Goal: Task Accomplishment & Management: Use online tool/utility

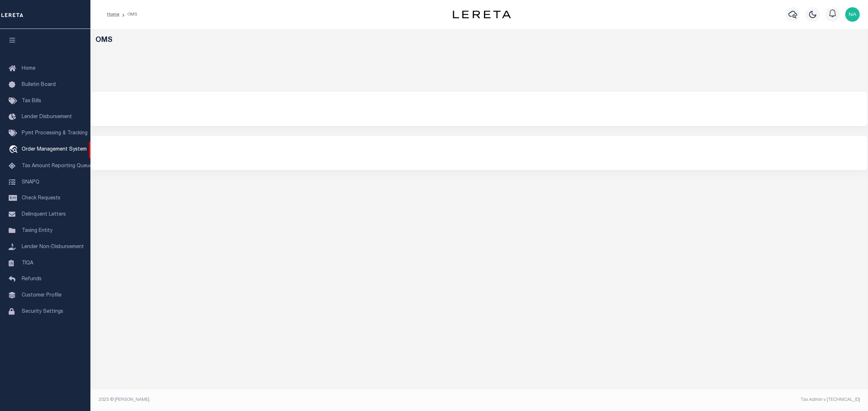
select select "200"
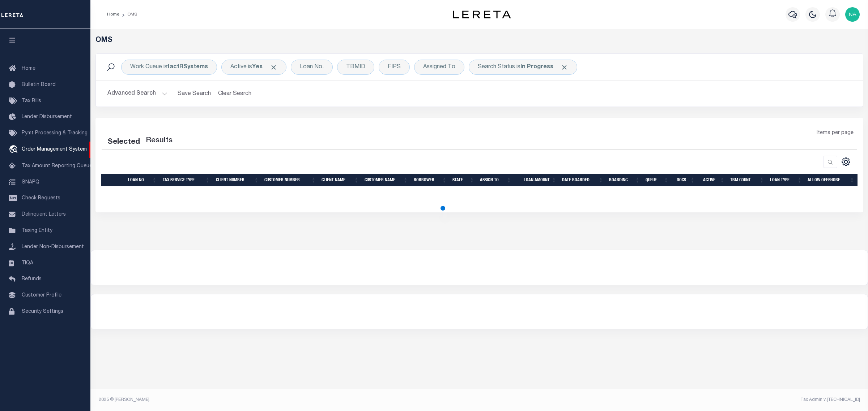
select select "200"
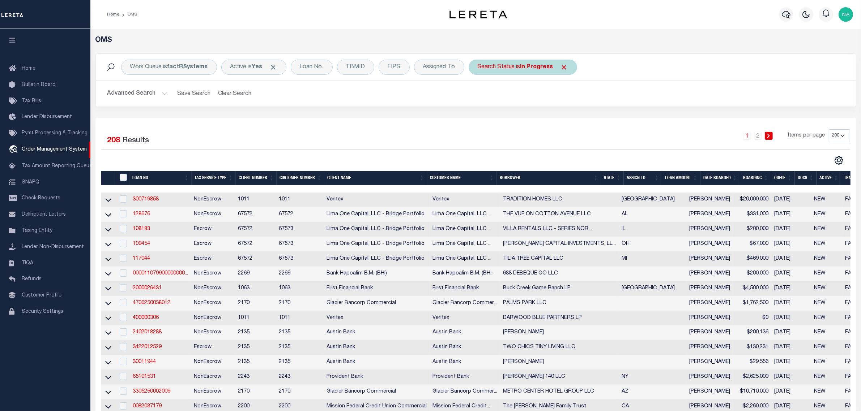
click at [510, 68] on div "Search Status is In Progress" at bounding box center [523, 67] width 108 height 15
click at [510, 105] on select "Automated Search Bad Parcel Complete Duplicate Parcel High Dollar Reporting In …" at bounding box center [531, 103] width 106 height 14
select select "RD"
click at [478, 96] on select "Automated Search Bad Parcel Complete Duplicate Parcel High Dollar Reporting In …" at bounding box center [531, 103] width 106 height 14
click at [574, 120] on input "Apply" at bounding box center [573, 118] width 21 height 12
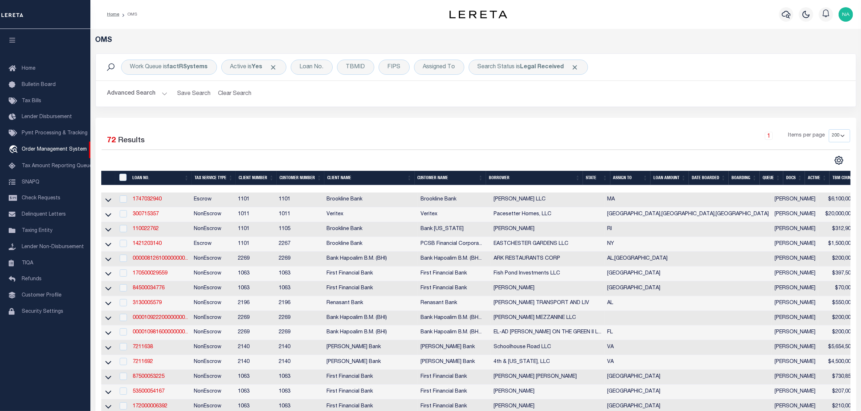
click at [142, 95] on button "Advanced Search" at bounding box center [137, 94] width 60 height 14
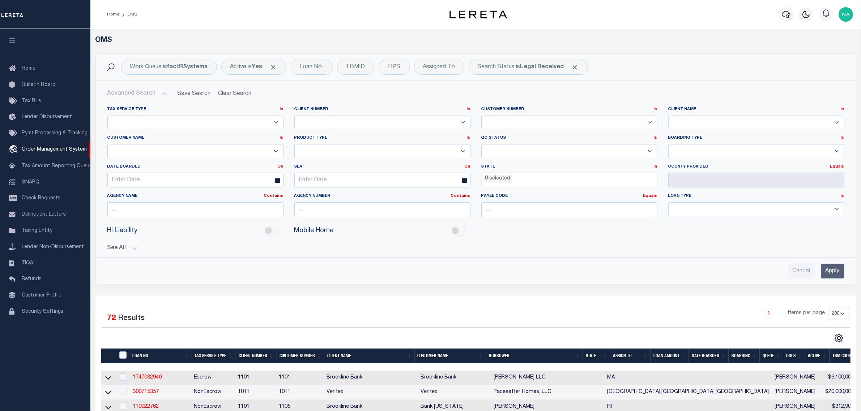
click at [509, 178] on li "0 selected" at bounding box center [497, 179] width 29 height 8
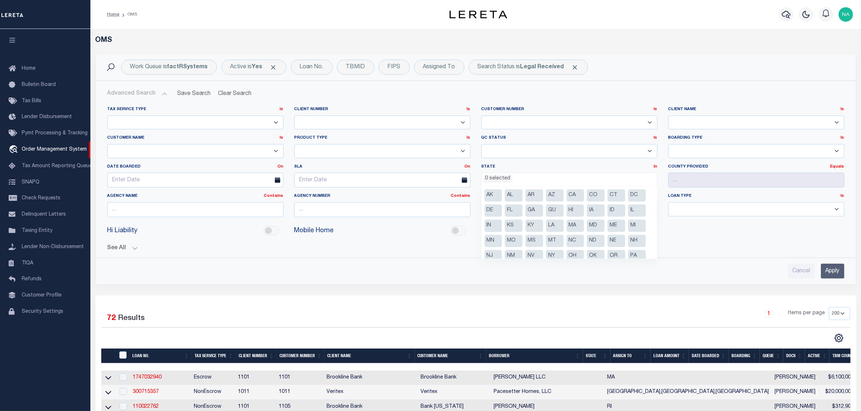
click at [612, 84] on div "Advanced Search Save Search Clear Search tblSearchTopScreen_dynamictable_____De…" at bounding box center [476, 183] width 760 height 204
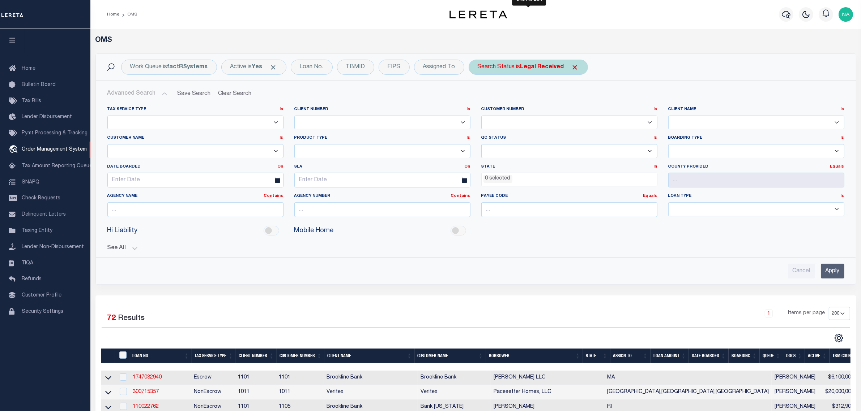
click at [555, 68] on b "Legal Received" at bounding box center [542, 67] width 44 height 6
click at [530, 104] on select "Automated Search Bad Parcel Complete Duplicate Parcel High Dollar Reporting In …" at bounding box center [531, 103] width 106 height 14
select select "IP"
click at [478, 96] on select "Automated Search Bad Parcel Complete Duplicate Parcel High Dollar Reporting In …" at bounding box center [531, 103] width 106 height 14
click at [581, 119] on input "Apply" at bounding box center [573, 118] width 21 height 12
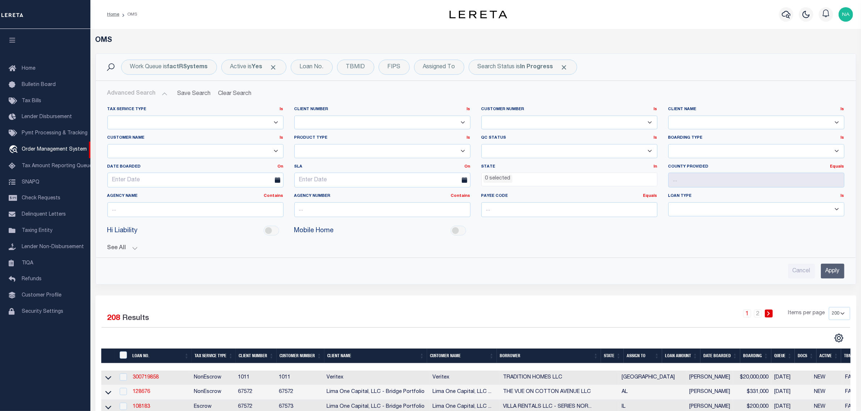
click at [836, 272] on input "Apply" at bounding box center [833, 271] width 24 height 15
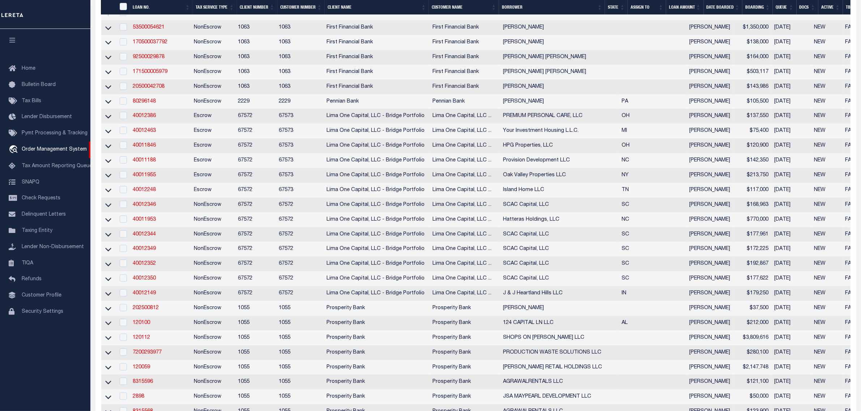
scroll to position [678, 0]
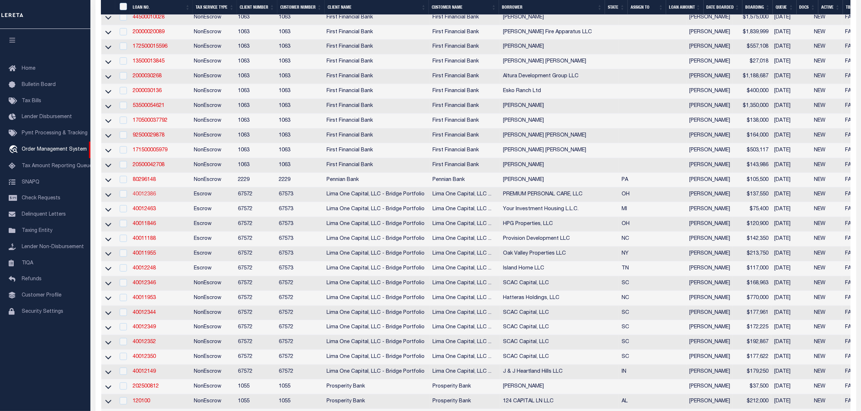
click at [145, 197] on link "40012386" at bounding box center [144, 194] width 23 height 5
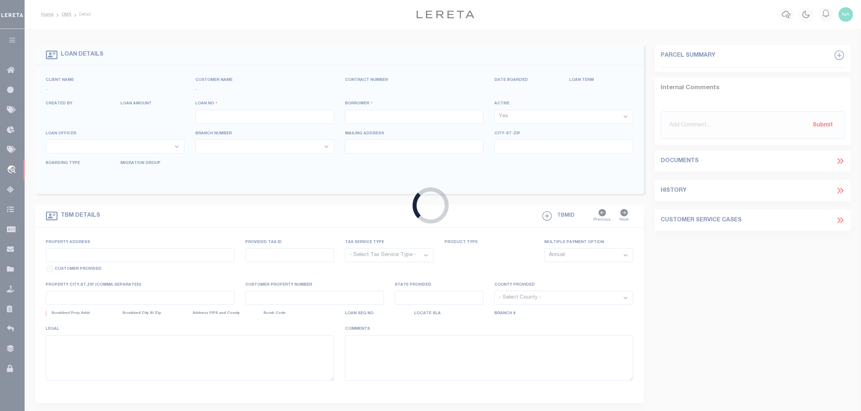
type input "40012386"
type input "PREMIUM PERSONAL CARE, LLC"
select select
type input "[STREET_ADDRESS]"
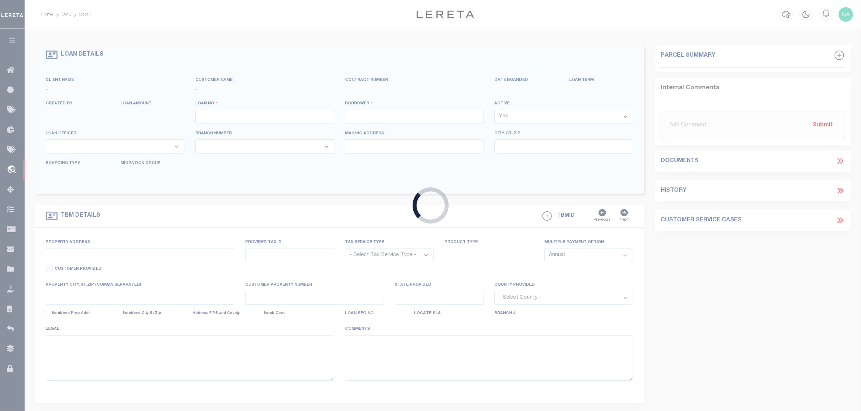
type input "Hamilton OH 45011"
select select
select select "Escrow"
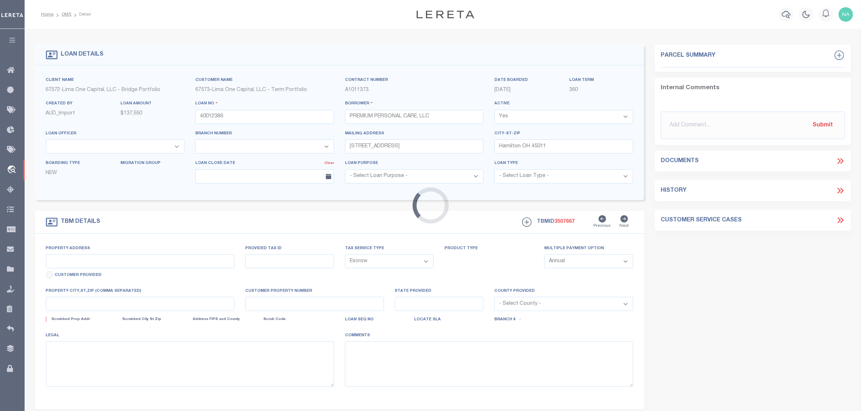
select select "164235"
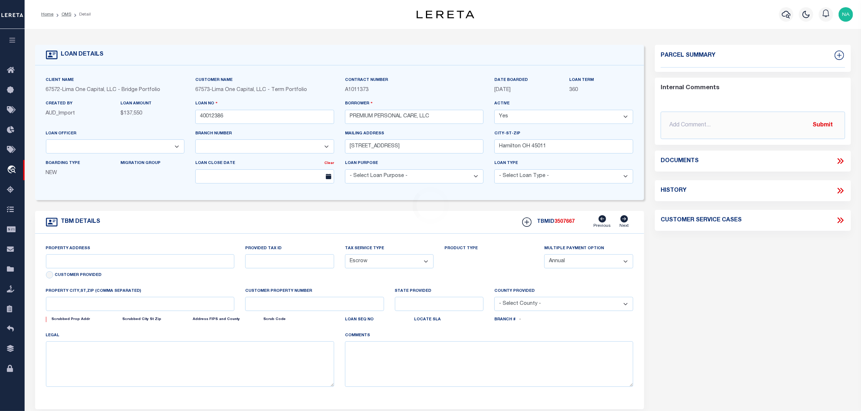
select select "26297"
type input "[STREET_ADDRESS][PERSON_NAME]"
type input "510-0044-0192-00"
select select
type input "Cincinnati OH 45251"
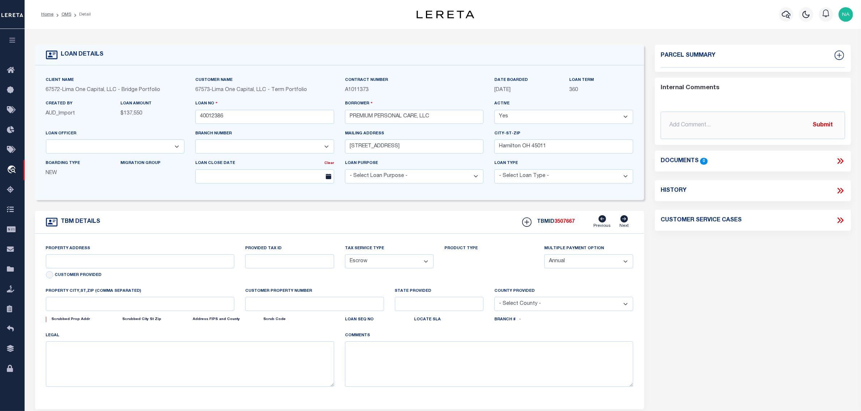
type input "40012386-1"
type input "OH"
select select
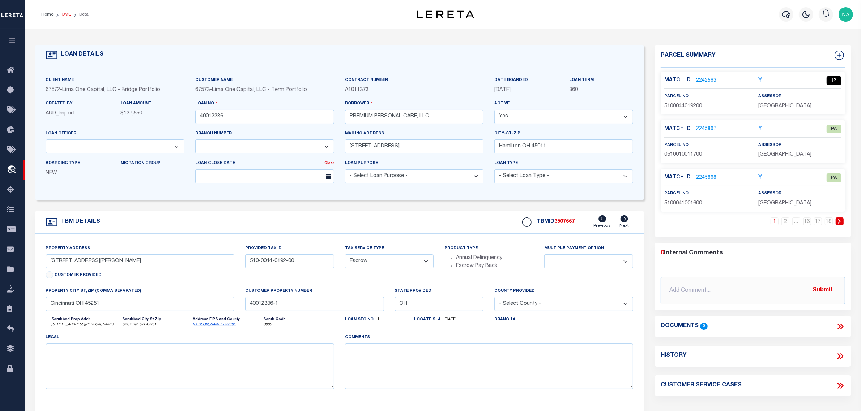
click at [67, 13] on link "OMS" at bounding box center [66, 14] width 10 height 4
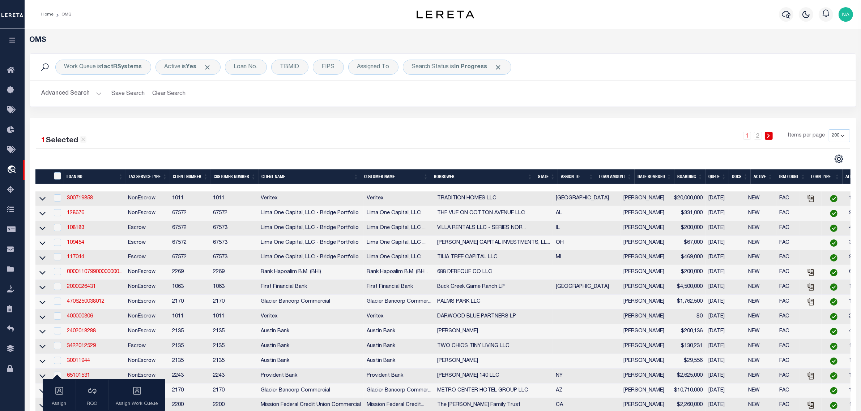
click at [75, 95] on button "Advanced Search" at bounding box center [72, 94] width 60 height 14
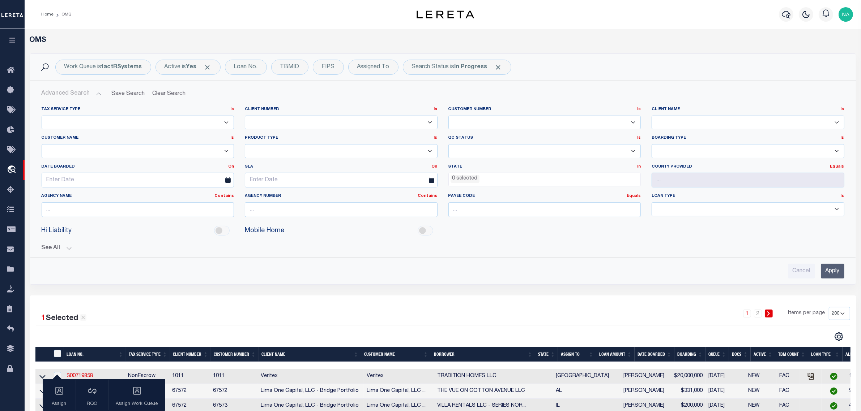
click at [91, 150] on select "Accumatch - Refunds ACM CGS IV-B-B LN LLC ACM CGS IV-B-B RE LLC ACM [US_STATE] …" at bounding box center [138, 151] width 193 height 14
select select "Revolve Capital Group, LLC"
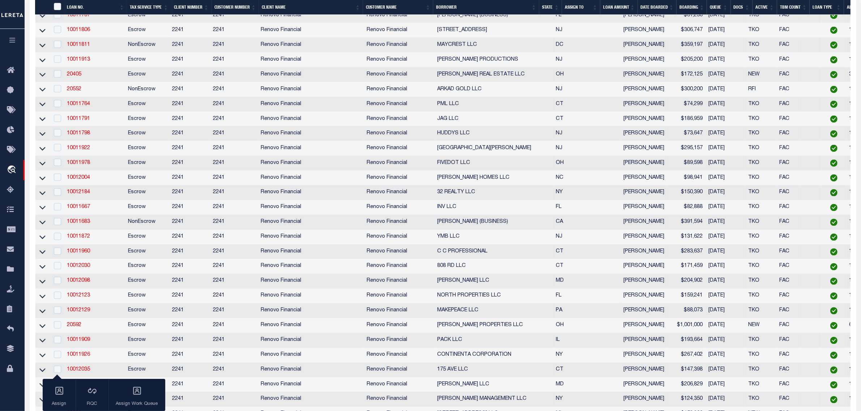
scroll to position [1808, 0]
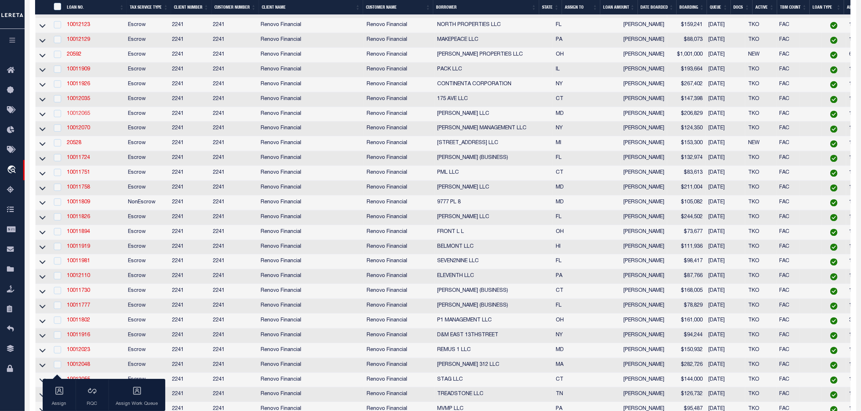
click at [78, 116] on link "10012065" at bounding box center [78, 113] width 23 height 5
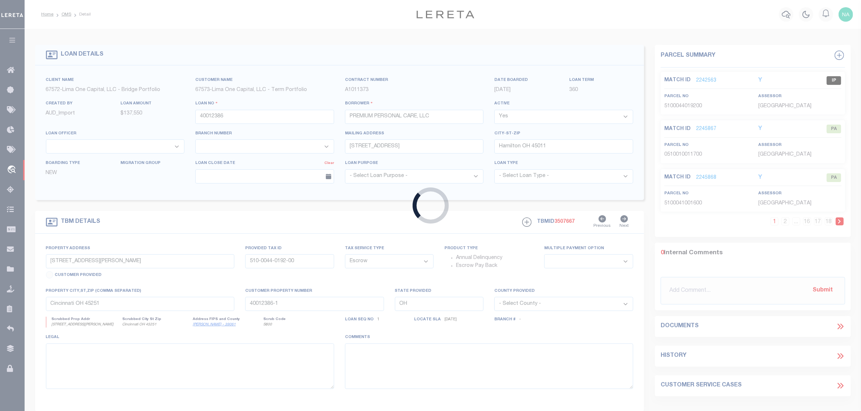
type input "10012065"
type input "[PERSON_NAME] LLC"
select select
select select "400"
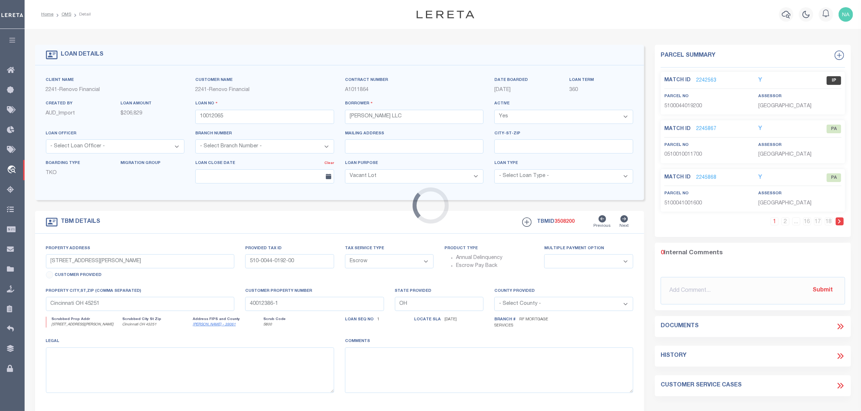
select select "164194"
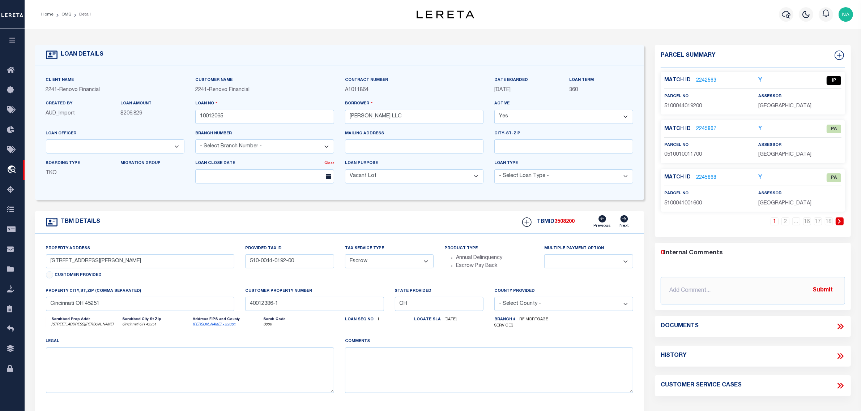
select select "25067"
type input "3415 MENLO DR"
type input "272204369 014"
type input "[GEOGRAPHIC_DATA], MD 21215"
type input "a0kUS00000DOjvm"
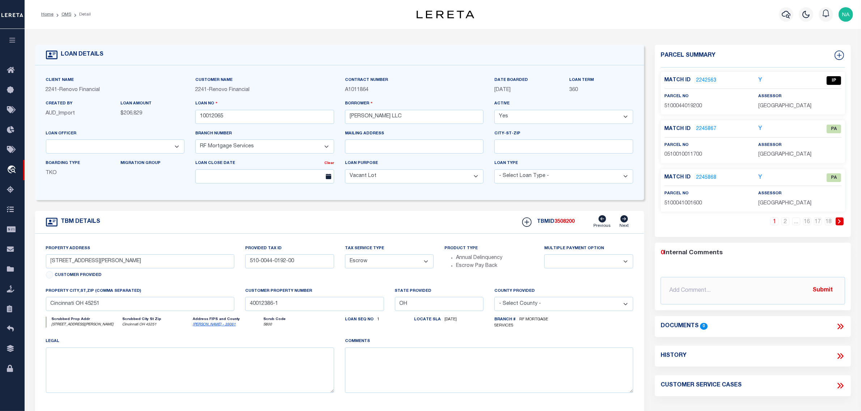
type input "MD"
select select
select select "2"
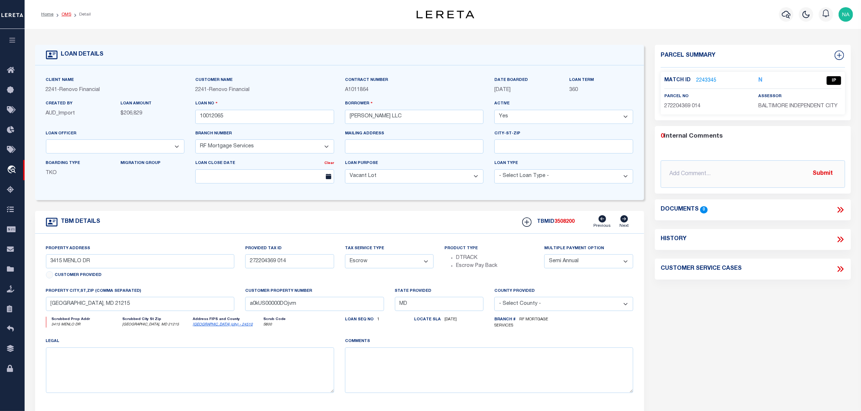
click at [66, 13] on link "OMS" at bounding box center [66, 14] width 10 height 4
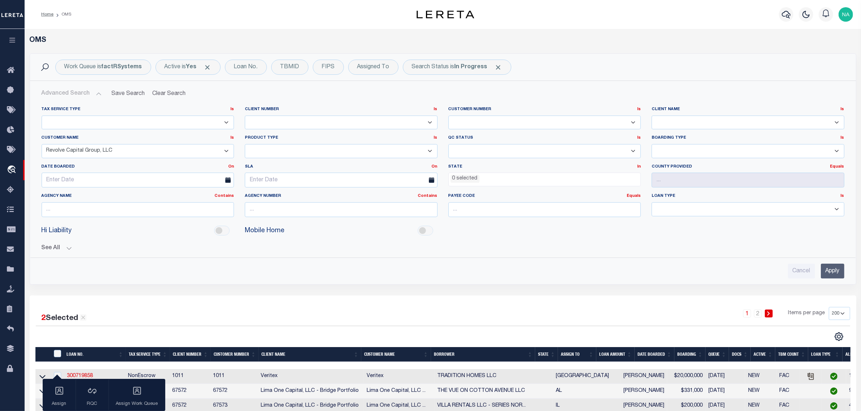
click at [143, 150] on select "Accumatch - Refunds ACM CGS IV-B-B LN LLC ACM CGS IV-B-B RE LLC ACM [US_STATE] …" at bounding box center [138, 151] width 193 height 14
select select
click at [42, 145] on select "Accumatch - Refunds ACM CGS IV-B-B LN LLC ACM CGS IV-B-B RE LLC ACM [US_STATE] …" at bounding box center [138, 151] width 193 height 14
click at [371, 284] on div "Advanced Search Save Search Clear Search tblSearchTopScreen_dynamictable_____De…" at bounding box center [443, 183] width 826 height 204
click at [483, 176] on ul "0 selected" at bounding box center [545, 178] width 192 height 10
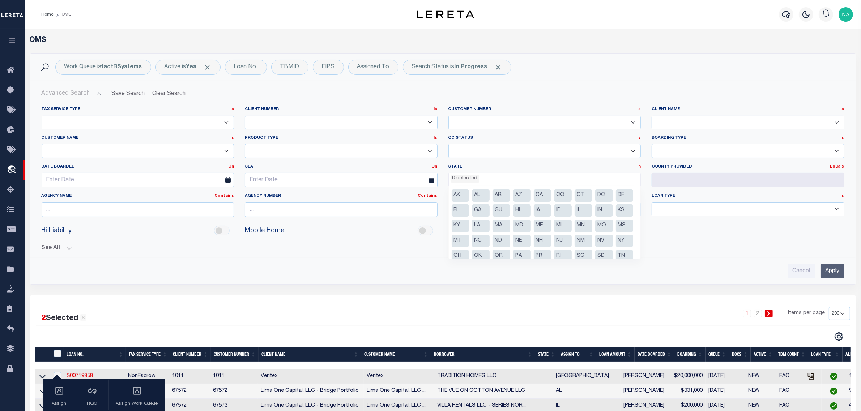
scroll to position [37, 0]
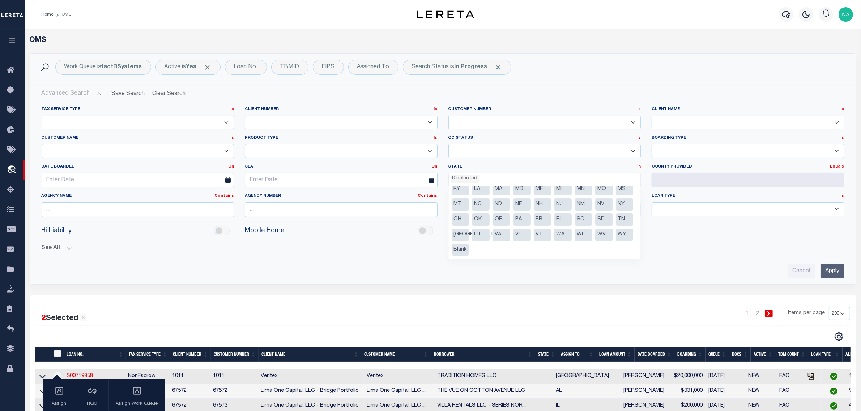
click at [469, 221] on li "OH" at bounding box center [461, 220] width 18 height 12
select select "OH"
click at [713, 243] on div "See All [GEOGRAPHIC_DATA] Contains Contains Is Equals Equals Is" at bounding box center [443, 245] width 803 height 13
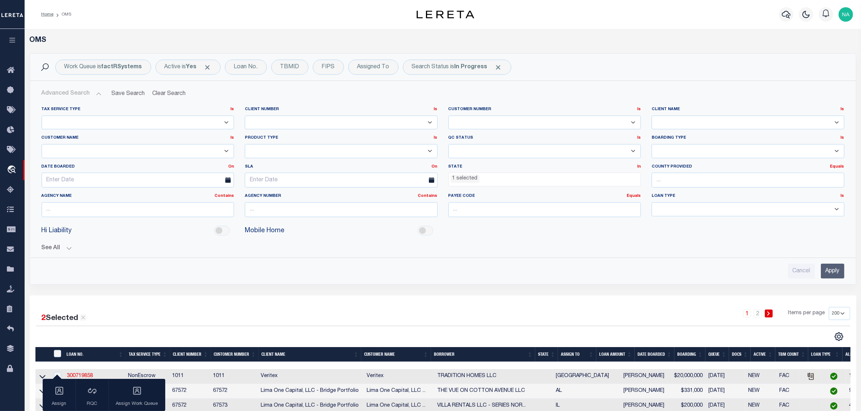
click at [838, 272] on input "Apply" at bounding box center [833, 271] width 24 height 15
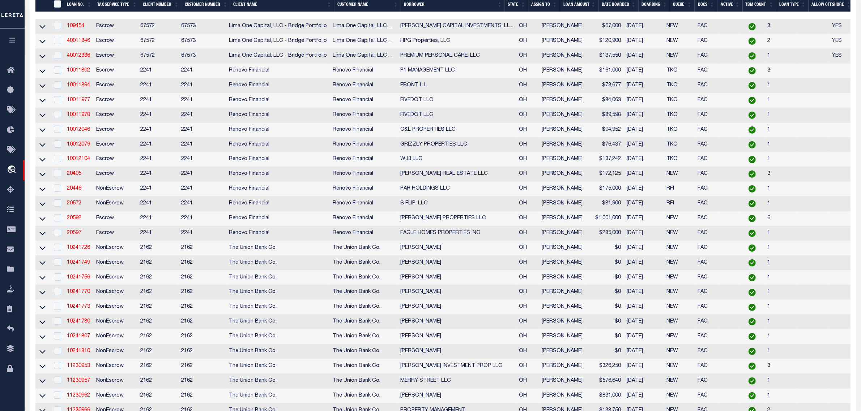
scroll to position [0, 0]
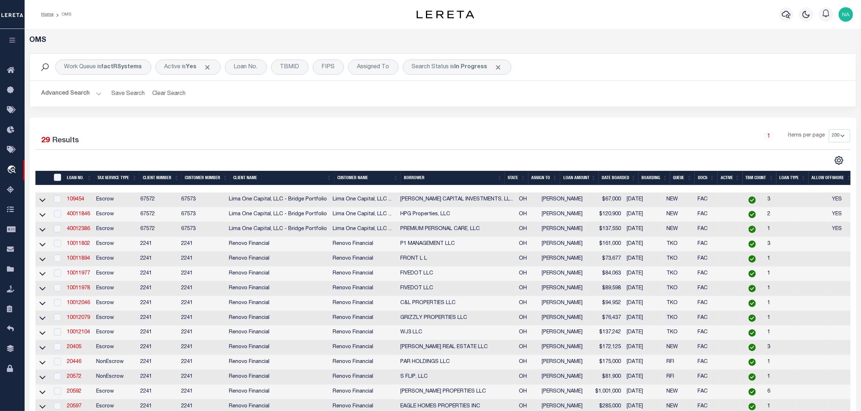
click at [576, 178] on th "LOAN AMOUNT" at bounding box center [579, 178] width 39 height 15
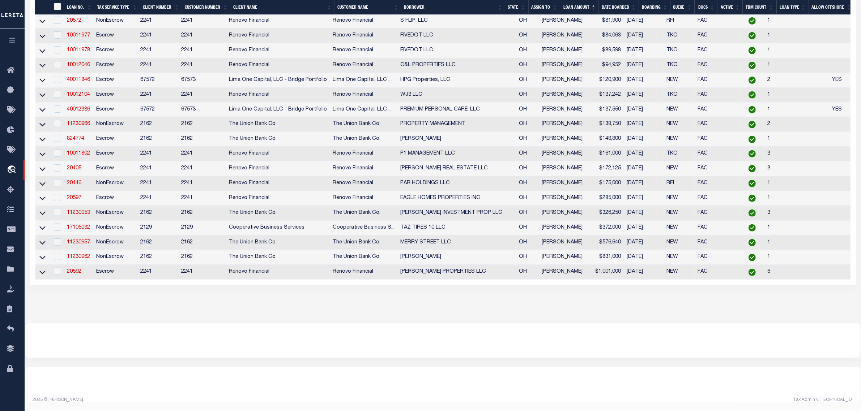
scroll to position [128, 0]
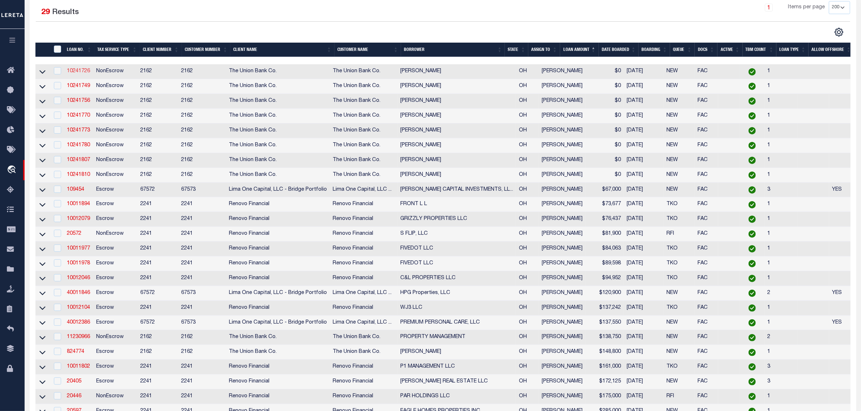
click at [78, 73] on link "10241726" at bounding box center [78, 71] width 23 height 5
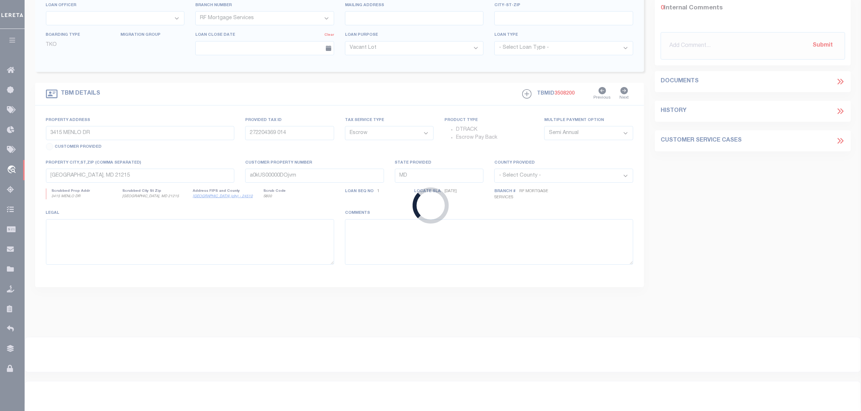
type input "10241726"
type input "[PERSON_NAME]"
select select
type input "[STREET_ADDRESS]"
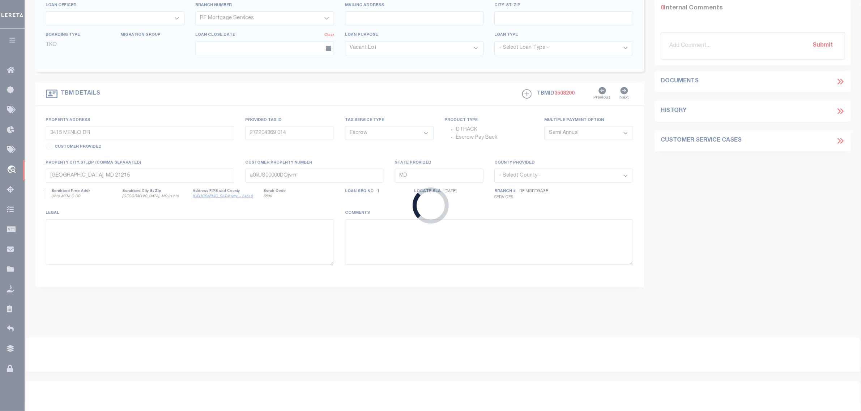
type input "CONTINENTAL, OH 45831-9730"
select select "200"
select select "NonEscrow"
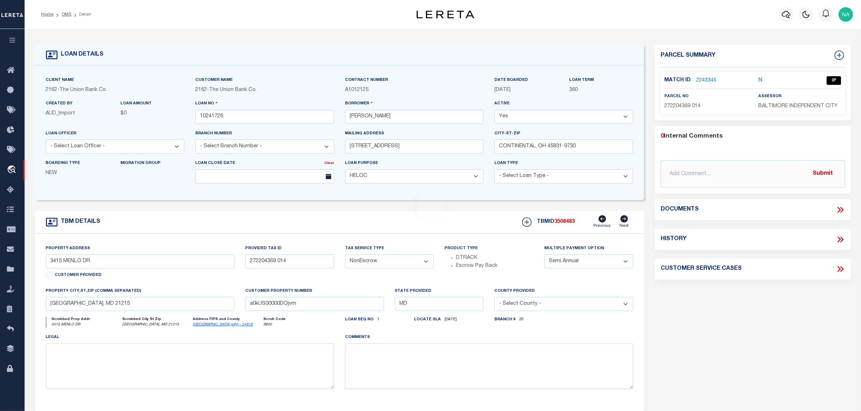
select select "4381"
type input "[STREET_ADDRESS]"
select select
type input "CONTINENTAL, OH 45831"
type input "12366"
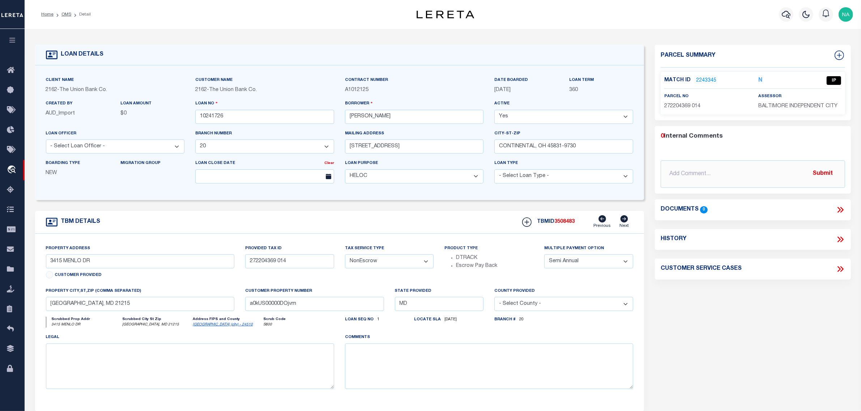
type input "OH"
select select
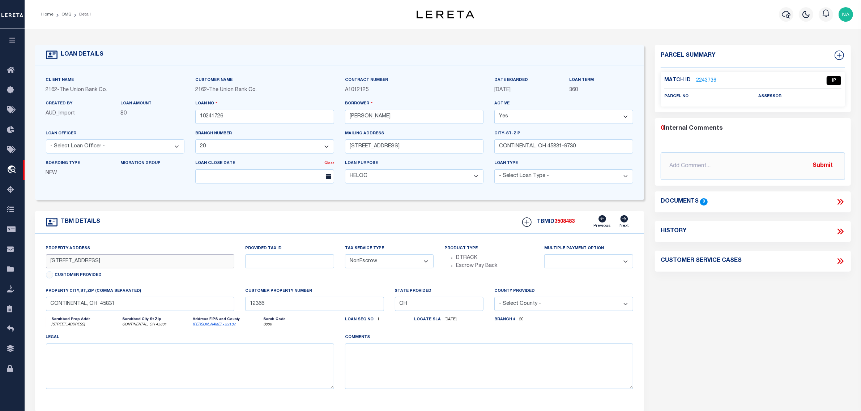
click at [58, 261] on input "[STREET_ADDRESS]" at bounding box center [140, 262] width 188 height 14
drag, startPoint x: 766, startPoint y: 316, endPoint x: 756, endPoint y: 233, distance: 83.1
click at [766, 316] on div "Parcel Summary Match ID 2243736 0" at bounding box center [752, 242] width 207 height 395
click at [708, 79] on link "2243736" at bounding box center [706, 81] width 20 height 8
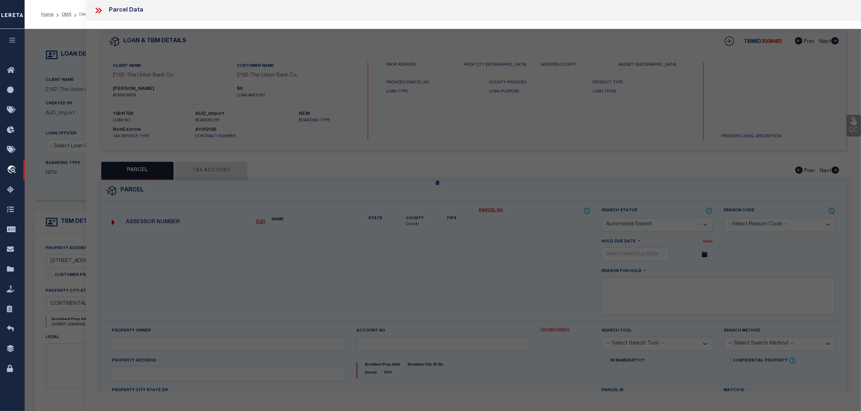
checkbox input "false"
select select "IP"
checkbox input "false"
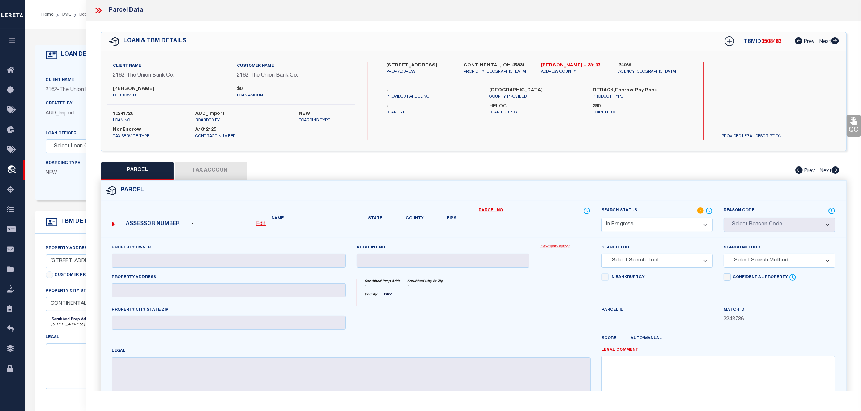
click at [262, 223] on u "Edit" at bounding box center [260, 224] width 9 height 5
select select "IP"
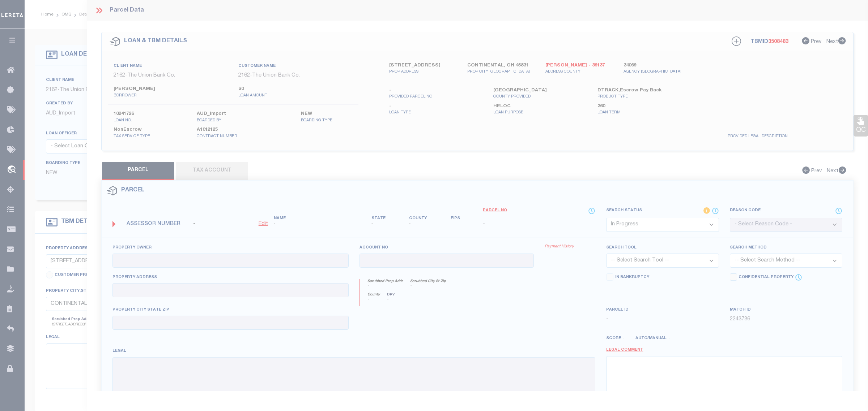
type textarea "-"
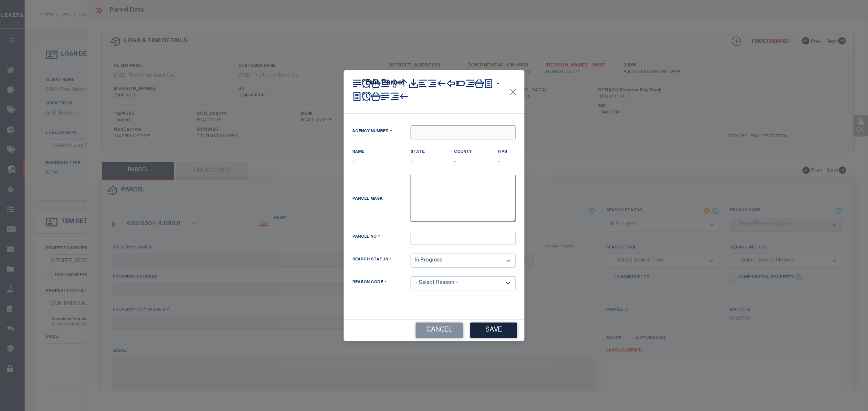
click at [423, 129] on input "text" at bounding box center [462, 132] width 105 height 14
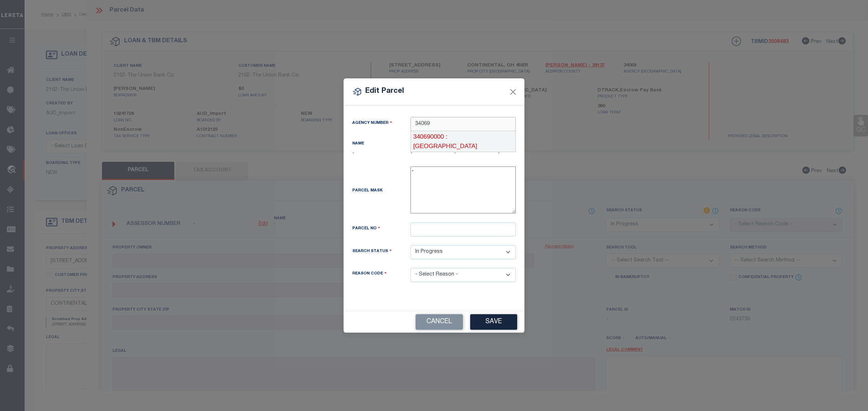
click at [443, 138] on div "340690000 : [GEOGRAPHIC_DATA]" at bounding box center [463, 141] width 104 height 21
type input "340690000"
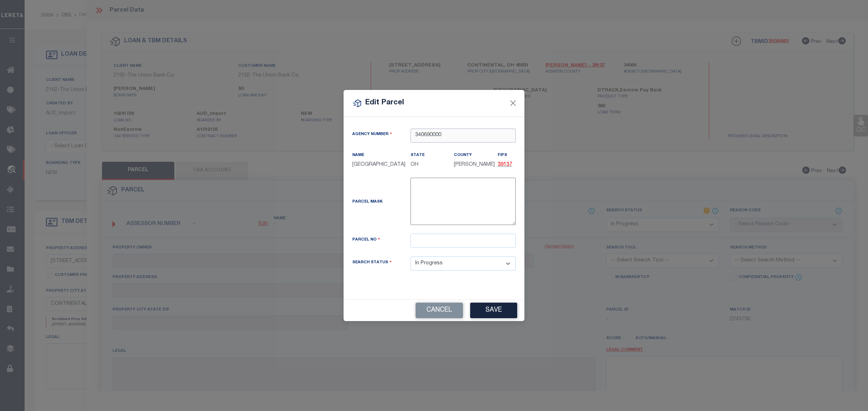
type input "340690000"
click at [445, 239] on input "text" at bounding box center [462, 241] width 105 height 14
paste input "340201700000"
click at [460, 241] on input "340201700000" at bounding box center [462, 241] width 105 height 14
type input "340201700000"
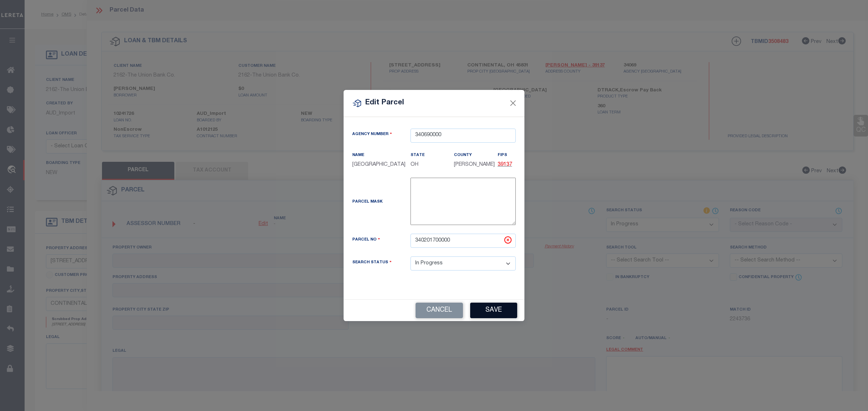
click at [497, 313] on button "Save" at bounding box center [493, 311] width 47 height 16
select select "IP"
checkbox input "false"
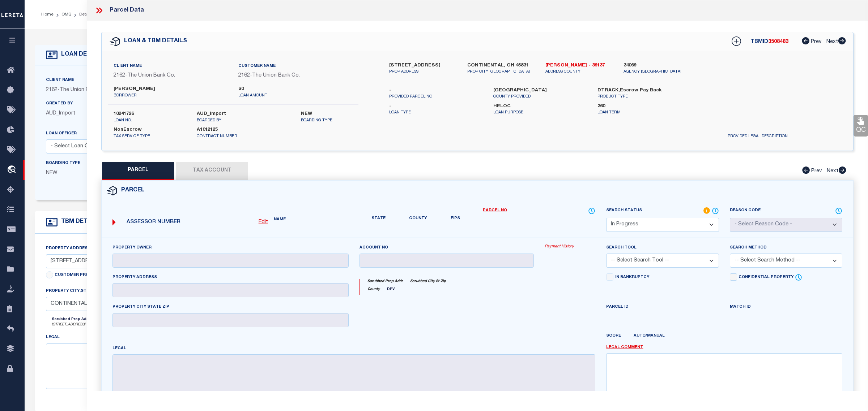
checkbox input "false"
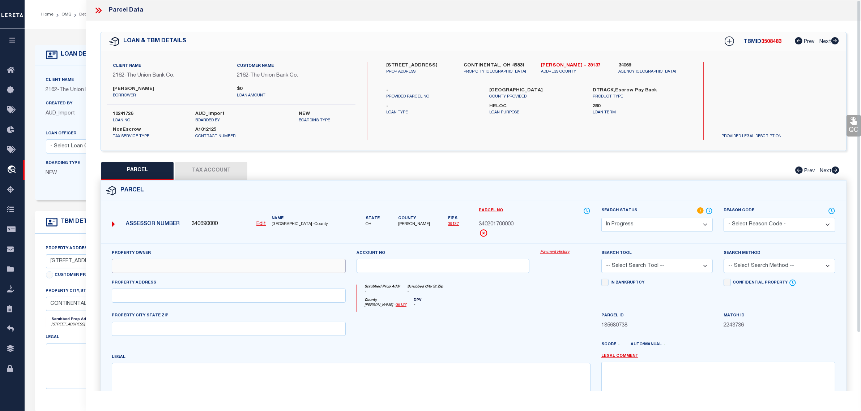
click at [148, 266] on input "text" at bounding box center [229, 266] width 234 height 14
paste input "[PERSON_NAME] & [PERSON_NAME]"
type input "[PERSON_NAME] & [PERSON_NAME]"
click at [210, 299] on input "text" at bounding box center [229, 296] width 234 height 14
paste input "[STREET_ADDRESS]"
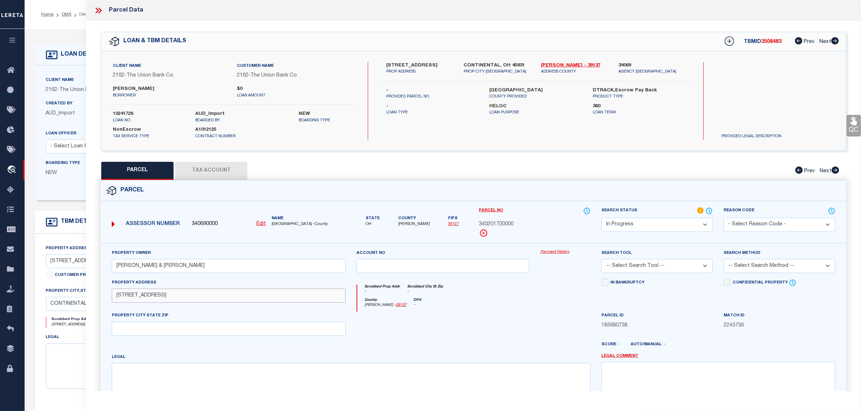
drag, startPoint x: 152, startPoint y: 296, endPoint x: 263, endPoint y: 313, distance: 112.2
click at [277, 302] on input "[STREET_ADDRESS]" at bounding box center [229, 296] width 234 height 14
type input "[STREET_ADDRESS]"
click at [219, 328] on input "text" at bounding box center [229, 329] width 234 height 14
paste input "CONTINENTAL OH 45831"
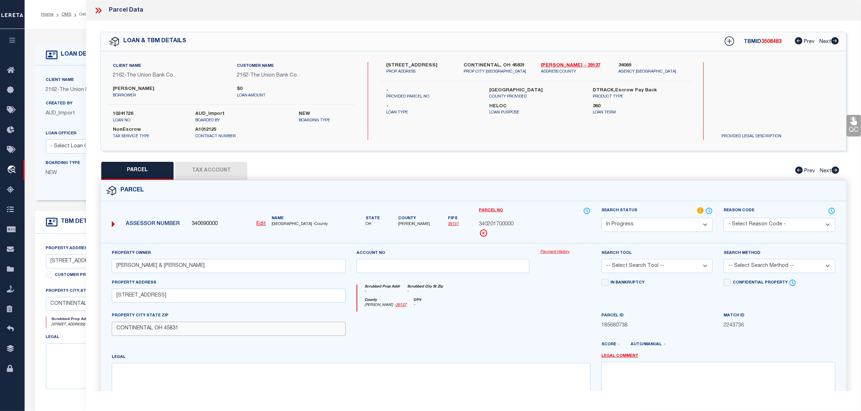
type input "CONTINENTAL OH 45831"
click at [222, 382] on textarea at bounding box center [351, 386] width 479 height 46
paste textarea "2N 6E 07 LOT 4 NE VAL INCL 34-0201.80"
type textarea "2N 6E 07 LOT 4 NE VAL INCL 34-0201.80"
click at [220, 171] on button "Tax Account" at bounding box center [211, 171] width 72 height 18
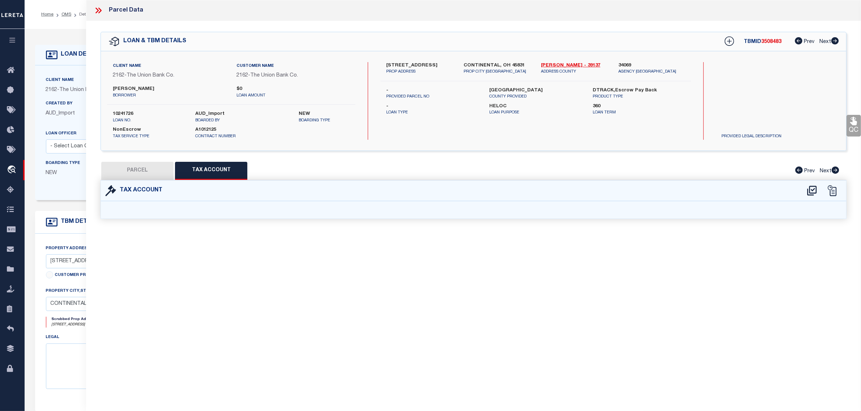
select select "100"
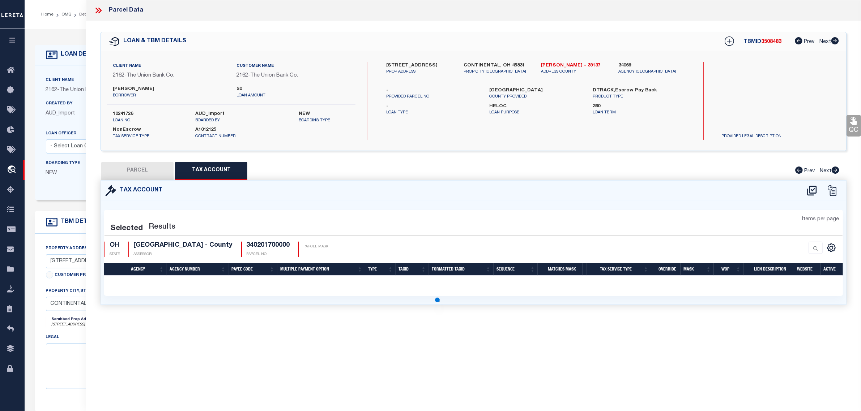
select select "100"
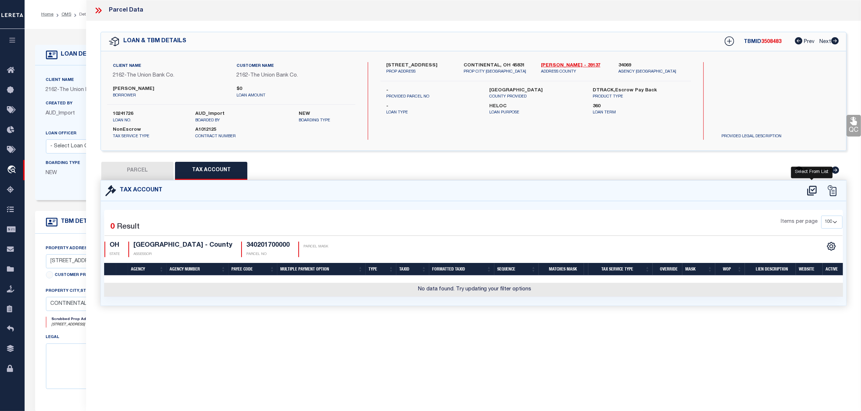
click at [811, 192] on icon at bounding box center [811, 191] width 9 height 10
select select "100"
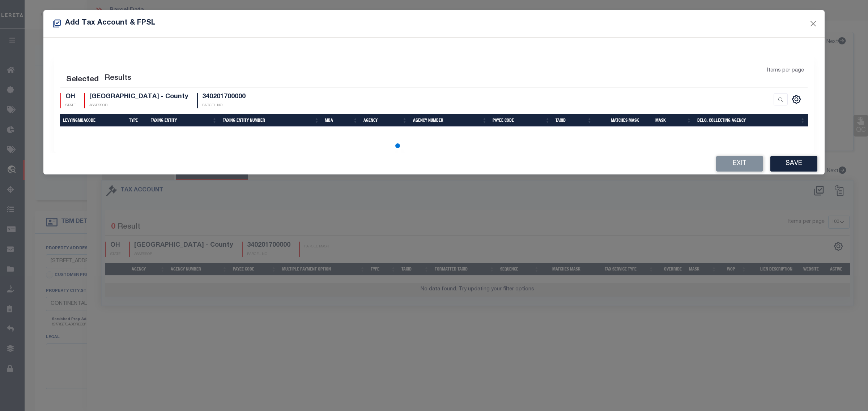
select select "100"
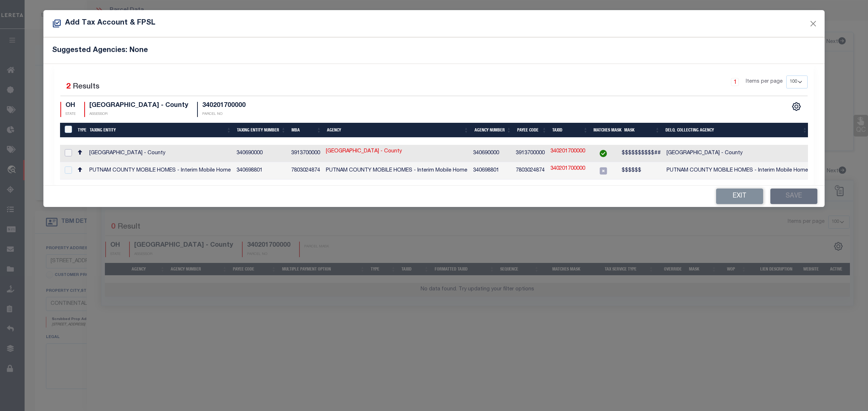
click at [66, 154] on input "checkbox" at bounding box center [68, 152] width 7 height 7
checkbox input "true"
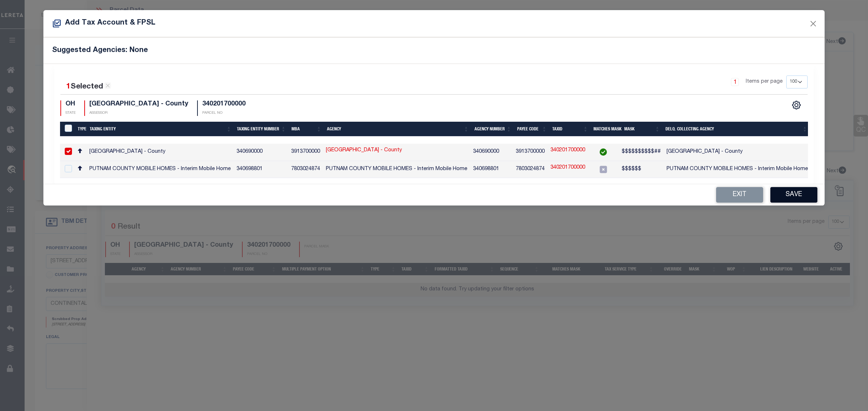
click at [786, 199] on button "Save" at bounding box center [793, 195] width 47 height 16
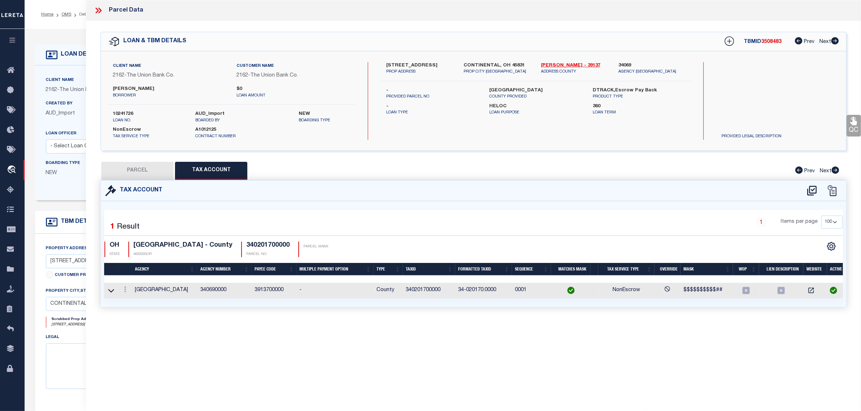
click at [139, 171] on button "PARCEL" at bounding box center [137, 171] width 72 height 18
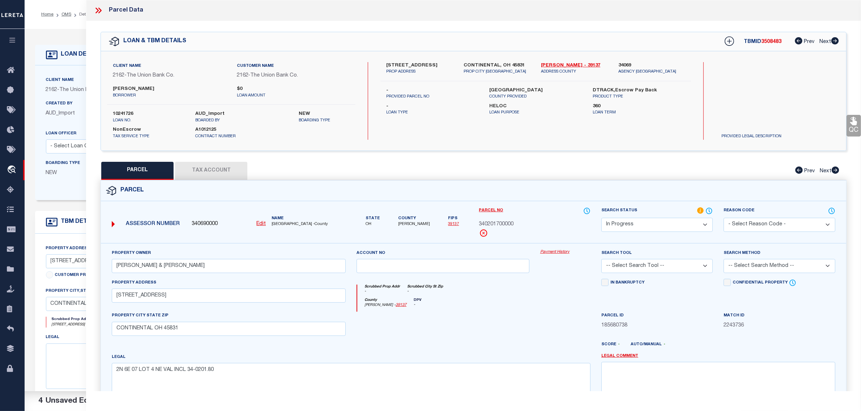
click at [627, 223] on select "Automated Search Bad Parcel Complete Duplicate Parcel High Dollar Reporting In …" at bounding box center [656, 225] width 111 height 14
select select "PC"
click at [601, 218] on select "Automated Search Bad Parcel Complete Duplicate Parcel High Dollar Reporting In …" at bounding box center [656, 225] width 111 height 14
click at [627, 267] on select "-- Select Search Tool -- 3rd Party Website Agency File Agency Website ATLS CNV-…" at bounding box center [656, 266] width 111 height 14
select select "AGW"
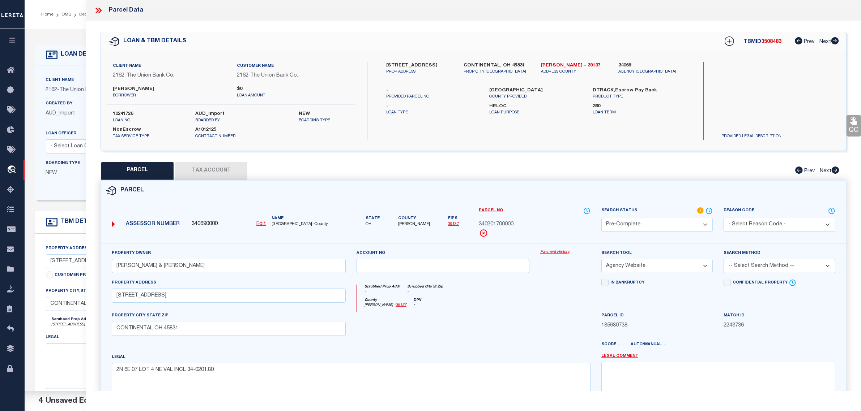
click at [601, 260] on select "-- Select Search Tool -- 3rd Party Website Agency File Agency Website ATLS CNV-…" at bounding box center [656, 266] width 111 height 14
click at [785, 268] on select "-- Select Search Method -- Property Address Legal Liability Info Provided" at bounding box center [778, 266] width 111 height 14
select select "ADD"
click at [723, 260] on select "-- Select Search Method -- Property Address Legal Liability Info Provided" at bounding box center [778, 266] width 111 height 14
click at [711, 300] on div "In Bankruptcy" at bounding box center [657, 295] width 122 height 33
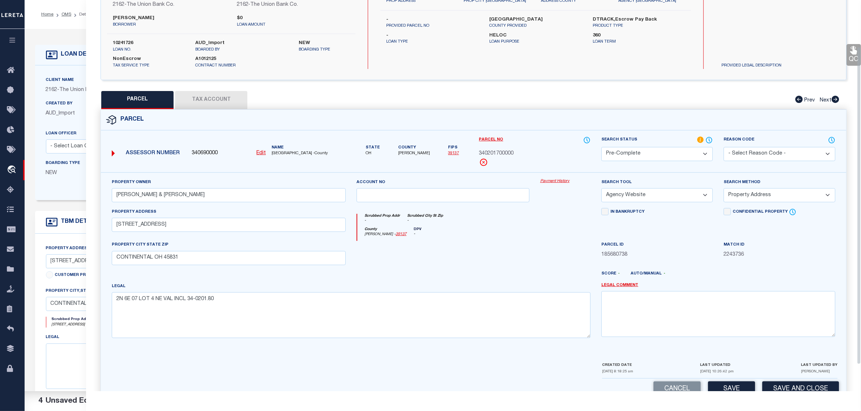
scroll to position [90, 0]
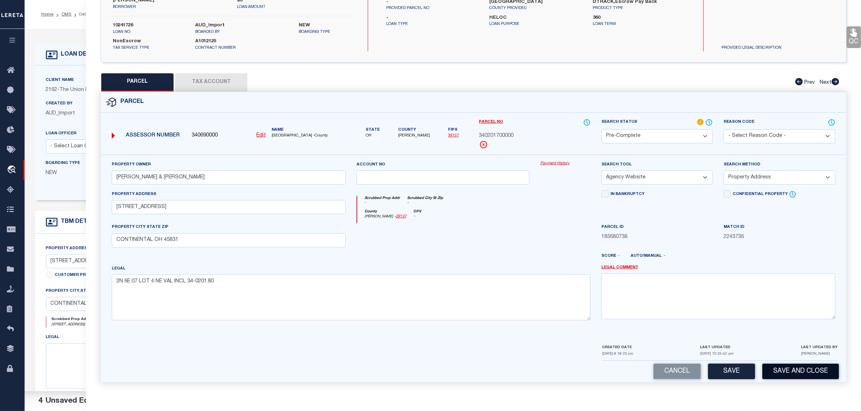
click at [798, 373] on button "Save and Close" at bounding box center [800, 372] width 77 height 16
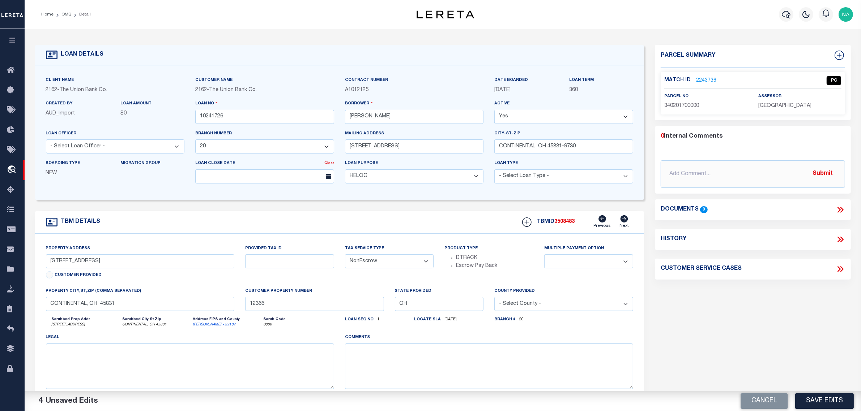
select select
select select "4381"
click at [214, 123] on input "10241726" at bounding box center [264, 117] width 139 height 14
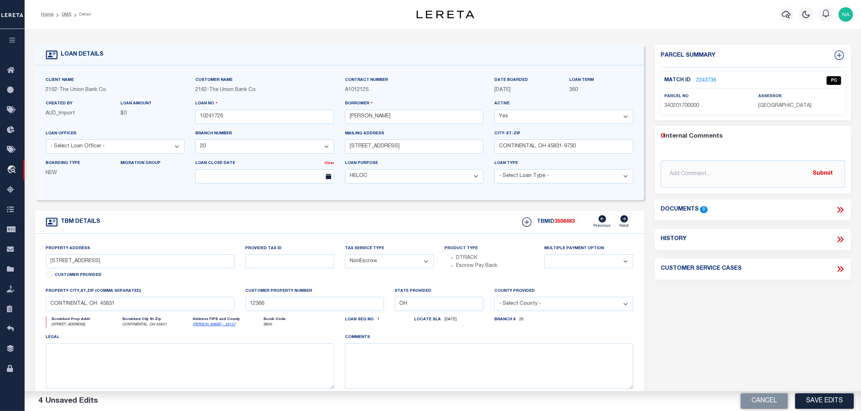
click at [570, 223] on span "3508483" at bounding box center [564, 221] width 20 height 5
copy span "3508483"
click at [770, 104] on span "[GEOGRAPHIC_DATA]" at bounding box center [784, 105] width 53 height 5
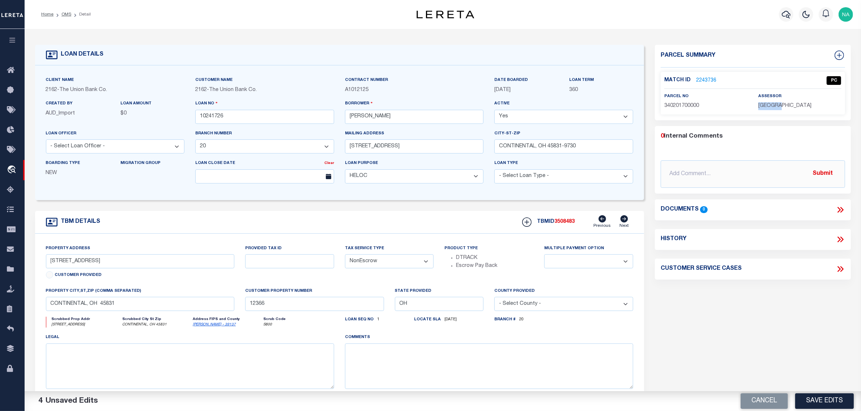
click at [770, 104] on span "[GEOGRAPHIC_DATA]" at bounding box center [784, 105] width 53 height 5
copy div "[GEOGRAPHIC_DATA]"
click at [668, 108] on span "340201700000" at bounding box center [681, 105] width 35 height 5
click at [669, 108] on span "340201700000" at bounding box center [681, 105] width 35 height 5
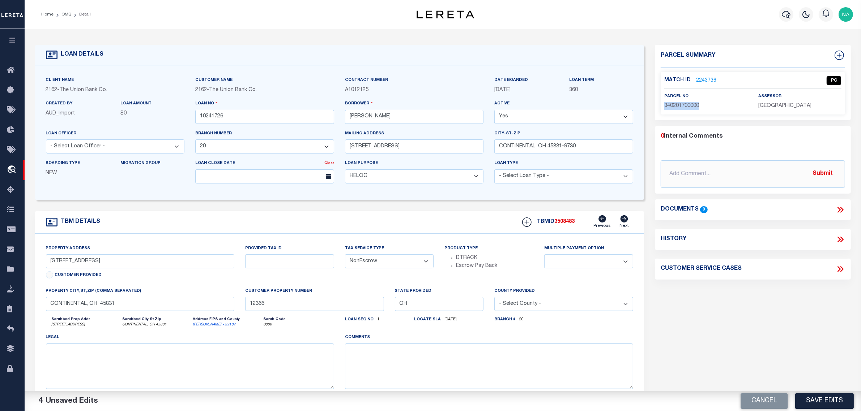
copy span "340201700000"
drag, startPoint x: 786, startPoint y: 341, endPoint x: 523, endPoint y: 195, distance: 300.8
click at [786, 341] on div "Parcel Summary Match ID 2243736 0" at bounding box center [752, 242] width 207 height 395
click at [69, 13] on link "OMS" at bounding box center [66, 14] width 10 height 4
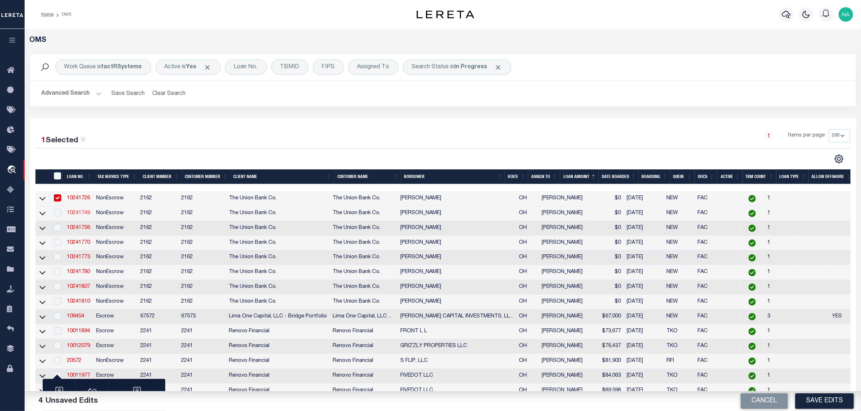
click at [74, 214] on link "10241749" at bounding box center [78, 213] width 23 height 5
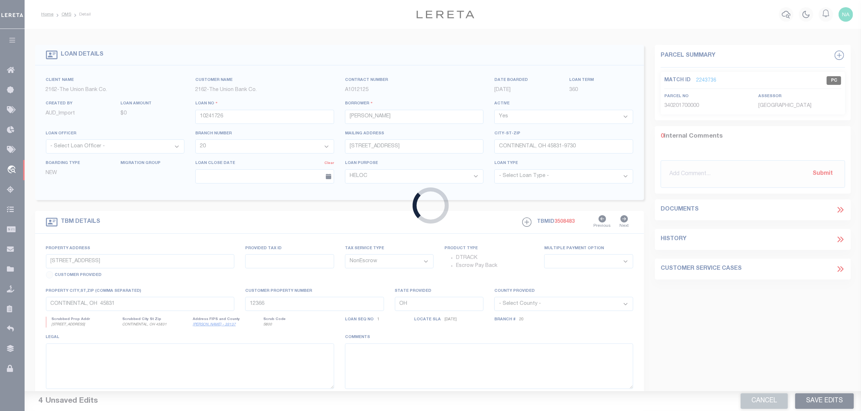
type input "10241749"
type input "[PERSON_NAME]"
type input "[STREET_ADDRESS]"
type input "LEIPSIC, OH 45856-1365"
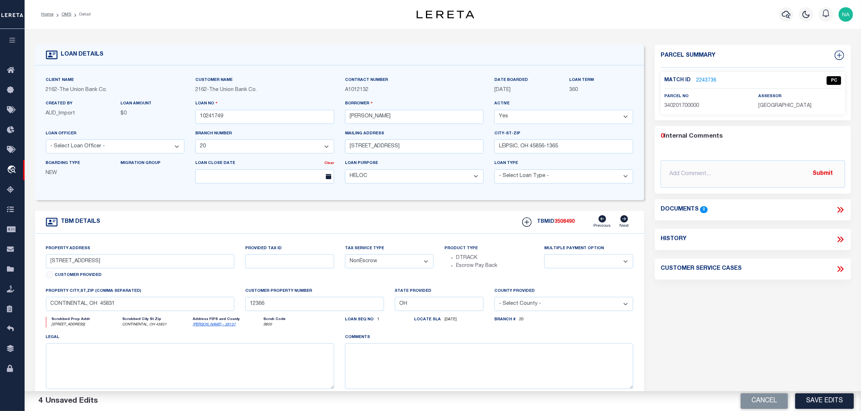
select select "4381"
type input "[STREET_ADDRESS]"
select select
type input "LEIPSIC, OH 45856"
type input "26544"
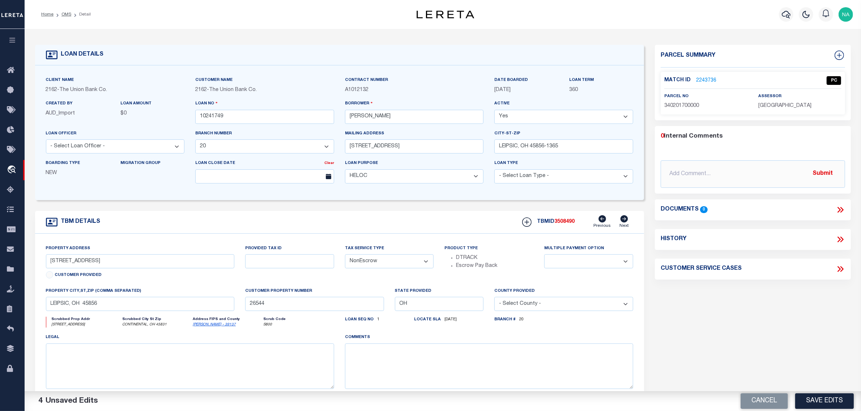
select select
drag, startPoint x: 78, startPoint y: 262, endPoint x: 38, endPoint y: 261, distance: 39.8
click at [38, 261] on div "Property Address [STREET_ADDRESS] Customer Provided Provided Tax ID Tax Service…" at bounding box center [339, 323] width 609 height 178
click at [713, 80] on link "2243738" at bounding box center [706, 81] width 20 height 8
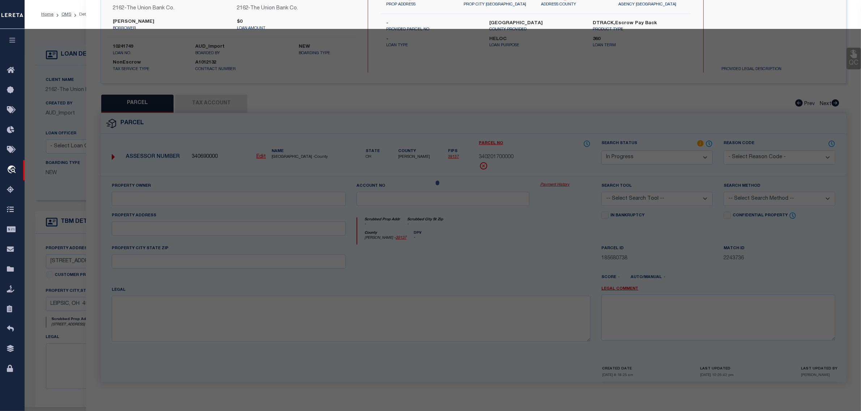
select select "AS"
checkbox input "false"
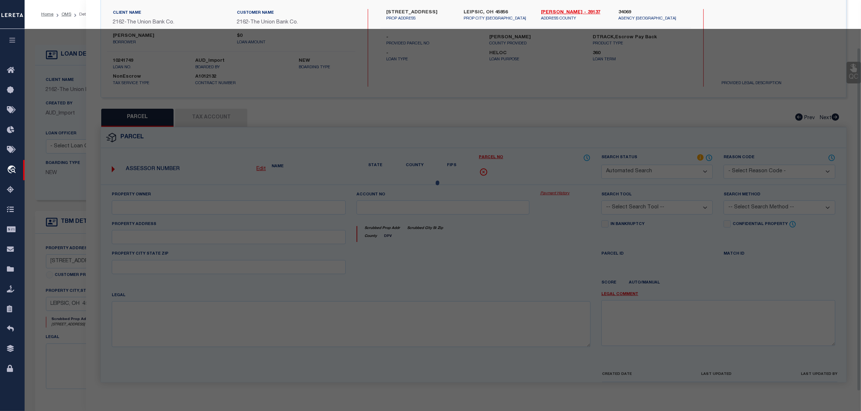
select select "IP"
type input "[PERSON_NAME] & [PERSON_NAME]"
select select "ATL"
select select "ADD"
type input "[STREET_ADDRESS]"
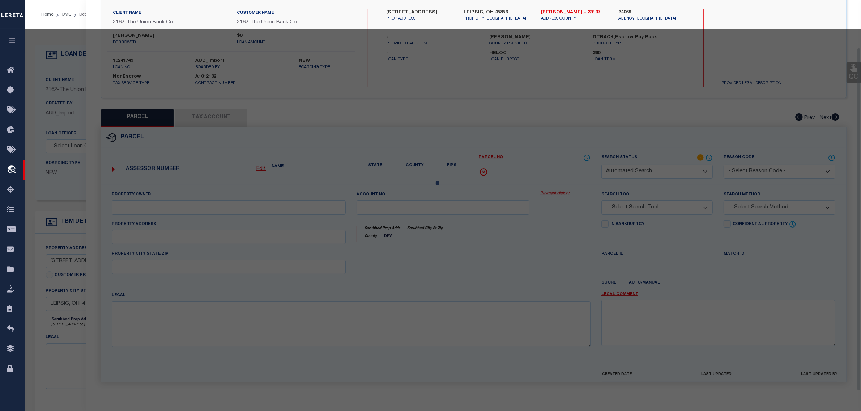
checkbox input "false"
type input "LEIPSIC, OH 45856"
type textarea "IL 01075"
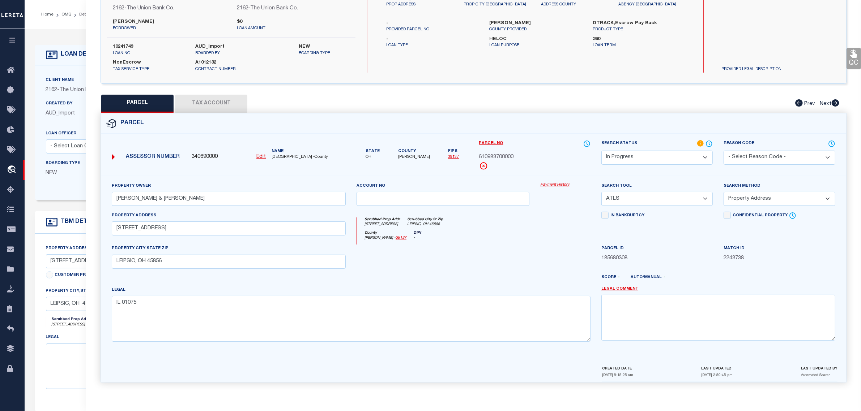
click at [211, 102] on button "Tax Account" at bounding box center [211, 104] width 72 height 18
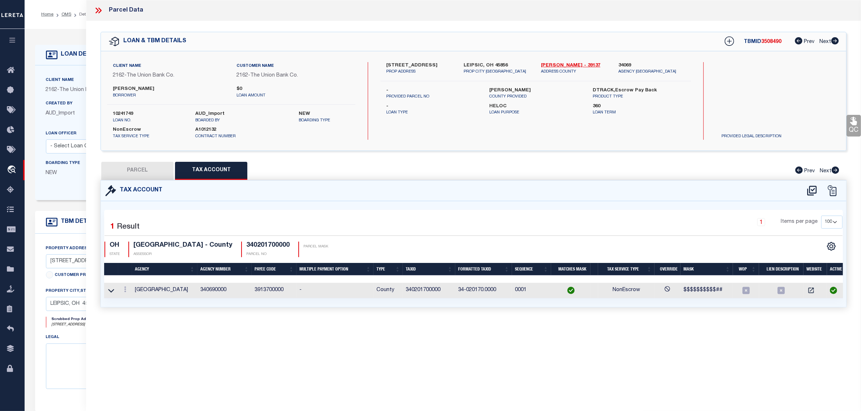
select select "100"
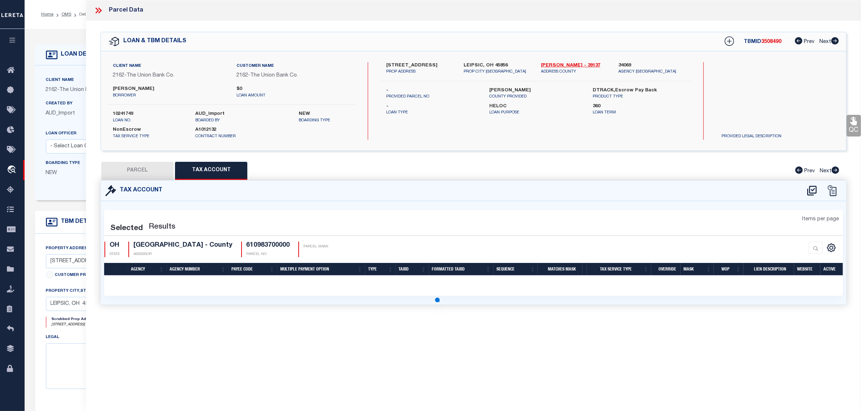
select select "100"
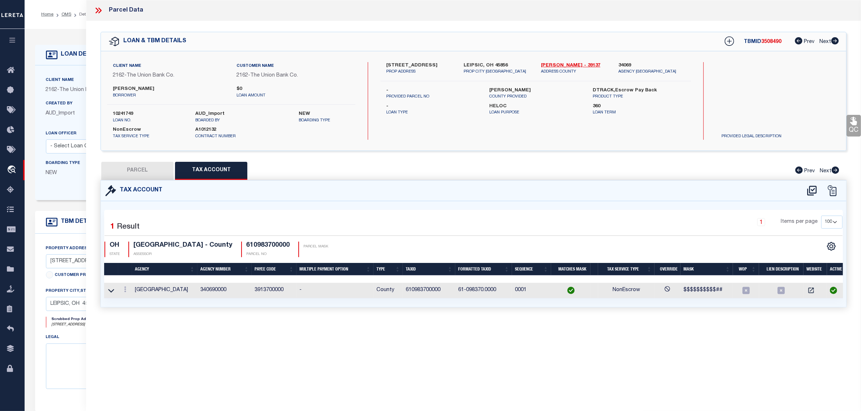
click at [141, 167] on button "PARCEL" at bounding box center [137, 171] width 72 height 18
select select "AS"
select select
checkbox input "false"
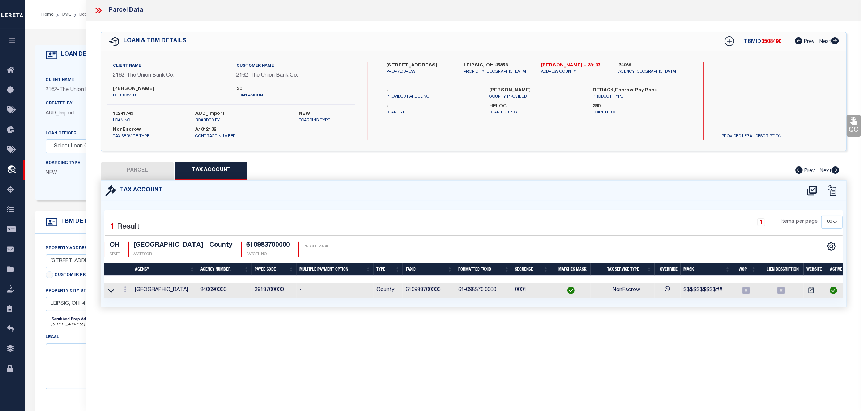
checkbox input "false"
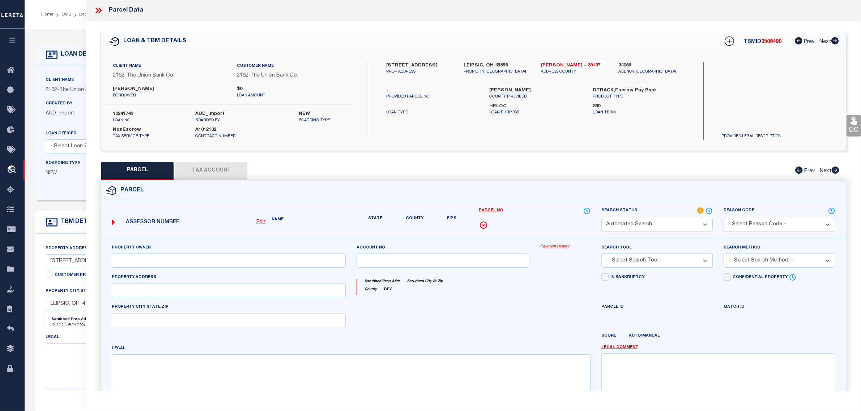
select select "IP"
type input "[PERSON_NAME] & [PERSON_NAME]"
select select "ATL"
select select "ADD"
type input "[STREET_ADDRESS]"
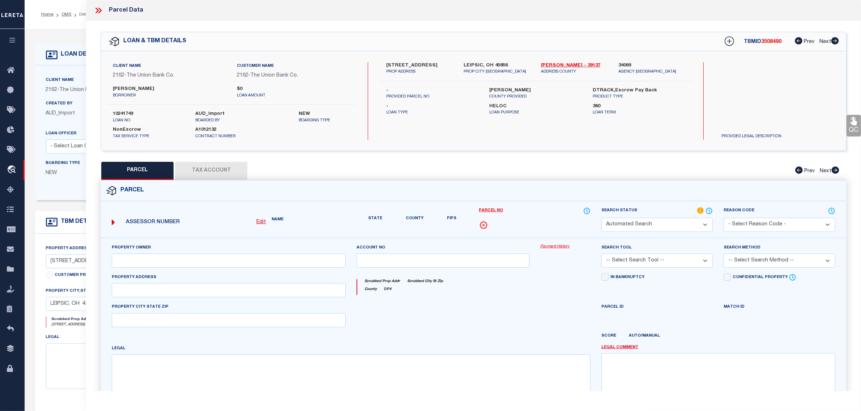
checkbox input "false"
type input "LEIPSIC, OH 45856"
type textarea "IL 01075"
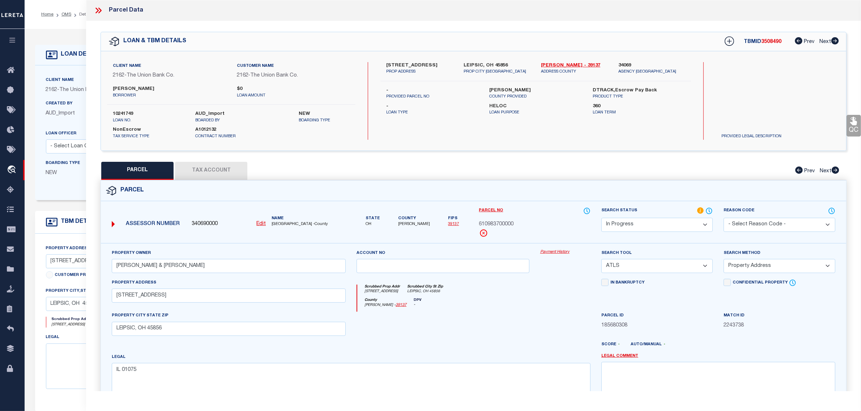
click at [640, 219] on select "Automated Search Bad Parcel Complete Duplicate Parcel High Dollar Reporting In …" at bounding box center [656, 225] width 111 height 14
select select "PC"
click at [601, 218] on select "Automated Search Bad Parcel Complete Duplicate Parcel High Dollar Reporting In …" at bounding box center [656, 225] width 111 height 14
click at [638, 266] on select "-- Select Search Tool -- 3rd Party Website Agency File Agency Website ATLS CNV-…" at bounding box center [656, 266] width 111 height 14
select select "AGW"
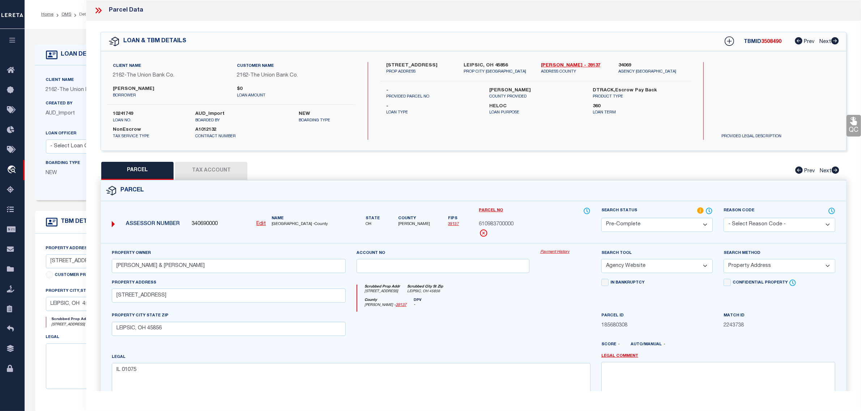
click at [601, 260] on select "-- Select Search Tool -- 3rd Party Website Agency File Agency Website ATLS CNV-…" at bounding box center [656, 266] width 111 height 14
click at [752, 269] on select "-- Select Search Method -- Property Address Legal Liability Info Provided" at bounding box center [778, 266] width 111 height 14
click at [723, 260] on select "-- Select Search Method -- Property Address Legal Liability Info Provided" at bounding box center [778, 266] width 111 height 14
click at [701, 315] on div "Parcel ID 185680308" at bounding box center [656, 321] width 111 height 18
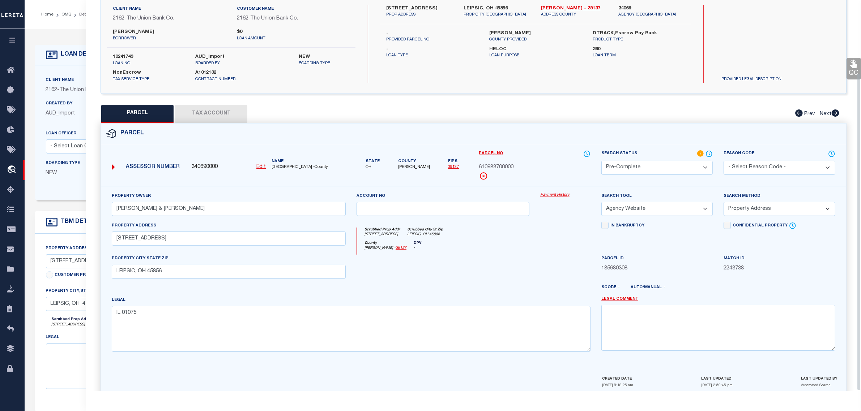
scroll to position [90, 0]
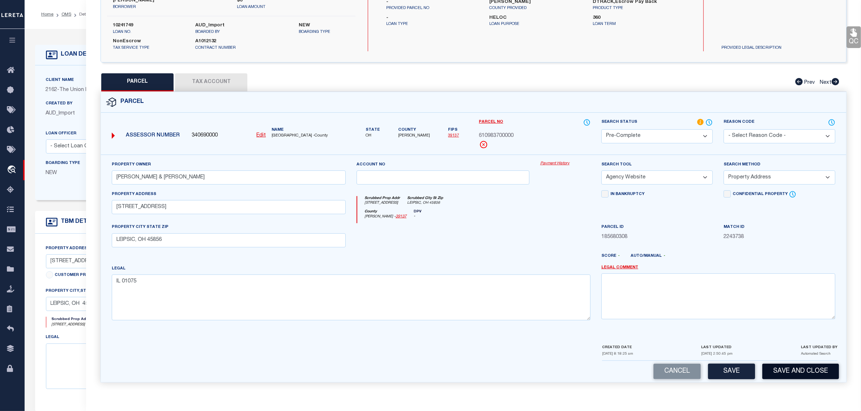
click at [809, 371] on button "Save and Close" at bounding box center [800, 372] width 77 height 16
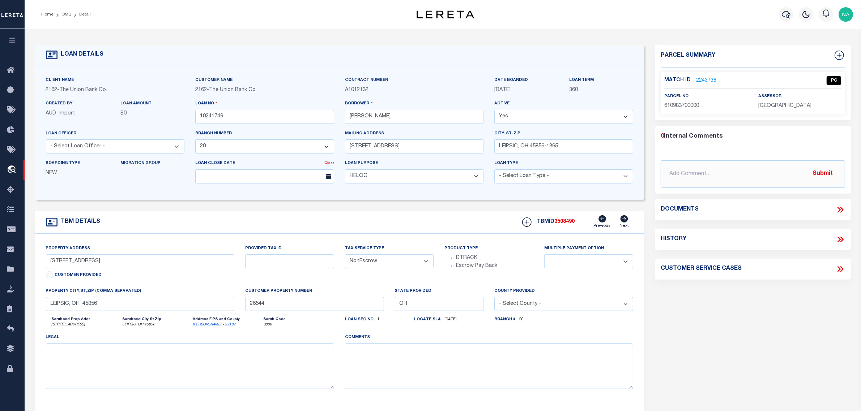
select select "4381"
select select
click at [206, 118] on input "10241749" at bounding box center [264, 117] width 139 height 14
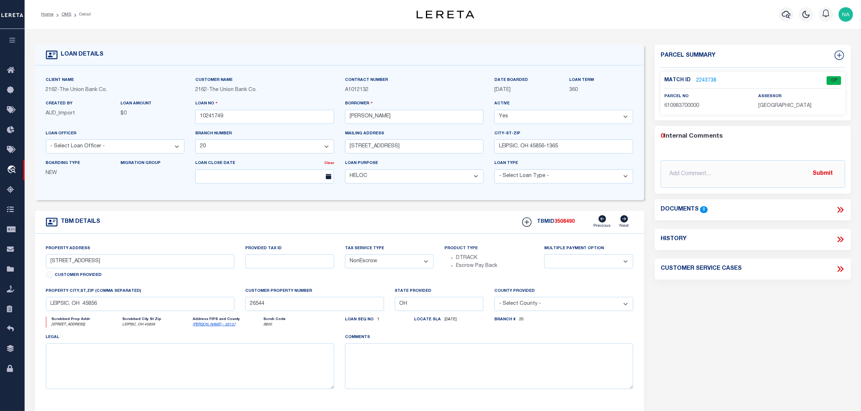
click at [569, 229] on div "TBMID 3508490 Previous Next" at bounding box center [575, 222] width 116 height 14
copy span "3508490"
click at [785, 106] on span "[GEOGRAPHIC_DATA]" at bounding box center [784, 105] width 53 height 5
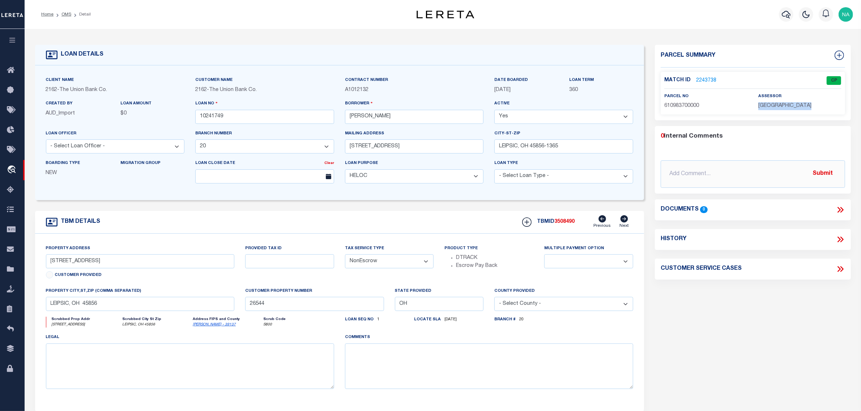
click at [785, 106] on span "[GEOGRAPHIC_DATA]" at bounding box center [784, 105] width 53 height 5
copy div "[GEOGRAPHIC_DATA]"
click at [692, 106] on span "610983700000" at bounding box center [681, 105] width 35 height 5
copy span "610983700000"
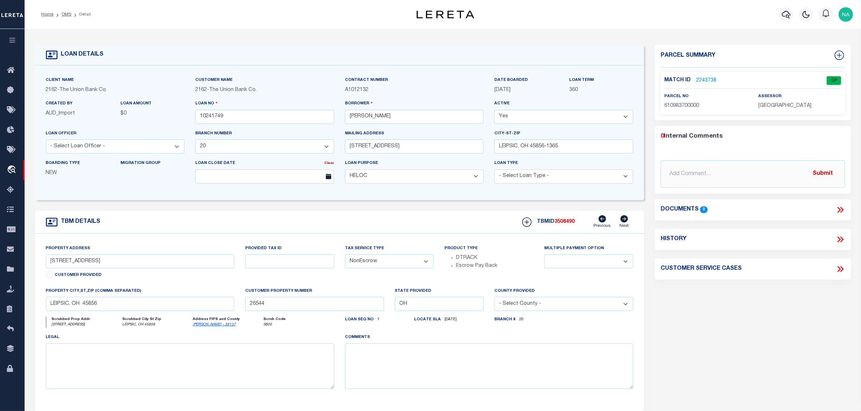
click at [682, 364] on div "Parcel Summary Match ID 2243738 0" at bounding box center [752, 242] width 207 height 395
click at [63, 14] on link "OMS" at bounding box center [66, 14] width 10 height 4
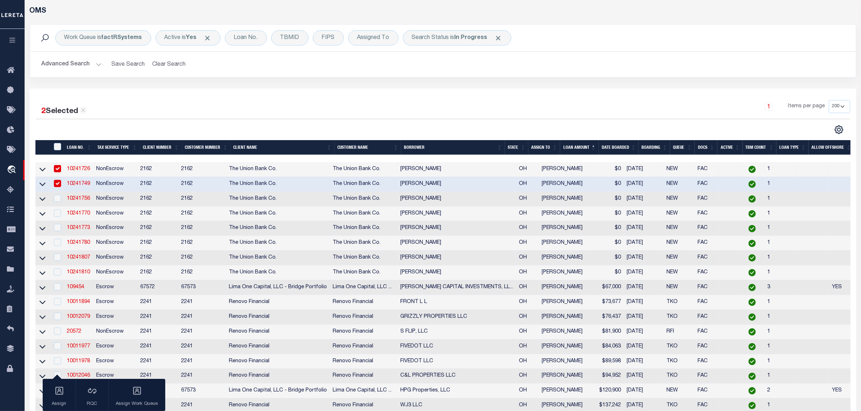
scroll to position [45, 0]
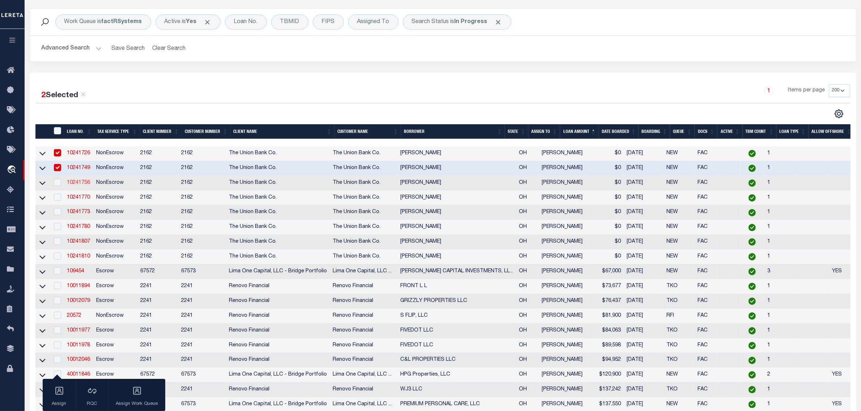
click at [77, 185] on link "10241756" at bounding box center [78, 182] width 23 height 5
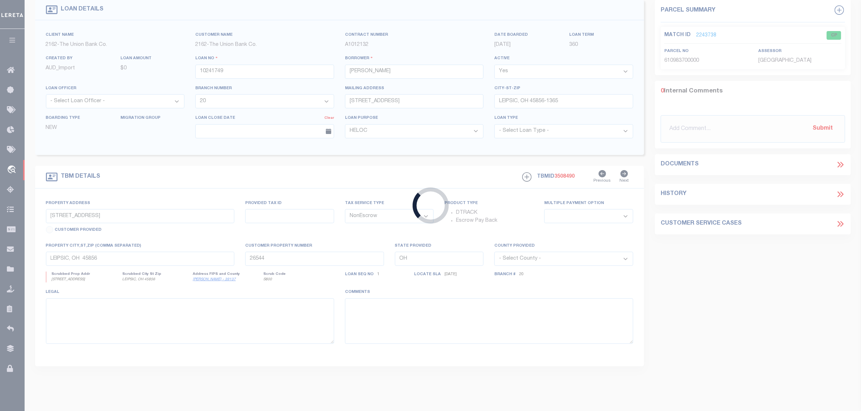
type input "10241756"
type input "[PERSON_NAME]"
select select "4371"
type input "[STREET_ADDRESS]"
type input "FINDLAY, OH 45840-8718"
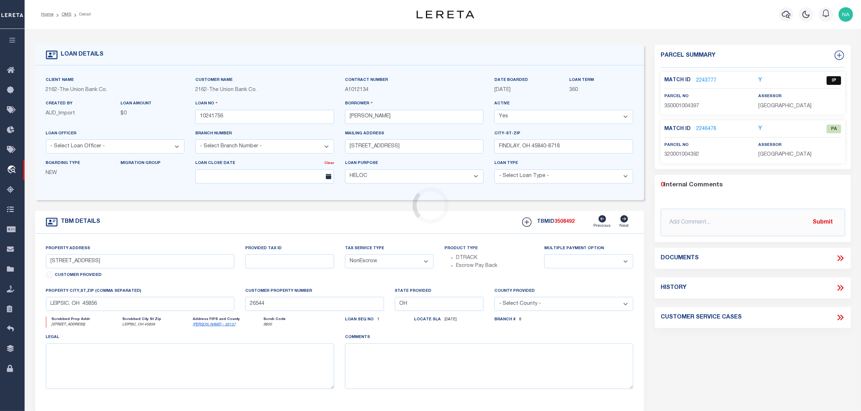
select select "4371"
type input "[STREET_ADDRESS]"
select select
type input "FINDLAY OH 45840"
type input "26546"
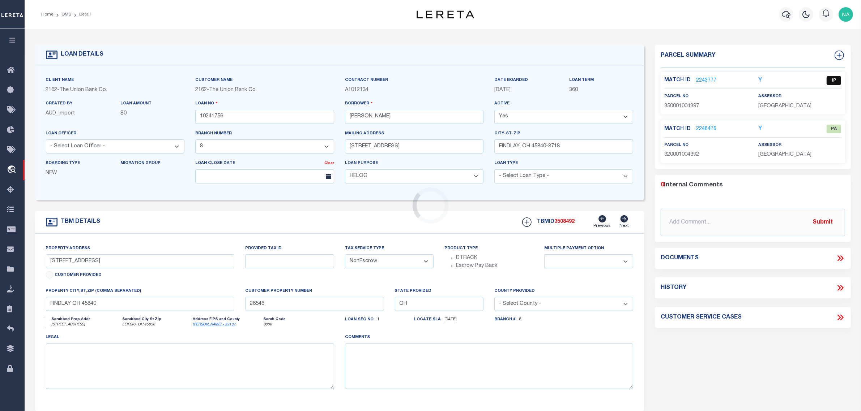
select select
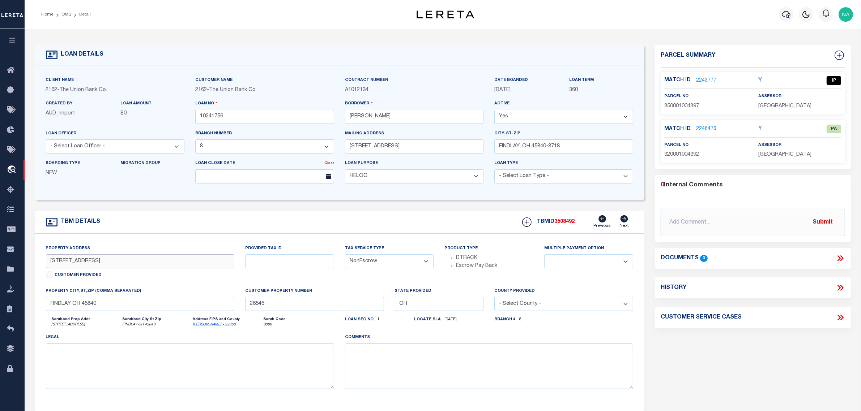
click at [58, 261] on input "[STREET_ADDRESS]" at bounding box center [140, 262] width 188 height 14
click at [731, 182] on div "0 Internal Comments" at bounding box center [751, 185] width 181 height 9
click at [760, 185] on div "0 Internal Comments" at bounding box center [751, 185] width 181 height 9
click at [745, 193] on div "0 Internal Comments @[PERSON_NAME] @[PERSON_NAME] @[PERSON_NAME] @[PERSON_NAME]…" at bounding box center [753, 209] width 196 height 56
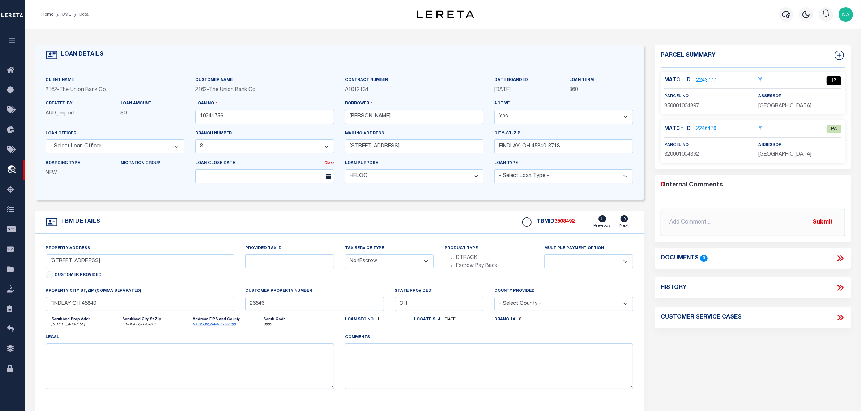
click at [705, 127] on link "2246476" at bounding box center [706, 129] width 20 height 8
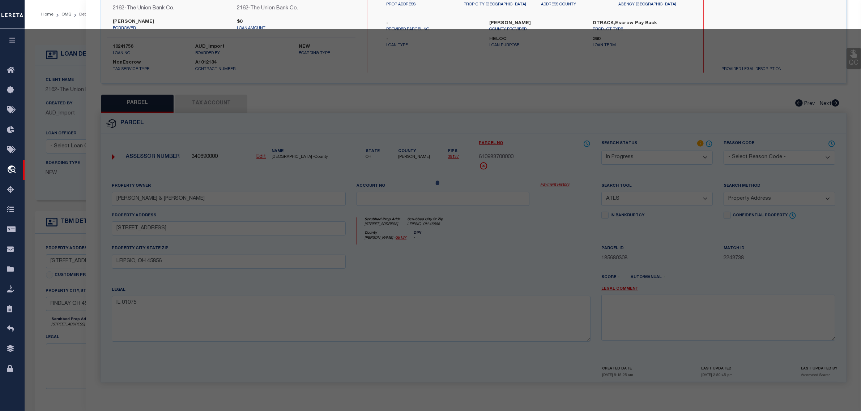
scroll to position [69, 0]
select select "AS"
select select
checkbox input "false"
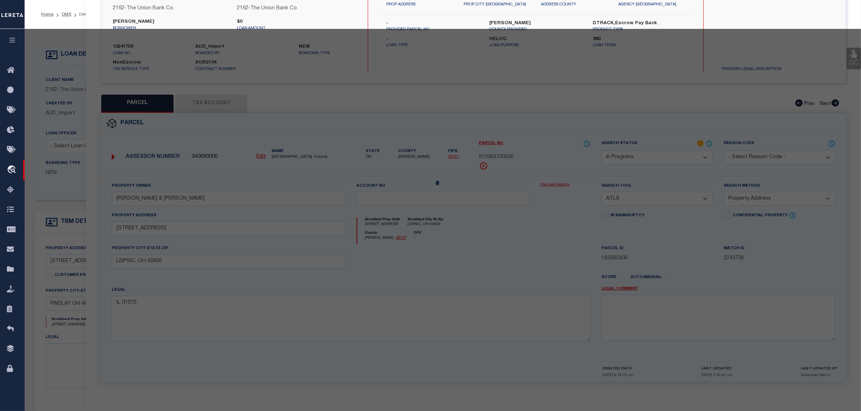
checkbox input "false"
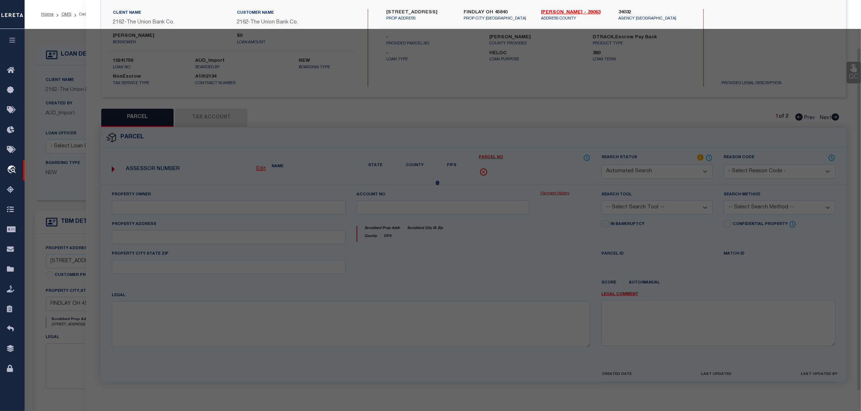
select select "PA"
select select "PRO"
select select "ADD"
checkbox input "false"
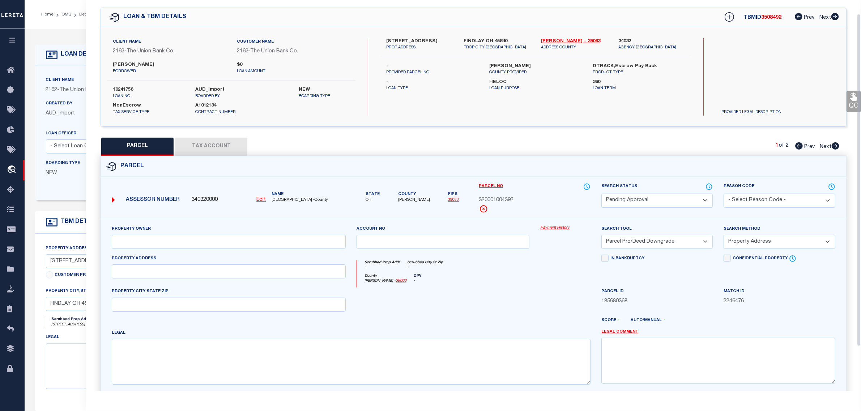
scroll to position [0, 0]
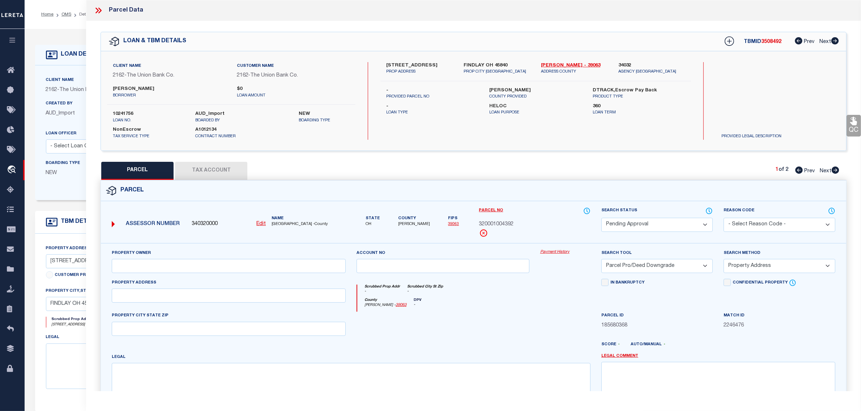
click at [100, 9] on icon at bounding box center [99, 11] width 3 height 6
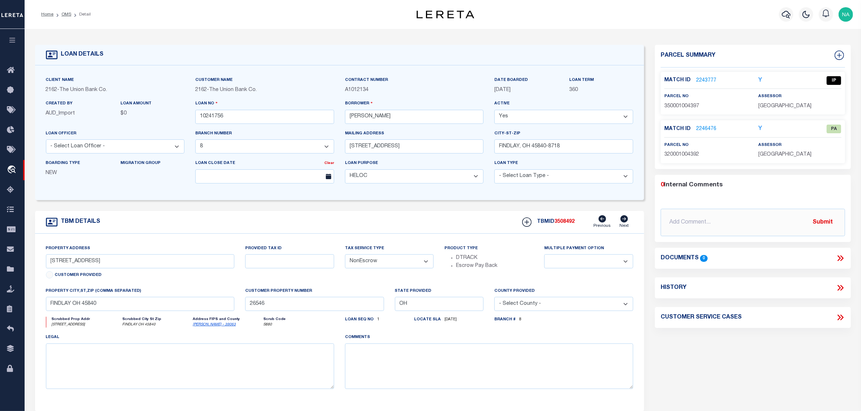
click at [706, 129] on link "2246476" at bounding box center [706, 129] width 20 height 8
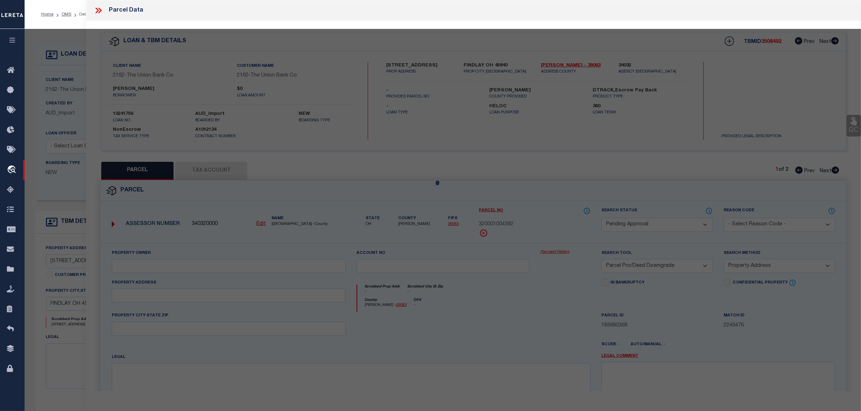
select select "AS"
select select
checkbox input "false"
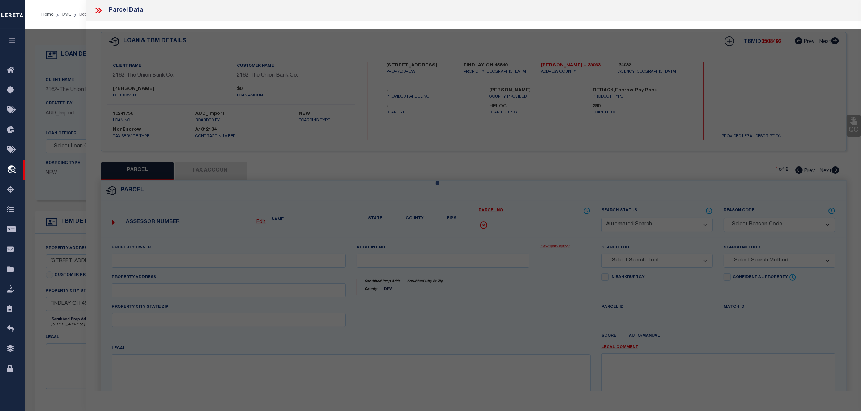
select select "PA"
select select "PRO"
select select "ADD"
checkbox input "false"
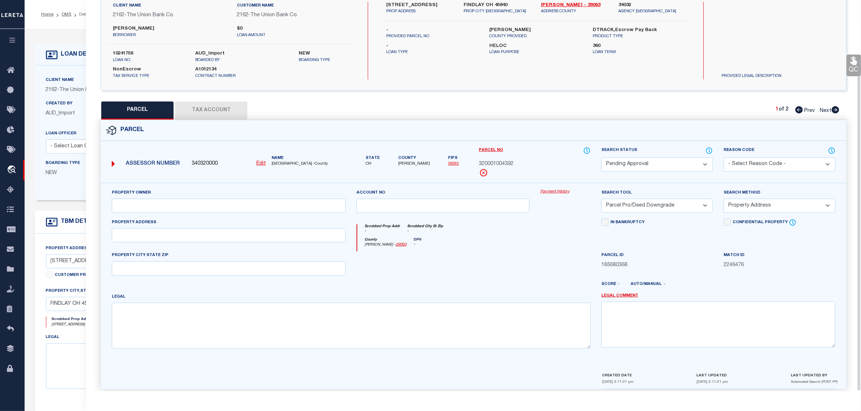
scroll to position [69, 0]
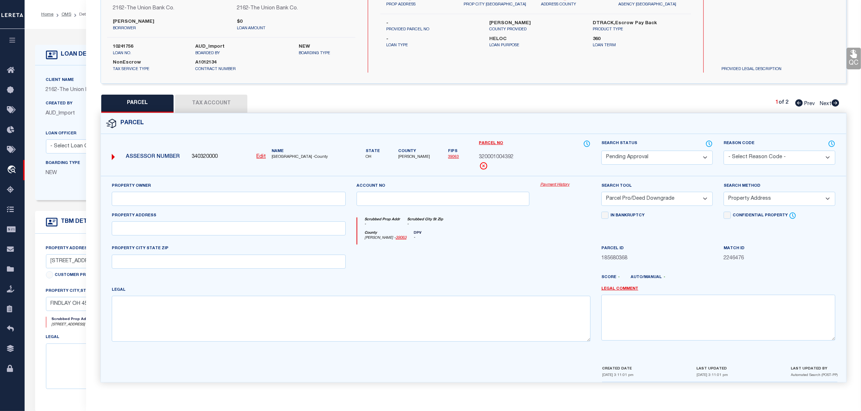
click at [209, 98] on button "Tax Account" at bounding box center [211, 104] width 72 height 18
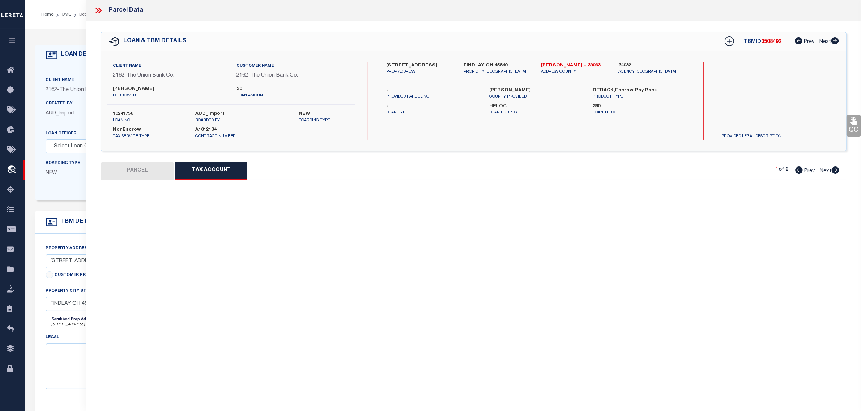
select select "100"
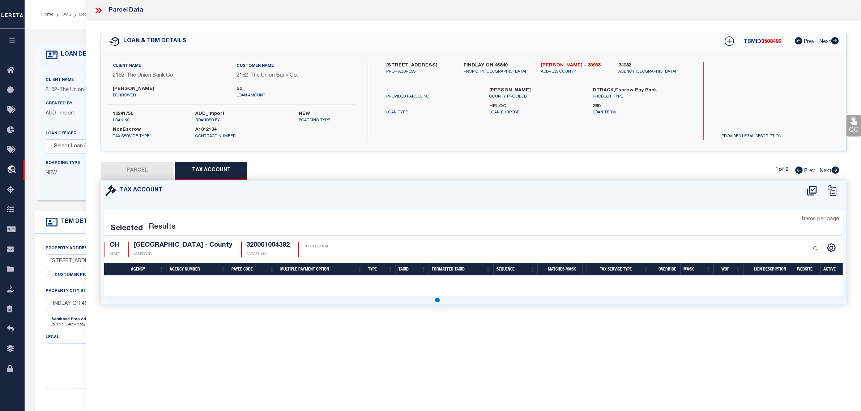
select select "100"
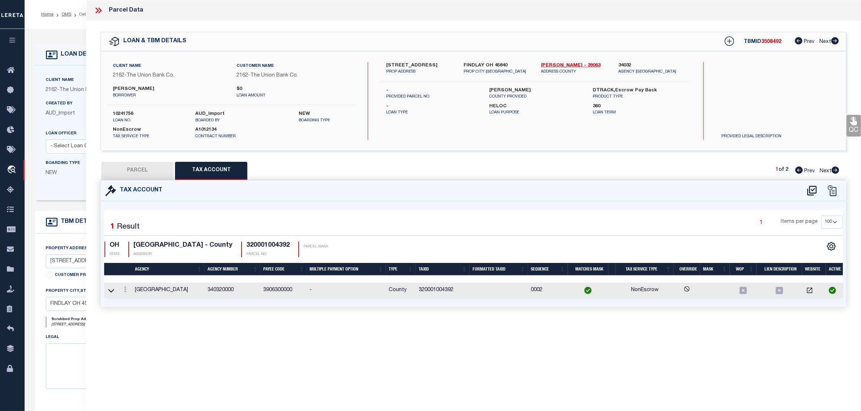
click at [145, 171] on button "PARCEL" at bounding box center [137, 171] width 72 height 18
select select "AS"
select select
checkbox input "false"
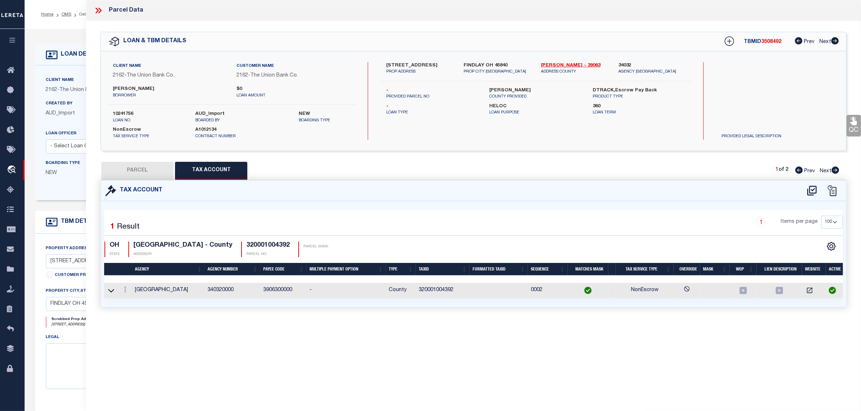
checkbox input "false"
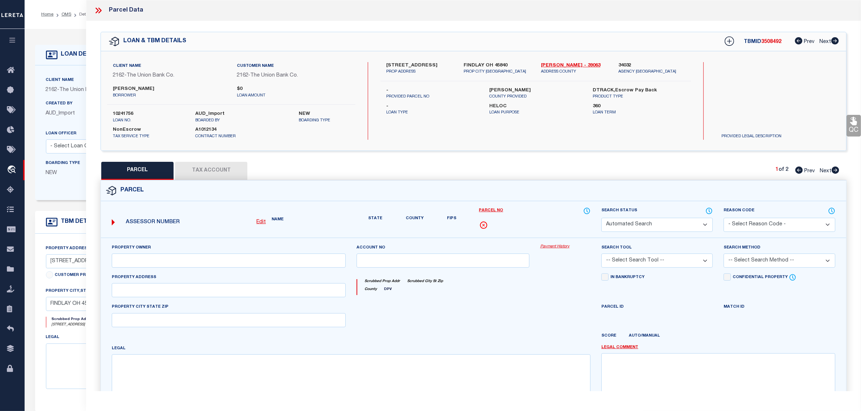
select select "PA"
select select "PRO"
select select "ADD"
checkbox input "false"
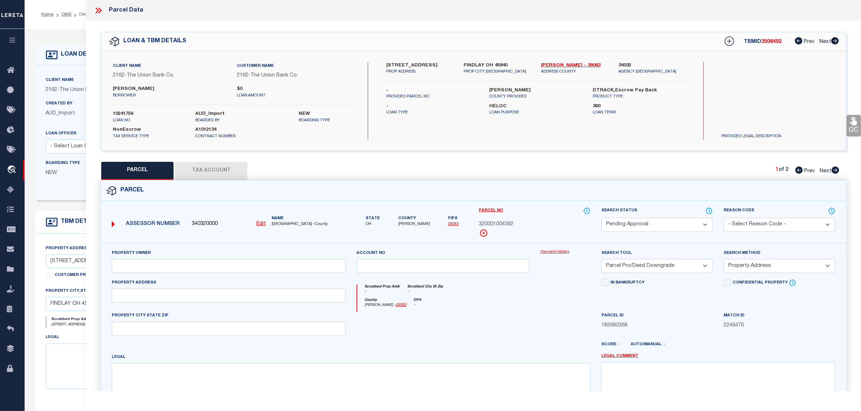
click at [97, 9] on icon at bounding box center [96, 11] width 3 height 6
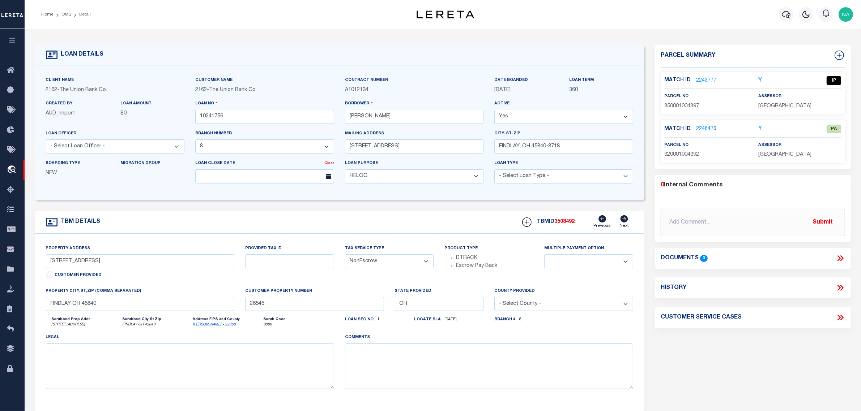
click at [710, 79] on link "2243777" at bounding box center [706, 81] width 20 height 8
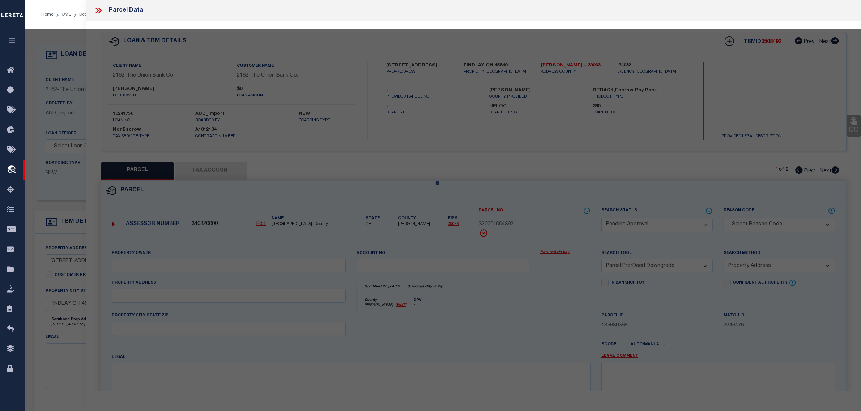
select select "AS"
select select
checkbox input "false"
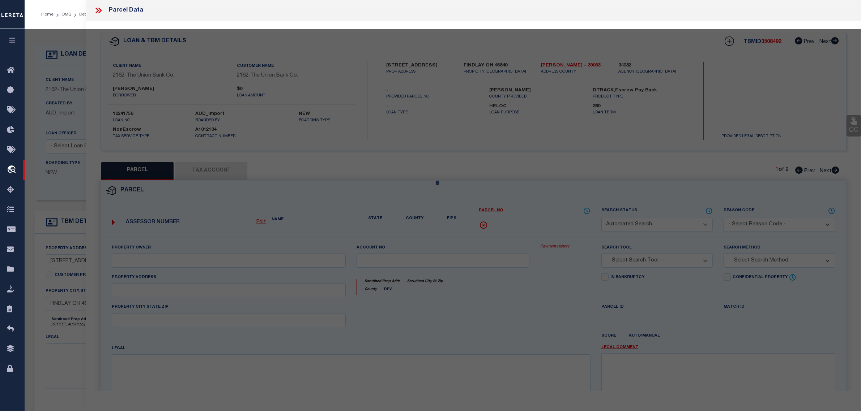
select select "IP"
type input "[PERSON_NAME]"
select select "ATL"
select select "ADD"
type input "[STREET_ADDRESS]"
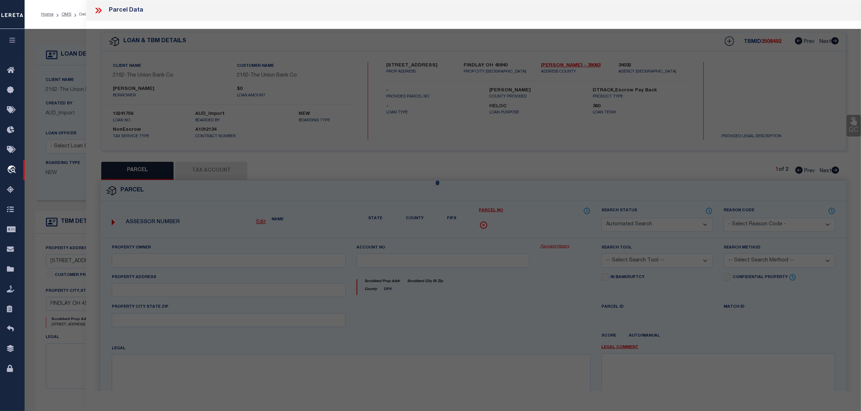
checkbox input "false"
type input "FINDLAY, OH 45840"
type textarea "T1N R11 S02 PT NE1/4 NW1/4"
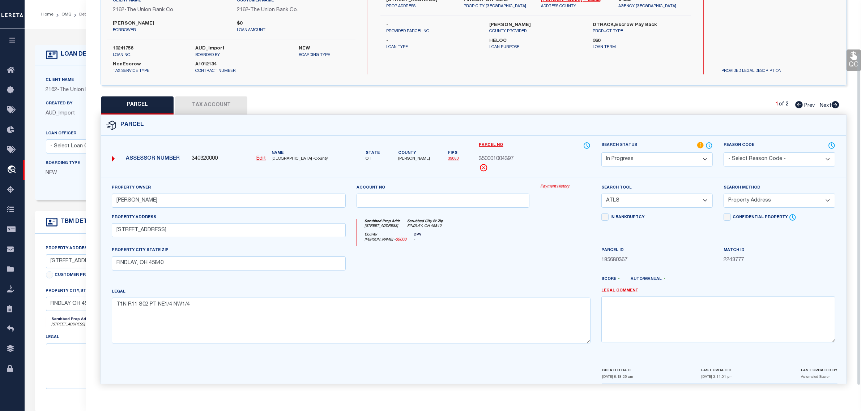
scroll to position [69, 0]
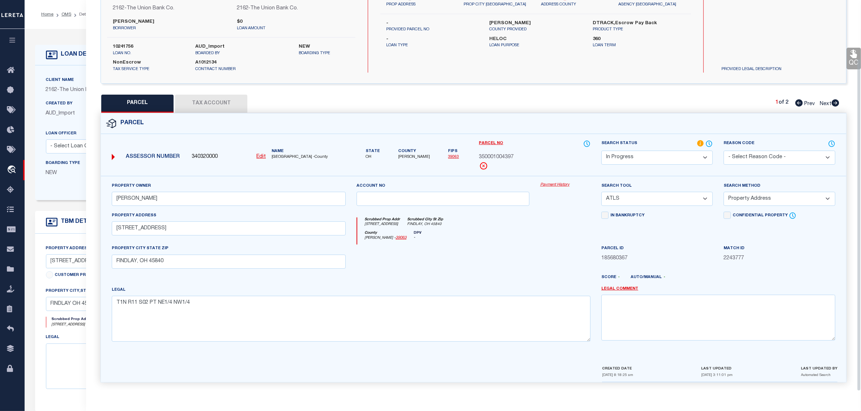
click at [224, 102] on button "Tax Account" at bounding box center [211, 104] width 72 height 18
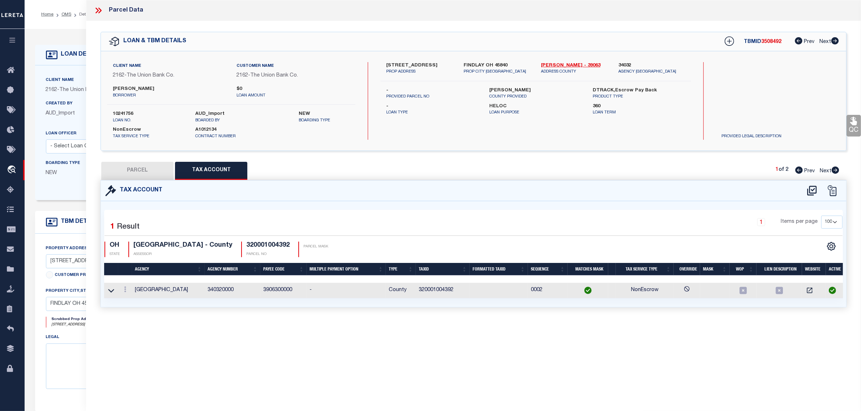
select select "100"
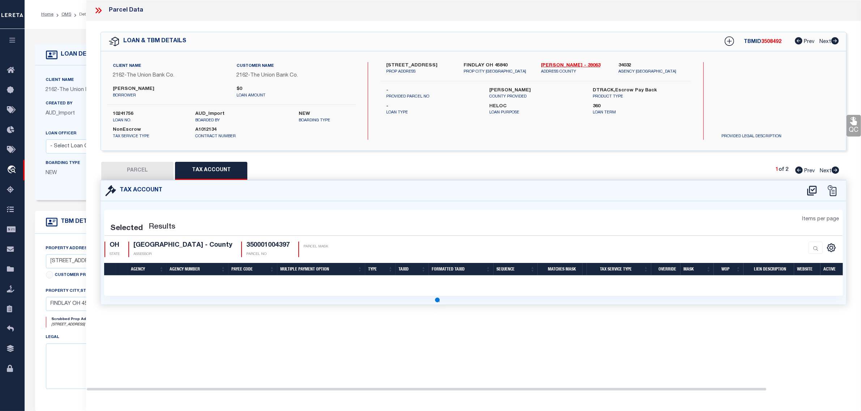
select select "100"
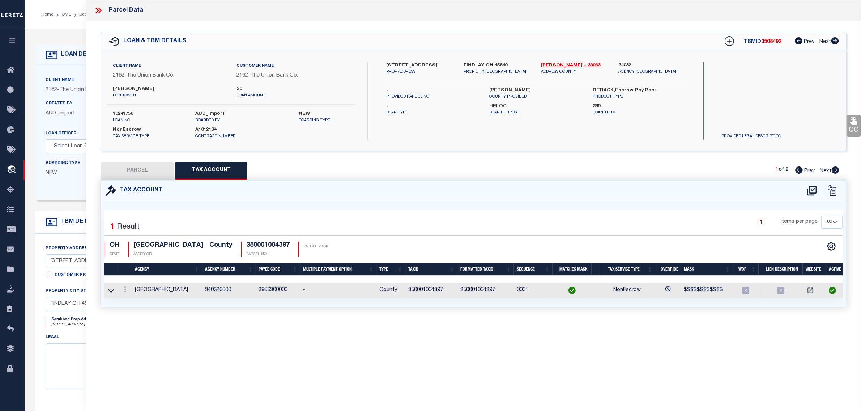
click at [149, 170] on button "PARCEL" at bounding box center [137, 171] width 72 height 18
select select "AS"
select select
checkbox input "false"
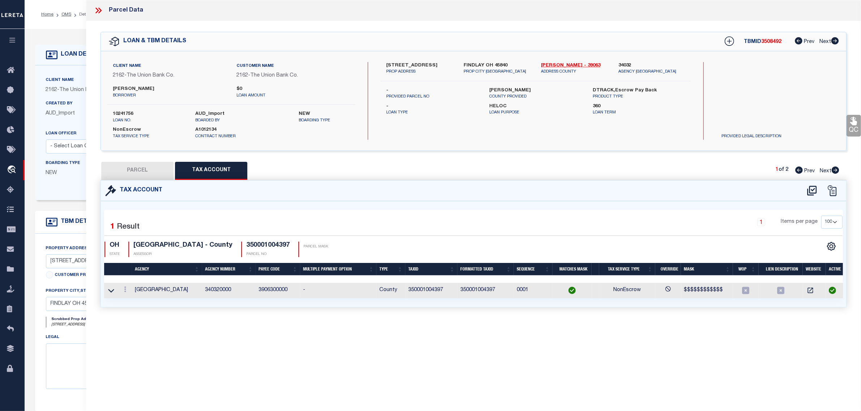
checkbox input "false"
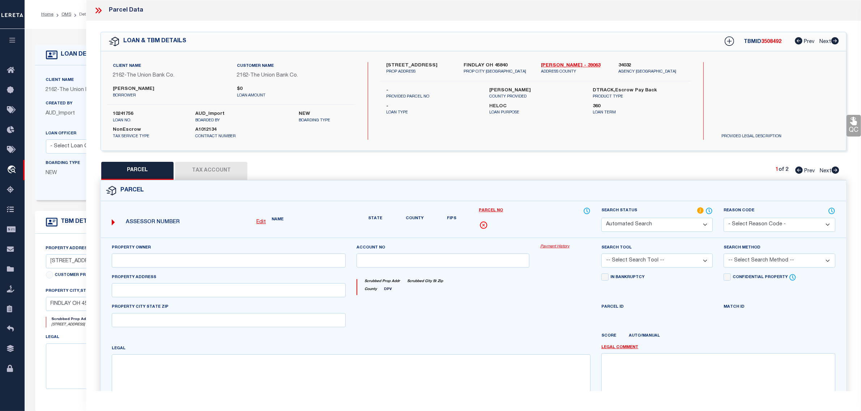
select select "IP"
type input "[PERSON_NAME]"
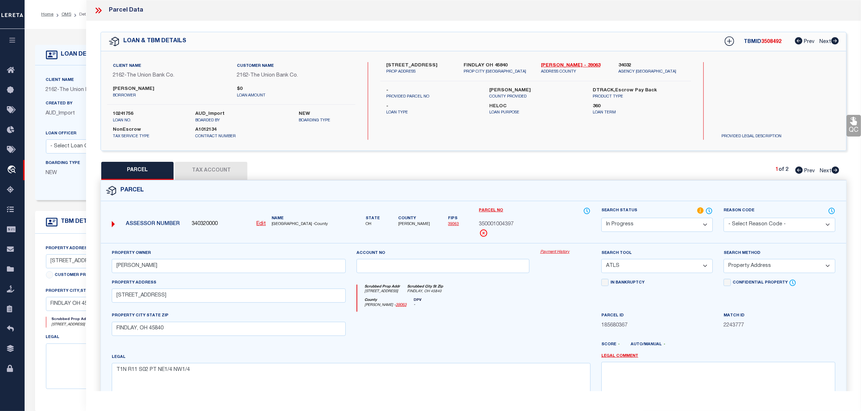
click at [653, 223] on select "Automated Search Bad Parcel Complete Duplicate Parcel High Dollar Reporting In …" at bounding box center [656, 225] width 111 height 14
click at [601, 218] on select "Automated Search Bad Parcel Complete Duplicate Parcel High Dollar Reporting In …" at bounding box center [656, 225] width 111 height 14
click at [633, 266] on select "-- Select Search Tool -- 3rd Party Website Agency File Agency Website ATLS CNV-…" at bounding box center [656, 266] width 111 height 14
click at [601, 260] on select "-- Select Search Tool -- 3rd Party Website Agency File Agency Website ATLS CNV-…" at bounding box center [656, 266] width 111 height 14
click at [746, 269] on select "-- Select Search Method -- Property Address Legal Liability Info Provided" at bounding box center [778, 266] width 111 height 14
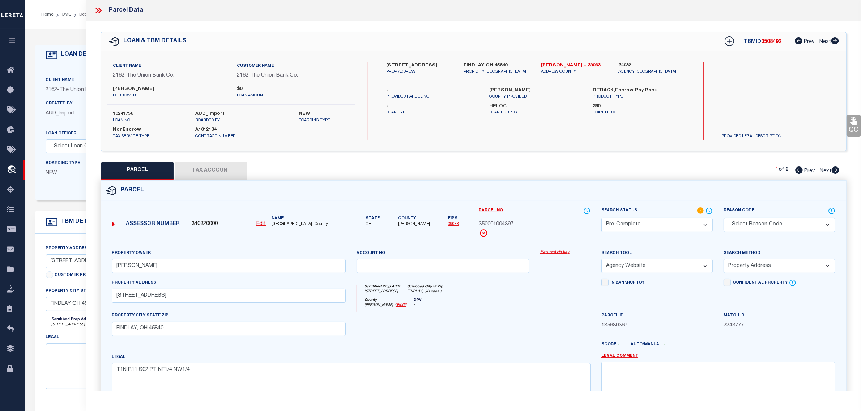
click at [747, 269] on select "-- Select Search Method -- Property Address Legal Liability Info Provided" at bounding box center [778, 266] width 111 height 14
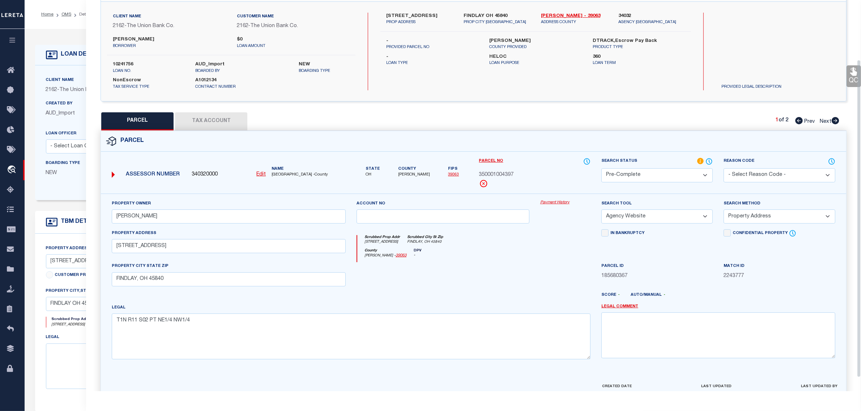
scroll to position [90, 0]
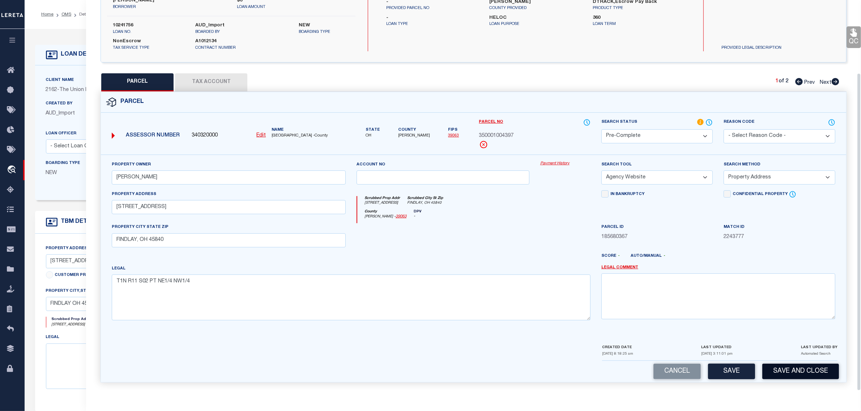
click at [805, 372] on button "Save and Close" at bounding box center [800, 372] width 77 height 16
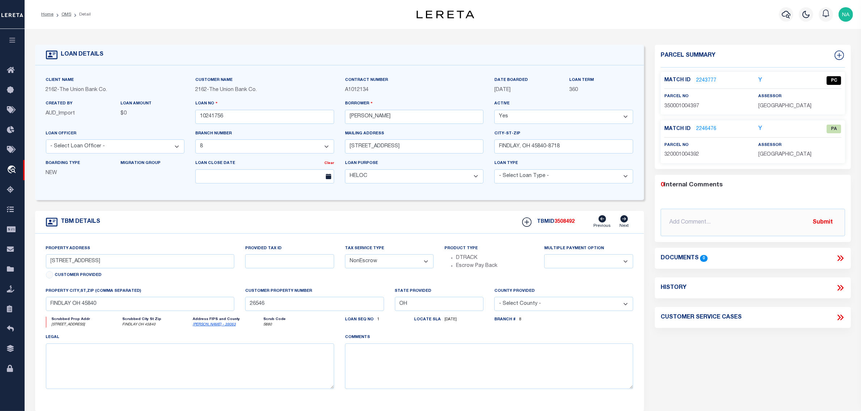
click at [708, 128] on link "2246476" at bounding box center [706, 129] width 20 height 8
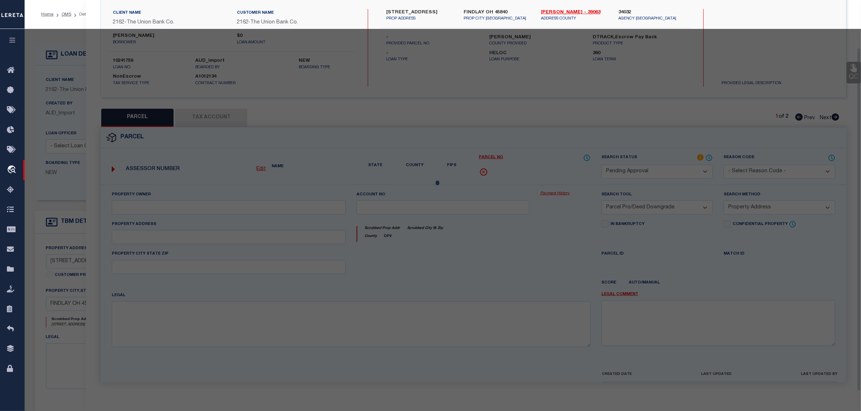
scroll to position [69, 0]
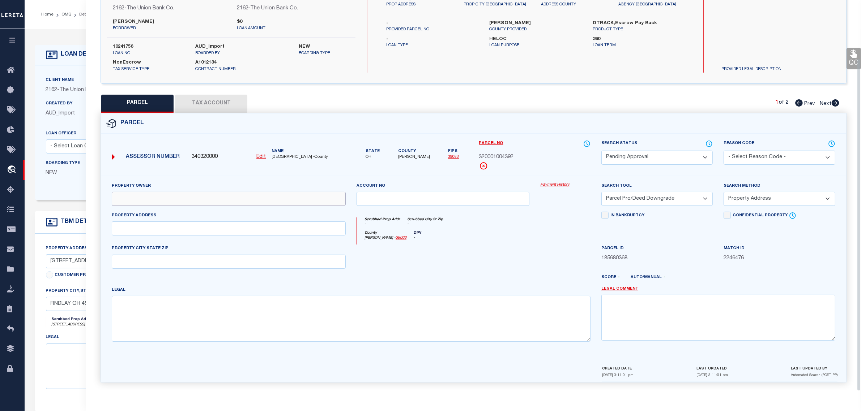
click at [140, 192] on input "text" at bounding box center [229, 199] width 234 height 14
paste input "[PERSON_NAME] & [PERSON_NAME] TRUSTEES"
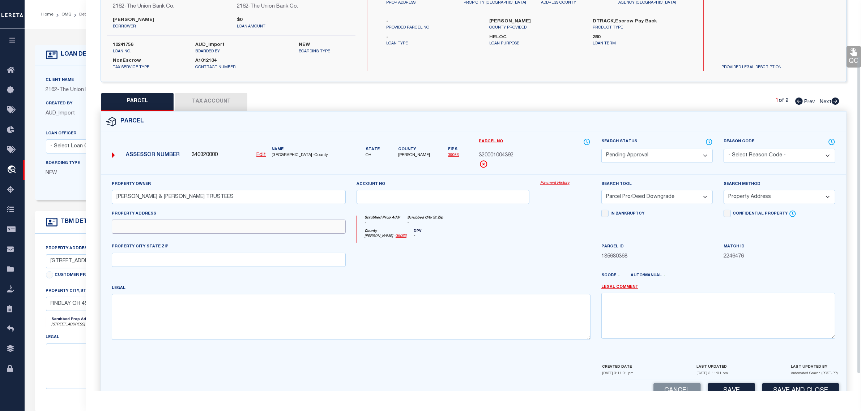
click at [171, 224] on input "text" at bounding box center [229, 227] width 234 height 14
paste input "0 TOWNSHIP RD 243"
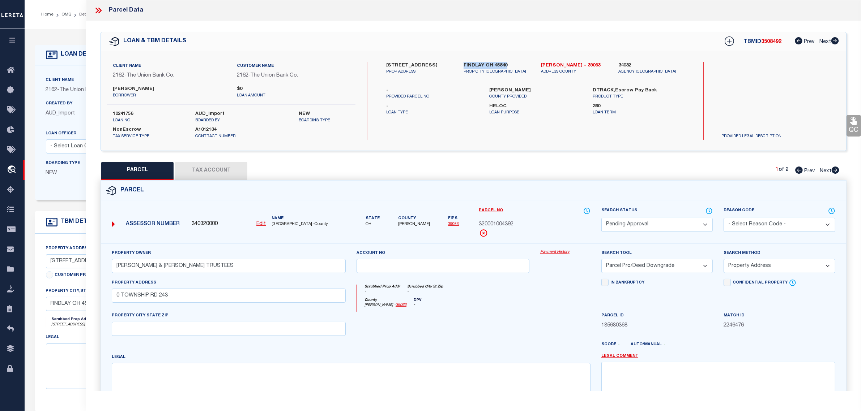
drag, startPoint x: 507, startPoint y: 63, endPoint x: 462, endPoint y: 64, distance: 44.8
click at [462, 64] on div "FINDLAY OH [STREET_ADDRESS]" at bounding box center [496, 68] width 77 height 13
copy label "FINDLAY OH 45840"
click at [123, 328] on input "text" at bounding box center [229, 329] width 234 height 14
paste input "FINDLAY OH 45840"
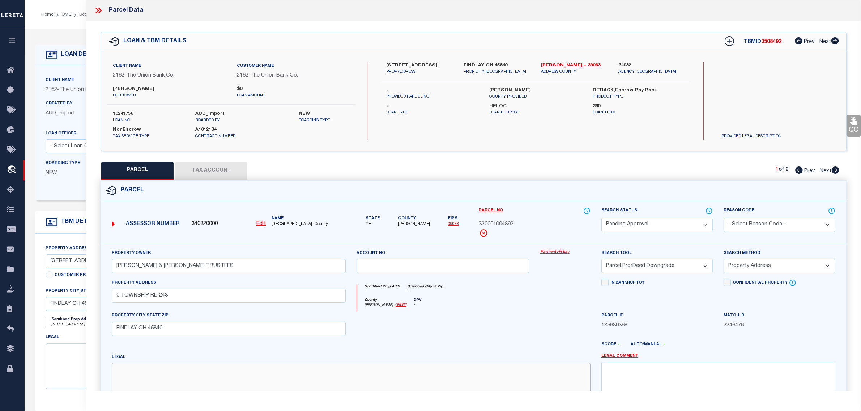
click at [137, 378] on textarea at bounding box center [351, 386] width 479 height 46
click at [221, 385] on textarea at bounding box center [351, 386] width 479 height 46
paste textarea "T1N R11 S02 PT NW1/4 NE1/4"
click at [205, 169] on button "Tax Account" at bounding box center [211, 171] width 72 height 18
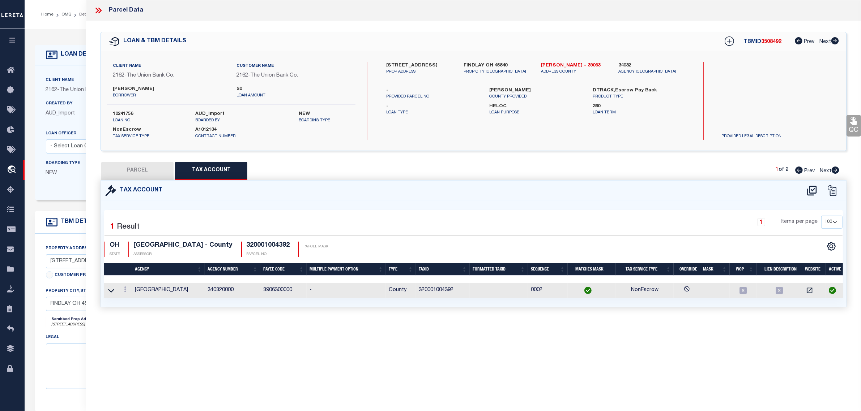
click at [147, 171] on button "PARCEL" at bounding box center [137, 171] width 72 height 18
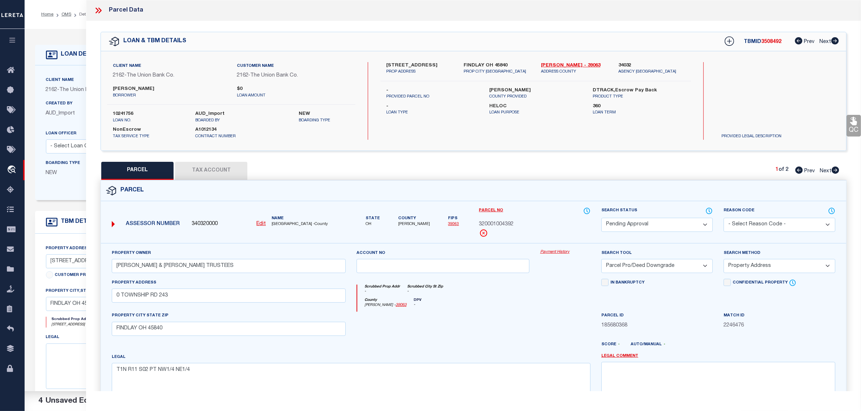
click at [656, 221] on select "Automated Search Bad Parcel Complete Duplicate Parcel High Dollar Reporting In …" at bounding box center [656, 225] width 111 height 14
click at [601, 218] on select "Automated Search Bad Parcel Complete Duplicate Parcel High Dollar Reporting In …" at bounding box center [656, 225] width 111 height 14
click at [636, 268] on select "-- Select Search Tool -- 3rd Party Website Agency File Agency Website ATLS CNV-…" at bounding box center [656, 266] width 111 height 14
click at [601, 260] on select "-- Select Search Tool -- 3rd Party Website Agency File Agency Website ATLS CNV-…" at bounding box center [656, 266] width 111 height 14
click at [767, 269] on select "-- Select Search Method -- Property Address Legal Liability Info Provided" at bounding box center [778, 266] width 111 height 14
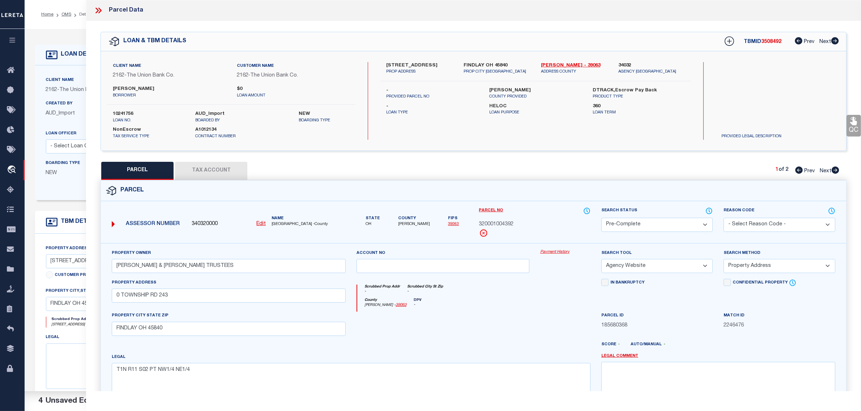
click at [723, 260] on select "-- Select Search Method -- Property Address Legal Liability Info Provided" at bounding box center [778, 266] width 111 height 14
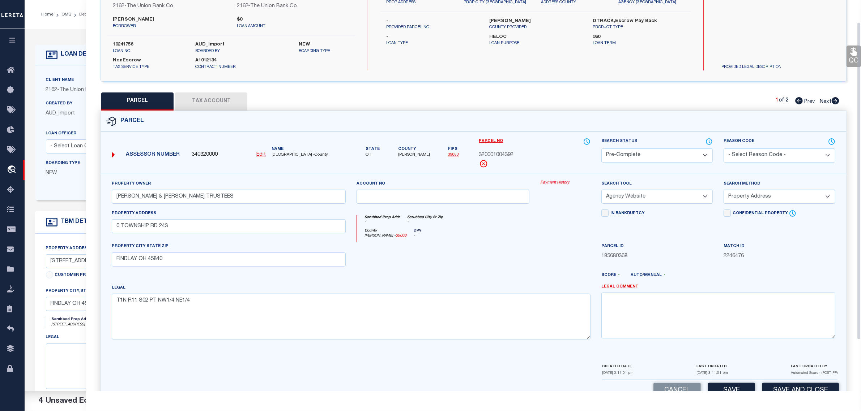
scroll to position [90, 0]
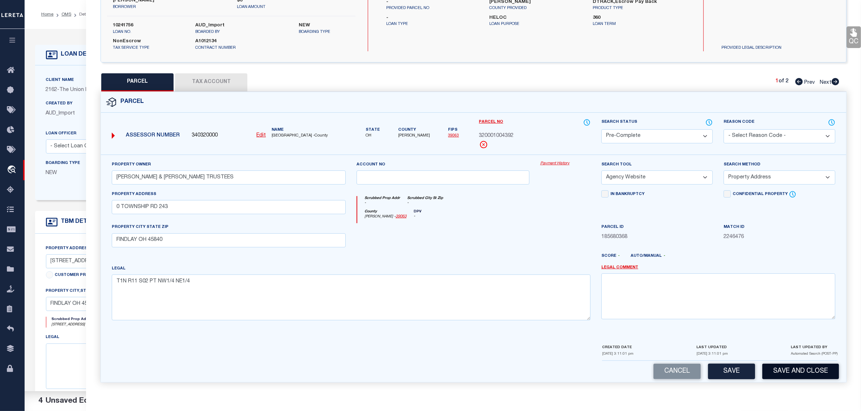
click at [791, 372] on button "Save and Close" at bounding box center [800, 372] width 77 height 16
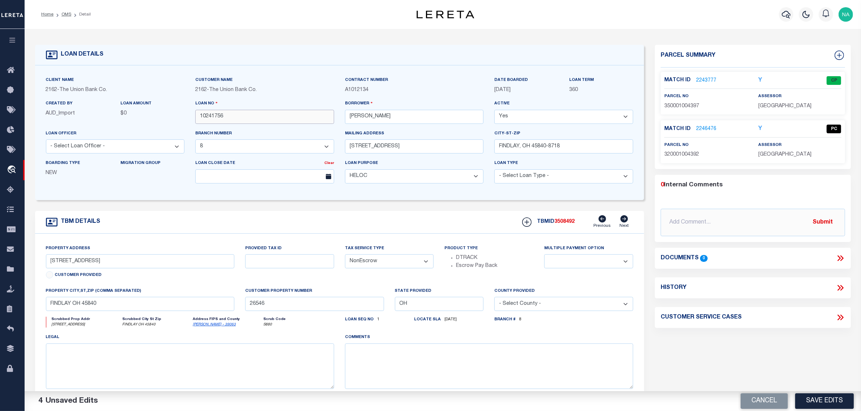
click at [213, 120] on input "10241756" at bounding box center [264, 117] width 139 height 14
click at [563, 225] on span "3508492" at bounding box center [564, 221] width 20 height 5
copy span "3508492"
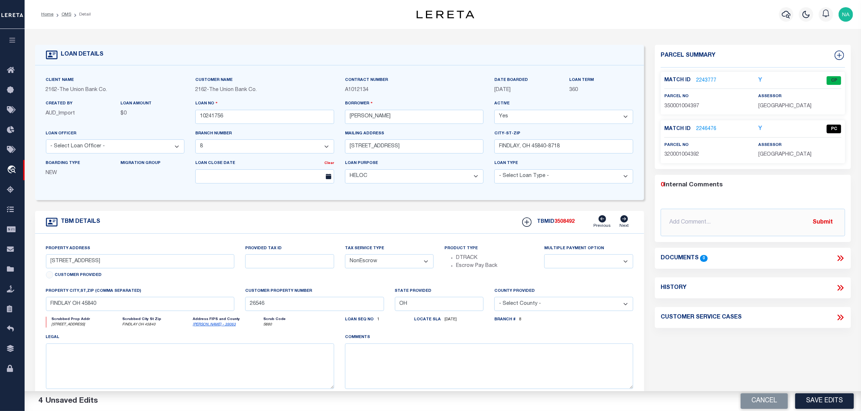
click at [781, 105] on span "[GEOGRAPHIC_DATA]" at bounding box center [784, 106] width 53 height 5
copy div "[GEOGRAPHIC_DATA]"
click at [692, 105] on span "350001004397" at bounding box center [681, 106] width 35 height 5
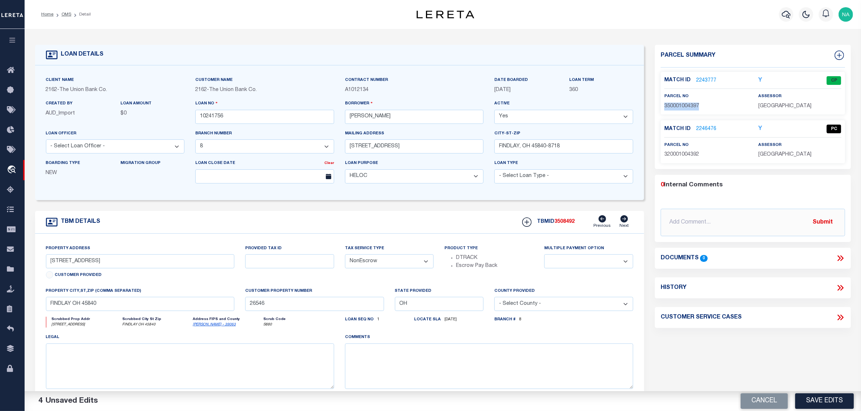
click at [692, 105] on span "350001004397" at bounding box center [681, 106] width 35 height 5
copy span "350001004397"
click at [695, 156] on span "320001004392" at bounding box center [681, 154] width 35 height 5
click at [707, 347] on div "Parcel Summary Match ID 2243777 Y parcel no 350001004397 2246476" at bounding box center [752, 242] width 207 height 395
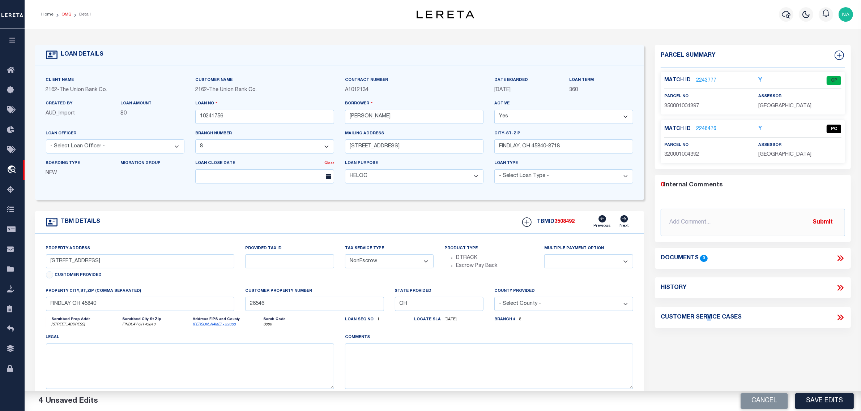
click at [67, 12] on link "OMS" at bounding box center [66, 14] width 10 height 4
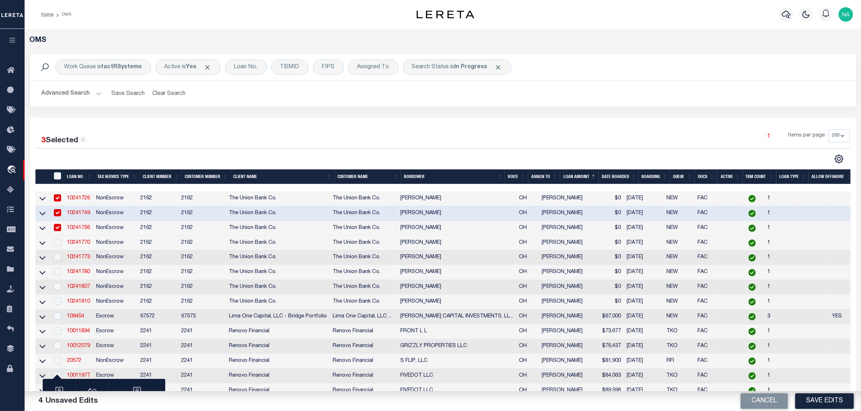
click at [79, 229] on link "10241756" at bounding box center [78, 228] width 23 height 5
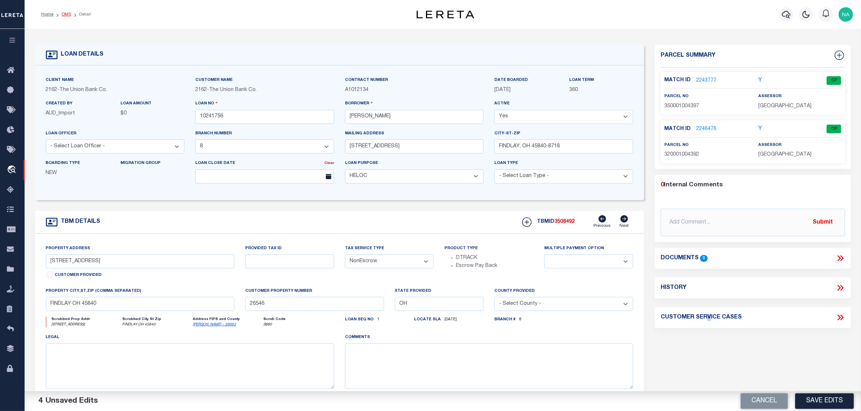
click at [66, 13] on link "OMS" at bounding box center [66, 14] width 10 height 4
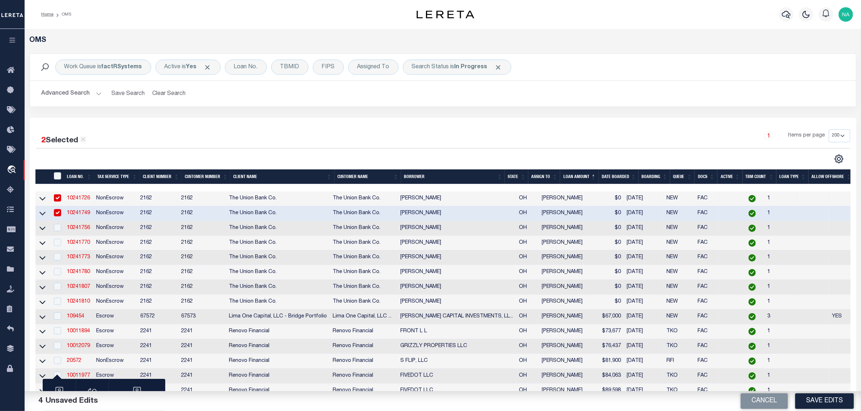
click at [83, 215] on link "10241749" at bounding box center [78, 213] width 23 height 5
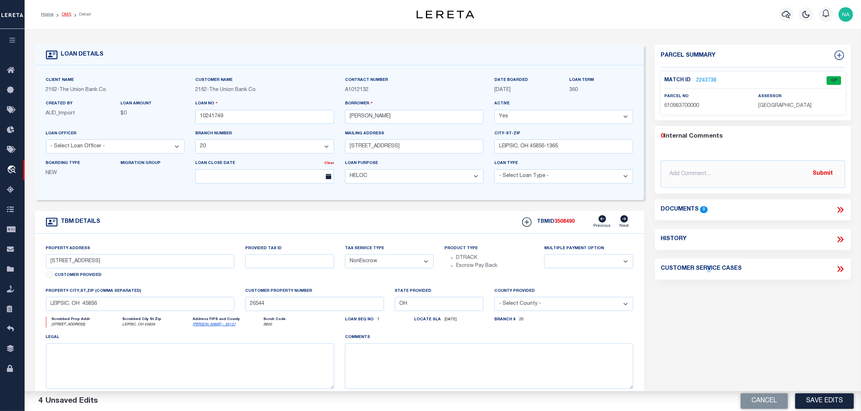
click at [69, 13] on link "OMS" at bounding box center [66, 14] width 10 height 4
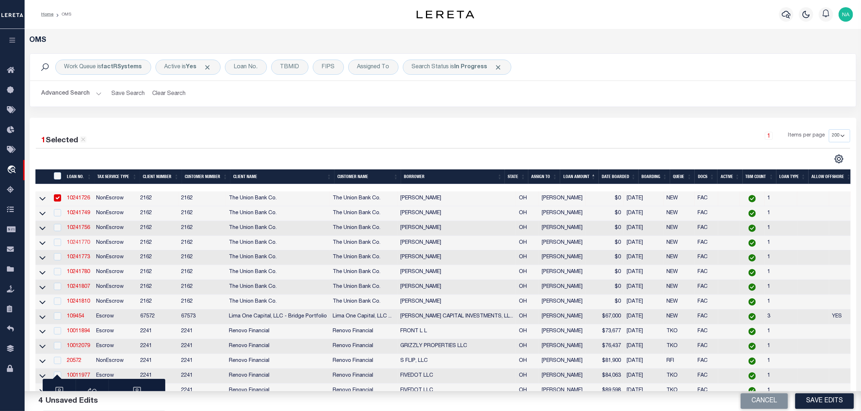
click at [84, 245] on link "10241770" at bounding box center [78, 242] width 23 height 5
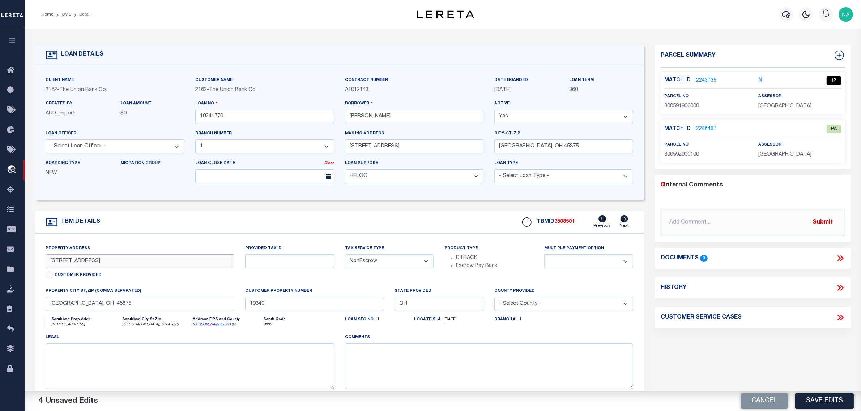
click at [55, 265] on input "[STREET_ADDRESS]" at bounding box center [140, 262] width 188 height 14
click at [691, 107] on span "300591900000" at bounding box center [681, 106] width 35 height 5
click at [702, 79] on link "2243735" at bounding box center [706, 81] width 20 height 8
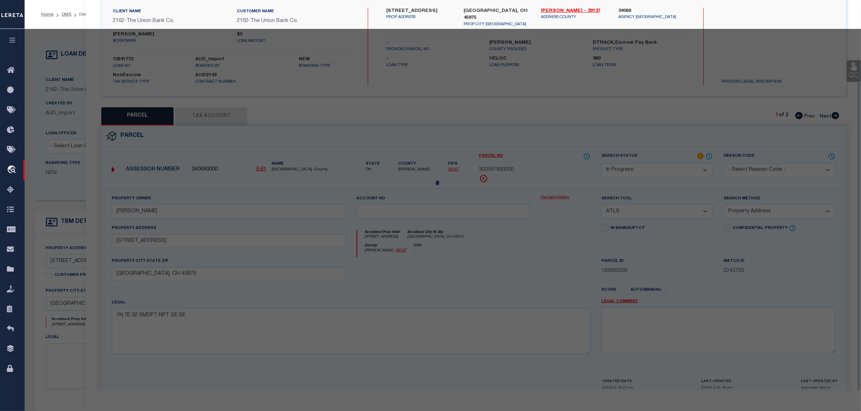
scroll to position [69, 0]
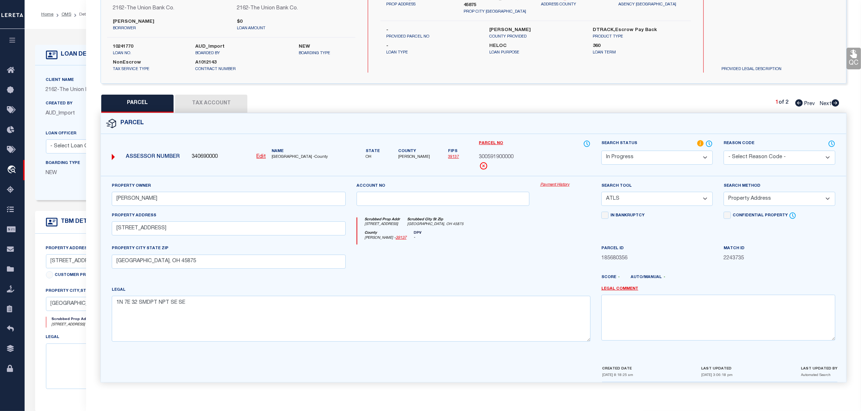
click at [214, 102] on button "Tax Account" at bounding box center [211, 104] width 72 height 18
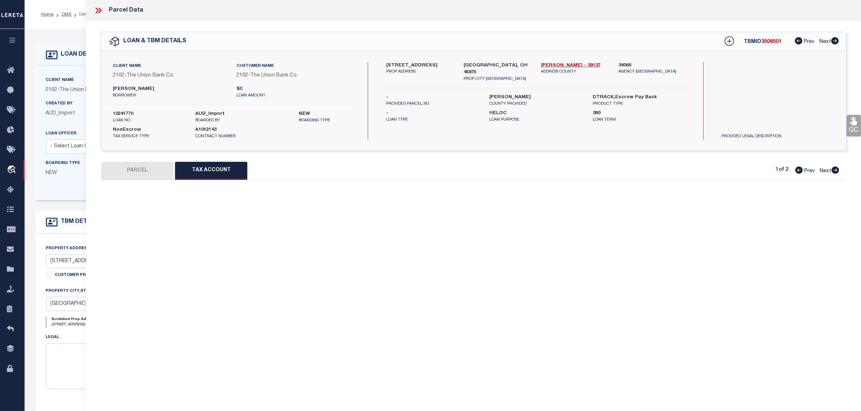
scroll to position [0, 0]
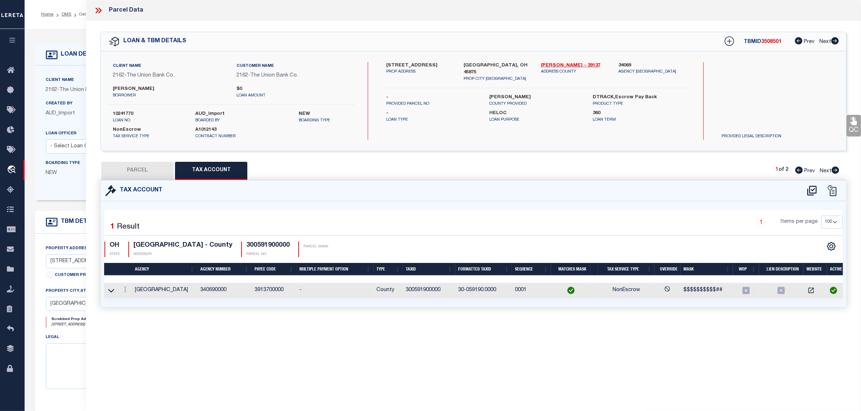
click at [154, 168] on button "PARCEL" at bounding box center [137, 171] width 72 height 18
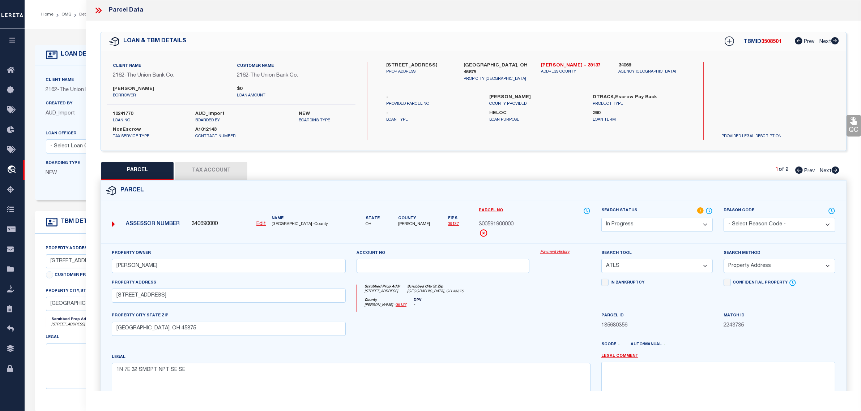
click at [657, 221] on select "Automated Search Bad Parcel Complete Duplicate Parcel High Dollar Reporting In …" at bounding box center [656, 225] width 111 height 14
click at [601, 218] on select "Automated Search Bad Parcel Complete Duplicate Parcel High Dollar Reporting In …" at bounding box center [656, 225] width 111 height 14
click at [641, 267] on select "-- Select Search Tool -- 3rd Party Website Agency File Agency Website ATLS CNV-…" at bounding box center [656, 266] width 111 height 14
click at [601, 260] on select "-- Select Search Tool -- 3rd Party Website Agency File Agency Website ATLS CNV-…" at bounding box center [656, 266] width 111 height 14
click at [751, 266] on select "-- Select Search Method -- Property Address Legal Liability Info Provided" at bounding box center [778, 266] width 111 height 14
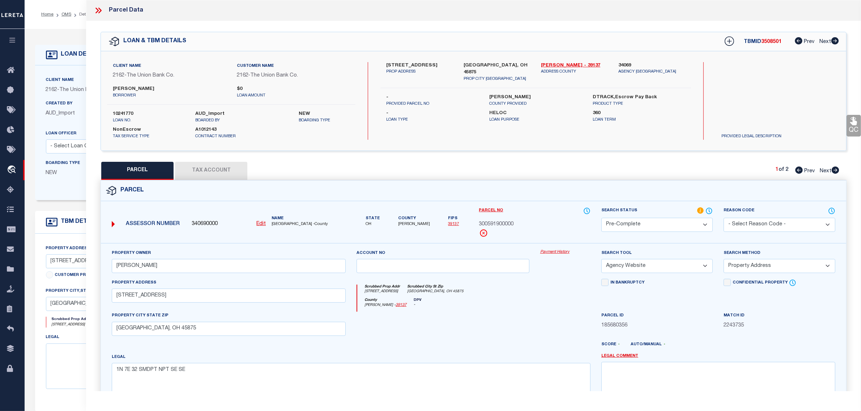
click at [723, 260] on select "-- Select Search Method -- Property Address Legal Liability Info Provided" at bounding box center [778, 266] width 111 height 14
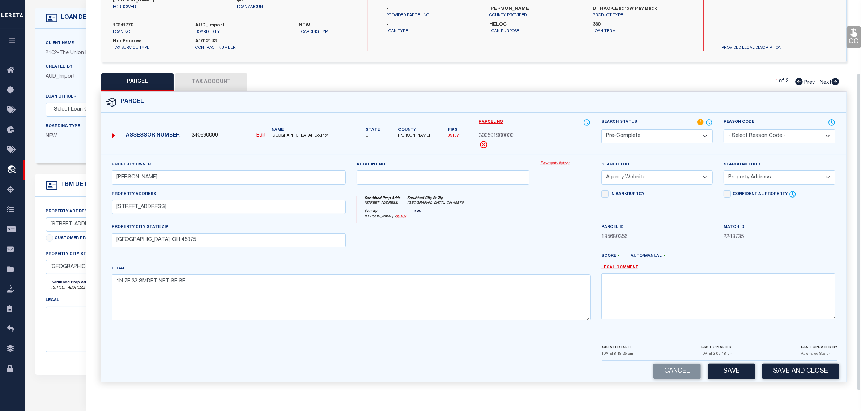
scroll to position [45, 0]
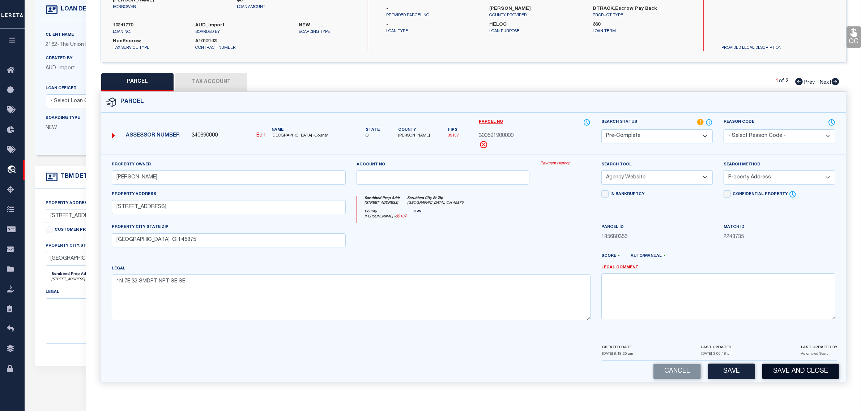
click at [794, 369] on button "Save and Close" at bounding box center [800, 372] width 77 height 16
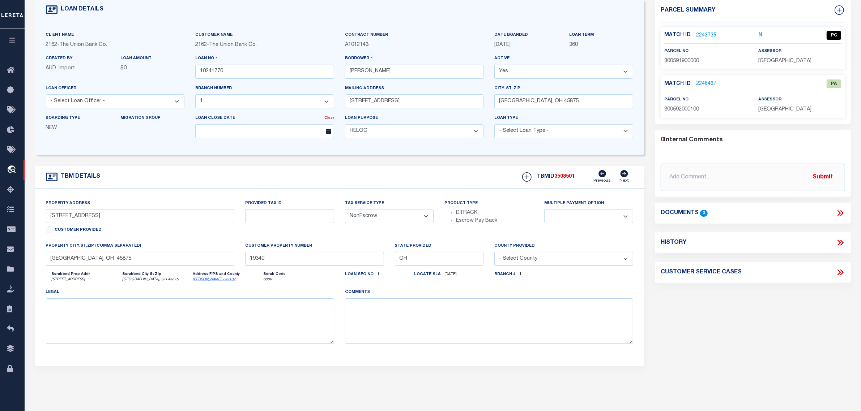
click at [704, 86] on link "2246467" at bounding box center [706, 84] width 20 height 8
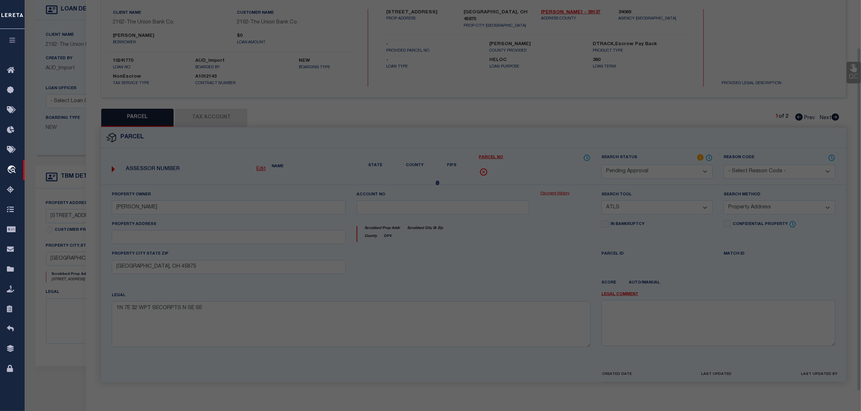
scroll to position [69, 0]
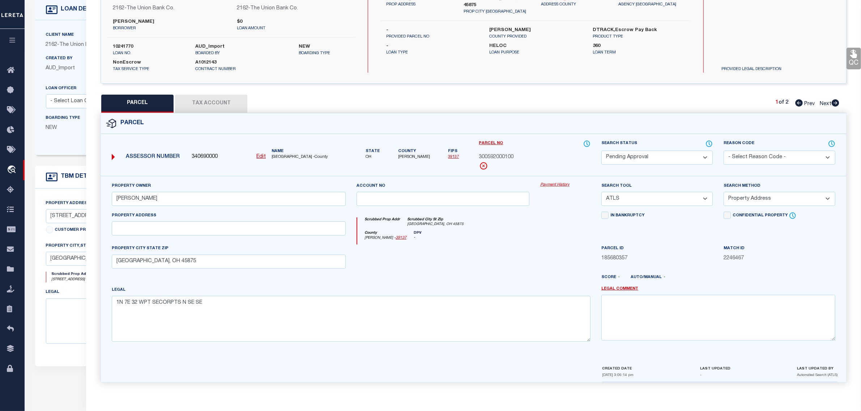
click at [219, 103] on button "Tax Account" at bounding box center [211, 104] width 72 height 18
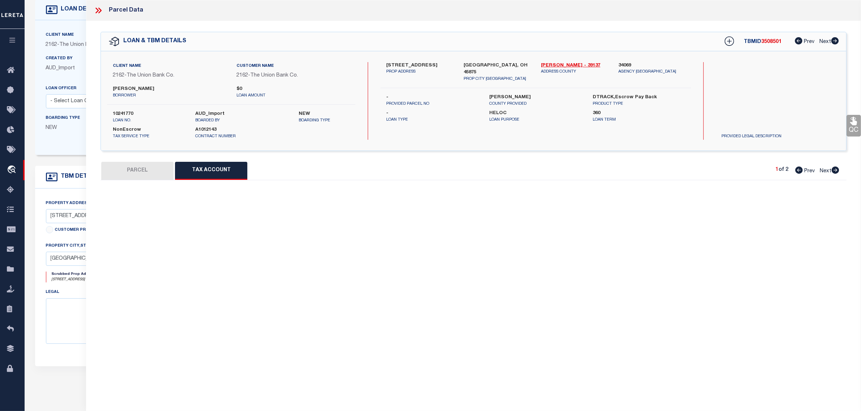
scroll to position [0, 0]
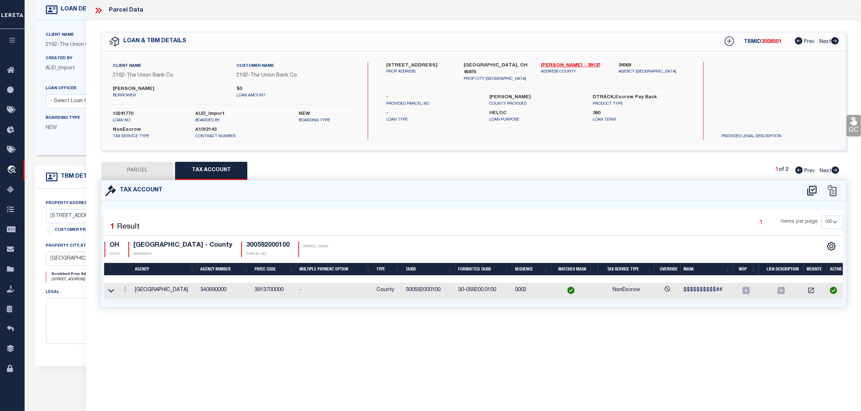
click at [151, 171] on button "PARCEL" at bounding box center [137, 171] width 72 height 18
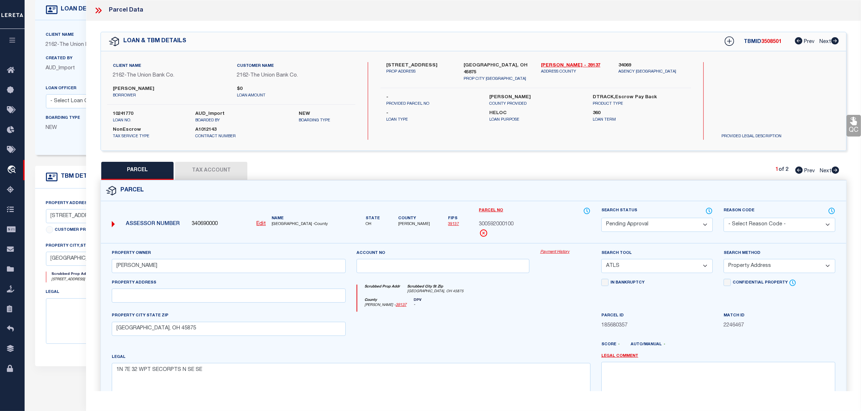
click at [629, 225] on select "Automated Search Bad Parcel Complete Duplicate Parcel High Dollar Reporting In …" at bounding box center [656, 225] width 111 height 14
click at [601, 218] on select "Automated Search Bad Parcel Complete Duplicate Parcel High Dollar Reporting In …" at bounding box center [656, 225] width 111 height 14
click at [632, 266] on select "-- Select Search Tool -- 3rd Party Website Agency File Agency Website ATLS CNV-…" at bounding box center [656, 266] width 111 height 14
click at [601, 260] on select "-- Select Search Tool -- 3rd Party Website Agency File Agency Website ATLS CNV-…" at bounding box center [656, 266] width 111 height 14
click at [747, 266] on select "-- Select Search Method -- Property Address Legal Liability Info Provided" at bounding box center [778, 266] width 111 height 14
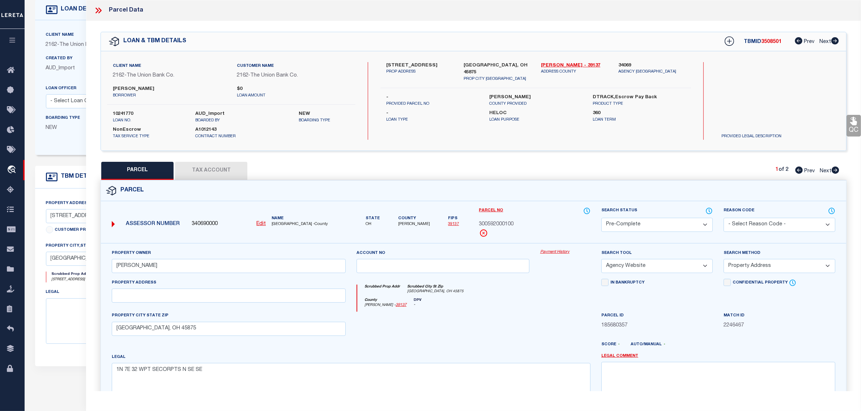
click at [747, 266] on select "-- Select Search Method -- Property Address Legal Liability Info Provided" at bounding box center [778, 266] width 111 height 14
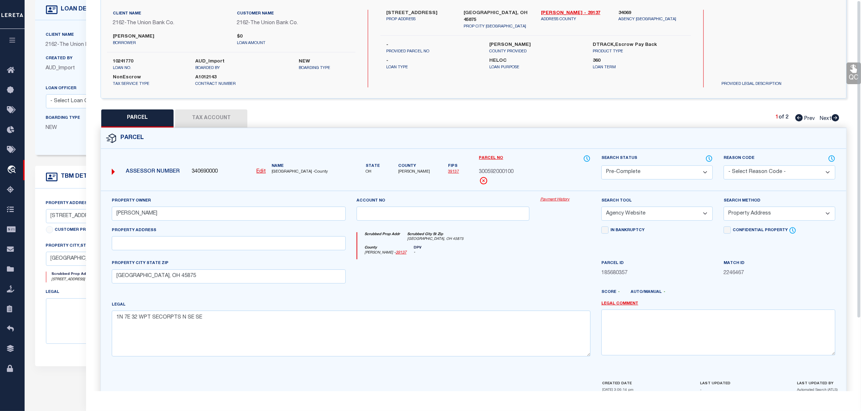
scroll to position [90, 0]
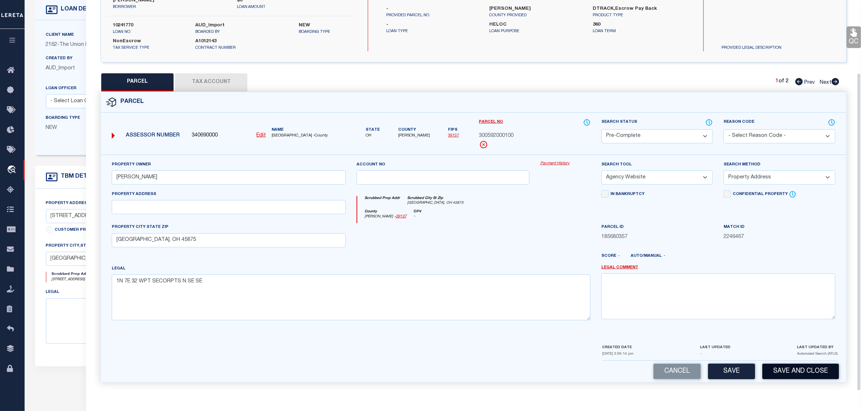
click at [803, 375] on button "Save and Close" at bounding box center [800, 372] width 77 height 16
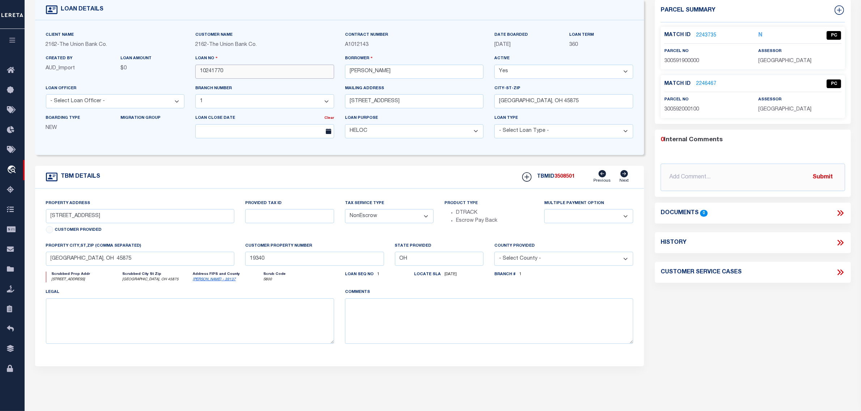
click at [210, 74] on input "10241770" at bounding box center [264, 72] width 139 height 14
click at [567, 183] on div "TBMID 3508501 Previous Next" at bounding box center [575, 177] width 116 height 14
click at [671, 59] on span "300591900000" at bounding box center [681, 61] width 35 height 5
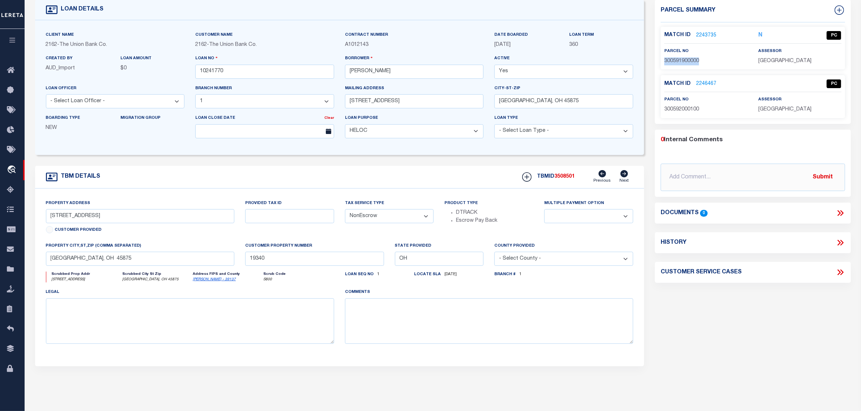
click at [671, 59] on span "300591900000" at bounding box center [681, 61] width 35 height 5
click at [688, 108] on span "300592000100" at bounding box center [681, 109] width 35 height 5
click at [689, 109] on span "300592000100" at bounding box center [681, 109] width 35 height 5
click at [769, 59] on span "[GEOGRAPHIC_DATA]" at bounding box center [784, 61] width 53 height 5
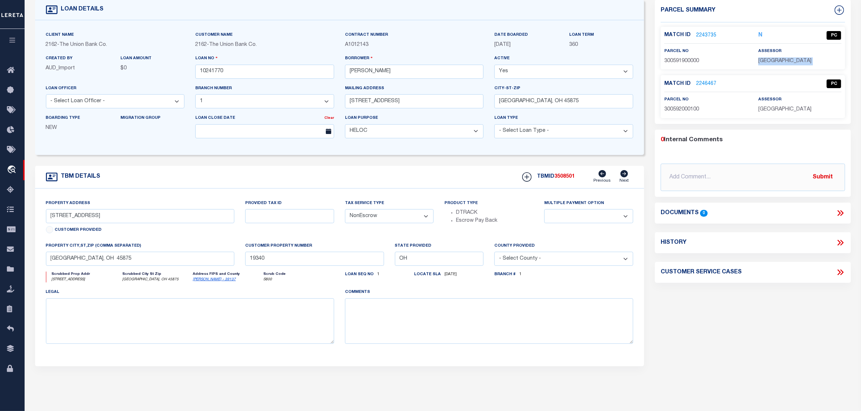
click at [769, 59] on span "[GEOGRAPHIC_DATA]" at bounding box center [784, 61] width 53 height 5
click at [772, 111] on span "[GEOGRAPHIC_DATA]" at bounding box center [784, 109] width 53 height 5
click at [101, 55] on div "Created By AUD_Import" at bounding box center [78, 64] width 64 height 18
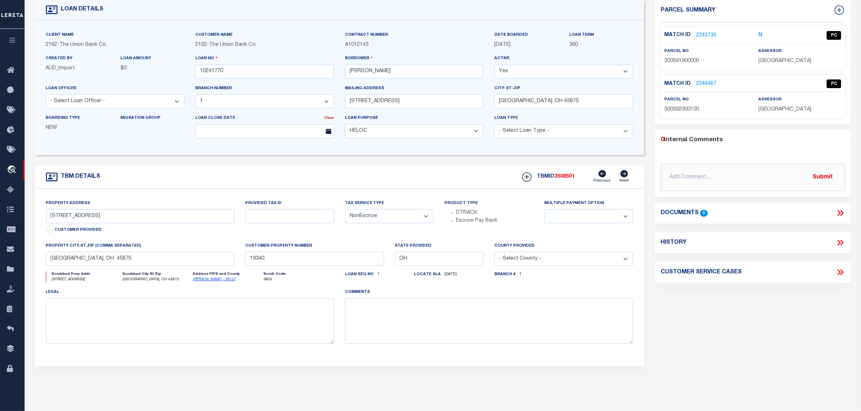
scroll to position [0, 0]
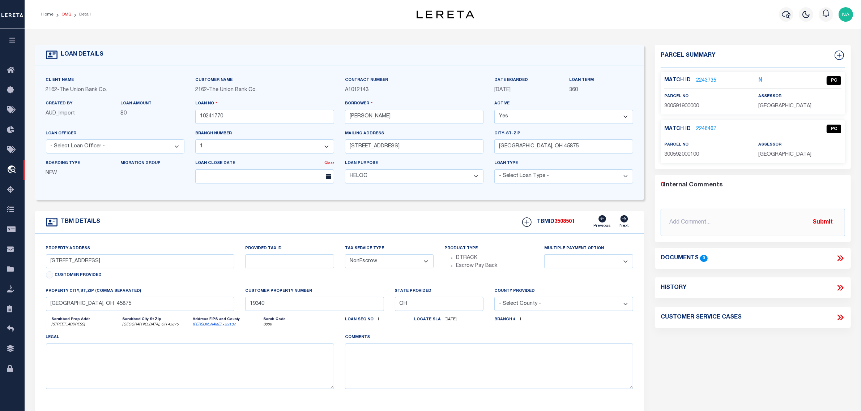
click at [69, 12] on link "OMS" at bounding box center [66, 14] width 10 height 4
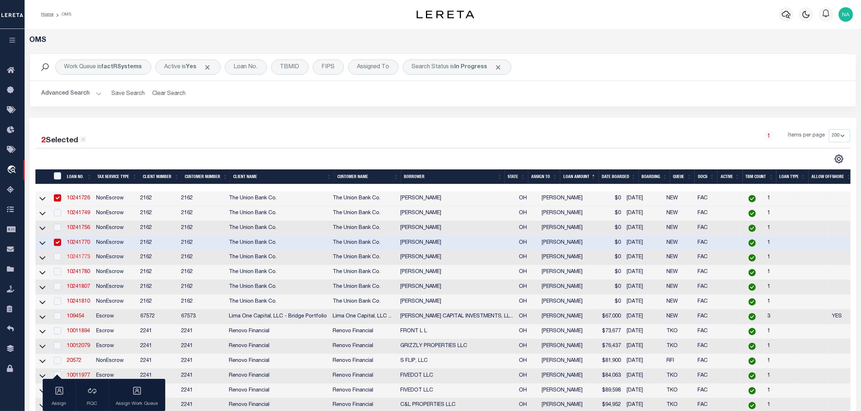
click at [81, 260] on link "10241773" at bounding box center [78, 257] width 23 height 5
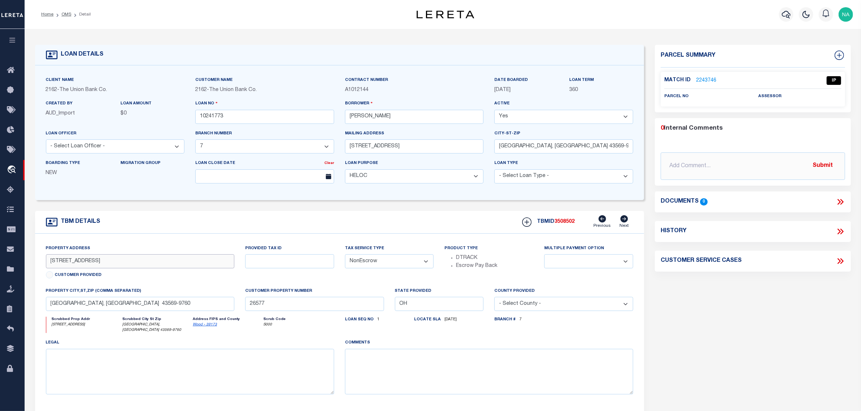
drag, startPoint x: 89, startPoint y: 261, endPoint x: 40, endPoint y: 261, distance: 48.8
click at [42, 262] on div "Property Address [STREET_ADDRESS] Customer Provided" at bounding box center [139, 266] width 199 height 43
click at [742, 350] on div "Parcel Summary Match ID 2243746 0" at bounding box center [752, 245] width 207 height 401
click at [708, 82] on link "2243746" at bounding box center [706, 81] width 20 height 8
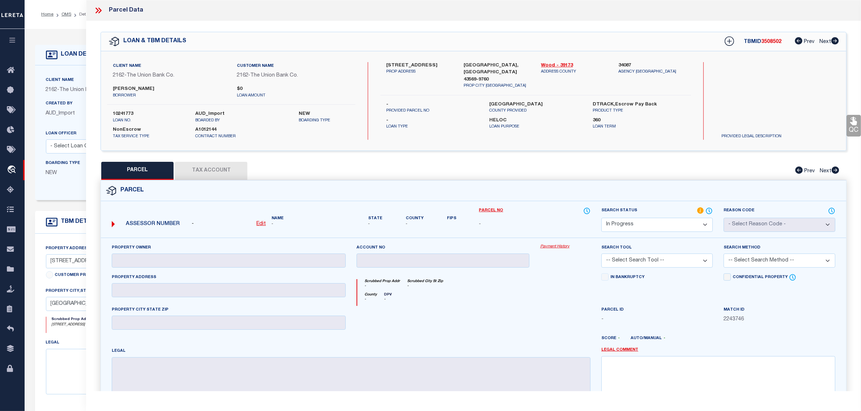
click at [262, 222] on u "Edit" at bounding box center [260, 224] width 9 height 5
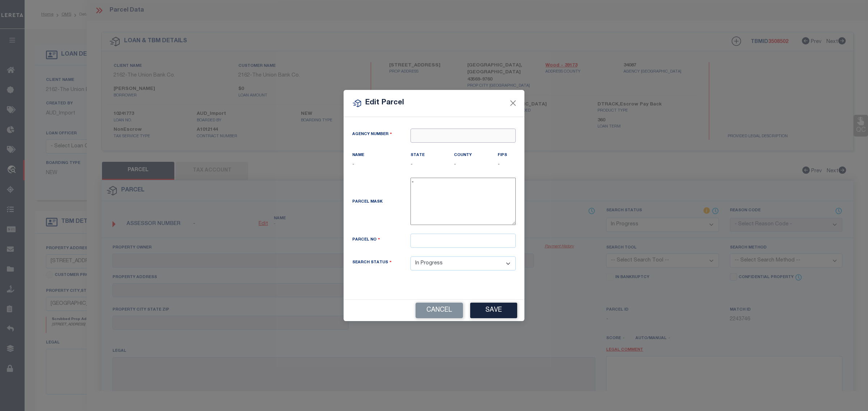
click at [476, 135] on input "text" at bounding box center [462, 136] width 105 height 14
click at [474, 149] on div "340870000 : [GEOGRAPHIC_DATA]" at bounding box center [463, 153] width 104 height 21
click at [427, 248] on input "text" at bounding box center [462, 241] width 105 height 14
paste input "R63-510-190000015500"
click at [500, 311] on button "Save" at bounding box center [493, 311] width 47 height 16
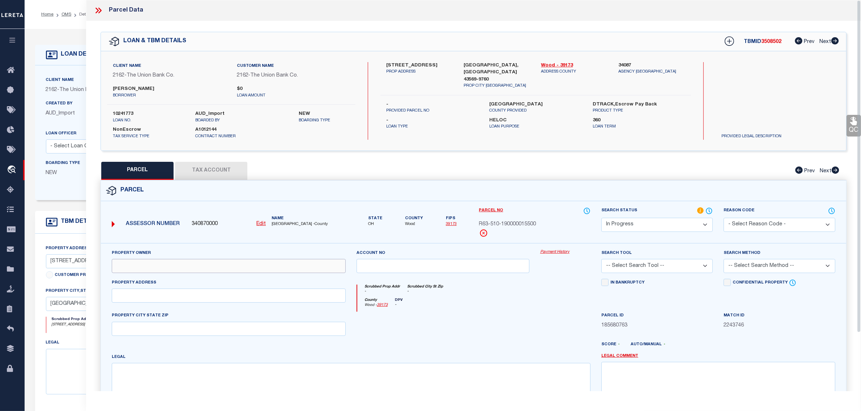
click at [158, 266] on input "text" at bounding box center [229, 266] width 234 height 14
click at [133, 294] on input "text" at bounding box center [229, 296] width 234 height 14
paste input "[STREET_ADDRESS]"
click at [187, 268] on input "text" at bounding box center [229, 266] width 234 height 14
paste input "[PERSON_NAME] & [PERSON_NAME] & [PERSON_NAME]"
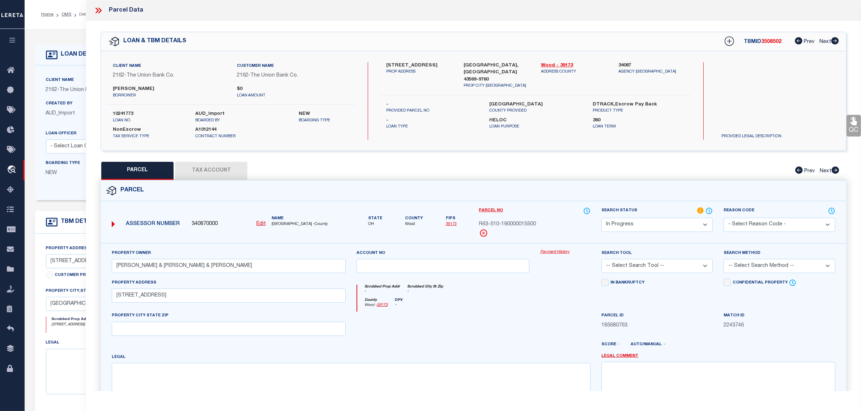
drag, startPoint x: 509, startPoint y: 64, endPoint x: 455, endPoint y: 63, distance: 54.3
click at [455, 63] on div "[STREET_ADDRESS] PROP ADDRESS [GEOGRAPHIC_DATA], [GEOGRAPHIC_DATA]-[STREET_ADDR…" at bounding box center [535, 75] width 321 height 27
click at [455, 85] on div "[STREET_ADDRESS] PROP ADDRESS [GEOGRAPHIC_DATA], [GEOGRAPHIC_DATA]-[STREET_ADDR…" at bounding box center [535, 101] width 311 height 78
click at [497, 65] on label "[GEOGRAPHIC_DATA], [GEOGRAPHIC_DATA] 43569-9760" at bounding box center [497, 72] width 67 height 21
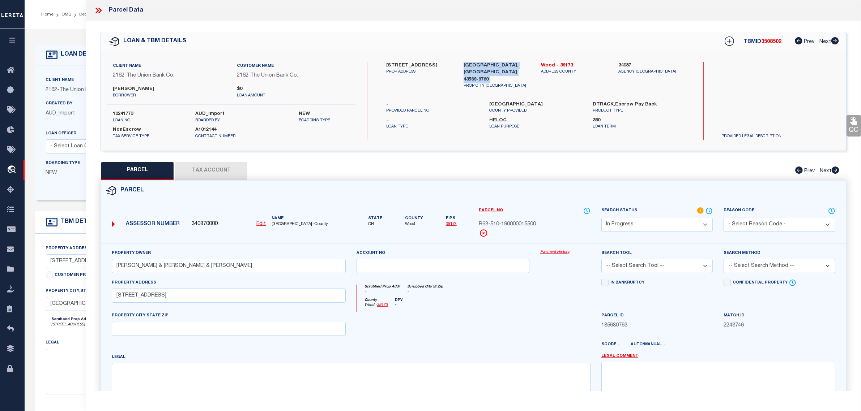
click at [497, 65] on label "[GEOGRAPHIC_DATA], [GEOGRAPHIC_DATA] 43569-9760" at bounding box center [497, 72] width 67 height 21
click at [158, 330] on input "text" at bounding box center [229, 329] width 234 height 14
paste input "[GEOGRAPHIC_DATA], [GEOGRAPHIC_DATA] 43569-9760"
click at [167, 378] on textarea at bounding box center [351, 386] width 479 height 46
click at [318, 380] on textarea at bounding box center [351, 386] width 479 height 46
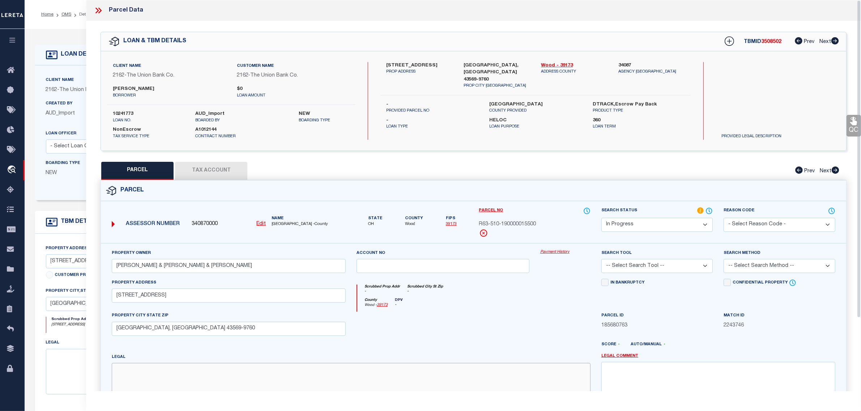
paste textarea "IRRG 5.67AC PT COM 720' S NE COR SE"
click at [203, 171] on button "Tax Account" at bounding box center [211, 171] width 72 height 18
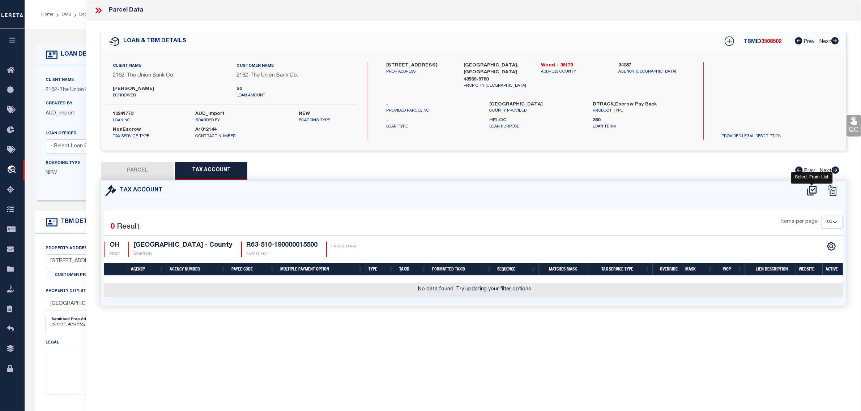
click at [810, 192] on icon at bounding box center [811, 191] width 9 height 10
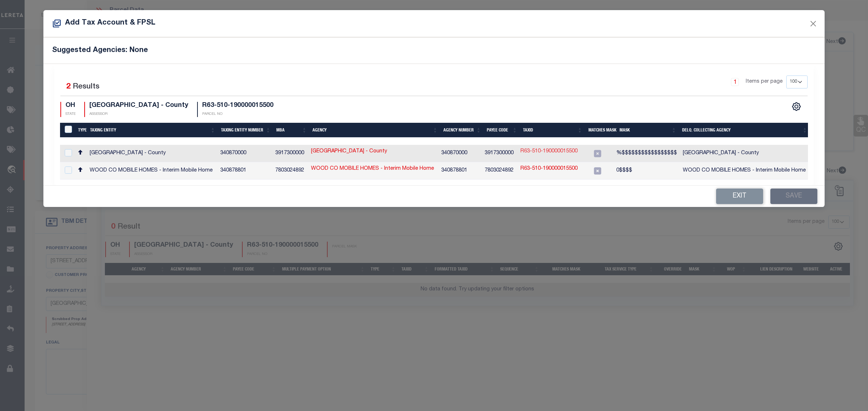
click at [545, 154] on link "R63-510-190000015500" at bounding box center [548, 152] width 57 height 8
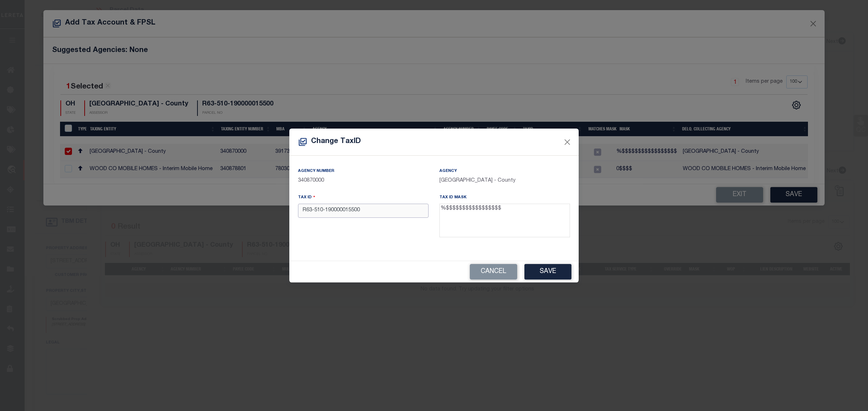
click at [313, 211] on input "R63-510-190000015500" at bounding box center [363, 211] width 131 height 14
click at [563, 266] on button "Save" at bounding box center [547, 272] width 47 height 16
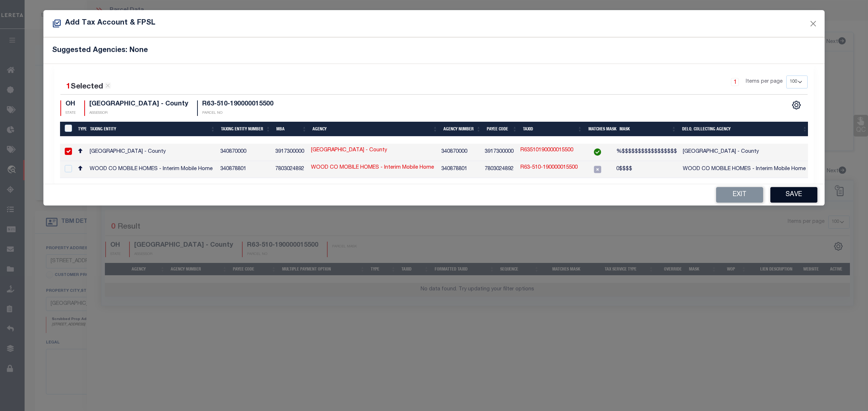
click at [801, 196] on button "Save" at bounding box center [793, 195] width 47 height 16
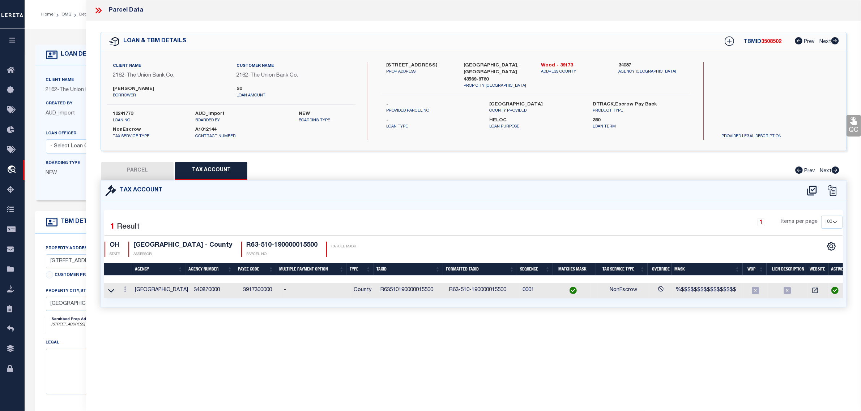
drag, startPoint x: 123, startPoint y: 170, endPoint x: 127, endPoint y: 168, distance: 3.9
click at [123, 170] on button "PARCEL" at bounding box center [137, 171] width 72 height 18
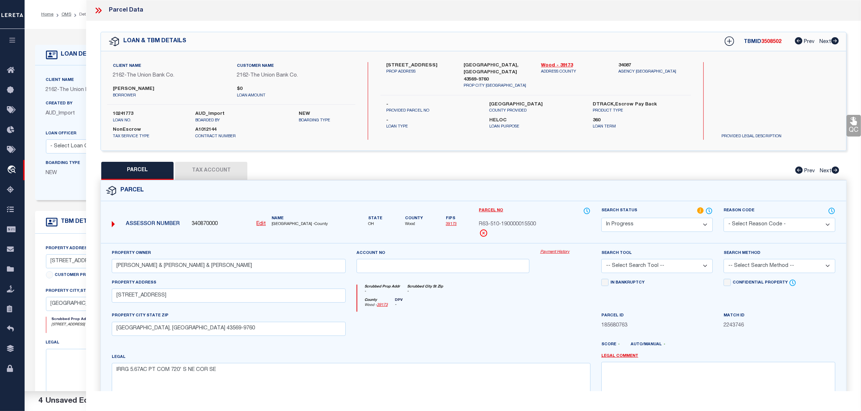
click at [632, 225] on select "Automated Search Bad Parcel Complete Duplicate Parcel High Dollar Reporting In …" at bounding box center [656, 225] width 111 height 14
click at [601, 218] on select "Automated Search Bad Parcel Complete Duplicate Parcel High Dollar Reporting In …" at bounding box center [656, 225] width 111 height 14
click at [635, 268] on select "-- Select Search Tool -- 3rd Party Website Agency File Agency Website ATLS CNV-…" at bounding box center [656, 266] width 111 height 14
click at [601, 260] on select "-- Select Search Tool -- 3rd Party Website Agency File Agency Website ATLS CNV-…" at bounding box center [656, 266] width 111 height 14
click at [744, 268] on select "-- Select Search Method -- Property Address Legal Liability Info Provided" at bounding box center [778, 266] width 111 height 14
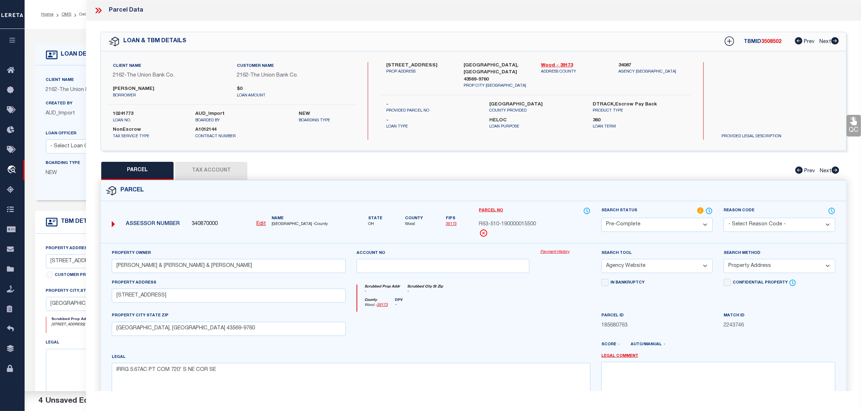
click at [723, 260] on select "-- Select Search Method -- Property Address Legal Liability Info Provided" at bounding box center [778, 266] width 111 height 14
click at [695, 304] on div "In Bankruptcy" at bounding box center [657, 295] width 122 height 33
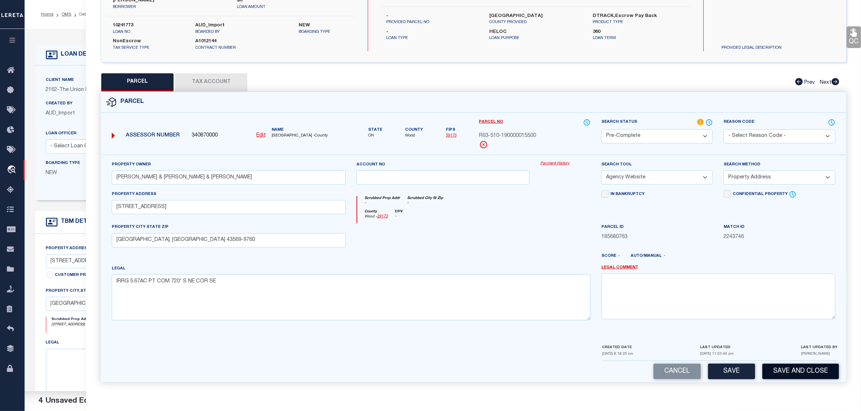
click at [795, 369] on button "Save and Close" at bounding box center [800, 372] width 77 height 16
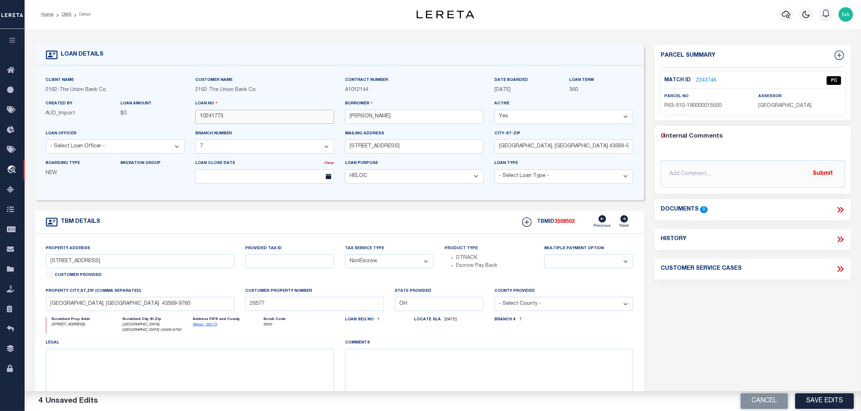
click at [208, 120] on input "10241773" at bounding box center [264, 117] width 139 height 14
click at [568, 225] on span "3508502" at bounding box center [564, 221] width 20 height 5
click at [783, 107] on span "[GEOGRAPHIC_DATA]" at bounding box center [784, 105] width 53 height 5
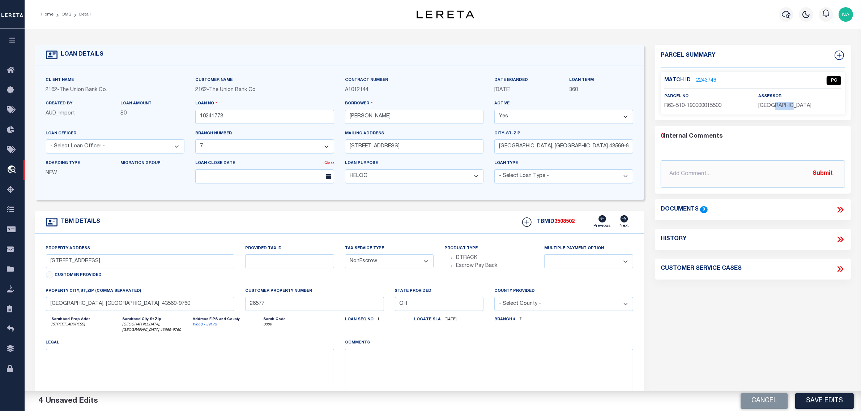
click at [783, 107] on span "[GEOGRAPHIC_DATA]" at bounding box center [784, 105] width 53 height 5
click at [680, 105] on span "R63-510-190000015500" at bounding box center [692, 105] width 57 height 5
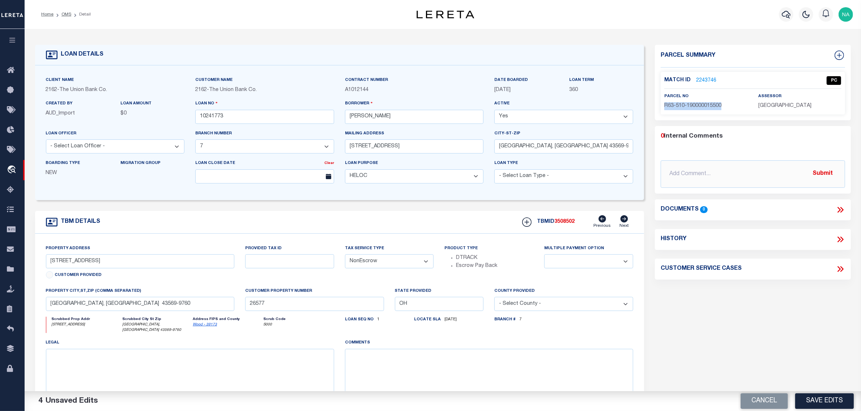
click at [736, 314] on div "Parcel Summary Match ID 2243746 0" at bounding box center [752, 245] width 207 height 401
click at [68, 14] on link "OMS" at bounding box center [66, 14] width 10 height 4
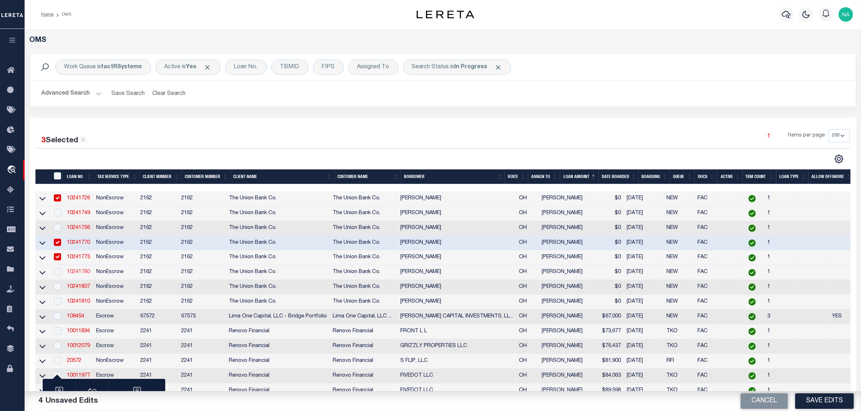
click at [84, 274] on link "10241780" at bounding box center [78, 272] width 23 height 5
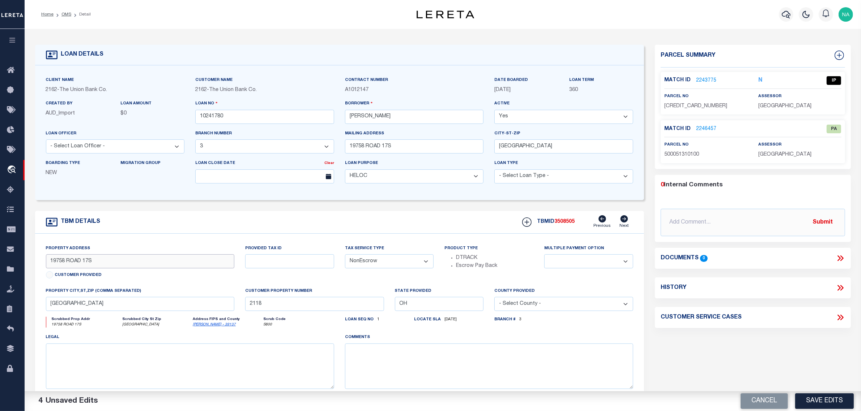
click at [58, 264] on input "19758 ROAD 17S" at bounding box center [140, 262] width 188 height 14
click at [761, 192] on div "0 Internal Comments @[PERSON_NAME] @[PERSON_NAME] @[PERSON_NAME] @[PERSON_NAME]…" at bounding box center [753, 209] width 196 height 56
click at [707, 80] on link "2243775" at bounding box center [706, 81] width 20 height 8
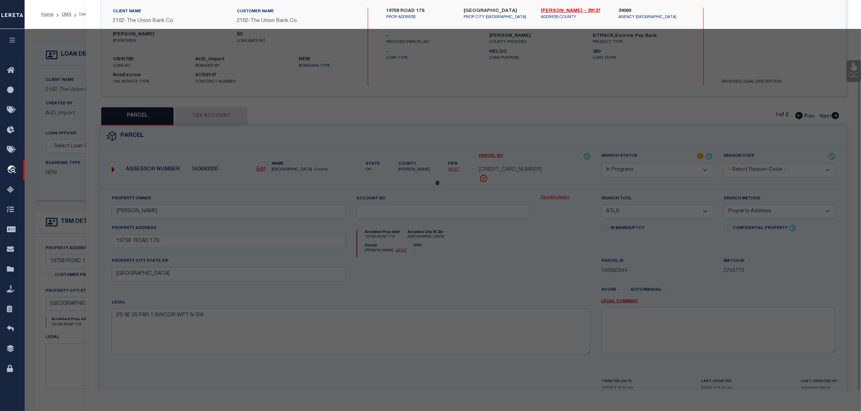
scroll to position [69, 0]
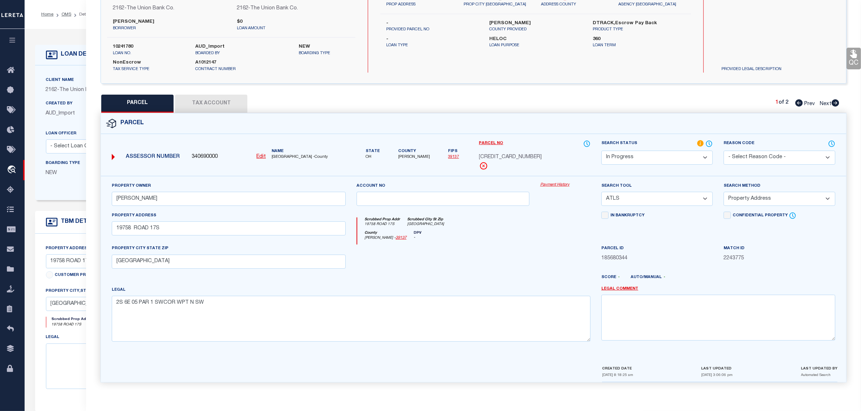
click at [232, 99] on button "Tax Account" at bounding box center [211, 104] width 72 height 18
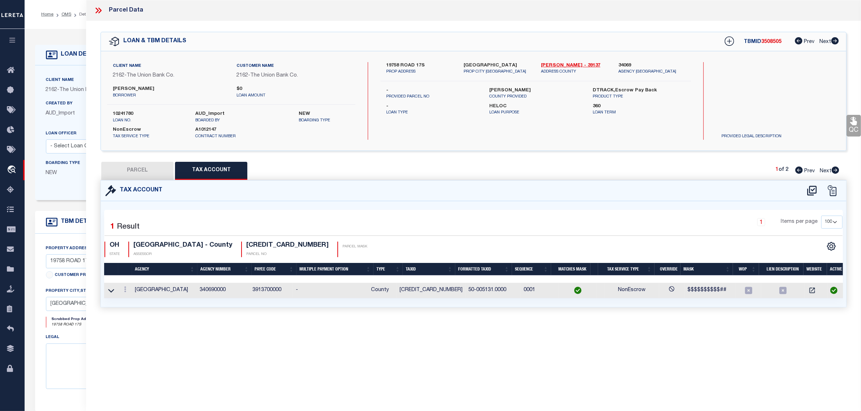
click at [143, 171] on button "PARCEL" at bounding box center [137, 171] width 72 height 18
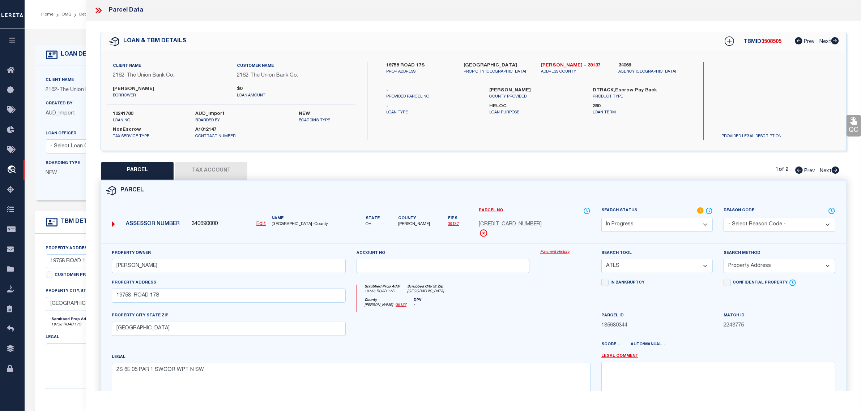
click at [667, 221] on select "Automated Search Bad Parcel Complete Duplicate Parcel High Dollar Reporting In …" at bounding box center [656, 225] width 111 height 14
click at [601, 218] on select "Automated Search Bad Parcel Complete Duplicate Parcel High Dollar Reporting In …" at bounding box center [656, 225] width 111 height 14
click at [631, 267] on select "-- Select Search Tool -- 3rd Party Website Agency File Agency Website ATLS CNV-…" at bounding box center [656, 266] width 111 height 14
click at [601, 260] on select "-- Select Search Tool -- 3rd Party Website Agency File Agency Website ATLS CNV-…" at bounding box center [656, 266] width 111 height 14
click at [772, 268] on select "-- Select Search Method -- Property Address Legal Liability Info Provided" at bounding box center [778, 266] width 111 height 14
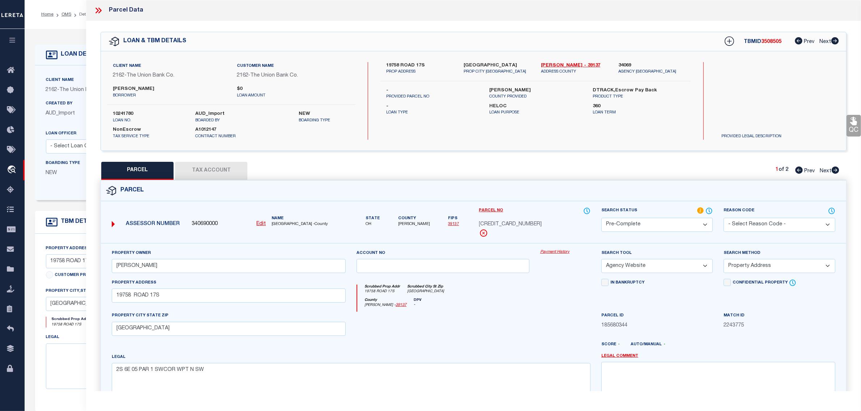
click at [772, 268] on select "-- Select Search Method -- Property Address Legal Liability Info Provided" at bounding box center [778, 266] width 111 height 14
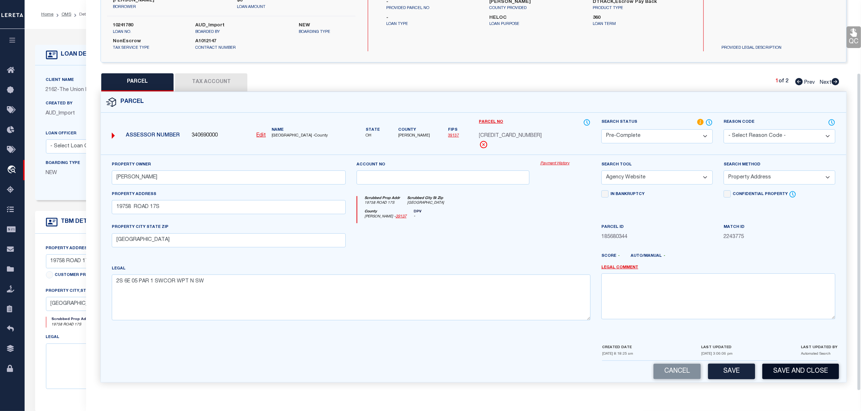
click at [796, 371] on button "Save and Close" at bounding box center [800, 372] width 77 height 16
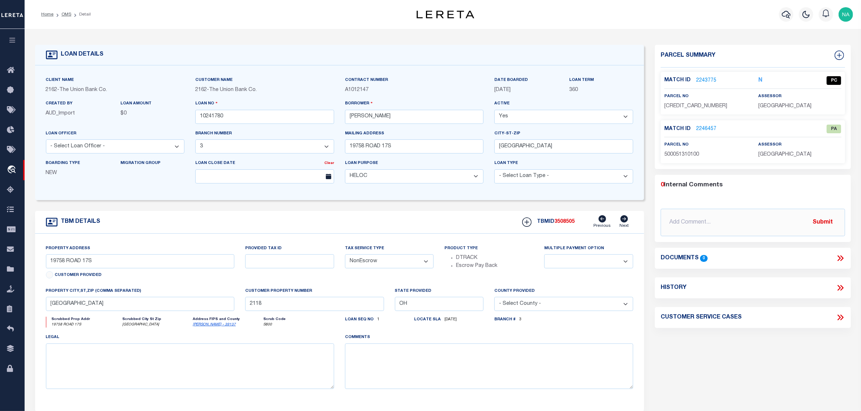
click at [695, 154] on span "500051310100" at bounding box center [681, 154] width 35 height 5
click at [214, 121] on input "10241780" at bounding box center [264, 117] width 139 height 14
click at [573, 225] on span "3508505" at bounding box center [564, 221] width 20 height 5
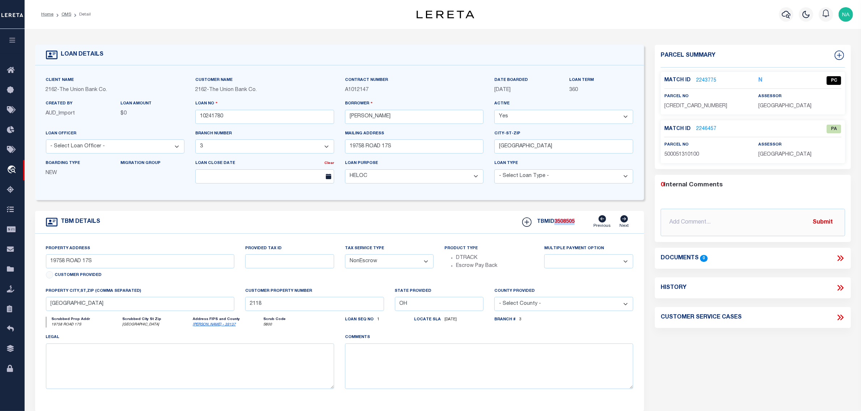
click at [573, 225] on span "3508505" at bounding box center [564, 221] width 20 height 5
click at [792, 106] on span "[GEOGRAPHIC_DATA]" at bounding box center [784, 106] width 53 height 5
click at [688, 108] on span "[CREDIT_CARD_NUMBER]" at bounding box center [695, 106] width 63 height 5
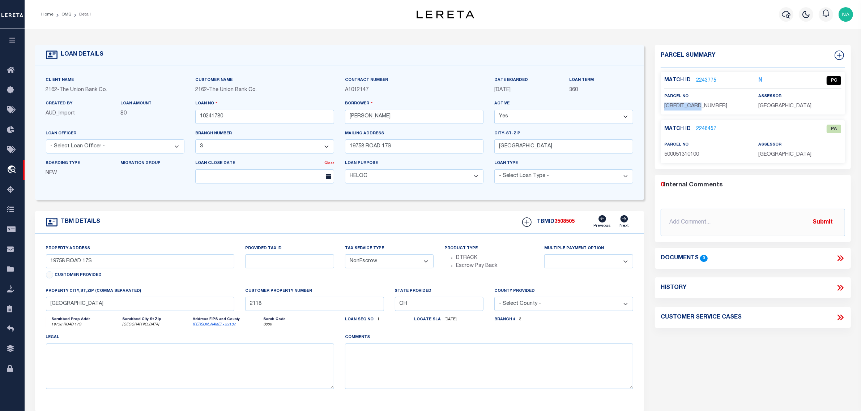
click at [688, 108] on span "[CREDIT_CARD_NUMBER]" at bounding box center [695, 106] width 63 height 5
click at [679, 361] on div "Parcel Summary Match ID 2243775 N parcel no 500051310000 2246457" at bounding box center [752, 242] width 207 height 395
click at [66, 16] on link "OMS" at bounding box center [66, 14] width 10 height 4
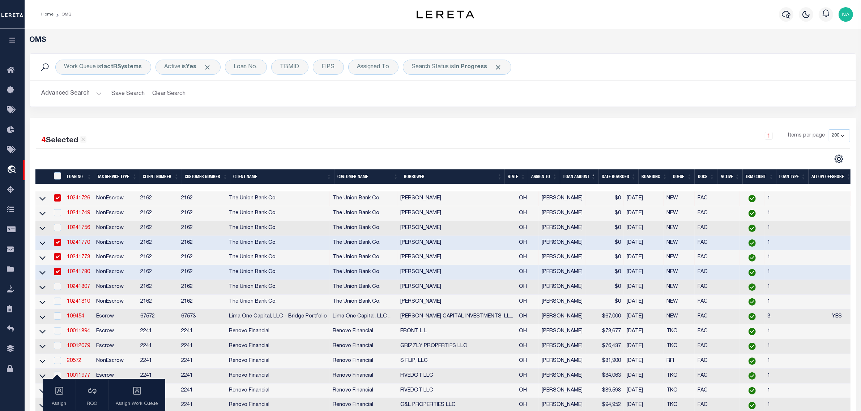
scroll to position [90, 0]
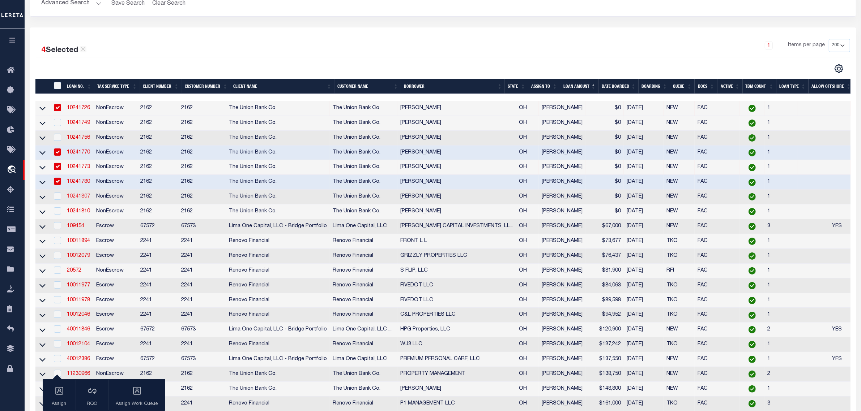
click at [74, 199] on link "10241807" at bounding box center [78, 196] width 23 height 5
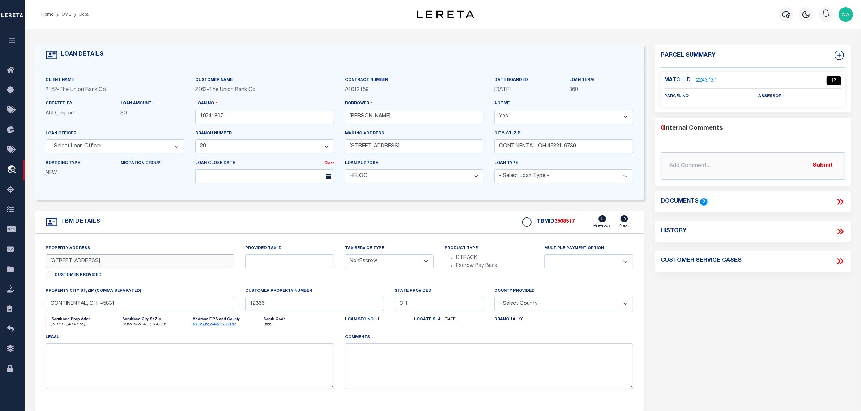
click at [57, 263] on input "[STREET_ADDRESS]" at bounding box center [140, 262] width 188 height 14
click at [730, 307] on div "Parcel Summary Match ID 2243737 0" at bounding box center [752, 242] width 207 height 395
click at [702, 78] on link "2243737" at bounding box center [706, 81] width 20 height 8
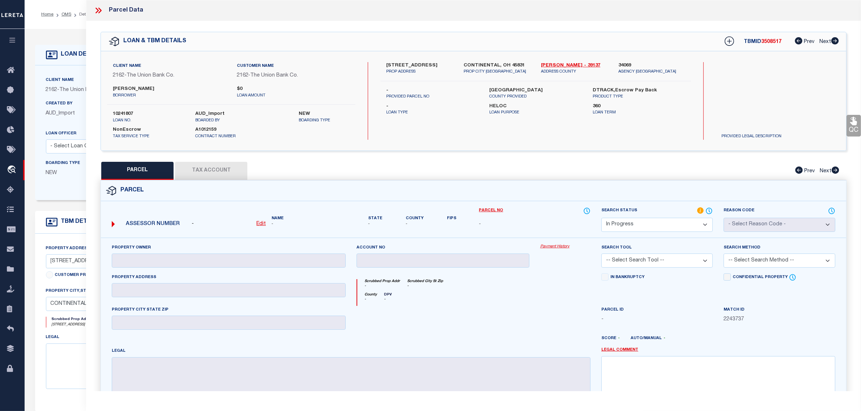
click at [261, 223] on u "Edit" at bounding box center [260, 224] width 9 height 5
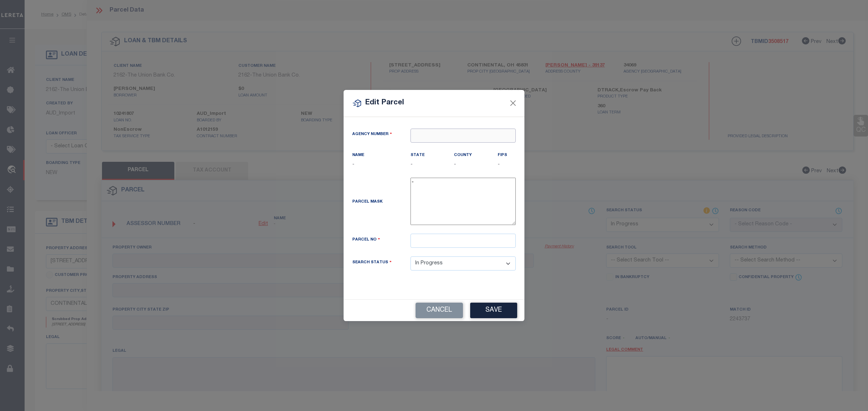
click at [421, 136] on input "text" at bounding box center [462, 136] width 105 height 14
click at [457, 150] on div "340690000 : [GEOGRAPHIC_DATA]" at bounding box center [463, 153] width 104 height 21
click at [448, 241] on input "text" at bounding box center [462, 241] width 105 height 14
paste input "340201700000"
click at [503, 310] on button "Save" at bounding box center [493, 311] width 47 height 16
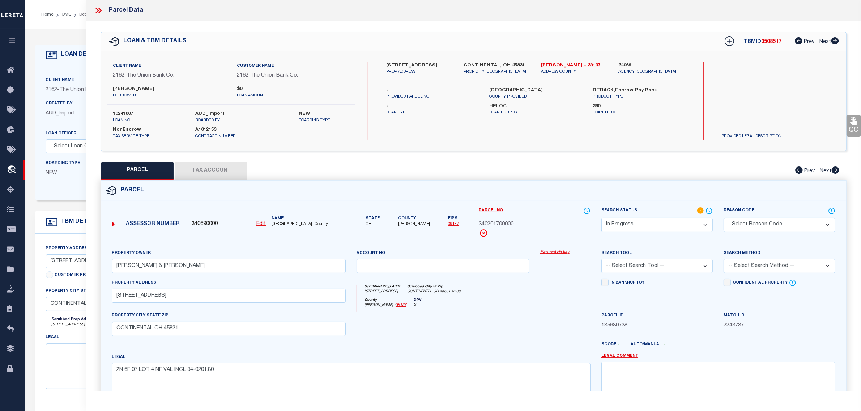
click at [213, 165] on button "Tax Account" at bounding box center [211, 171] width 72 height 18
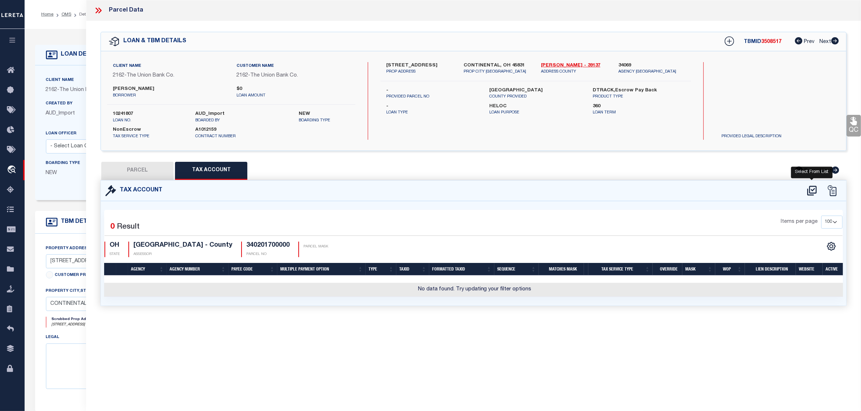
click at [814, 192] on icon at bounding box center [812, 191] width 12 height 12
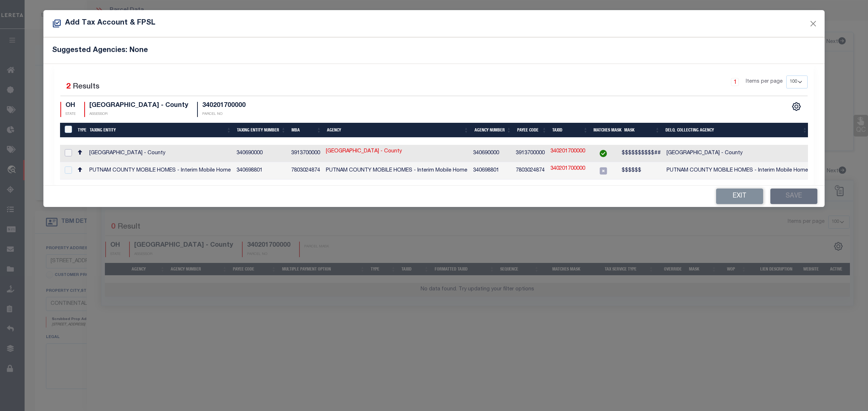
click at [68, 154] on input "checkbox" at bounding box center [68, 152] width 7 height 7
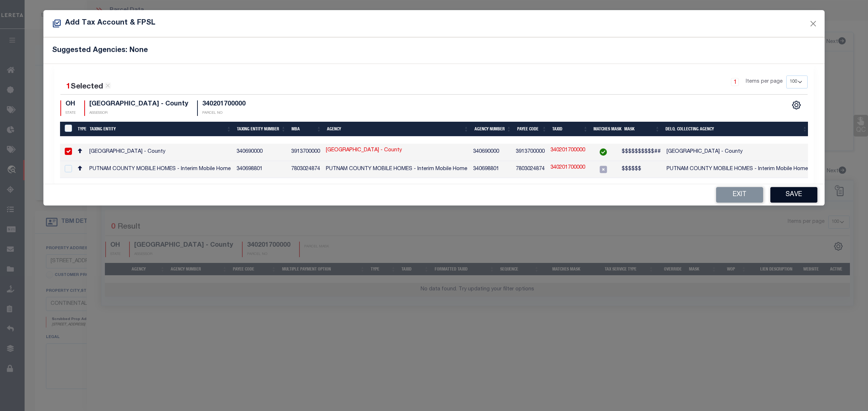
click at [793, 198] on button "Save" at bounding box center [793, 195] width 47 height 16
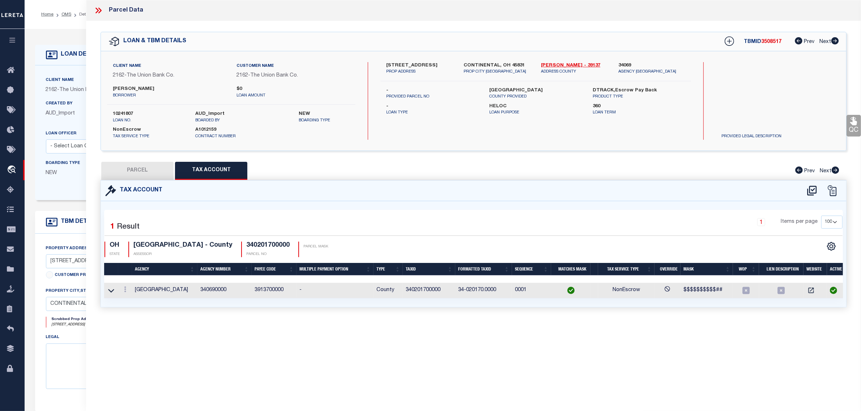
drag, startPoint x: 133, startPoint y: 171, endPoint x: 269, endPoint y: 178, distance: 135.7
click at [133, 171] on button "PARCEL" at bounding box center [137, 171] width 72 height 18
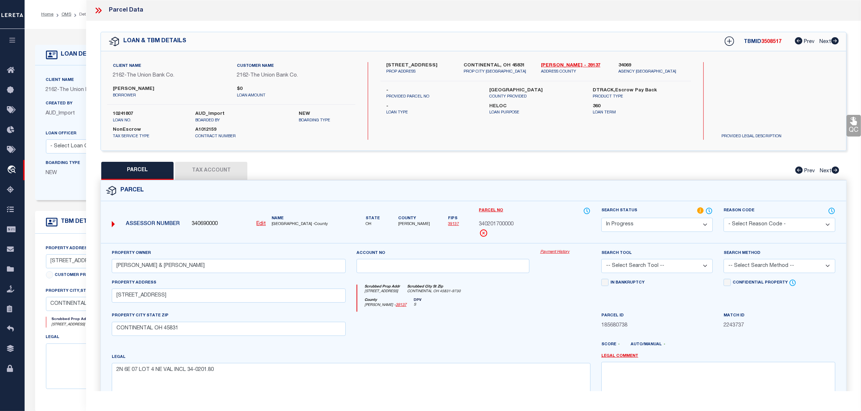
click at [644, 226] on select "Automated Search Bad Parcel Complete Duplicate Parcel High Dollar Reporting In …" at bounding box center [656, 225] width 111 height 14
click at [601, 218] on select "Automated Search Bad Parcel Complete Duplicate Parcel High Dollar Reporting In …" at bounding box center [656, 225] width 111 height 14
click at [640, 269] on select "-- Select Search Tool -- 3rd Party Website Agency File Agency Website ATLS CNV-…" at bounding box center [656, 266] width 111 height 14
click at [601, 260] on select "-- Select Search Tool -- 3rd Party Website Agency File Agency Website ATLS CNV-…" at bounding box center [656, 266] width 111 height 14
click at [753, 267] on select "-- Select Search Method -- Property Address Legal Liability Info Provided" at bounding box center [778, 266] width 111 height 14
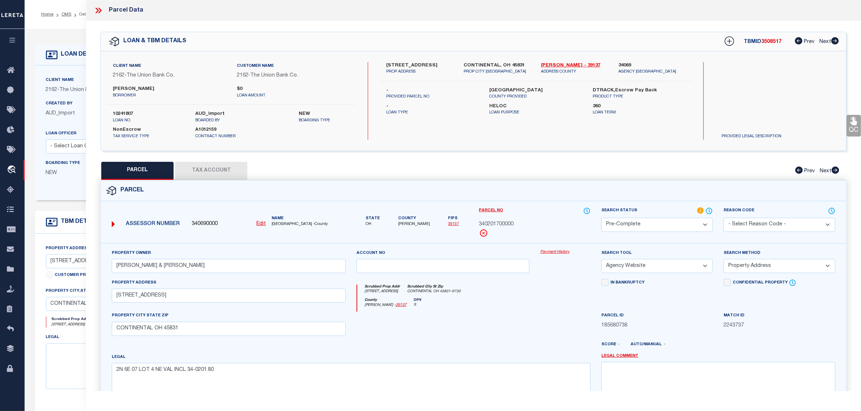
click at [723, 260] on select "-- Select Search Method -- Property Address Legal Liability Info Provided" at bounding box center [778, 266] width 111 height 14
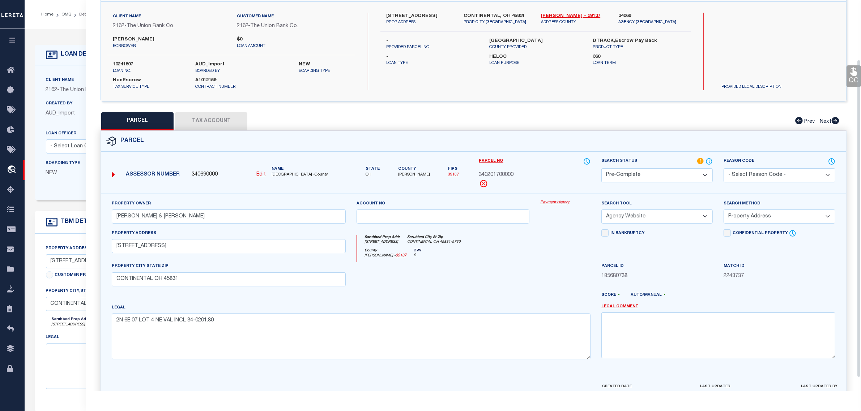
scroll to position [90, 0]
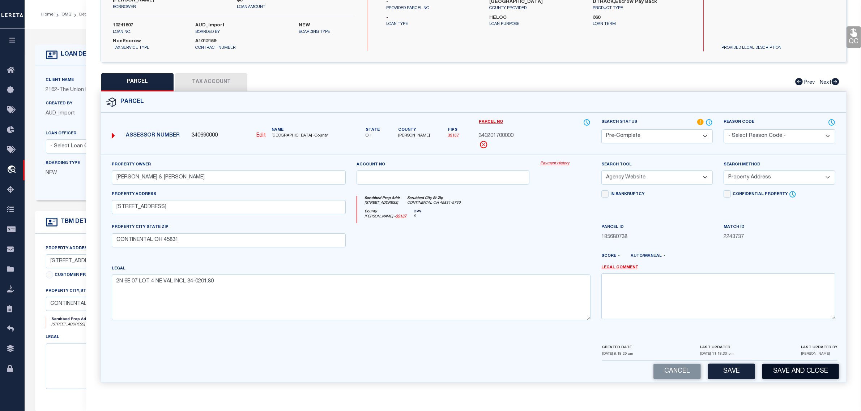
click at [789, 374] on button "Save and Close" at bounding box center [800, 372] width 77 height 16
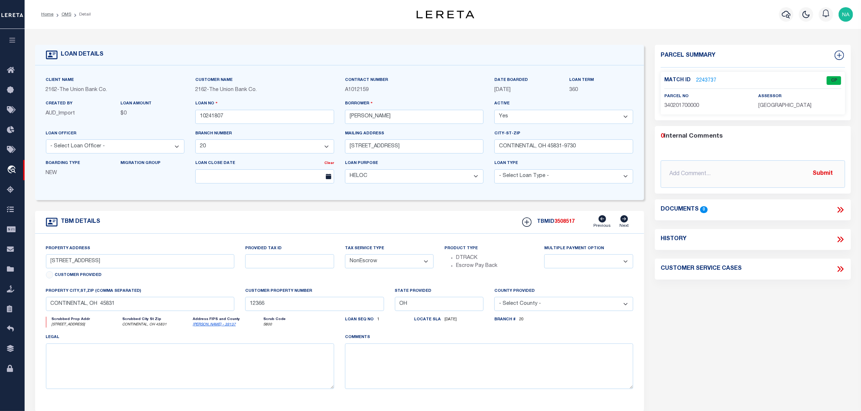
click at [709, 80] on link "2243737" at bounding box center [706, 81] width 20 height 8
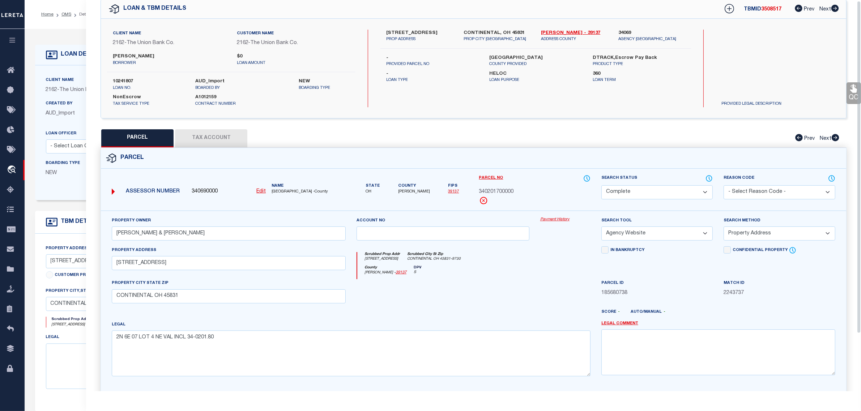
scroll to position [0, 0]
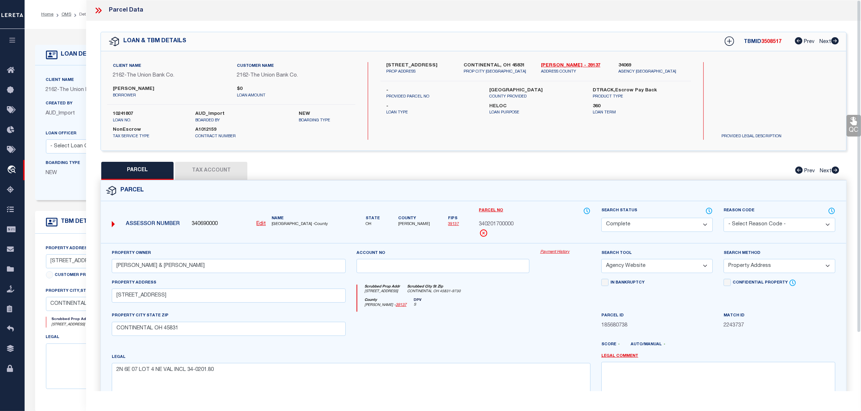
click at [95, 12] on icon at bounding box center [98, 10] width 9 height 9
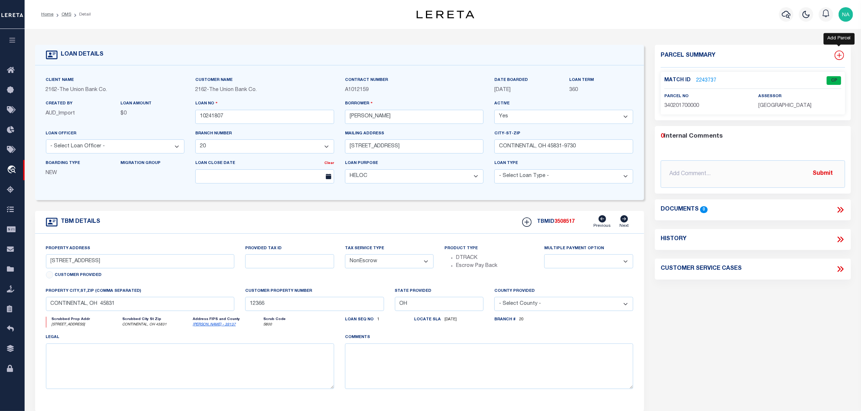
click at [838, 55] on icon at bounding box center [838, 55] width 9 height 9
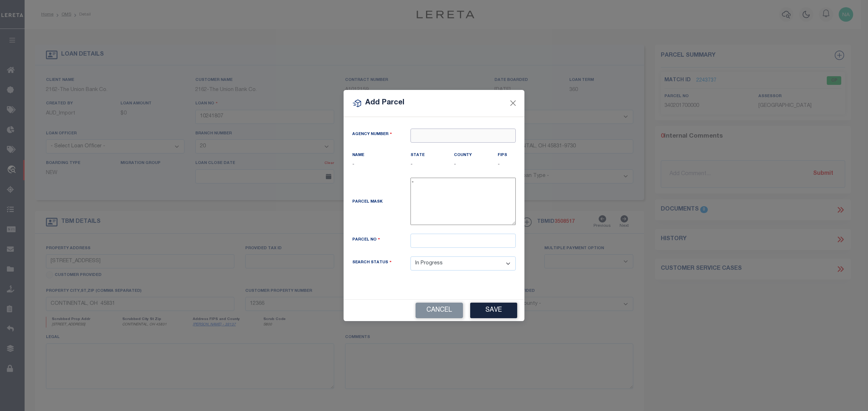
click at [467, 140] on input "text" at bounding box center [462, 136] width 105 height 14
click at [464, 151] on div "340690000 : [GEOGRAPHIC_DATA]" at bounding box center [463, 153] width 104 height 21
click at [448, 244] on input "text" at bounding box center [462, 241] width 105 height 14
paste input "340201800000"
click at [484, 312] on button "Save" at bounding box center [493, 311] width 47 height 16
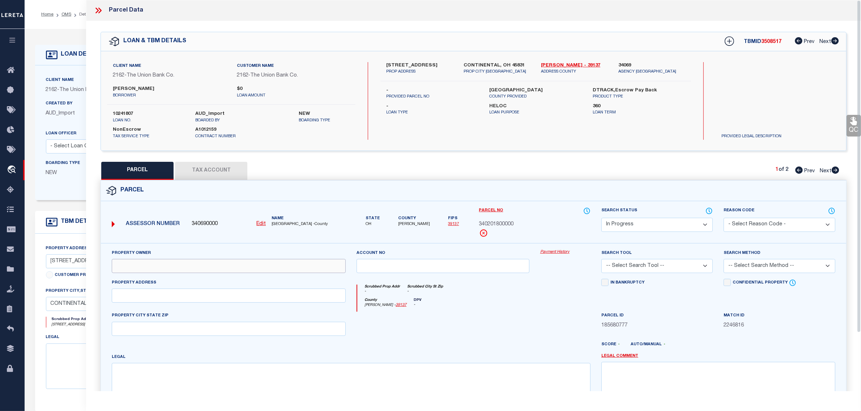
click at [255, 269] on input "text" at bounding box center [229, 266] width 234 height 14
paste input "[PERSON_NAME] & [PERSON_NAME]"
click at [235, 295] on input "text" at bounding box center [229, 296] width 234 height 14
paste input "RD 18-A CONTINENTAL OH 45831"
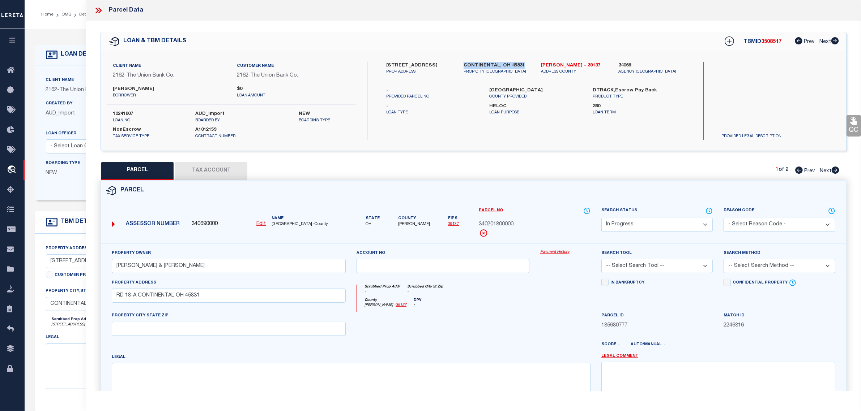
drag, startPoint x: 526, startPoint y: 65, endPoint x: 464, endPoint y: 65, distance: 62.2
click at [464, 65] on label "CONTINENTAL, OH 45831" at bounding box center [497, 65] width 67 height 7
click at [221, 328] on input "text" at bounding box center [229, 329] width 234 height 14
paste input "CONTINENTAL, OH 45831"
click at [237, 382] on textarea at bounding box center [351, 386] width 479 height 46
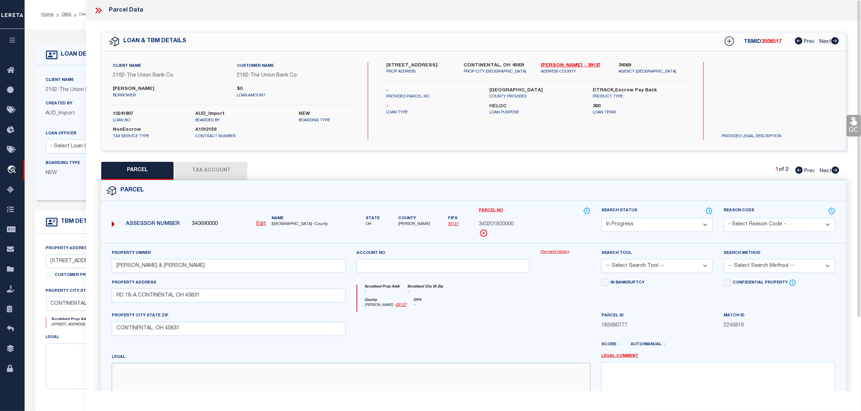
paste textarea "2N 6E 07 LOT 5 NE VAL WITH 34-0201.70"
click at [218, 167] on button "Tax Account" at bounding box center [211, 171] width 72 height 18
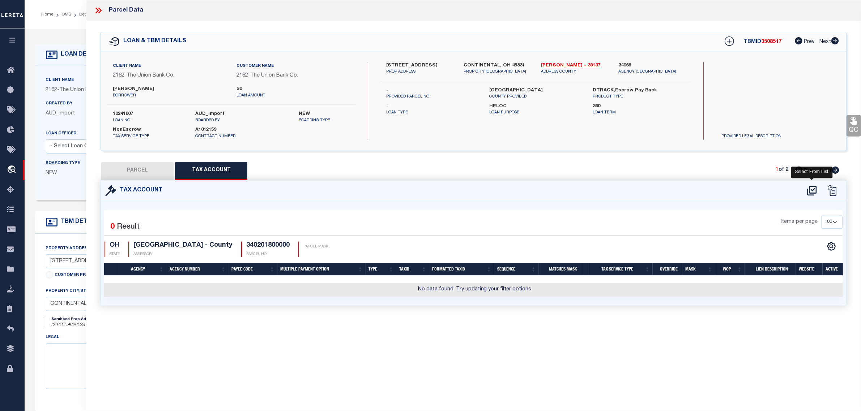
click at [811, 187] on icon at bounding box center [812, 191] width 12 height 12
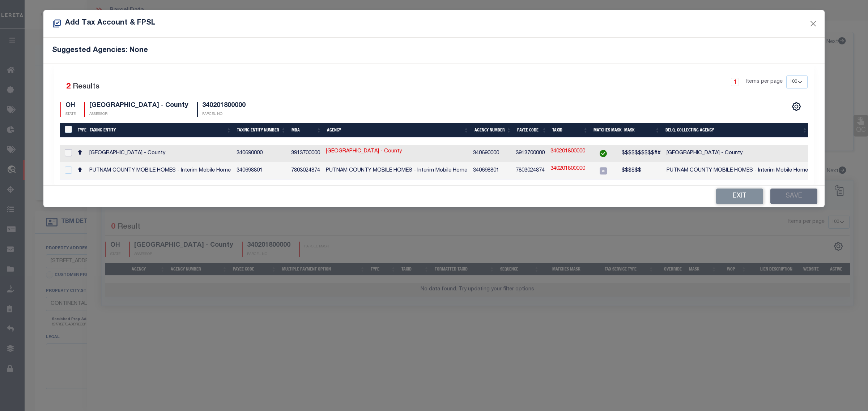
click at [66, 152] on input "checkbox" at bounding box center [68, 152] width 7 height 7
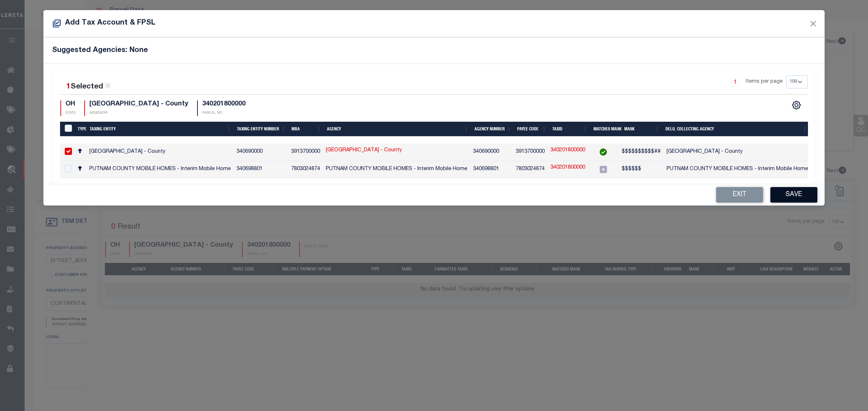
click at [793, 196] on button "Save" at bounding box center [793, 195] width 47 height 16
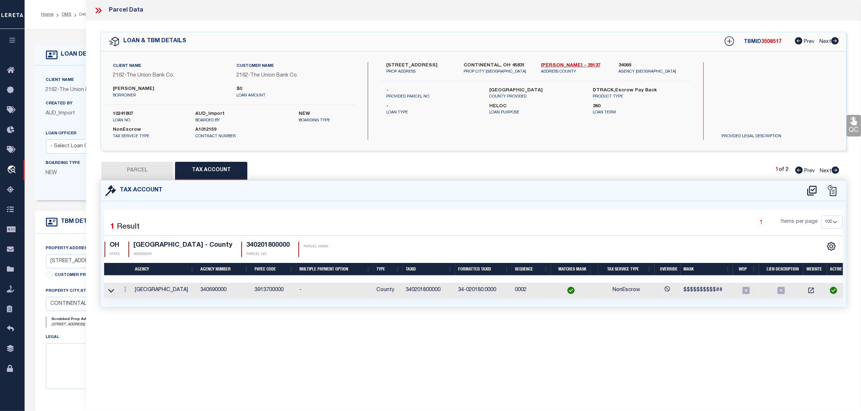
click at [145, 170] on button "PARCEL" at bounding box center [137, 171] width 72 height 18
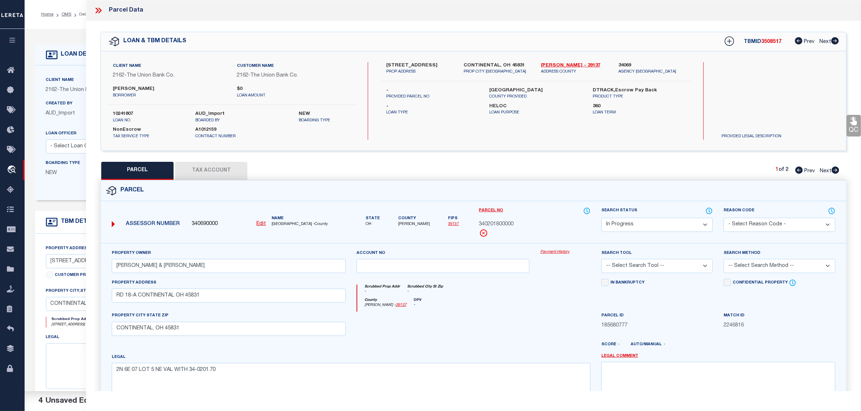
click at [629, 223] on select "Automated Search Bad Parcel Complete Duplicate Parcel High Dollar Reporting In …" at bounding box center [656, 225] width 111 height 14
click at [601, 218] on select "Automated Search Bad Parcel Complete Duplicate Parcel High Dollar Reporting In …" at bounding box center [656, 225] width 111 height 14
click at [631, 268] on select "-- Select Search Tool -- 3rd Party Website Agency File Agency Website ATLS CNV-…" at bounding box center [656, 266] width 111 height 14
click at [601, 260] on select "-- Select Search Tool -- 3rd Party Website Agency File Agency Website ATLS CNV-…" at bounding box center [656, 266] width 111 height 14
click at [751, 269] on select "-- Select Search Method -- Property Address Legal Liability Info Provided" at bounding box center [778, 266] width 111 height 14
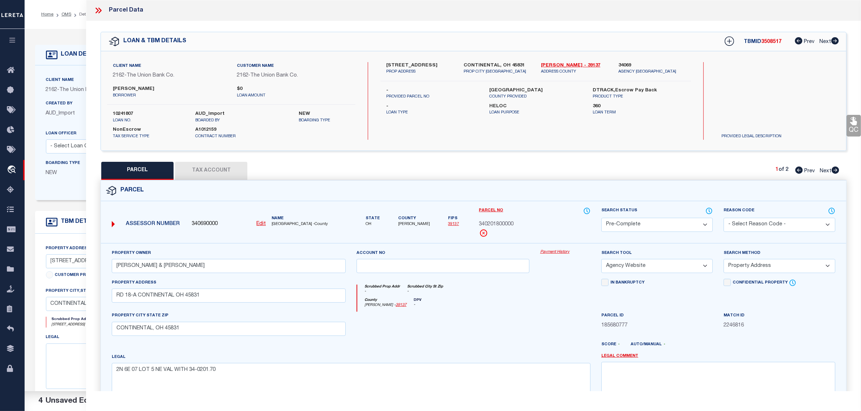
click at [723, 260] on select "-- Select Search Method -- Property Address Legal Liability Info Provided" at bounding box center [778, 266] width 111 height 14
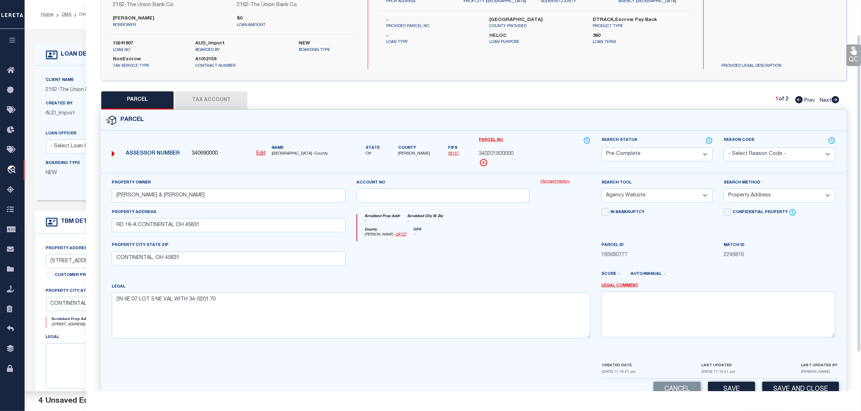
scroll to position [90, 0]
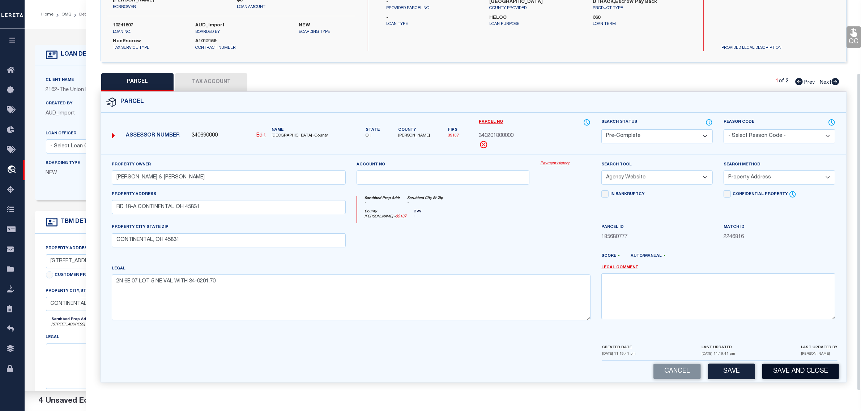
click at [783, 375] on button "Save and Close" at bounding box center [800, 372] width 77 height 16
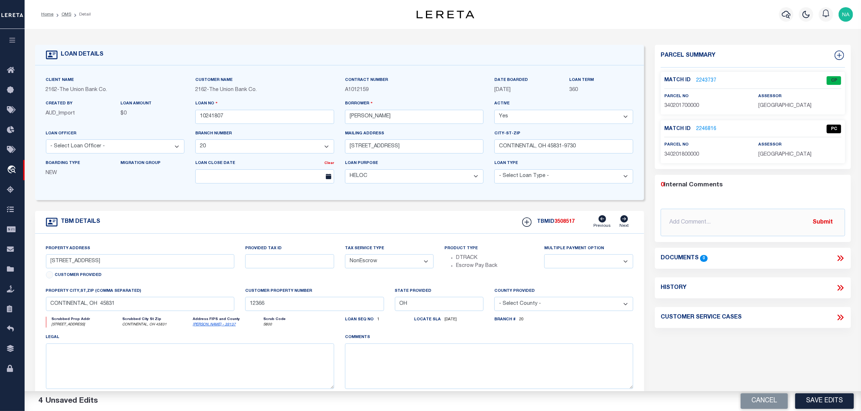
click at [703, 81] on link "2243737" at bounding box center [706, 81] width 20 height 8
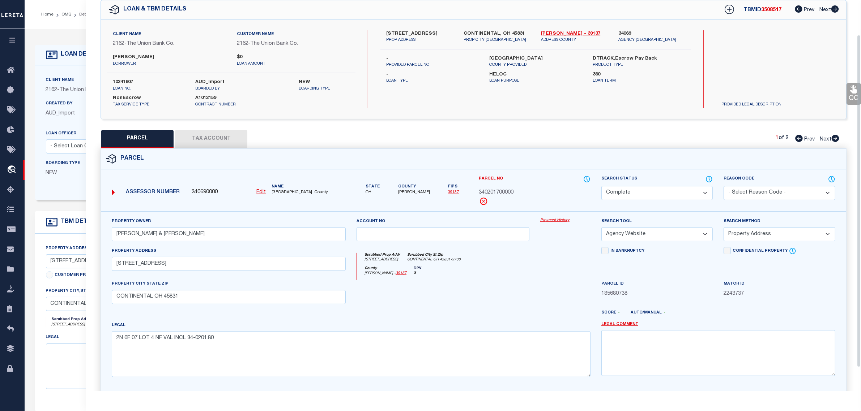
scroll to position [0, 0]
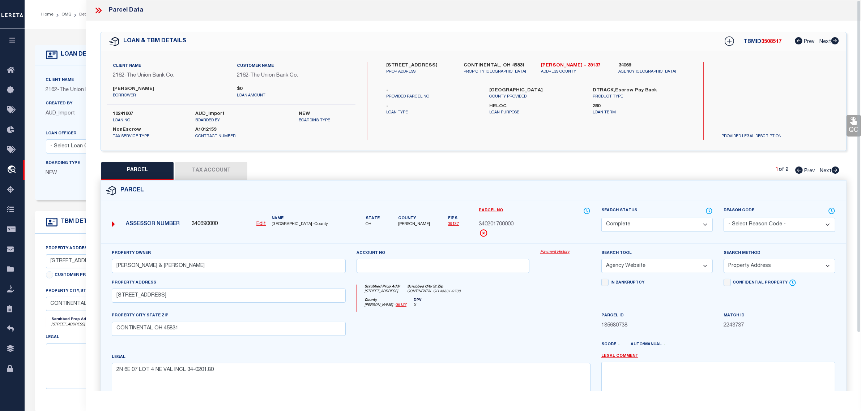
click at [95, 10] on icon at bounding box center [98, 10] width 9 height 9
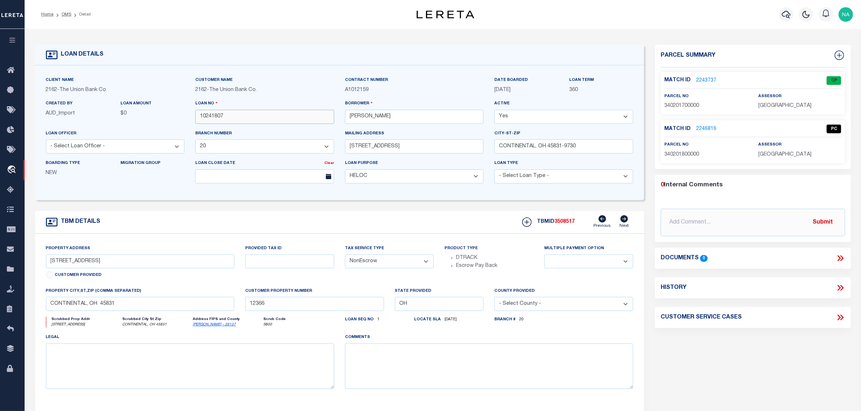
click at [213, 120] on input "10241807" at bounding box center [264, 117] width 139 height 14
click at [562, 222] on span "3508517" at bounding box center [564, 221] width 20 height 5
click at [779, 108] on span "[GEOGRAPHIC_DATA]" at bounding box center [784, 105] width 53 height 5
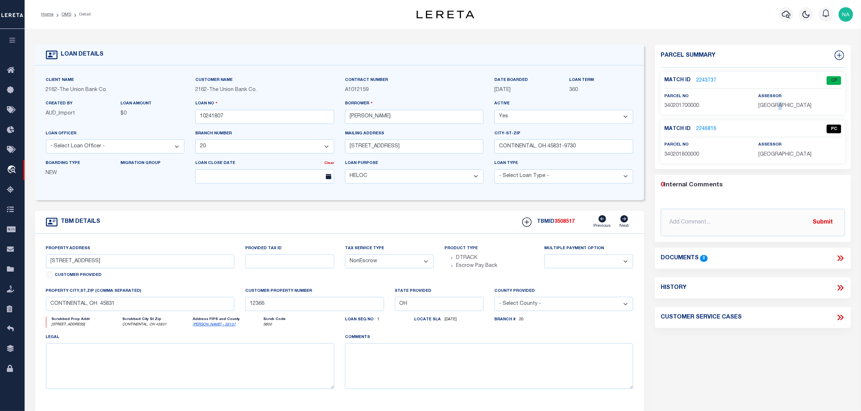
click at [779, 108] on span "[GEOGRAPHIC_DATA]" at bounding box center [784, 105] width 53 height 5
click at [692, 104] on span "340201700000" at bounding box center [681, 105] width 35 height 5
click at [674, 106] on span "340201700000" at bounding box center [681, 105] width 35 height 5
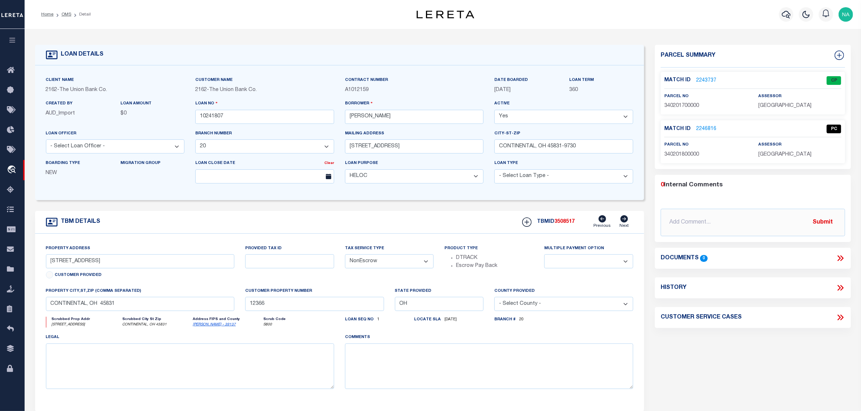
click at [692, 152] on span "340201800000" at bounding box center [681, 154] width 35 height 5
click at [65, 16] on link "OMS" at bounding box center [66, 14] width 10 height 4
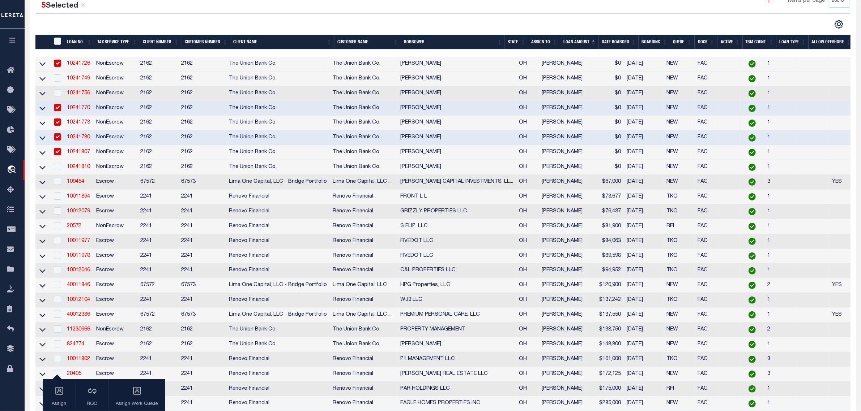
scroll to position [136, 0]
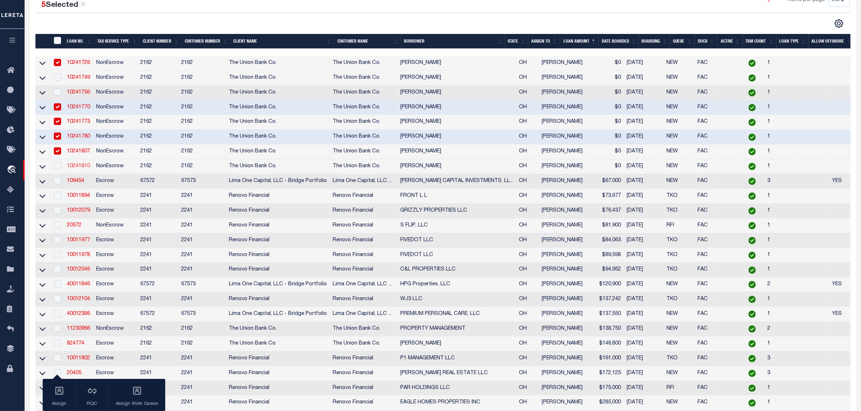
click at [84, 169] on link "10241810" at bounding box center [78, 166] width 23 height 5
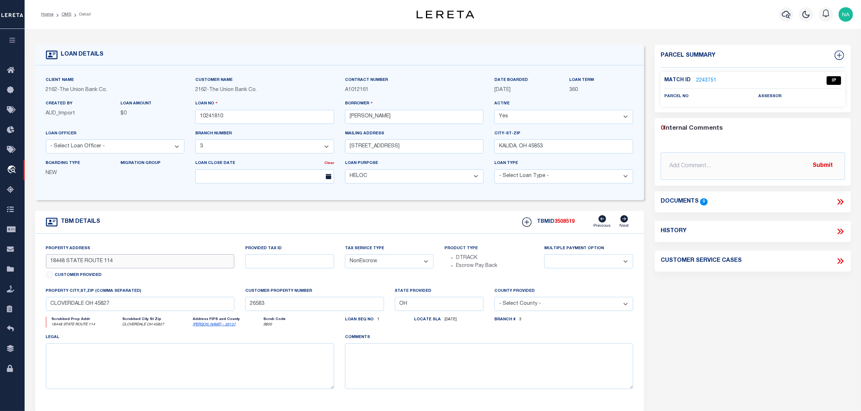
click at [118, 266] on input "18448 STATE ROUTE 114" at bounding box center [140, 262] width 188 height 14
click at [60, 264] on input "18448 STATE ROUTE 114" at bounding box center [140, 262] width 188 height 14
drag, startPoint x: 404, startPoint y: 119, endPoint x: 346, endPoint y: 115, distance: 57.7
click at [346, 115] on input "[PERSON_NAME]" at bounding box center [414, 117] width 139 height 14
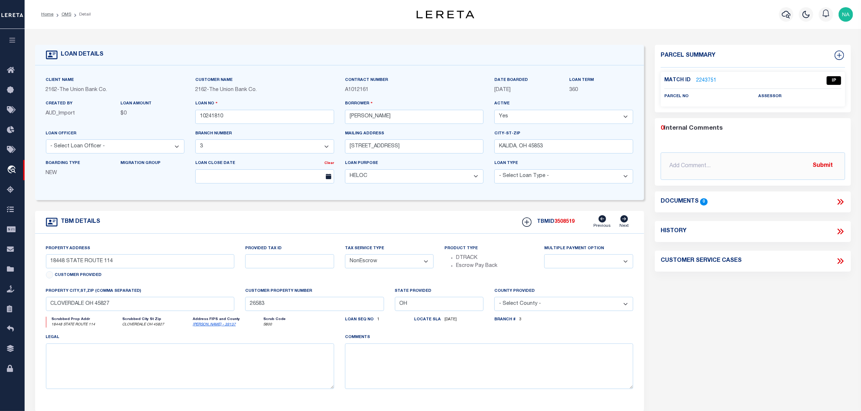
click at [746, 302] on div "Parcel Summary Match ID 2243751 0" at bounding box center [752, 242] width 207 height 395
click at [67, 13] on link "OMS" at bounding box center [66, 14] width 10 height 4
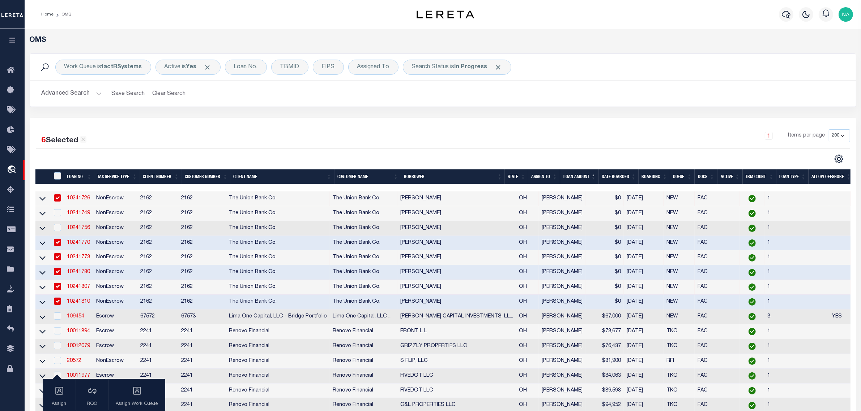
click at [78, 319] on link "109454" at bounding box center [75, 316] width 17 height 5
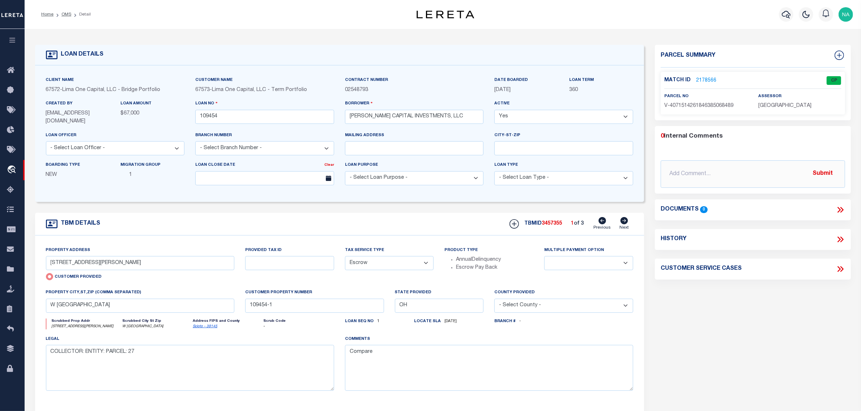
click at [707, 80] on link "2178566" at bounding box center [706, 81] width 20 height 8
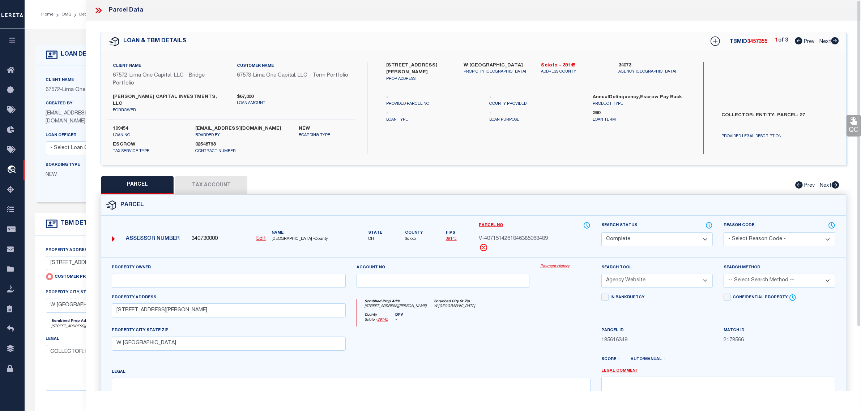
click at [98, 9] on icon at bounding box center [98, 10] width 9 height 9
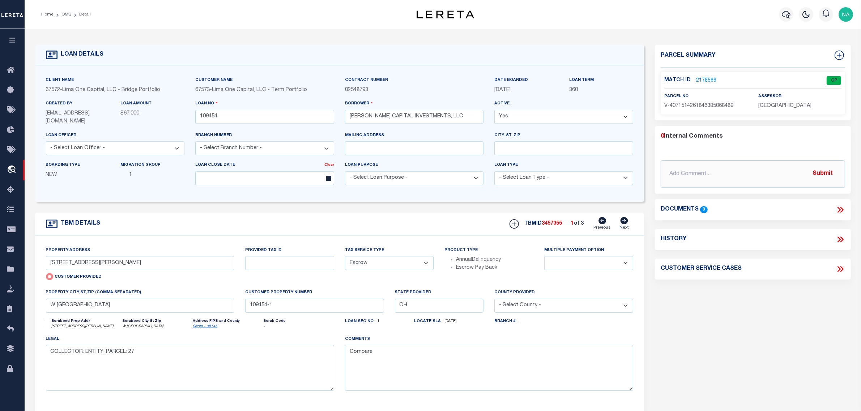
click at [624, 220] on icon at bounding box center [624, 220] width 8 height 7
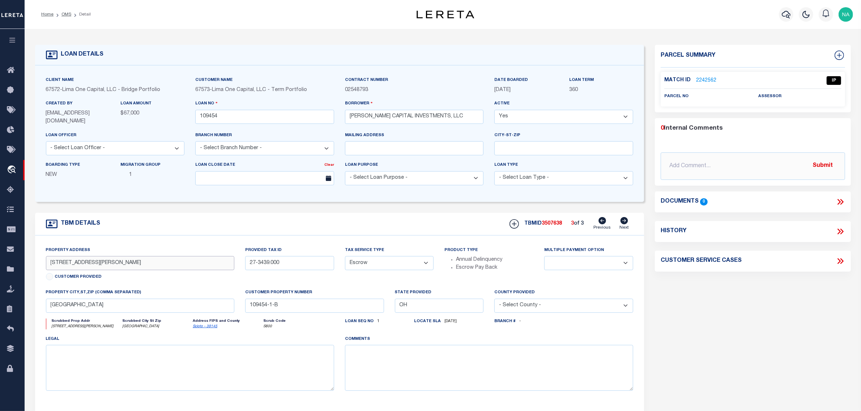
drag, startPoint x: 84, startPoint y: 265, endPoint x: 44, endPoint y: 265, distance: 39.8
click at [44, 265] on div "Property Address [STREET_ADDRESS][PERSON_NAME] Customer Provided" at bounding box center [139, 268] width 199 height 43
drag, startPoint x: 293, startPoint y: 260, endPoint x: 209, endPoint y: 259, distance: 83.9
click at [209, 259] on div "Property Address [STREET_ADDRESS][PERSON_NAME] Customer Provided Provided Tax I…" at bounding box center [339, 325] width 598 height 156
click at [707, 80] on link "2242562" at bounding box center [706, 81] width 20 height 8
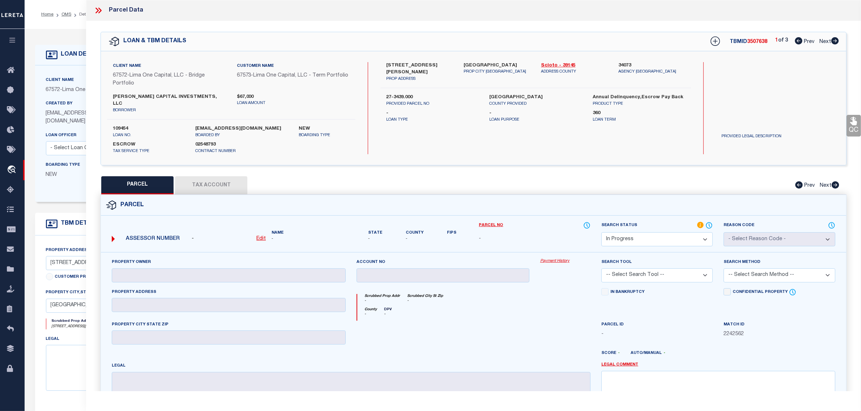
click at [257, 236] on u "Edit" at bounding box center [260, 238] width 9 height 5
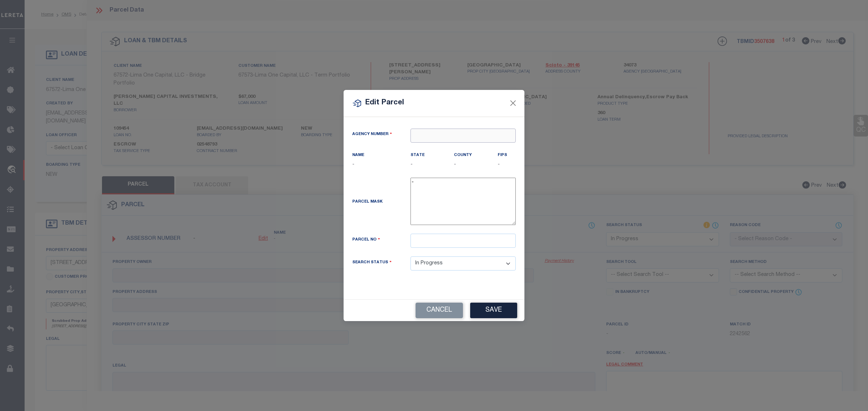
click at [419, 138] on input "text" at bounding box center [462, 136] width 105 height 14
click at [450, 151] on div "340730000 : [GEOGRAPHIC_DATA]" at bounding box center [463, 153] width 104 height 21
click at [443, 245] on input "text" at bounding box center [462, 241] width 105 height 14
paste input "27-3439.000"
click at [489, 307] on button "Save" at bounding box center [493, 311] width 47 height 16
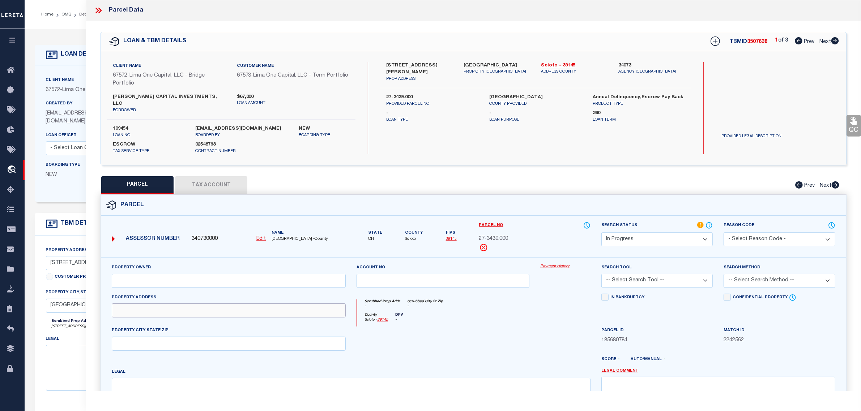
click at [166, 311] on input "text" at bounding box center [229, 311] width 234 height 14
click at [132, 274] on input "text" at bounding box center [229, 281] width 234 height 14
paste input "[PERSON_NAME] CAPITAL INVESTMENTS LLC"
click at [214, 304] on input "text" at bounding box center [229, 311] width 234 height 14
paste input "[STREET_ADDRESS][PERSON_NAME]"
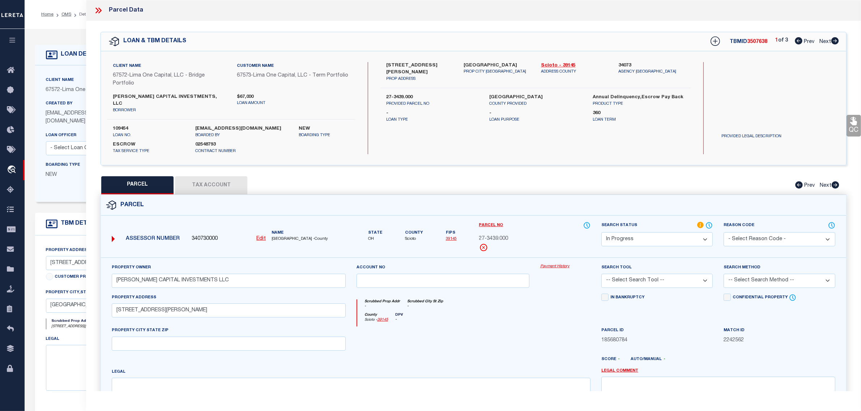
drag, startPoint x: 532, startPoint y: 67, endPoint x: 463, endPoint y: 64, distance: 69.1
click at [463, 64] on div "[GEOGRAPHIC_DATA] PROP CITY [GEOGRAPHIC_DATA]" at bounding box center [496, 72] width 77 height 20
click at [195, 342] on input "text" at bounding box center [229, 344] width 234 height 14
paste input "[GEOGRAPHIC_DATA]"
click at [183, 383] on textarea at bounding box center [351, 401] width 479 height 46
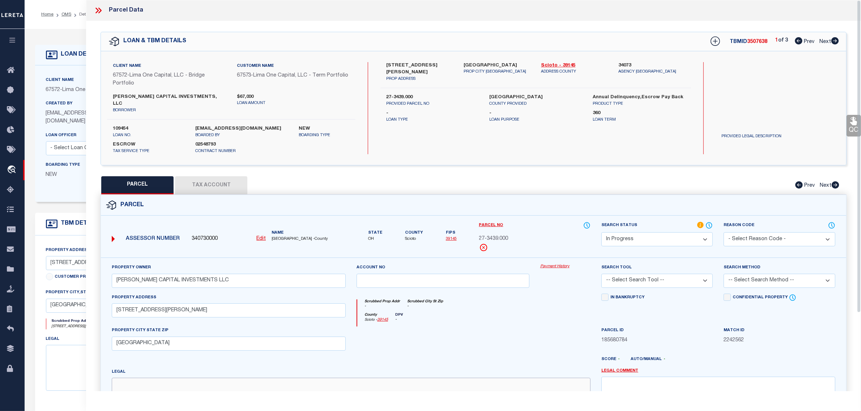
paste textarea "COLES PARK WHOLE 50 X 150 LOT 113 MAP 21-000 [STREET_ADDRESS][PERSON_NAME]"
click at [208, 176] on button "Tax Account" at bounding box center [211, 185] width 72 height 18
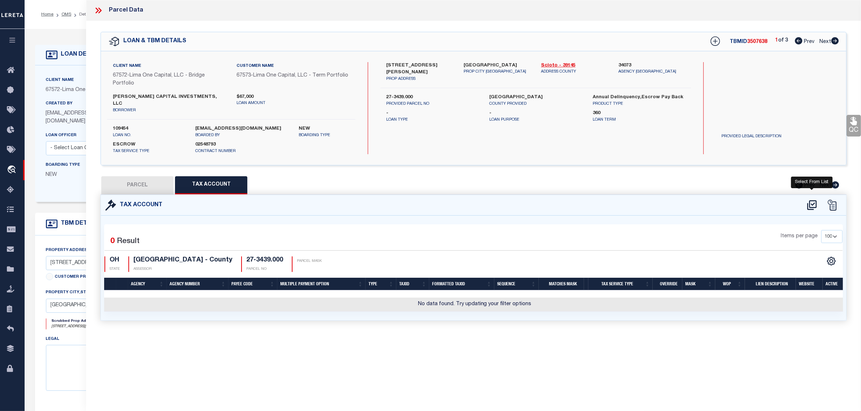
click at [812, 201] on icon at bounding box center [811, 206] width 9 height 10
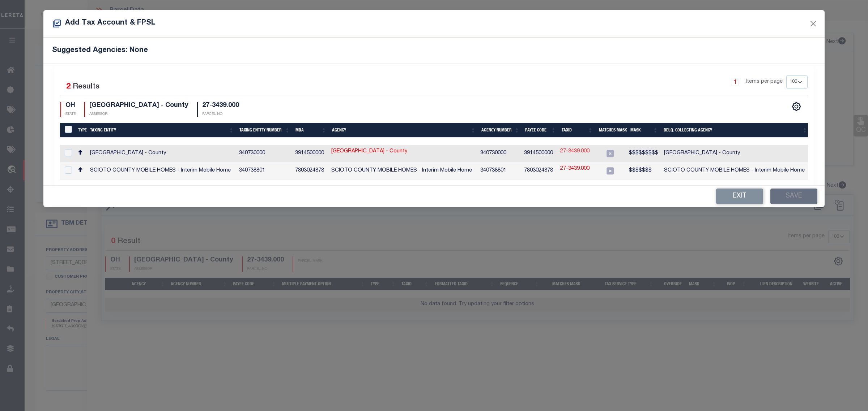
click at [578, 152] on link "27-3439.000" at bounding box center [574, 152] width 29 height 8
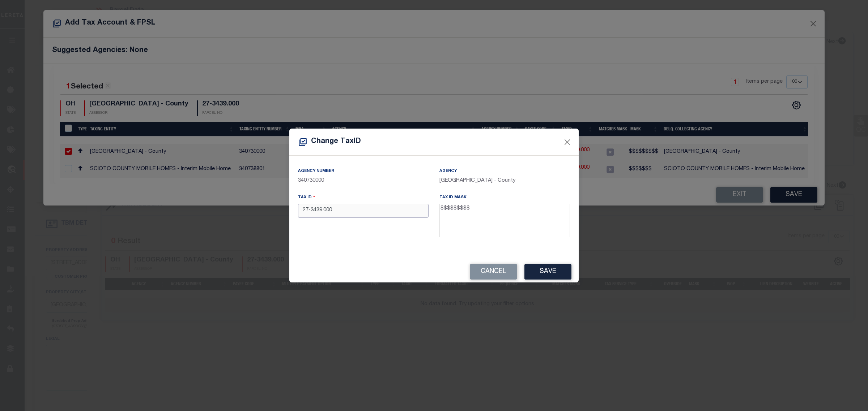
click at [308, 212] on input "27-3439.000" at bounding box center [363, 211] width 131 height 14
click at [554, 270] on button "Save" at bounding box center [547, 272] width 47 height 16
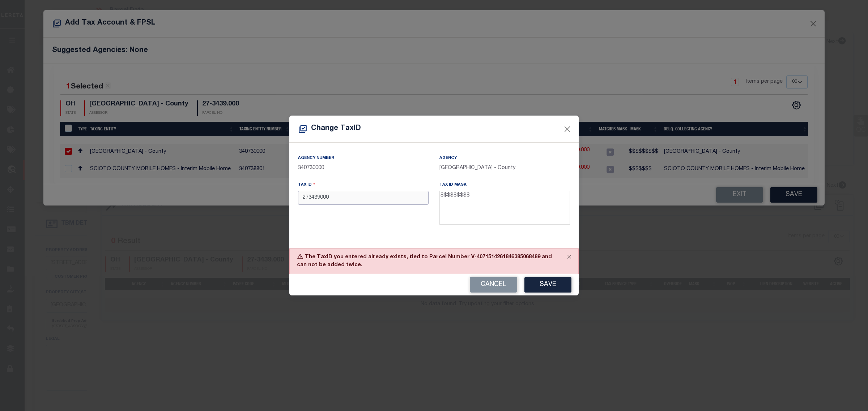
click at [384, 202] on input "273439000" at bounding box center [363, 198] width 131 height 14
click at [547, 288] on button "Save" at bounding box center [547, 285] width 47 height 16
click at [357, 200] on input "273439000" at bounding box center [363, 198] width 131 height 14
click at [551, 285] on button "Save" at bounding box center [547, 285] width 47 height 16
click at [566, 129] on button "Close" at bounding box center [567, 129] width 9 height 9
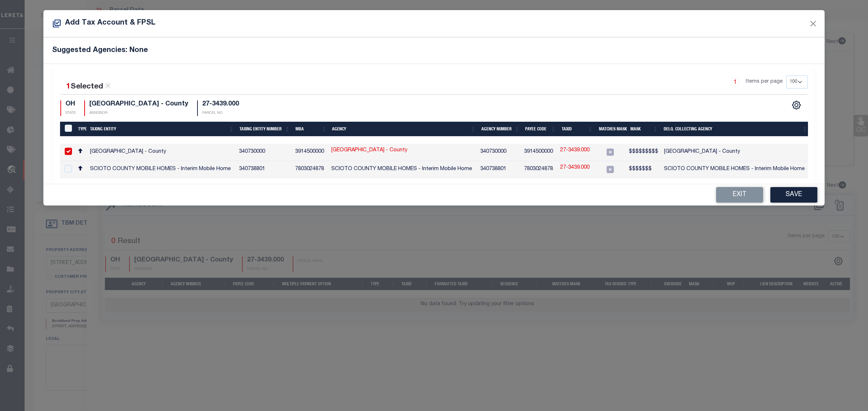
click at [577, 149] on link "27-3439.000" at bounding box center [574, 151] width 29 height 8
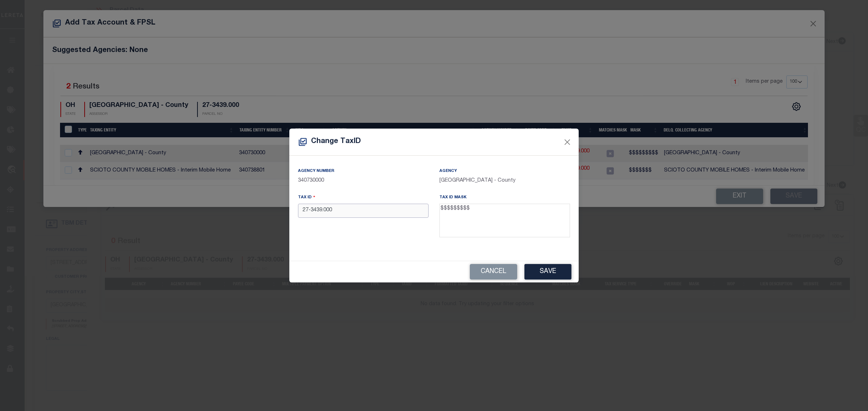
click at [306, 211] on input "27-3439.000" at bounding box center [363, 211] width 131 height 14
click at [320, 212] on input "273439.000" at bounding box center [363, 211] width 131 height 14
click at [551, 270] on button "Save" at bounding box center [547, 272] width 47 height 16
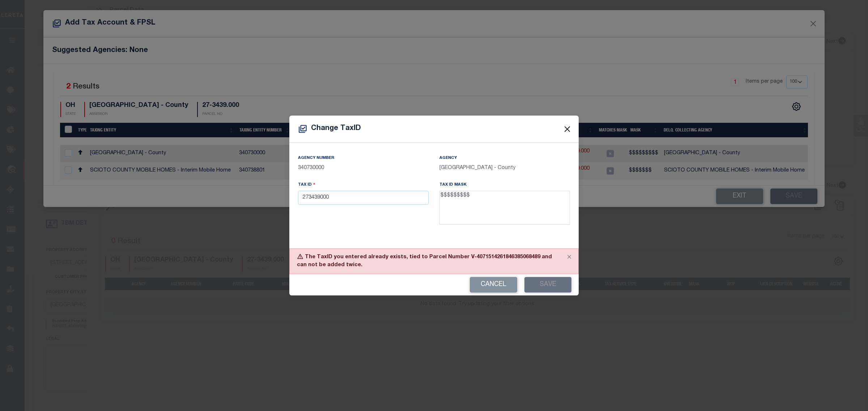
click at [568, 126] on button "Close" at bounding box center [567, 129] width 9 height 9
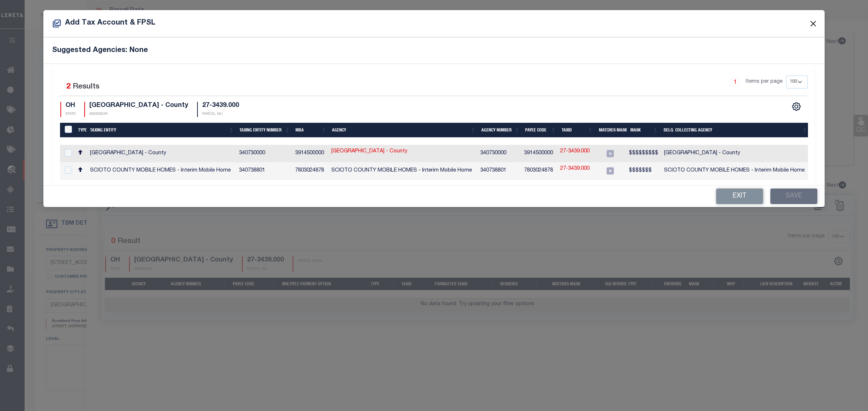
drag, startPoint x: 812, startPoint y: 20, endPoint x: 798, endPoint y: 42, distance: 26.1
click at [813, 21] on button "Close" at bounding box center [812, 23] width 9 height 9
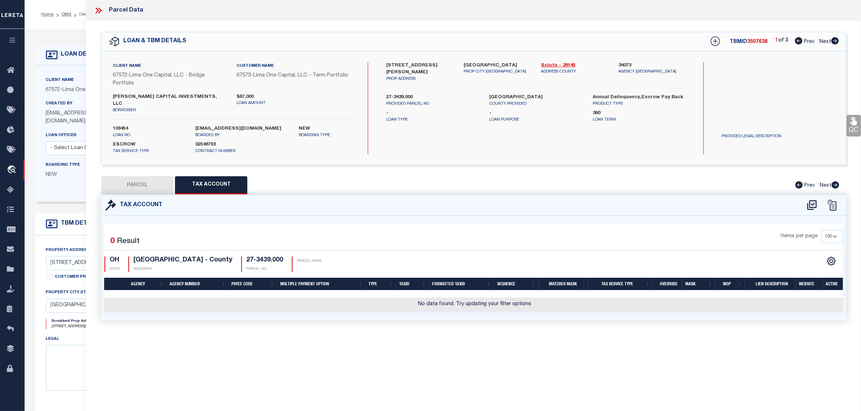
click at [508, 230] on div "Items per page 10 25 50 100" at bounding box center [567, 239] width 551 height 19
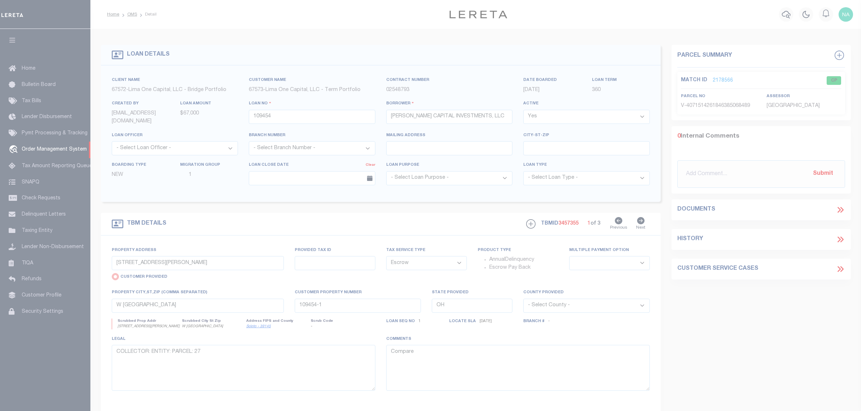
select select "Escrow"
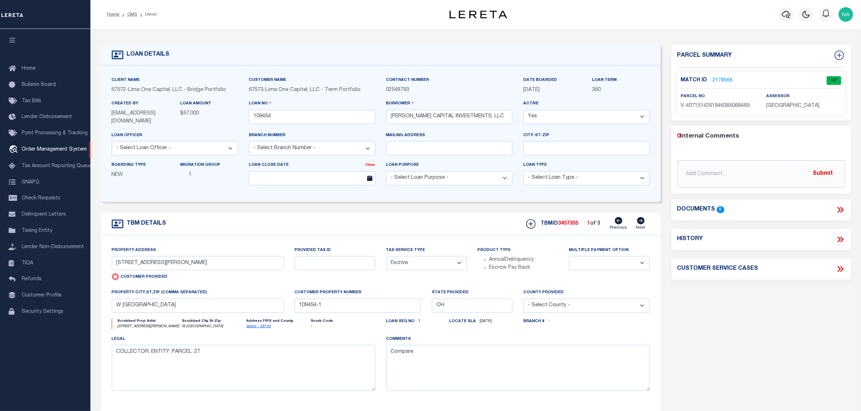
click at [641, 219] on icon at bounding box center [641, 220] width 8 height 7
type input "[STREET_ADDRESS][PERSON_NAME]"
radio input "false"
select select
click at [641, 219] on icon at bounding box center [641, 220] width 8 height 7
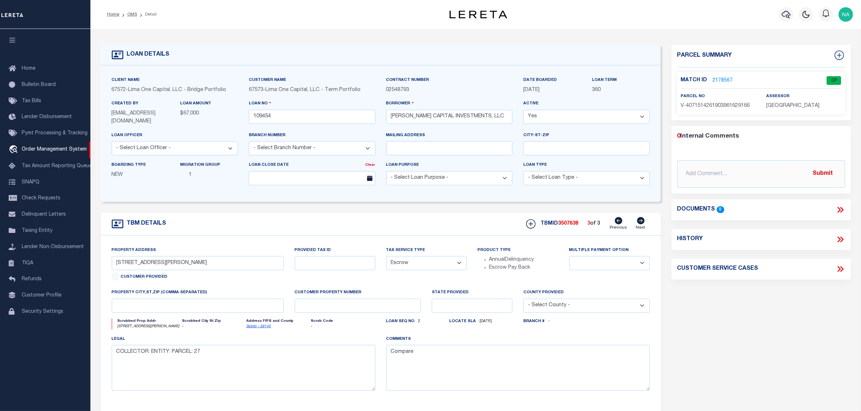
type input "[STREET_ADDRESS][PERSON_NAME]"
type input "27-3439.000"
select select
type input "[GEOGRAPHIC_DATA]"
type input "109454-1-B"
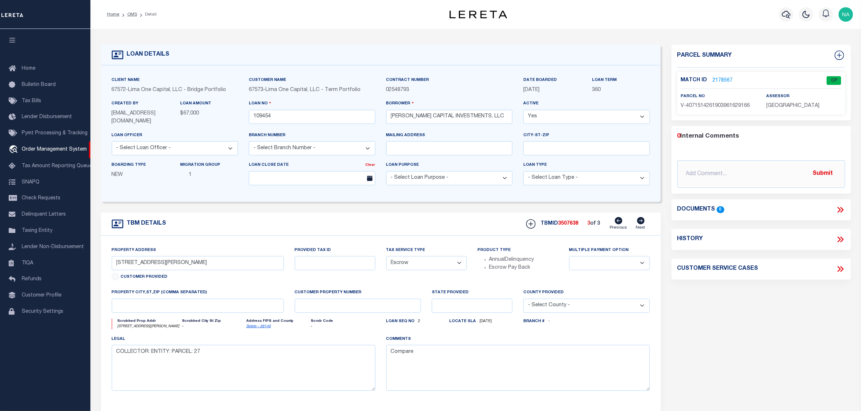
type input "OH"
select select
click at [618, 219] on icon at bounding box center [619, 220] width 8 height 7
type input "[STREET_ADDRESS][PERSON_NAME]"
select select
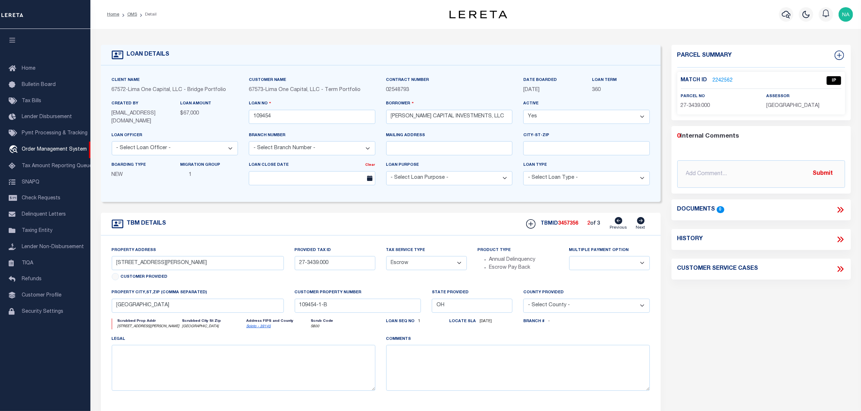
type textarea "COLLECTOR: ENTITY: PARCEL: 27"
type textarea "Compare"
click at [620, 222] on icon at bounding box center [619, 220] width 8 height 7
type input "[STREET_ADDRESS][PERSON_NAME]"
radio input "true"
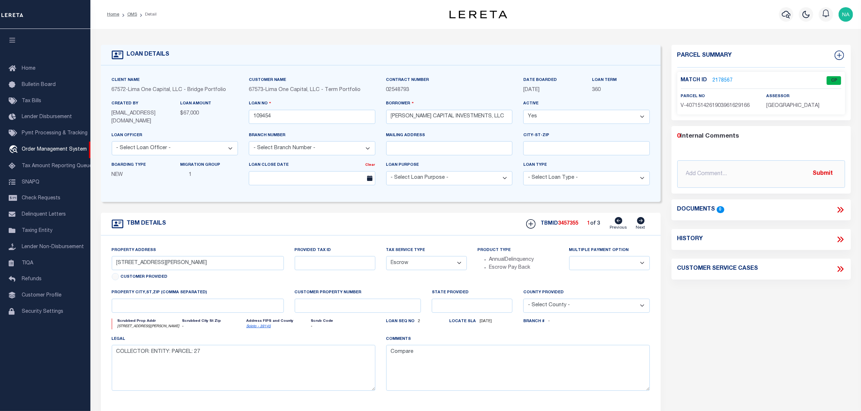
select select
type input "W [GEOGRAPHIC_DATA]"
type input "109454-1"
type input "OH"
click at [723, 81] on link "2178566" at bounding box center [723, 81] width 20 height 8
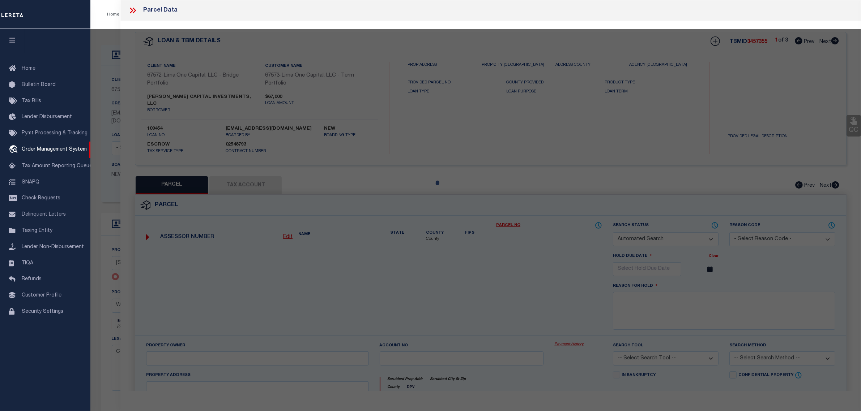
checkbox input "false"
select select "CP"
select select "AGW"
select select
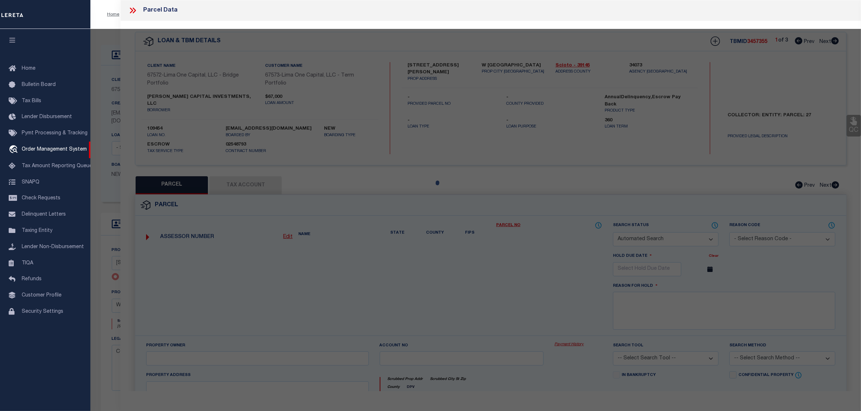
type input "[STREET_ADDRESS][PERSON_NAME]"
checkbox input "false"
type input "W [GEOGRAPHIC_DATA]"
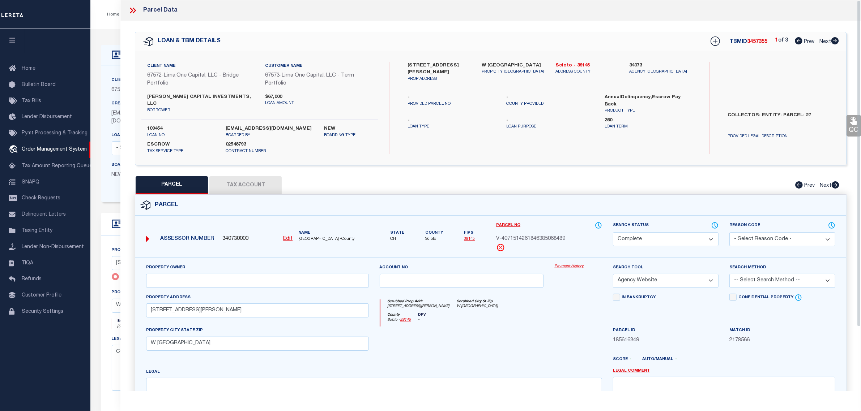
click at [131, 12] on icon at bounding box center [132, 10] width 9 height 9
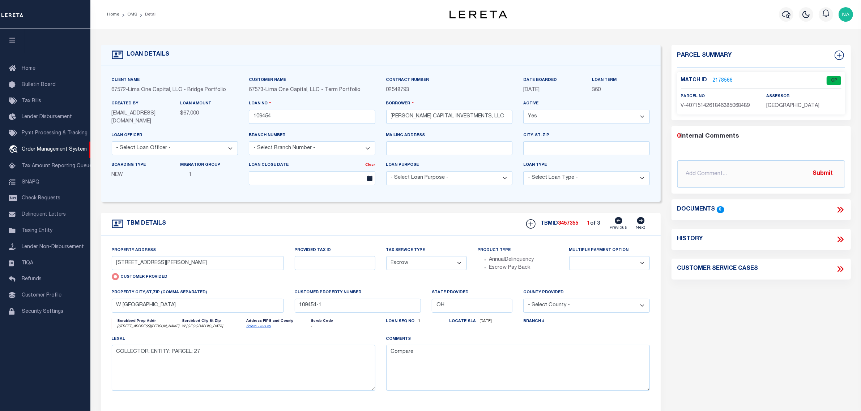
click at [640, 221] on icon at bounding box center [641, 220] width 8 height 7
type input "[STREET_ADDRESS][PERSON_NAME]"
radio input "false"
select select
click at [640, 221] on icon at bounding box center [641, 220] width 8 height 7
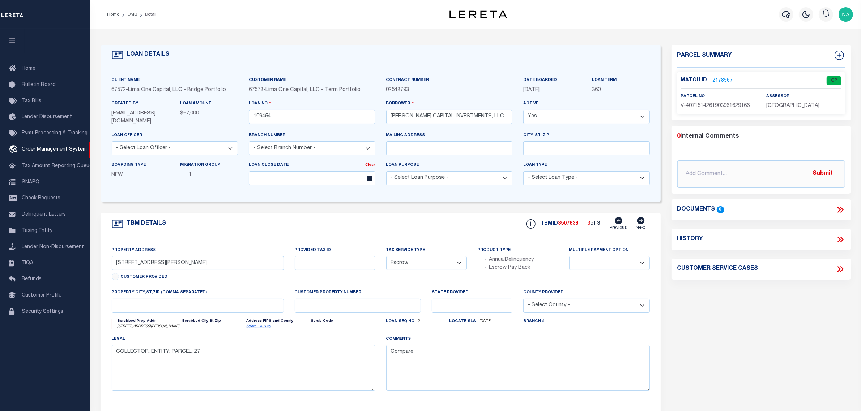
type input "[STREET_ADDRESS][PERSON_NAME]"
type input "27-3439.000"
select select
type input "[GEOGRAPHIC_DATA]"
type input "109454-1-B"
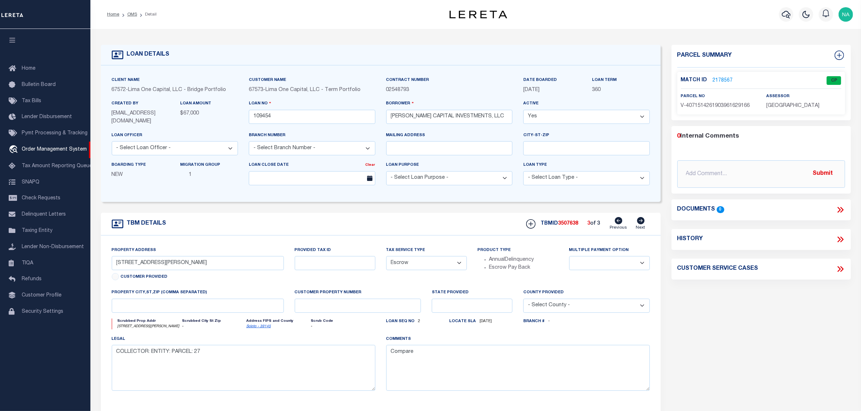
type input "OH"
select select
click at [728, 78] on link "2242562" at bounding box center [723, 81] width 20 height 8
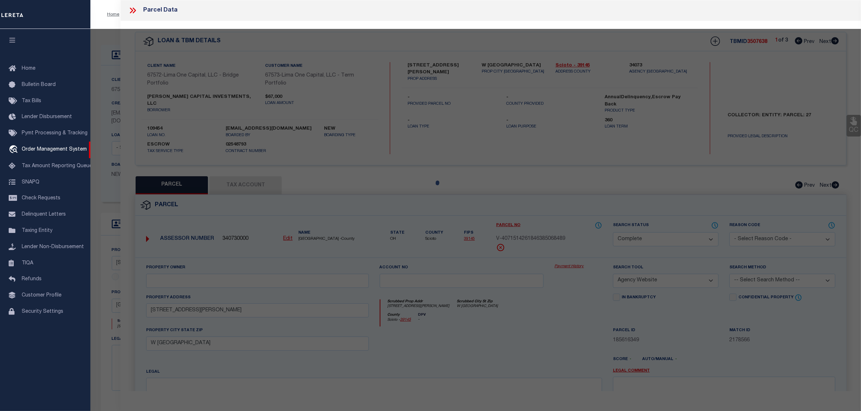
select select "AS"
select select
checkbox input "false"
select select "IP"
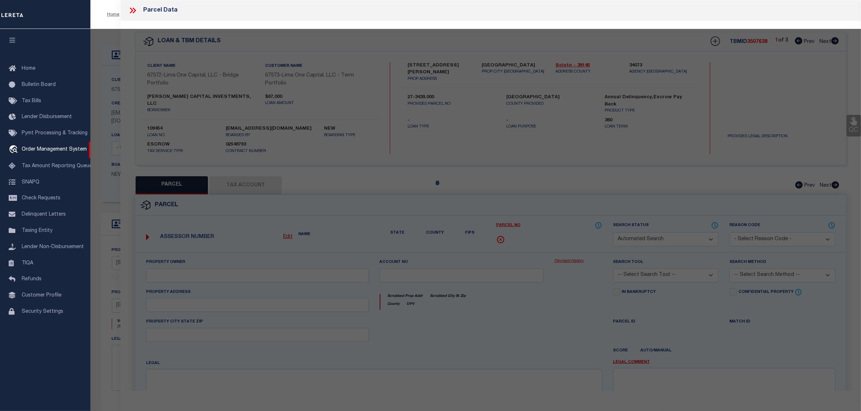
checkbox input "false"
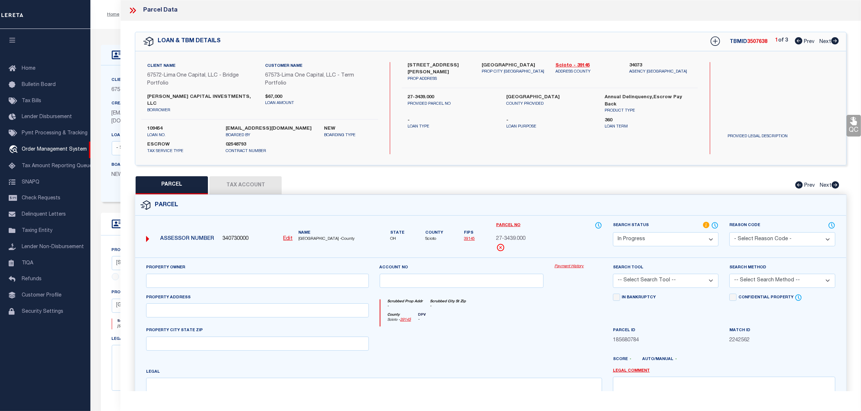
click at [263, 181] on button "Tax Account" at bounding box center [245, 185] width 72 height 18
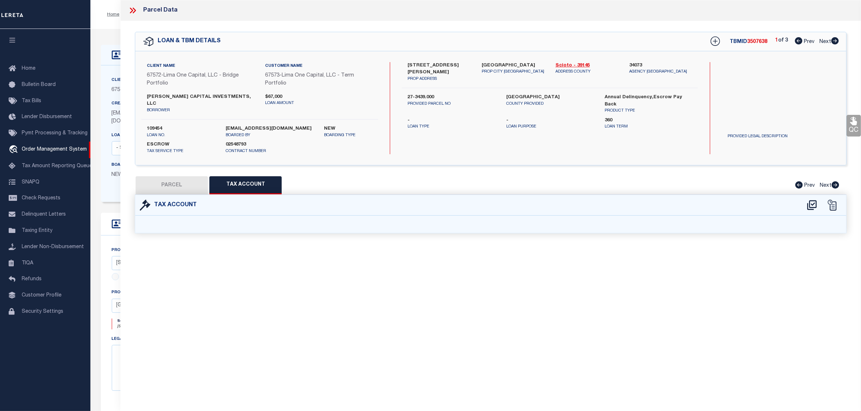
select select "100"
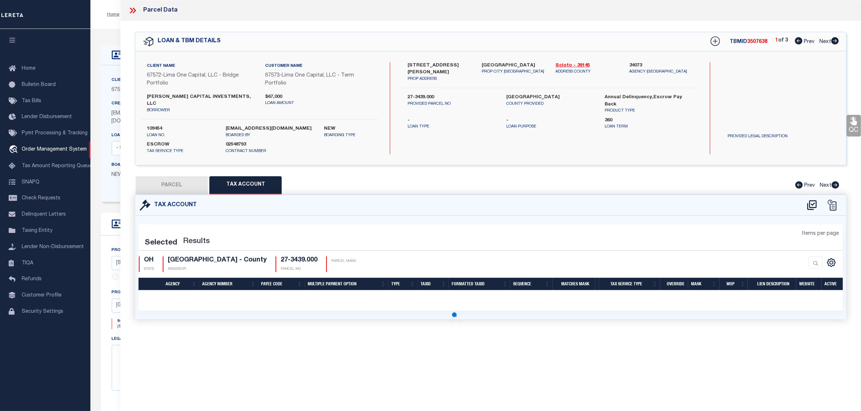
select select "100"
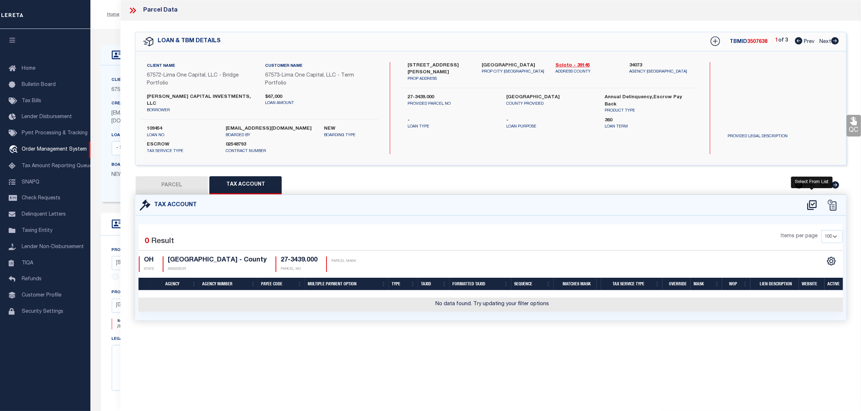
click at [811, 201] on icon at bounding box center [811, 206] width 9 height 10
select select "100"
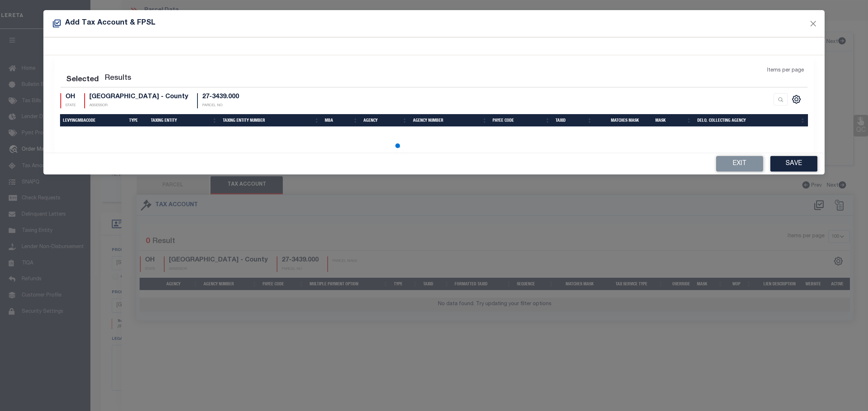
select select "100"
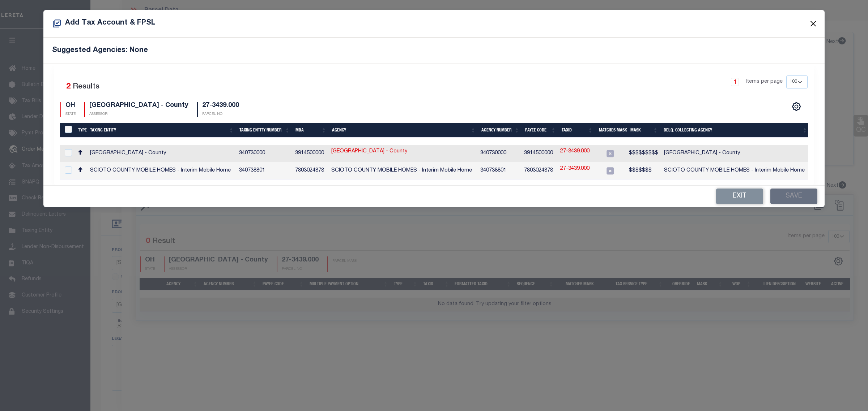
click at [812, 23] on button "Close" at bounding box center [812, 23] width 9 height 9
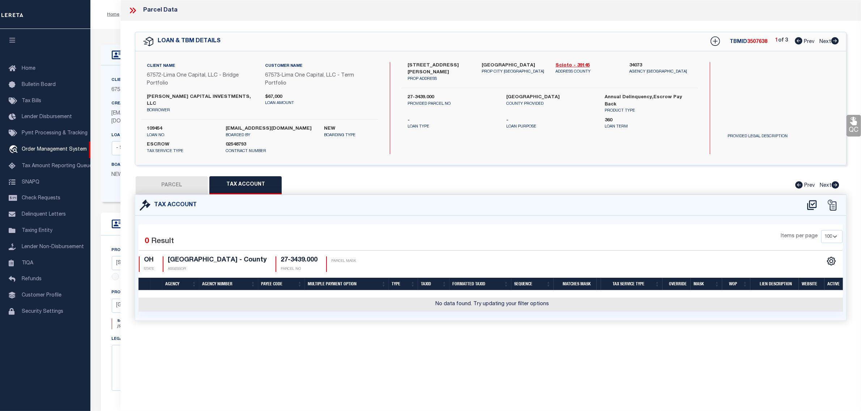
click at [134, 9] on icon at bounding box center [134, 11] width 3 height 6
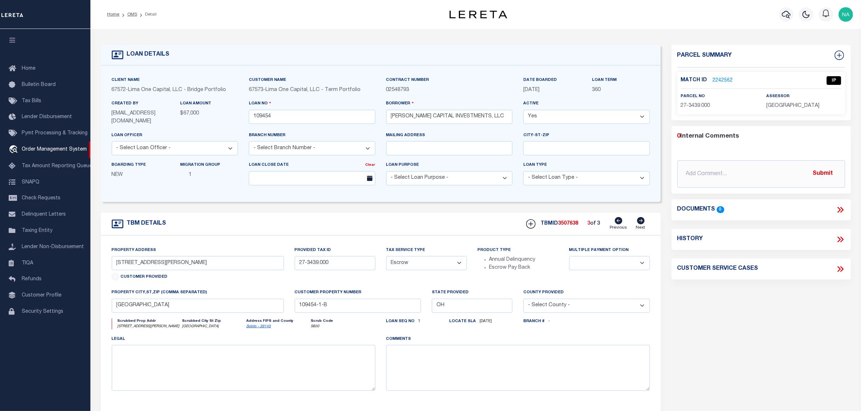
click at [721, 80] on link "2242562" at bounding box center [723, 81] width 20 height 8
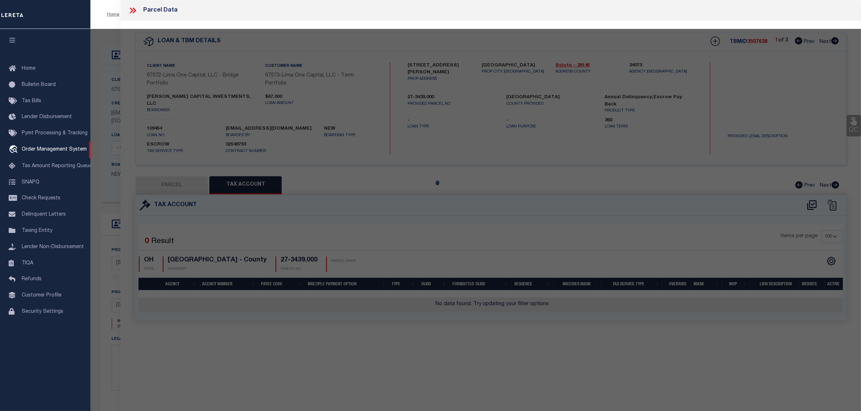
select select "AS"
checkbox input "false"
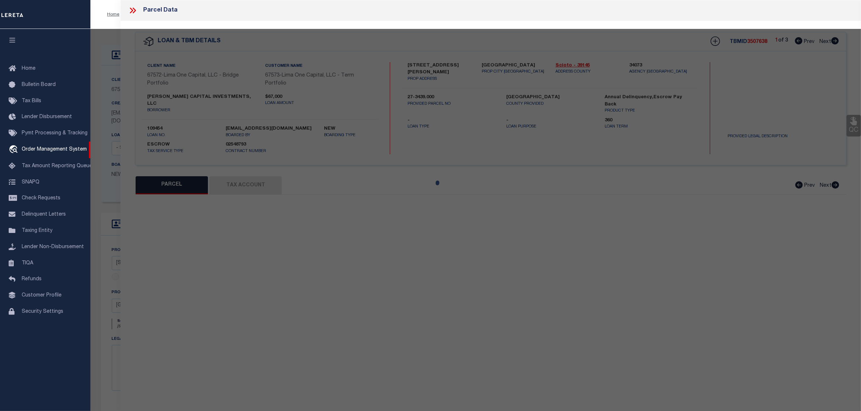
select select "IP"
checkbox input "false"
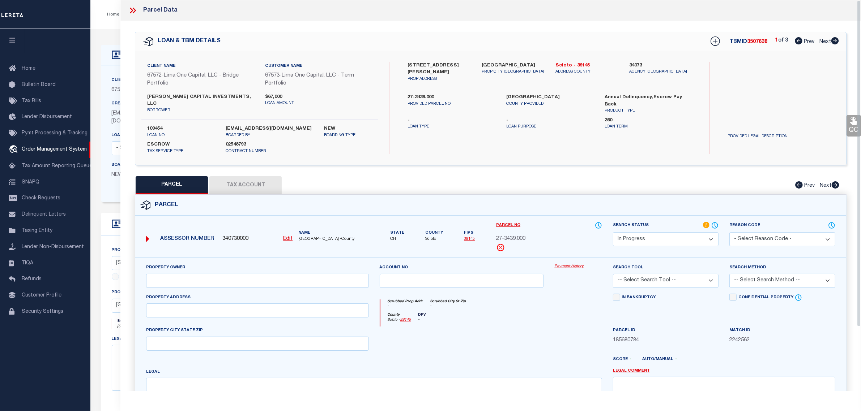
click at [254, 180] on button "Tax Account" at bounding box center [245, 185] width 72 height 18
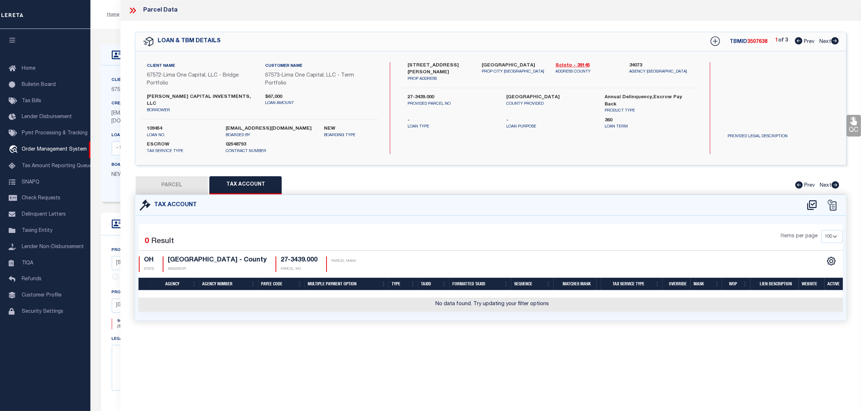
select select "100"
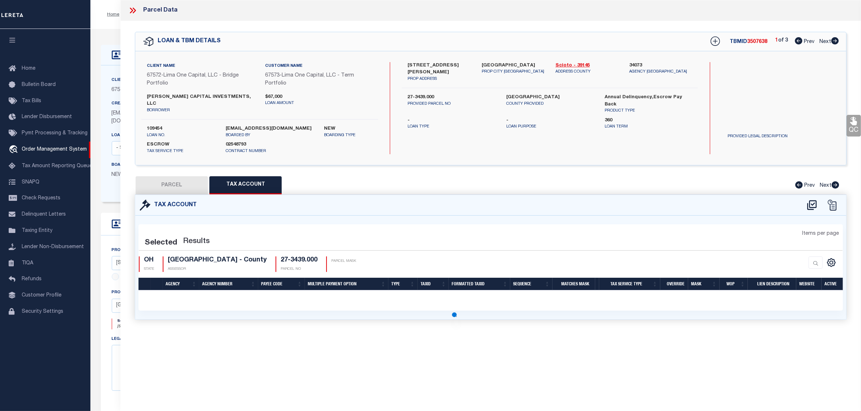
select select "100"
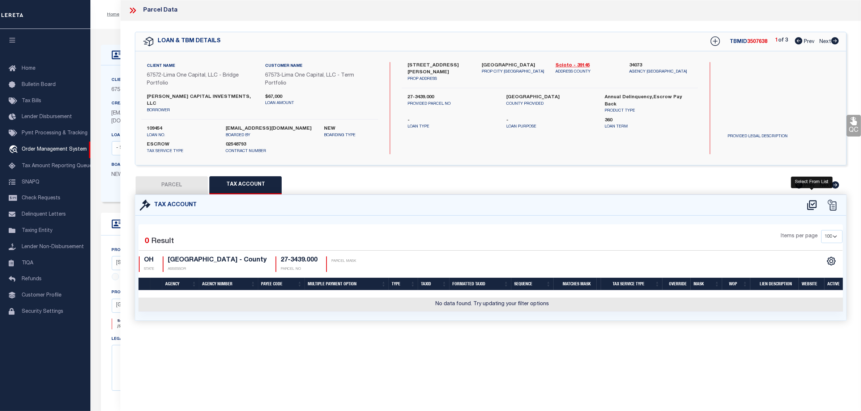
click at [813, 200] on icon at bounding box center [812, 206] width 12 height 12
select select "100"
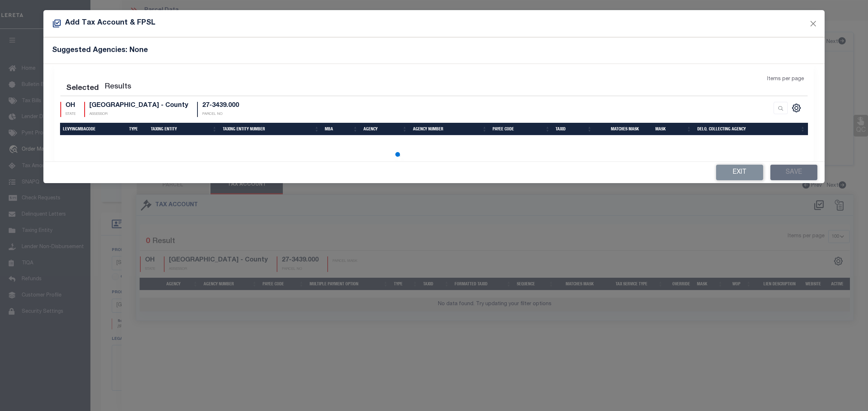
select select "100"
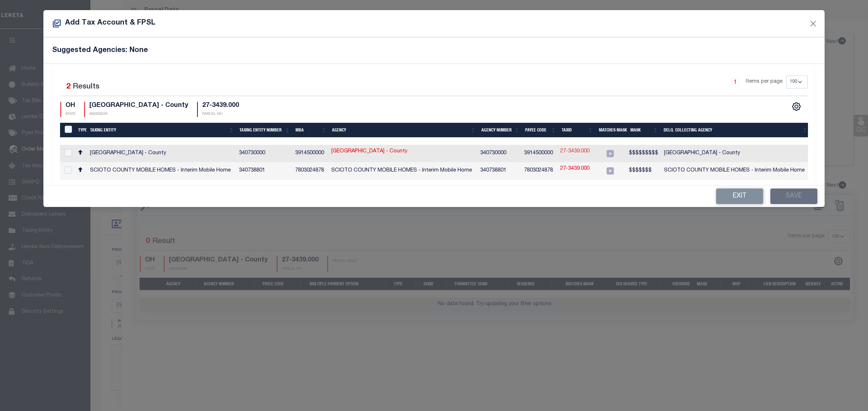
click at [583, 149] on link "27-3439.000" at bounding box center [574, 152] width 29 height 8
type input "27-3439.000"
type textarea "$$$$$$$$$"
checkbox input "true"
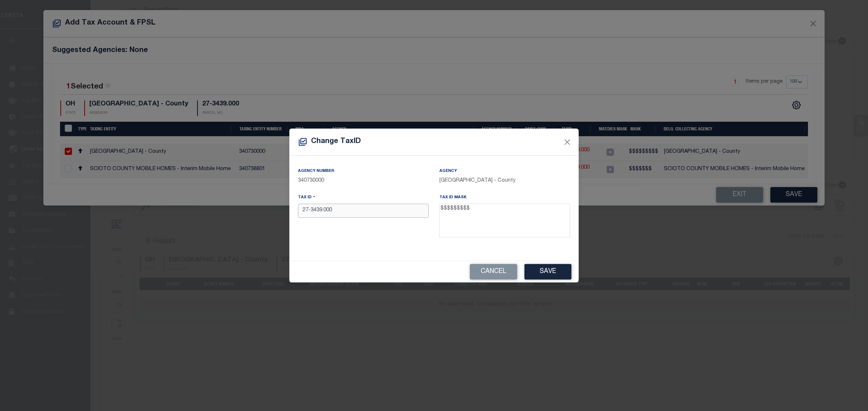
click at [307, 212] on input "27-3439.000" at bounding box center [363, 211] width 131 height 14
click at [320, 212] on input "273439.000" at bounding box center [363, 211] width 131 height 14
click at [543, 270] on button "Save" at bounding box center [547, 272] width 47 height 16
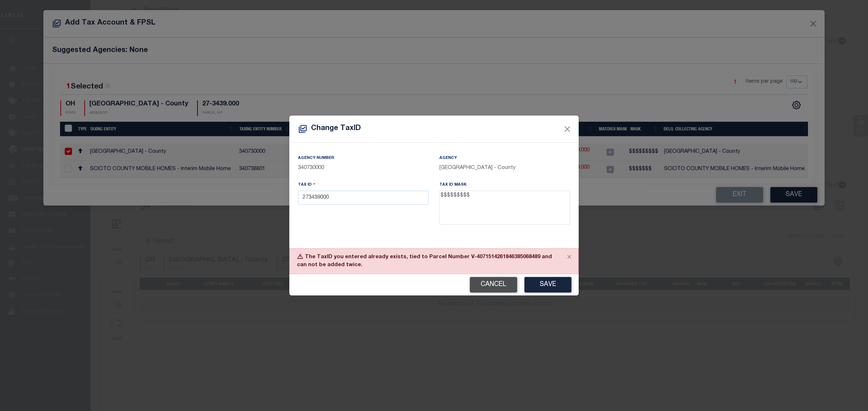
click at [488, 284] on button "Cancel" at bounding box center [493, 285] width 47 height 16
type input "27-3439.000"
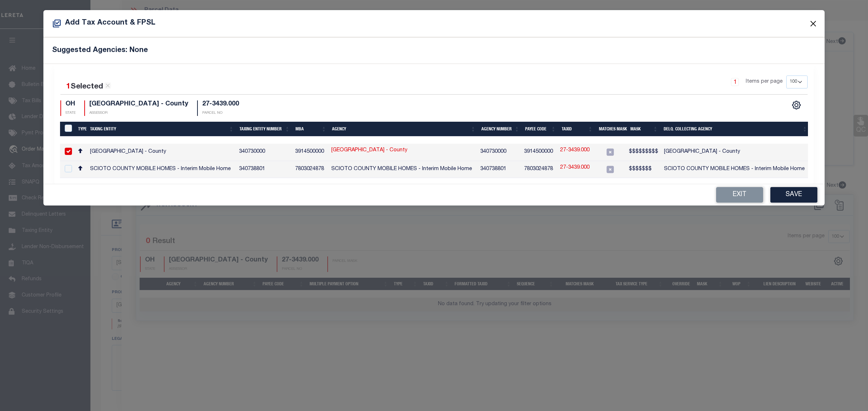
click at [812, 20] on button "Close" at bounding box center [812, 23] width 9 height 9
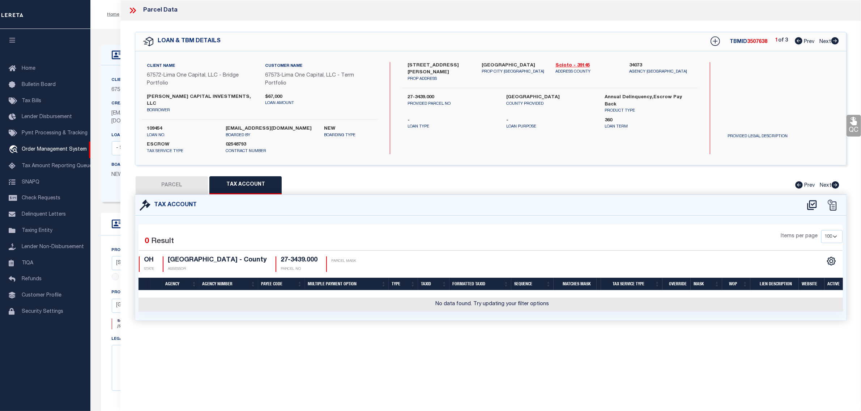
click at [134, 10] on icon at bounding box center [132, 10] width 9 height 9
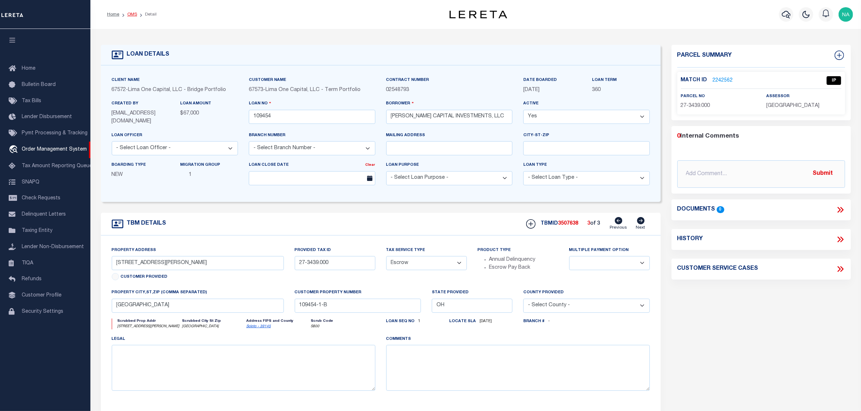
click at [133, 13] on link "OMS" at bounding box center [132, 14] width 10 height 4
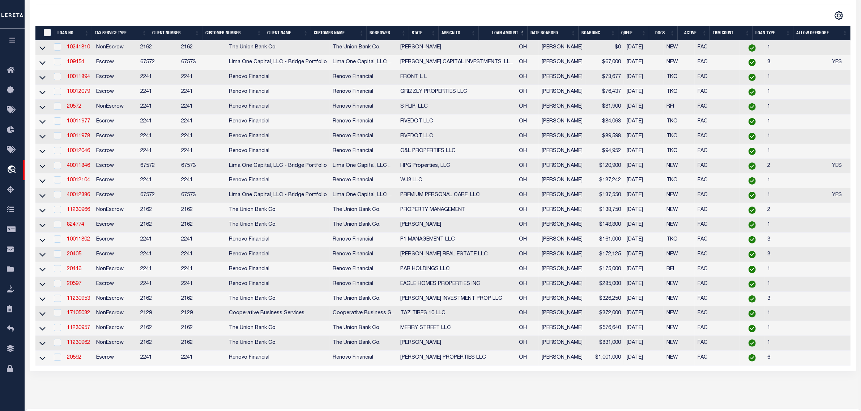
scroll to position [107, 0]
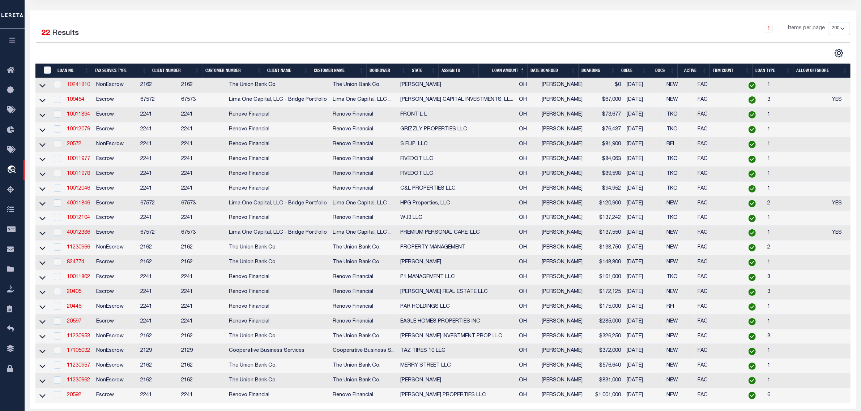
click at [78, 85] on link "10241810" at bounding box center [78, 84] width 23 height 5
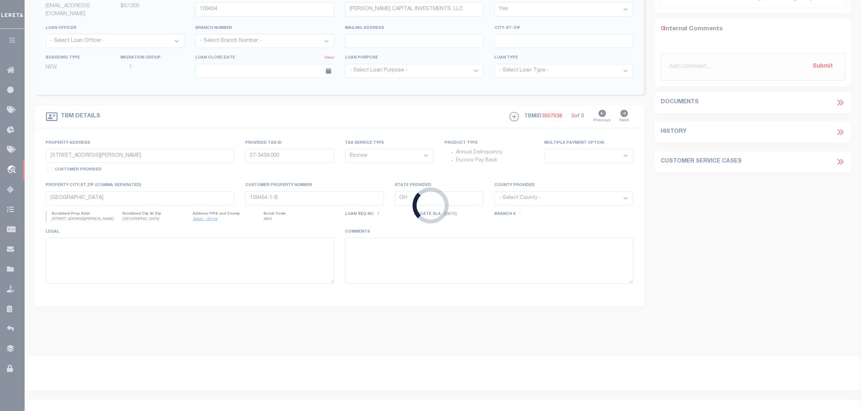
type input "10241810"
type input "[PERSON_NAME]"
select select
type input "[STREET_ADDRESS]"
type input "KALIDA, OH 45853"
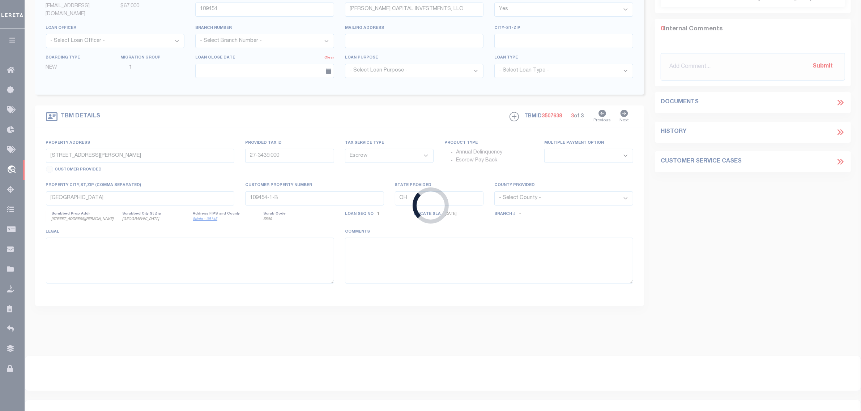
select select "200"
select select "NonEscrow"
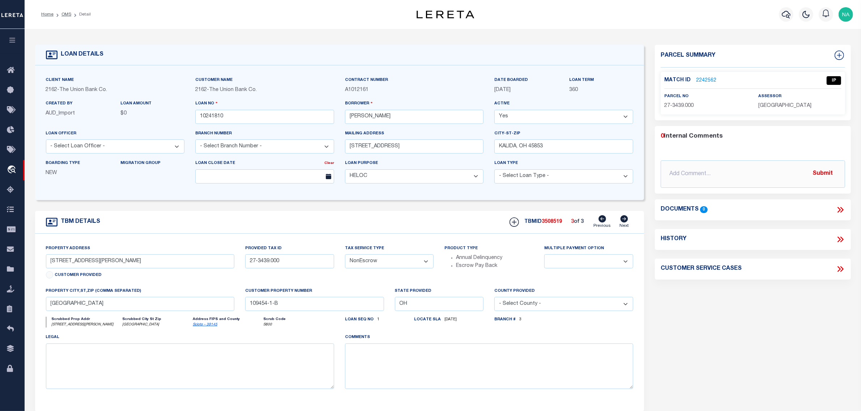
select select "4366"
type input "18448 STATE ROUTE 114"
select select
type input "CLOVERDALE OH 45827"
type input "26583"
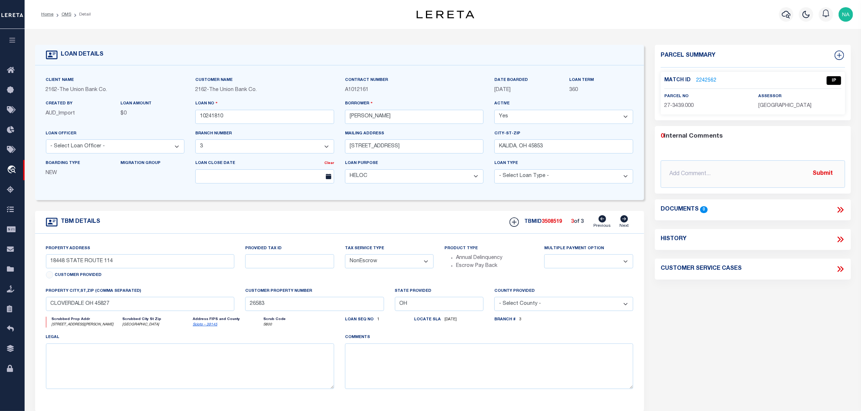
select select
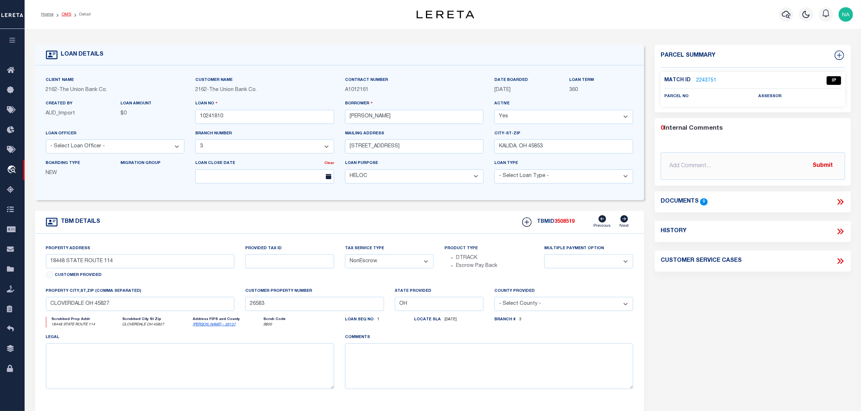
click at [63, 14] on link "OMS" at bounding box center [66, 14] width 10 height 4
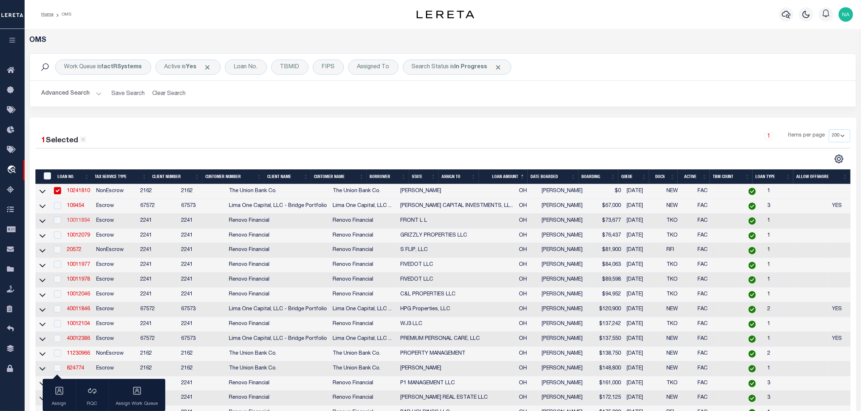
click at [83, 223] on link "10011894" at bounding box center [78, 220] width 23 height 5
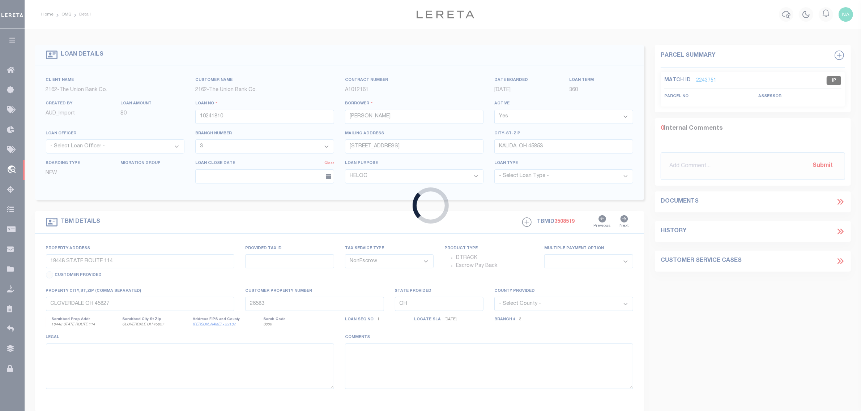
type input "10011894"
type input "FRONT L L"
select select
select select "400"
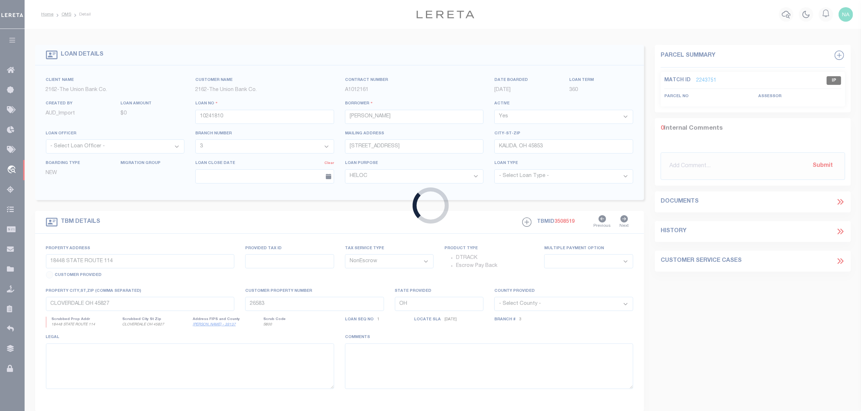
select select "Escrow"
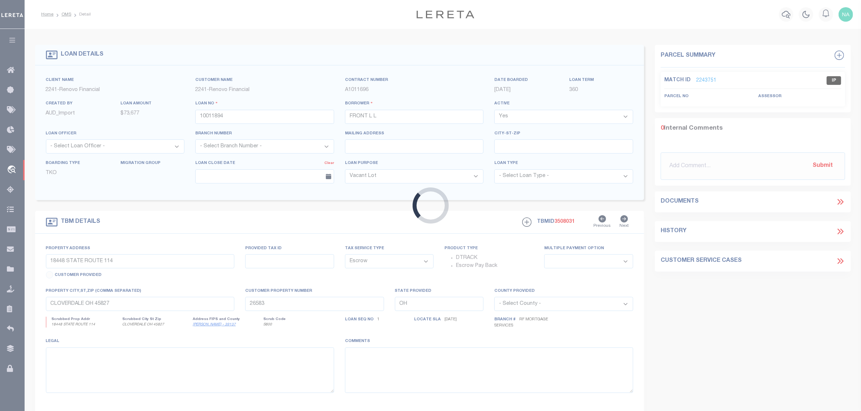
select select "164194"
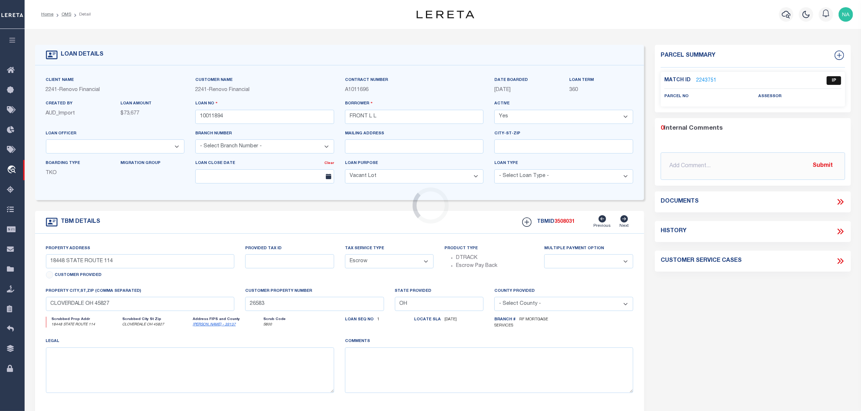
type input "4632 GENESEE AVE"
type input "R72 15902 0001"
select select
type input "DAYTON, OH 45406"
type input "a0kUS00000DOitF"
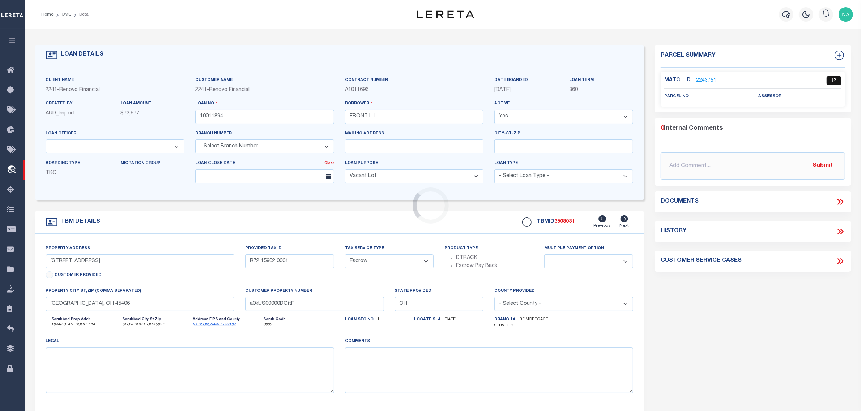
select select
select select "25067"
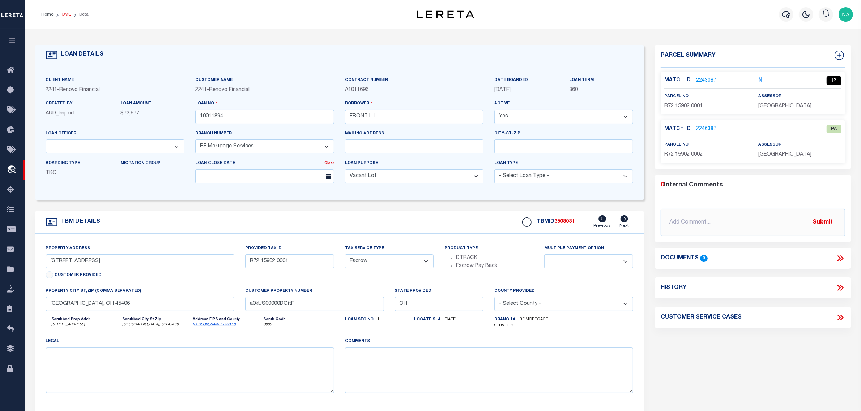
click at [67, 13] on link "OMS" at bounding box center [66, 14] width 10 height 4
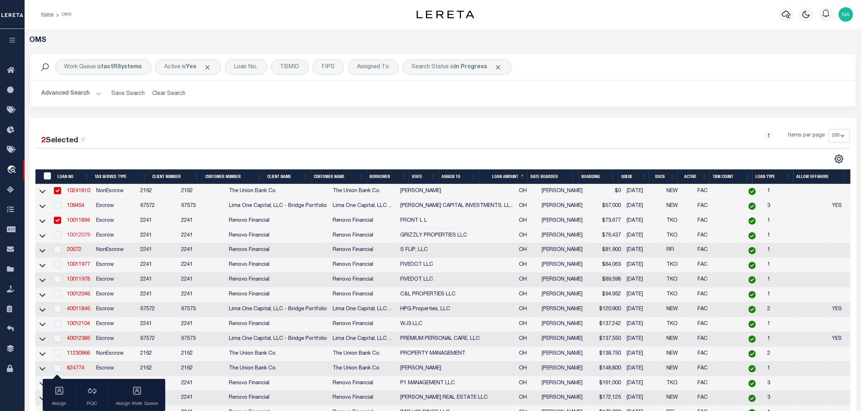
click at [84, 238] on link "10012079" at bounding box center [78, 235] width 23 height 5
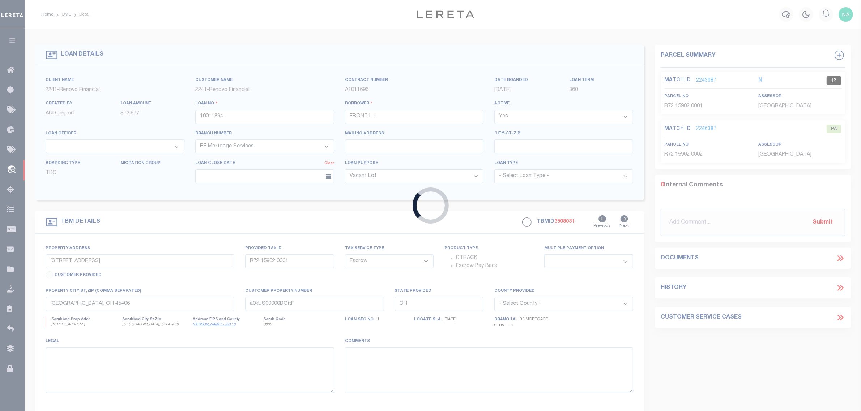
type input "10012079"
type input "GRIZZLY PROPERTIES LLC"
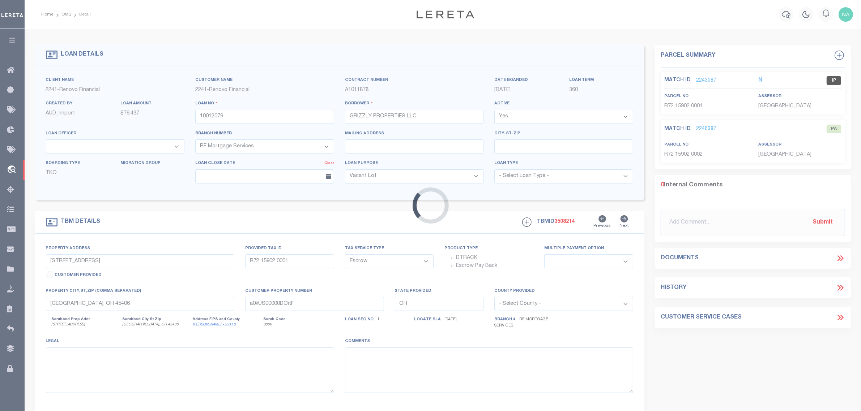
type input "1042 HUFFMAN AVE"
type input "R72 04206 0012"
select select
type input "DAYTON, OH 45403"
type input "a0kUS00000DOoQn"
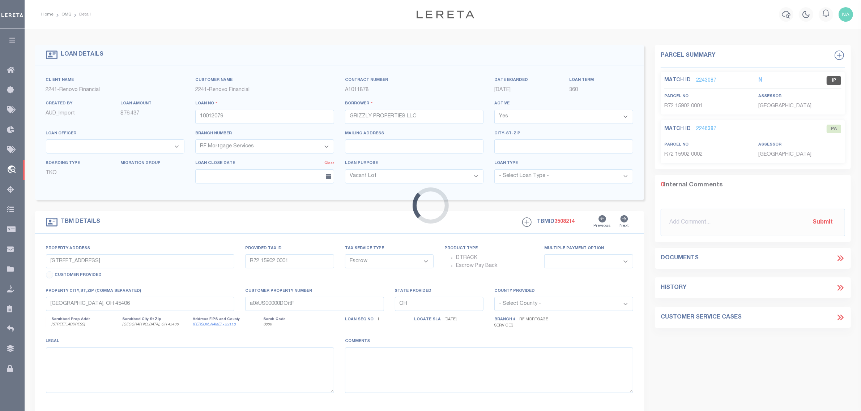
select select
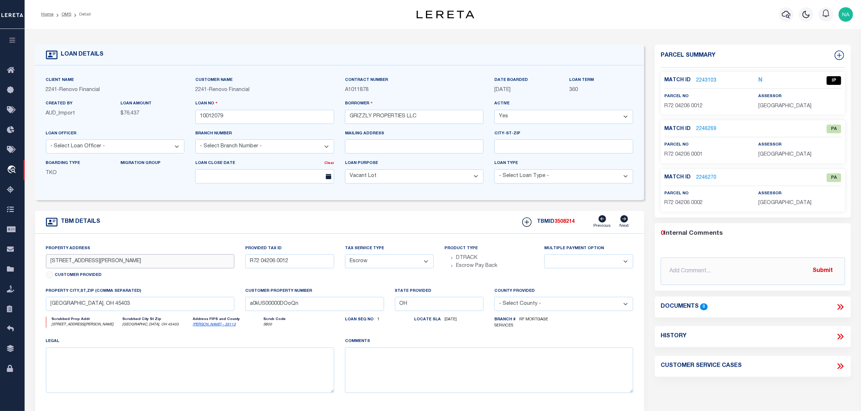
drag, startPoint x: 90, startPoint y: 264, endPoint x: 46, endPoint y: 264, distance: 44.8
click at [46, 264] on input "1042 HUFFMAN AVE" at bounding box center [140, 262] width 188 height 14
click at [707, 80] on link "2243103" at bounding box center [706, 81] width 20 height 8
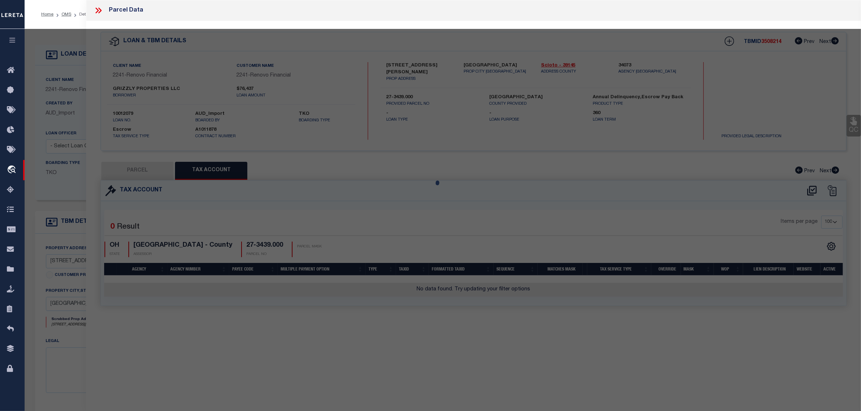
select select "AS"
checkbox input "false"
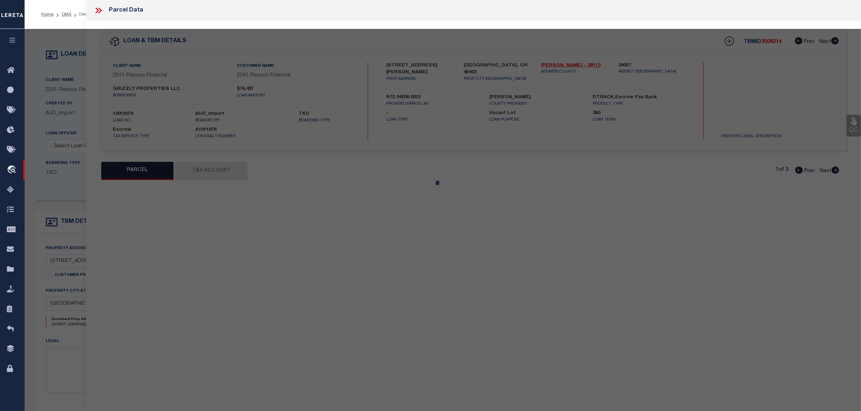
select select "IP"
type input "GRIZZLY OH PROPERTIES LLC"
select select "ATL"
select select "ADD"
type input "1042 HUFFMAN AVE"
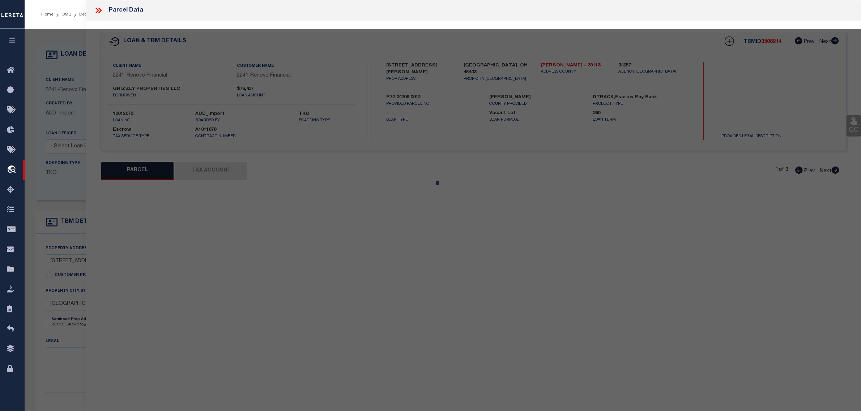
checkbox input "false"
type input "DAYTON, OH 45403"
type textarea "18486 PT"
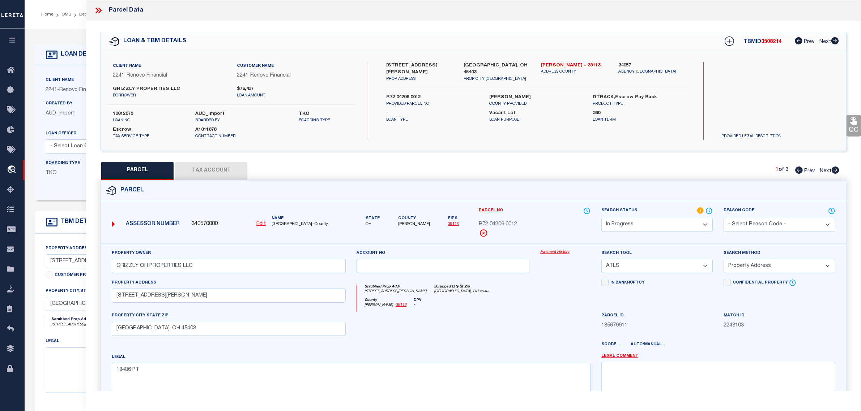
click at [205, 169] on button "Tax Account" at bounding box center [211, 171] width 72 height 18
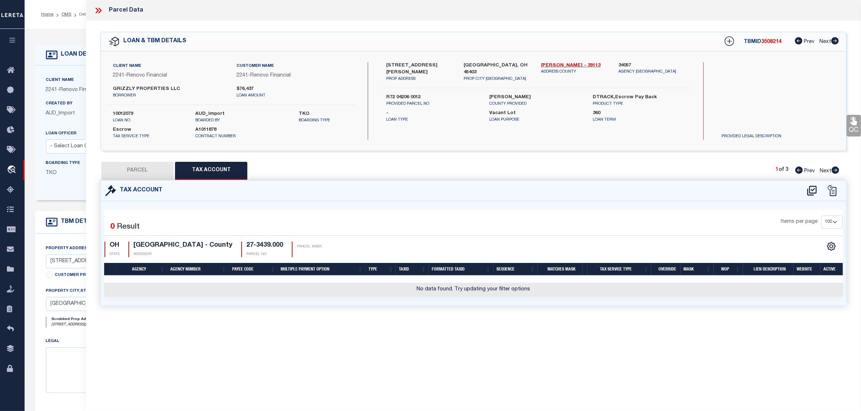
select select "100"
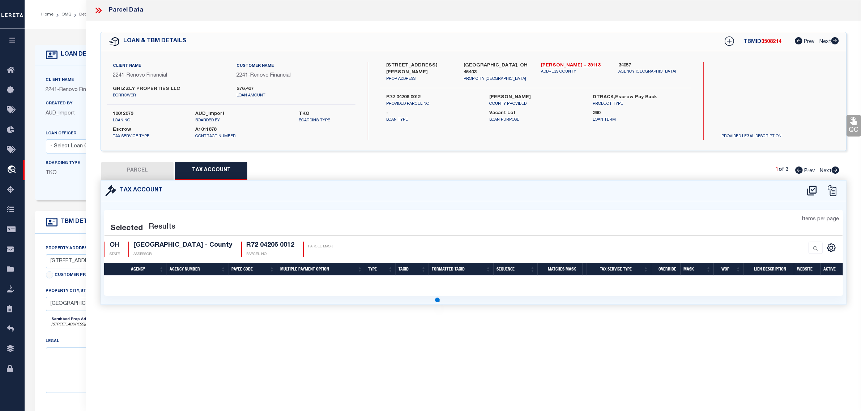
select select "100"
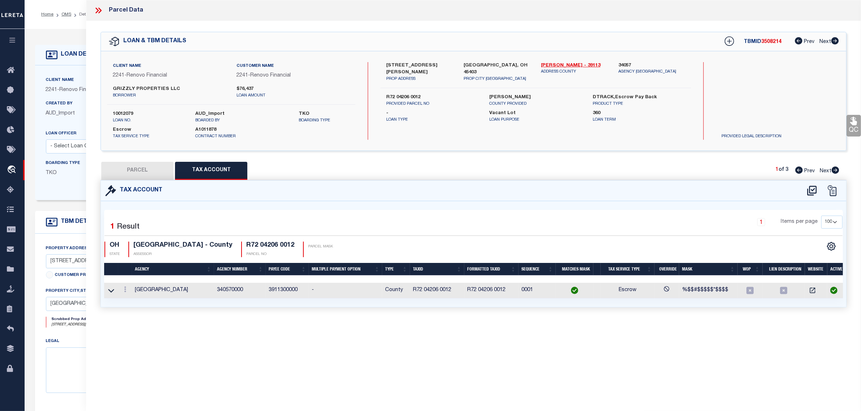
click at [142, 171] on button "PARCEL" at bounding box center [137, 171] width 72 height 18
select select "AS"
select select
checkbox input "false"
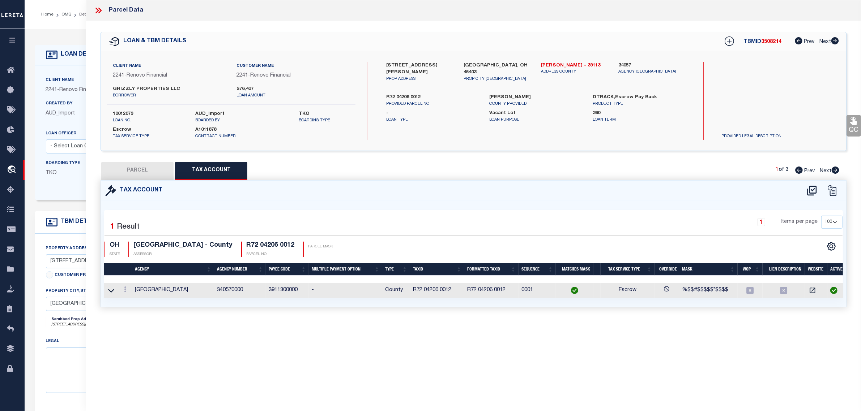
checkbox input "false"
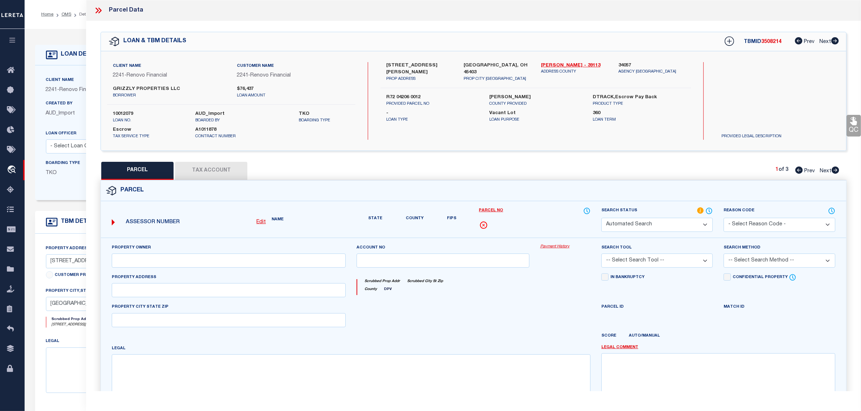
select select "IP"
type input "GRIZZLY OH PROPERTIES LLC"
select select "ATL"
select select "ADD"
type input "1042 HUFFMAN AVE"
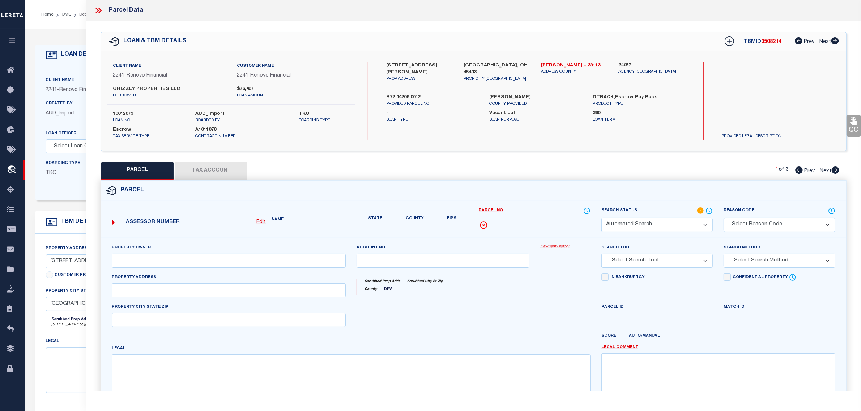
checkbox input "false"
type input "DAYTON, OH 45403"
type textarea "18486 PT"
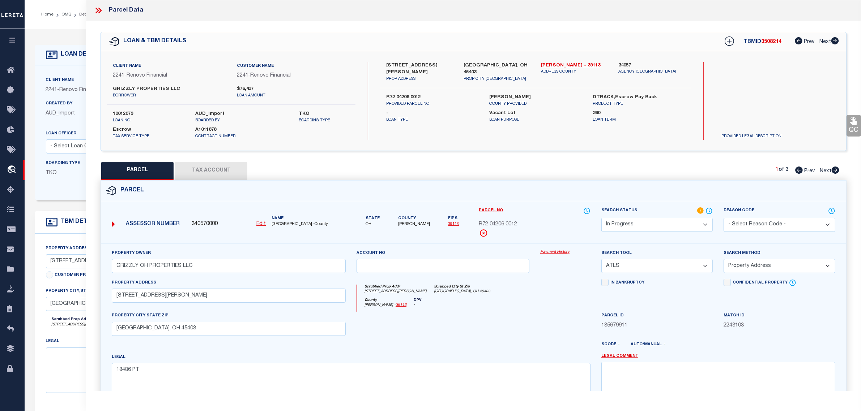
click at [643, 223] on select "Automated Search Bad Parcel Complete Duplicate Parcel High Dollar Reporting In …" at bounding box center [656, 225] width 111 height 14
select select "PC"
click at [601, 218] on select "Automated Search Bad Parcel Complete Duplicate Parcel High Dollar Reporting In …" at bounding box center [656, 225] width 111 height 14
click at [630, 268] on select "-- Select Search Tool -- 3rd Party Website Agency File Agency Website ATLS CNV-…" at bounding box center [656, 266] width 111 height 14
select select "AGW"
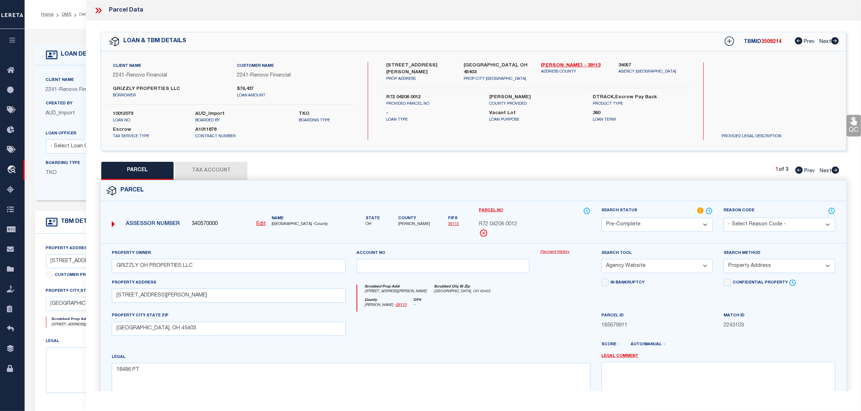
click at [601, 260] on select "-- Select Search Tool -- 3rd Party Website Agency File Agency Website ATLS CNV-…" at bounding box center [656, 266] width 111 height 14
click at [770, 266] on select "-- Select Search Method -- Property Address Legal Liability Info Provided" at bounding box center [778, 266] width 111 height 14
click at [723, 260] on select "-- Select Search Method -- Property Address Legal Liability Info Provided" at bounding box center [778, 266] width 111 height 14
click at [732, 304] on div "Confidential Property Elective Installment" at bounding box center [779, 295] width 122 height 33
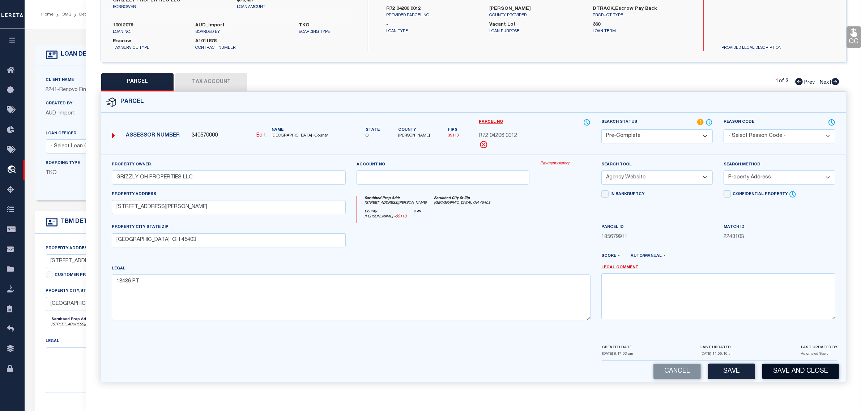
click at [793, 371] on button "Save and Close" at bounding box center [800, 372] width 77 height 16
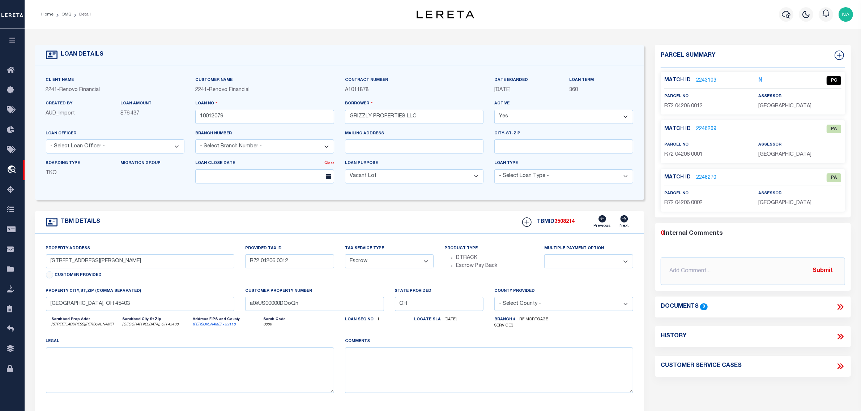
select select
click at [205, 119] on input "10012079" at bounding box center [264, 117] width 139 height 14
click at [563, 224] on span "3508214" at bounding box center [564, 221] width 20 height 5
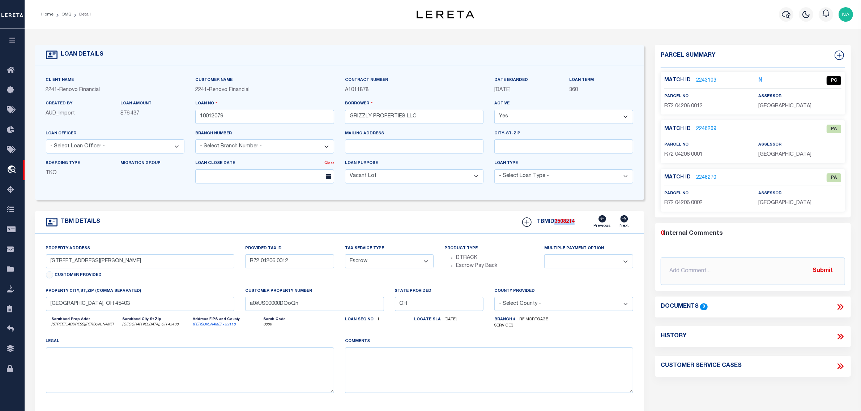
click at [563, 224] on span "3508214" at bounding box center [564, 221] width 20 height 5
copy span "3508214"
click at [785, 107] on span "MONTGOMERY COUNTY" at bounding box center [784, 106] width 53 height 5
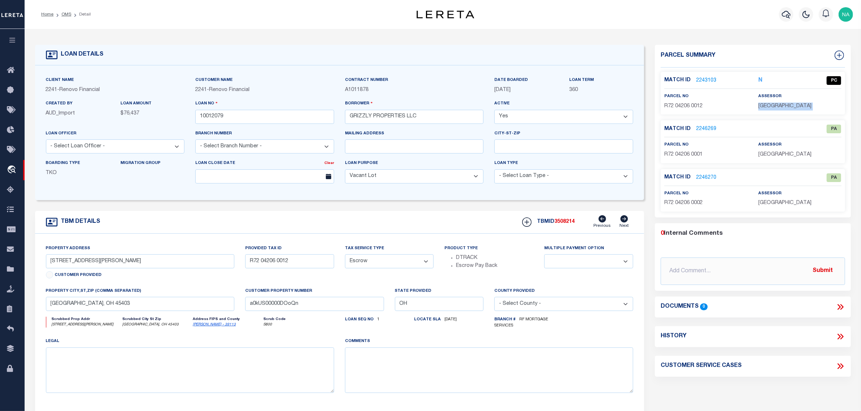
copy div "MONTGOMERY COUNTY"
click at [694, 104] on span "R72 04206 0012" at bounding box center [683, 106] width 38 height 5
copy div "R72 04206 0012"
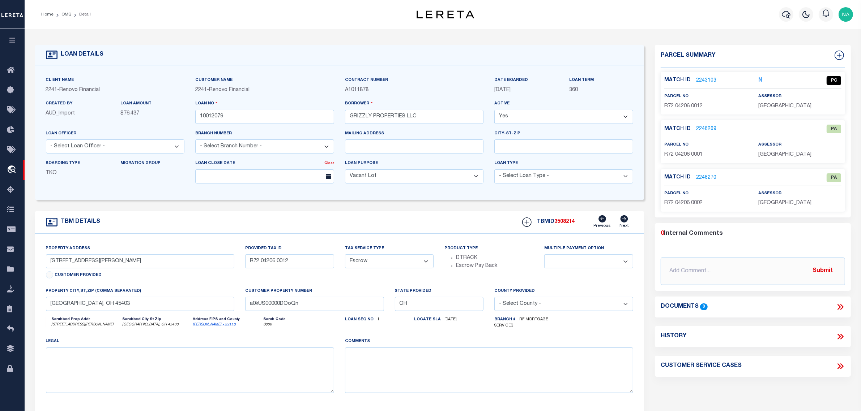
drag, startPoint x: 761, startPoint y: 243, endPoint x: 659, endPoint y: 227, distance: 103.6
click at [761, 243] on div "0 Internal Comments @[PERSON_NAME] @[PERSON_NAME] @[PERSON_NAME] @[PERSON_NAME]…" at bounding box center [753, 257] width 196 height 56
click at [64, 13] on link "OMS" at bounding box center [66, 14] width 10 height 4
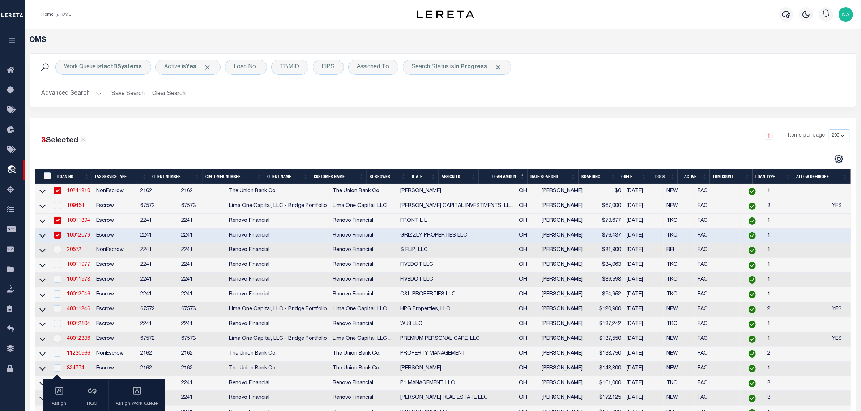
click at [81, 223] on link "10011894" at bounding box center [78, 220] width 23 height 5
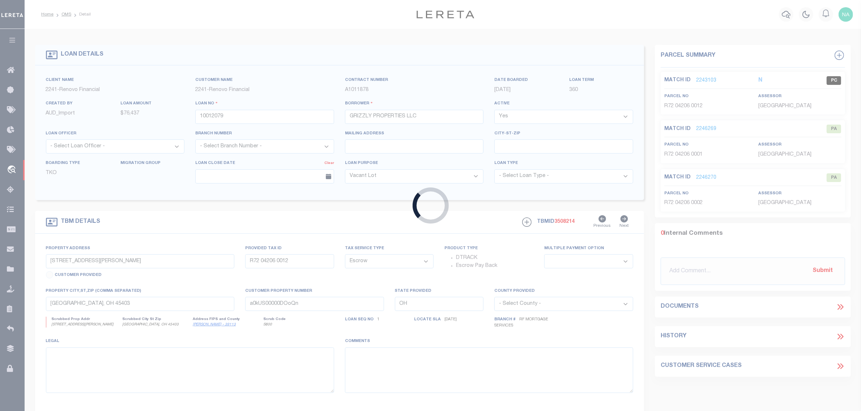
type input "10011894"
type input "FRONT L L"
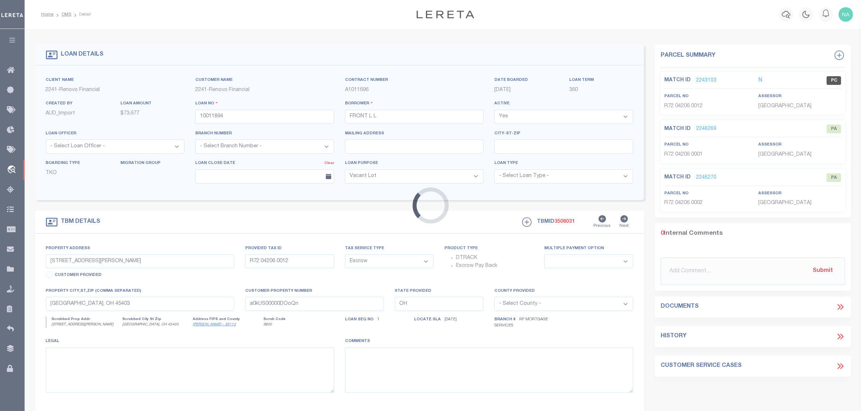
type input "4632 GENESEE AVE"
type input "R72 15902 0001"
select select
type input "DAYTON, OH 45406"
type input "a0kUS00000DOitF"
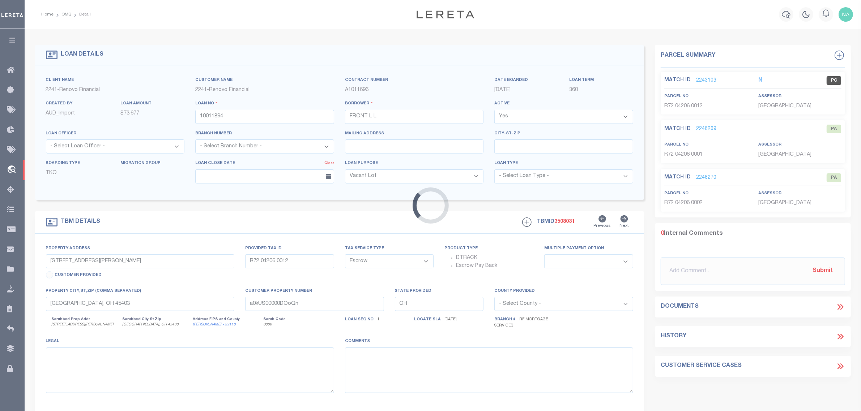
select select
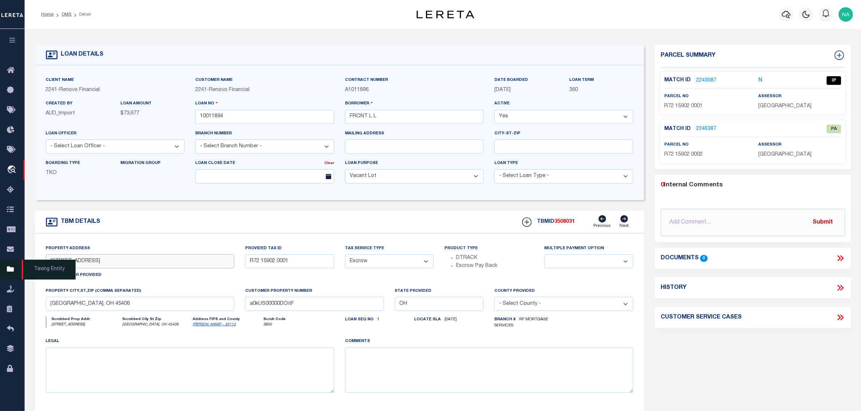
drag, startPoint x: 90, startPoint y: 261, endPoint x: 24, endPoint y: 264, distance: 66.9
click at [24, 264] on div "Home OMS Detail" at bounding box center [430, 277] width 861 height 554
click at [96, 265] on input "4632 GENESEE AVE" at bounding box center [140, 262] width 188 height 14
drag, startPoint x: 87, startPoint y: 264, endPoint x: 47, endPoint y: 263, distance: 40.5
click at [47, 263] on input "4632 GENESEE AVE" at bounding box center [140, 262] width 188 height 14
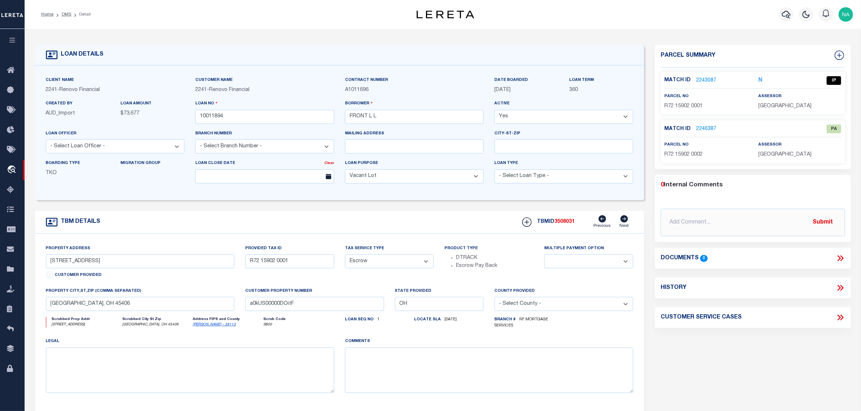
click at [706, 81] on link "2243087" at bounding box center [706, 81] width 20 height 8
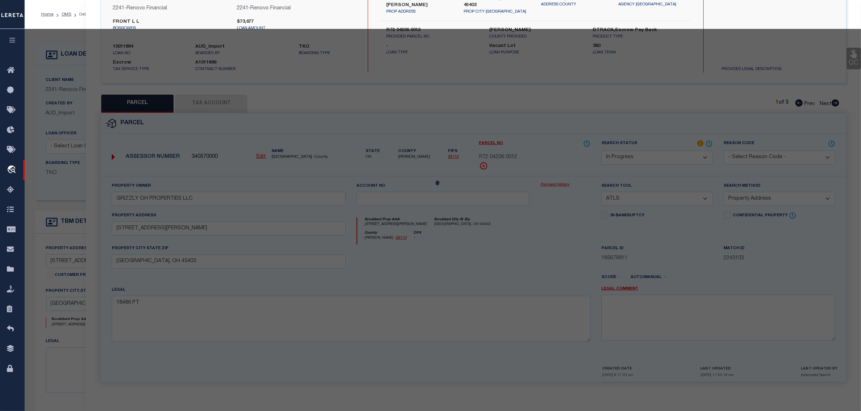
scroll to position [69, 0]
select select "AS"
select select
checkbox input "false"
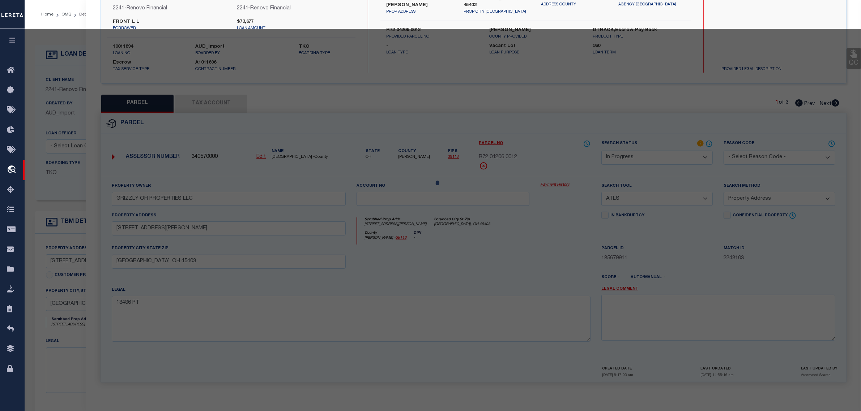
checkbox input "false"
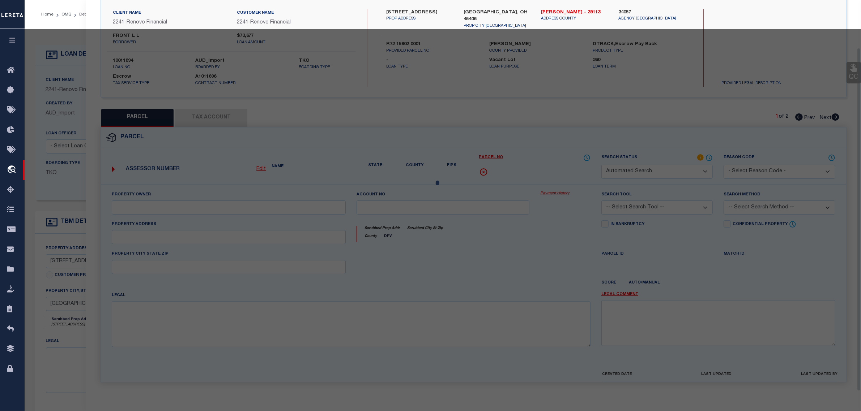
select select "IP"
type input "FRONT DOOR LLC"
select select "ATL"
select select "ADD"
type input "4632 GENESEE AVE"
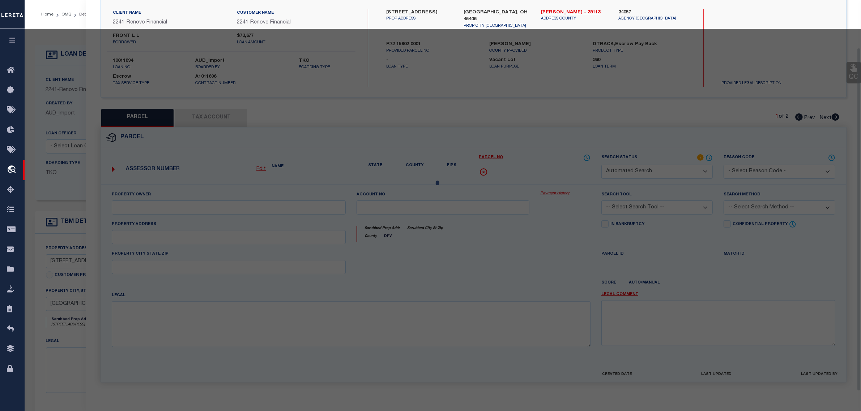
checkbox input "false"
type input "DAYTON, OH 45406"
type textarea "69698"
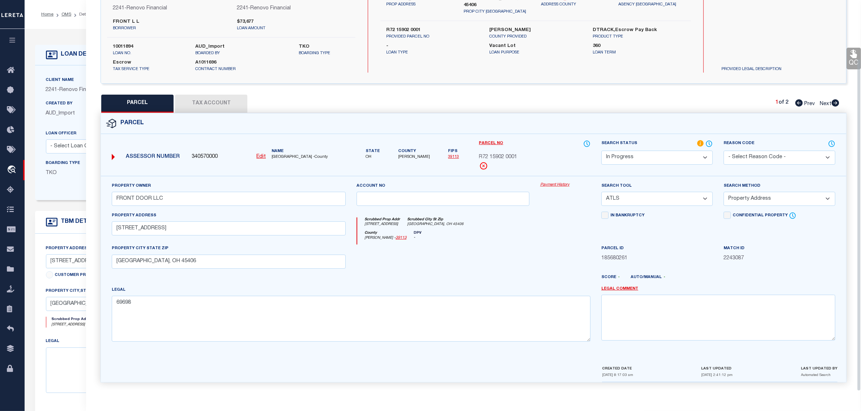
click at [211, 102] on button "Tax Account" at bounding box center [211, 104] width 72 height 18
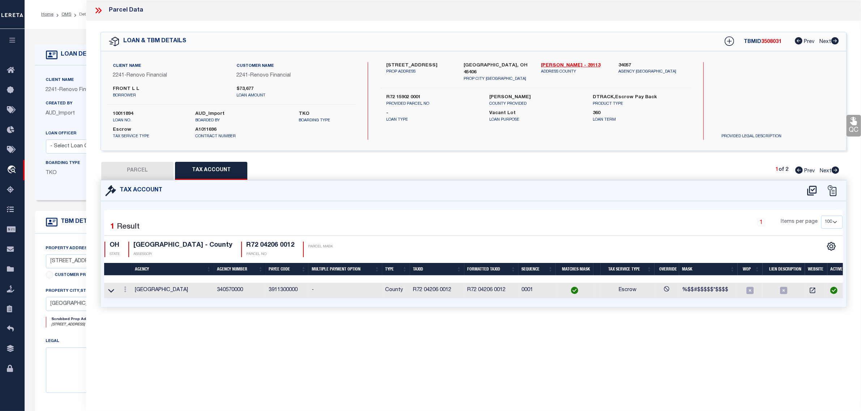
select select "100"
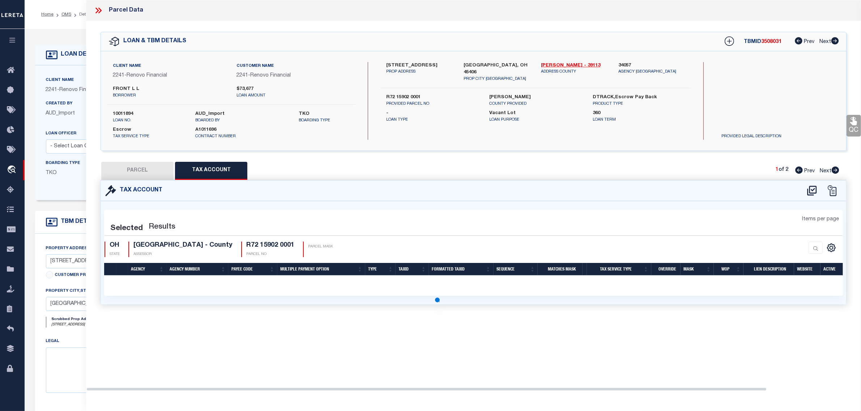
select select "100"
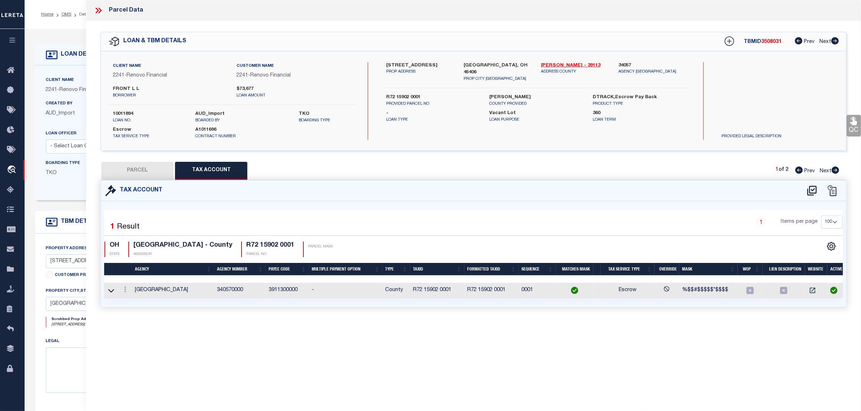
click at [140, 172] on button "PARCEL" at bounding box center [137, 171] width 72 height 18
select select "AS"
select select
checkbox input "false"
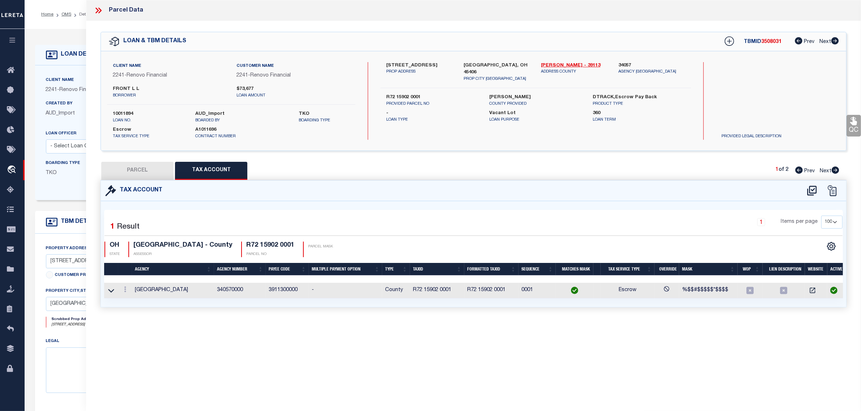
checkbox input "false"
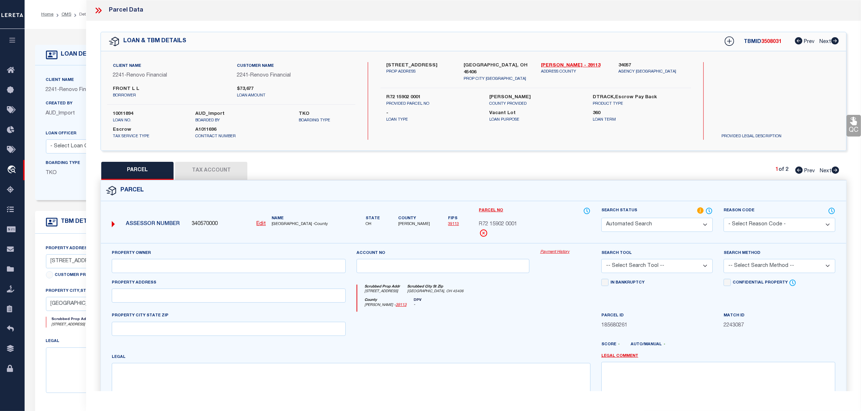
select select "IP"
type input "FRONT DOOR LLC"
select select "ATL"
select select "ADD"
type input "4632 GENESEE AVE"
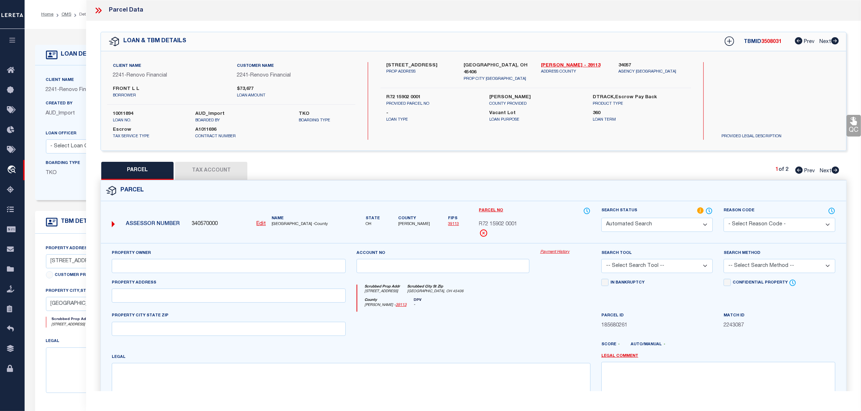
checkbox input "false"
type input "DAYTON, OH 45406"
type textarea "69698"
click at [639, 222] on select "Automated Search Bad Parcel Complete Duplicate Parcel High Dollar Reporting In …" at bounding box center [656, 225] width 111 height 14
select select "PC"
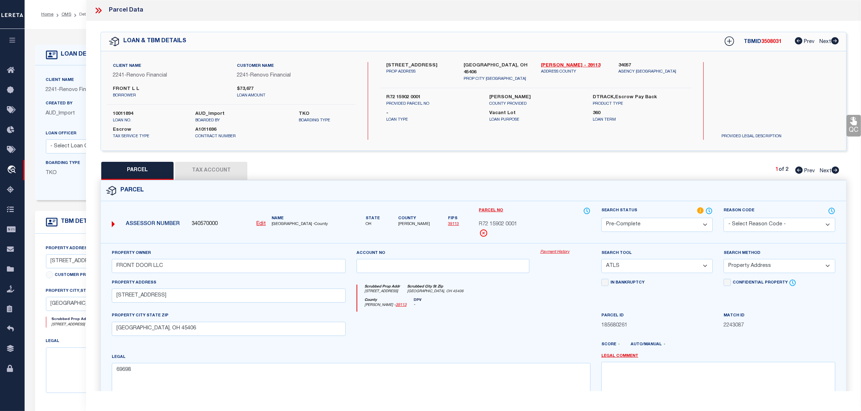
click at [601, 218] on select "Automated Search Bad Parcel Complete Duplicate Parcel High Dollar Reporting In …" at bounding box center [656, 225] width 111 height 14
click at [633, 266] on select "-- Select Search Tool -- 3rd Party Website Agency File Agency Website ATLS CNV-…" at bounding box center [656, 266] width 111 height 14
select select "AGW"
click at [601, 260] on select "-- Select Search Tool -- 3rd Party Website Agency File Agency Website ATLS CNV-…" at bounding box center [656, 266] width 111 height 14
click at [768, 266] on select "-- Select Search Method -- Property Address Legal Liability Info Provided" at bounding box center [778, 266] width 111 height 14
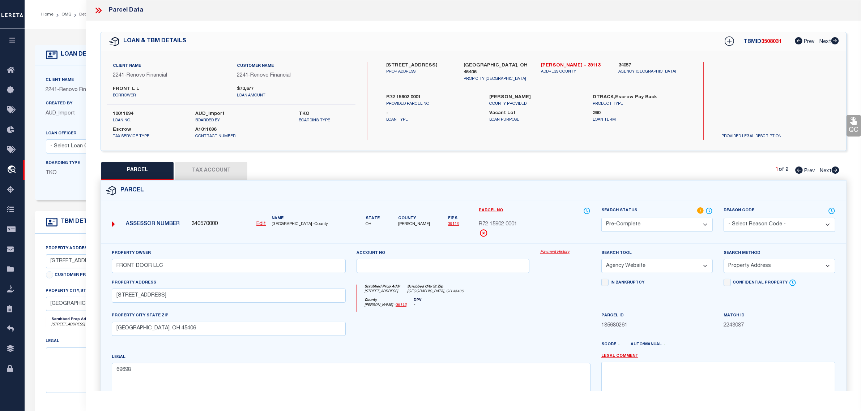
click at [768, 266] on select "-- Select Search Method -- Property Address Legal Liability Info Provided" at bounding box center [778, 266] width 111 height 14
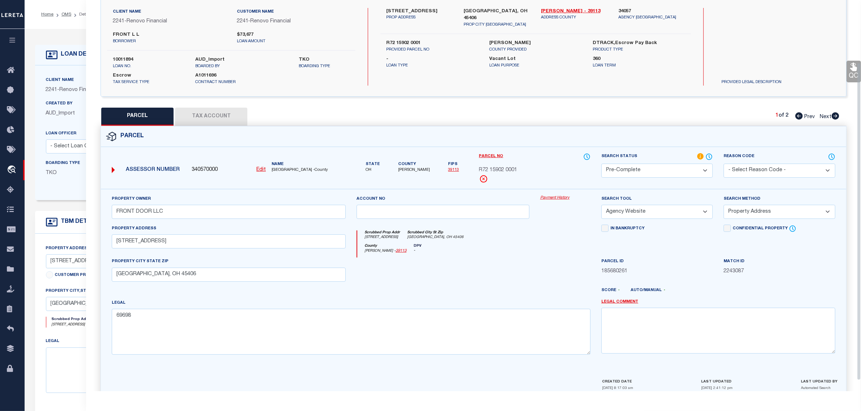
scroll to position [90, 0]
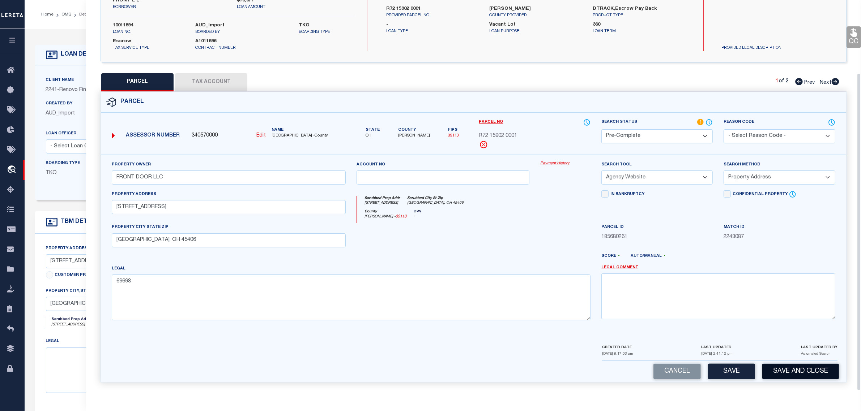
click at [814, 371] on button "Save and Close" at bounding box center [800, 372] width 77 height 16
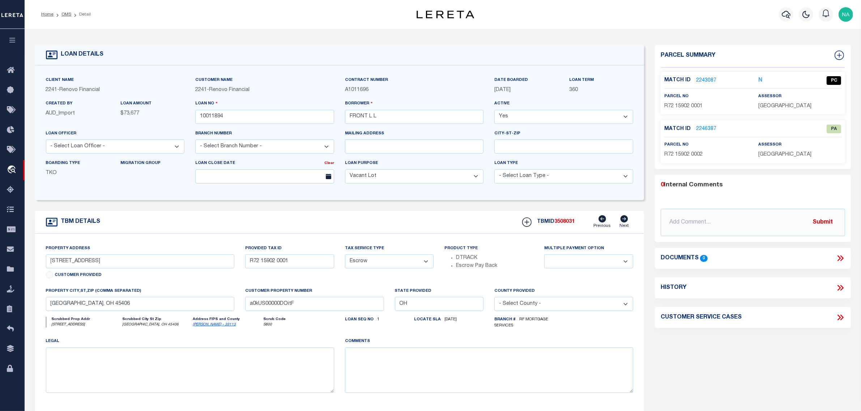
select select
click at [215, 119] on input "10011894" at bounding box center [264, 117] width 139 height 14
click at [565, 225] on span "3508031" at bounding box center [564, 221] width 20 height 5
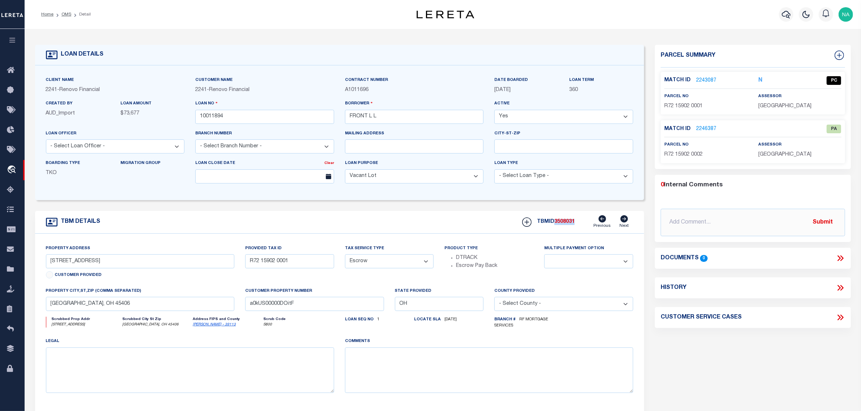
click at [565, 225] on span "3508031" at bounding box center [564, 221] width 20 height 5
copy span "3508031"
click at [783, 108] on span "MONTGOMERY COUNTY" at bounding box center [784, 106] width 53 height 5
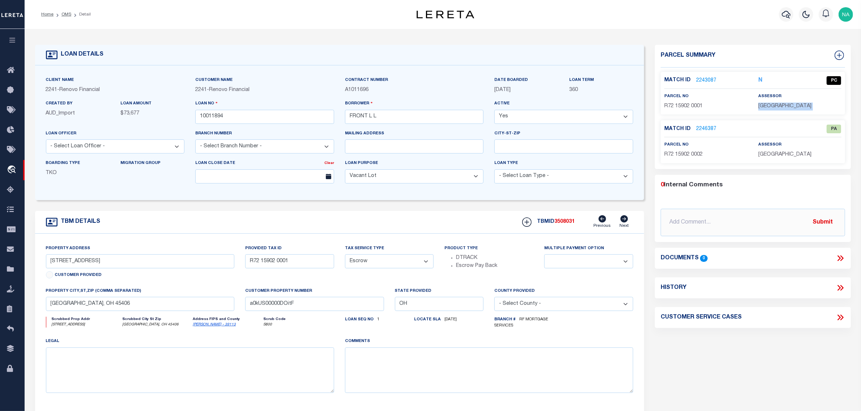
copy div "MONTGOMERY COUNTY"
click at [695, 104] on span "R72 15902 0001" at bounding box center [683, 106] width 38 height 5
copy div "R72 15902 0001"
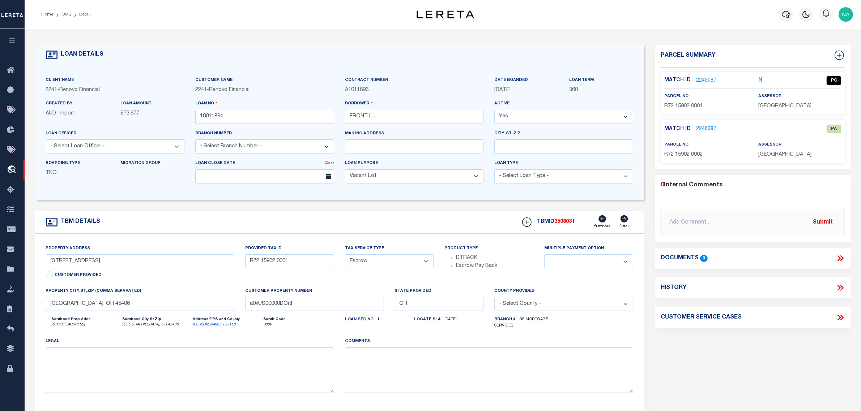
click at [746, 341] on div "Parcel Summary Match ID 2243087 N parcel no R72 15902 0001 0 0" at bounding box center [752, 244] width 207 height 399
click at [68, 14] on link "OMS" at bounding box center [66, 14] width 10 height 4
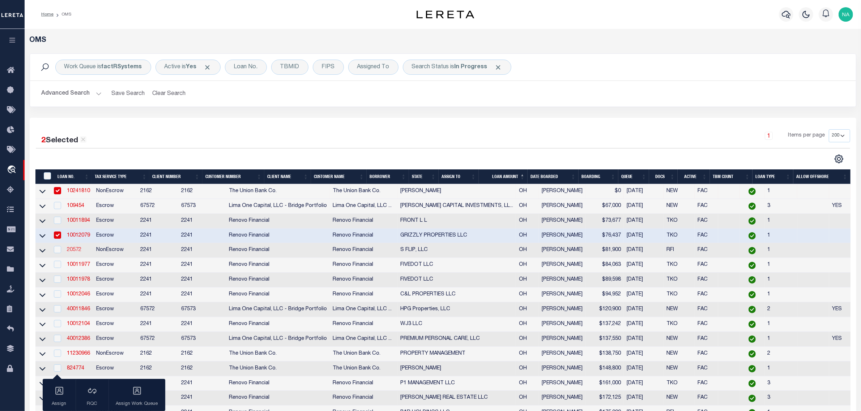
click at [77, 253] on link "20572" at bounding box center [74, 250] width 14 height 5
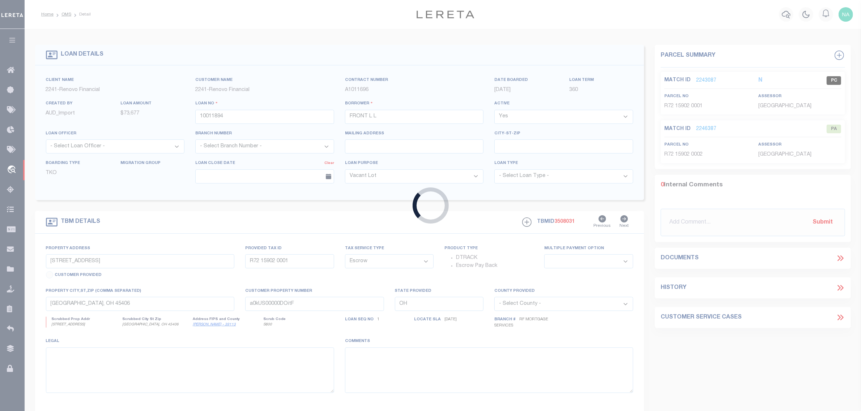
type input "20572"
type input "S FLIP, LLC"
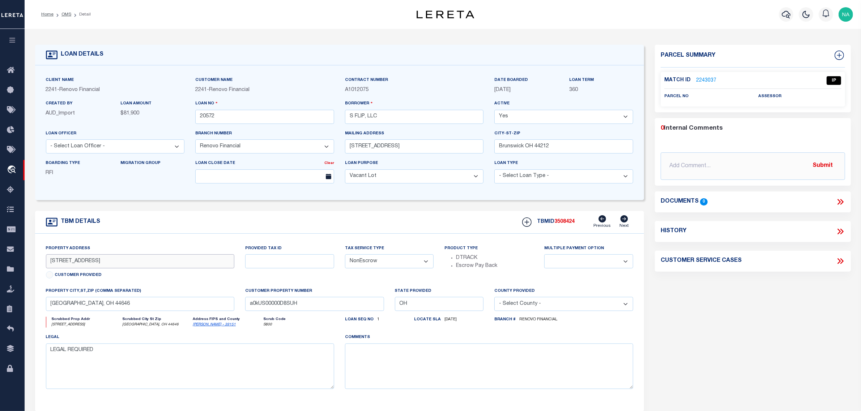
drag, startPoint x: 63, startPoint y: 264, endPoint x: 45, endPoint y: 264, distance: 18.1
click at [45, 264] on div "Property Address 808 1st Street Northeast Customer Provided" at bounding box center [139, 266] width 199 height 43
click at [705, 80] on link "2243037" at bounding box center [706, 81] width 20 height 8
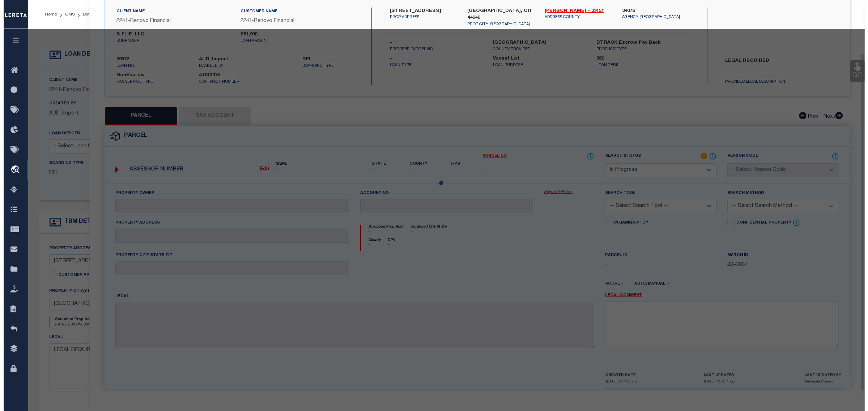
scroll to position [62, 0]
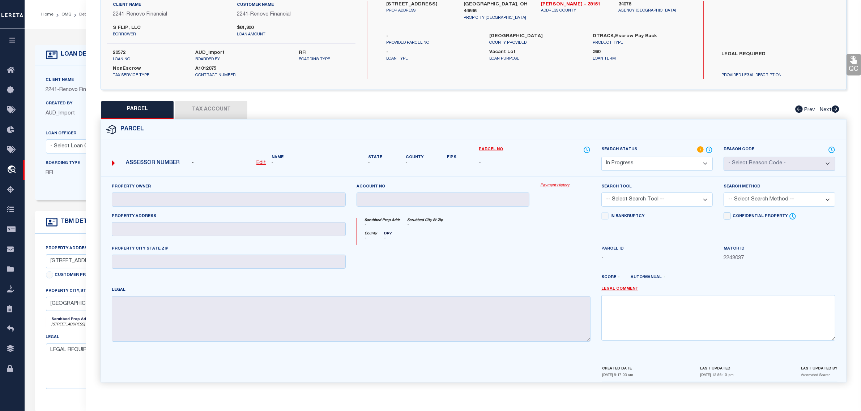
click at [262, 161] on u "Edit" at bounding box center [260, 163] width 9 height 5
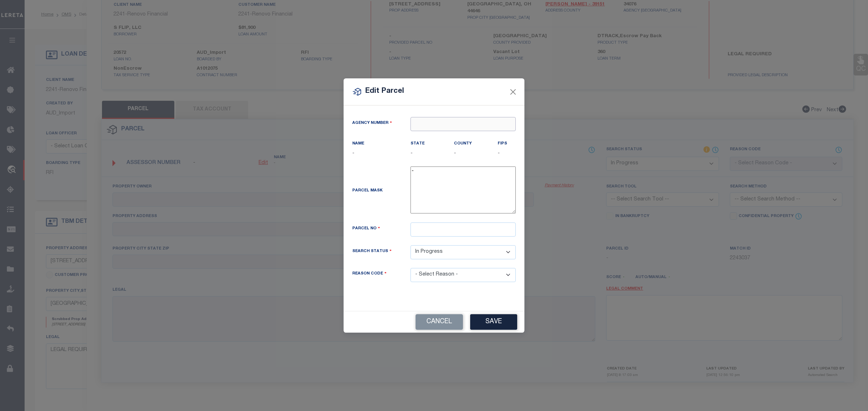
click at [450, 122] on input "text" at bounding box center [462, 124] width 105 height 14
click at [455, 137] on div "340760000 : [GEOGRAPHIC_DATA]" at bounding box center [463, 141] width 104 height 21
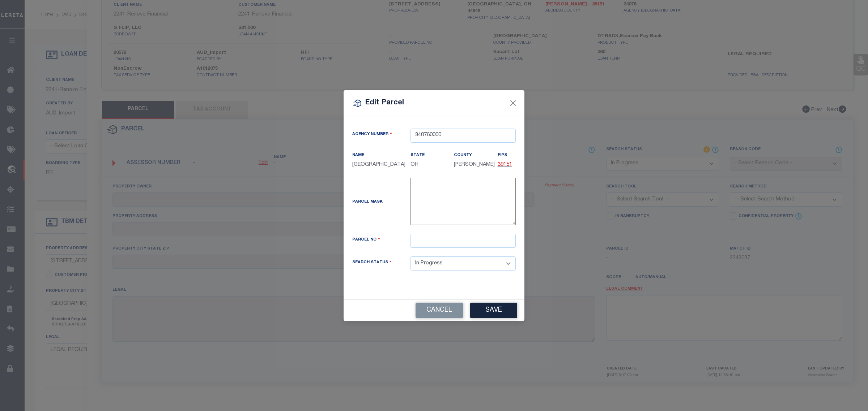
click at [453, 232] on div "Parcel Mask -" at bounding box center [434, 206] width 174 height 56
click at [452, 241] on input "text" at bounding box center [462, 241] width 105 height 14
paste input "610009"
click at [501, 315] on button "Save" at bounding box center [493, 311] width 47 height 16
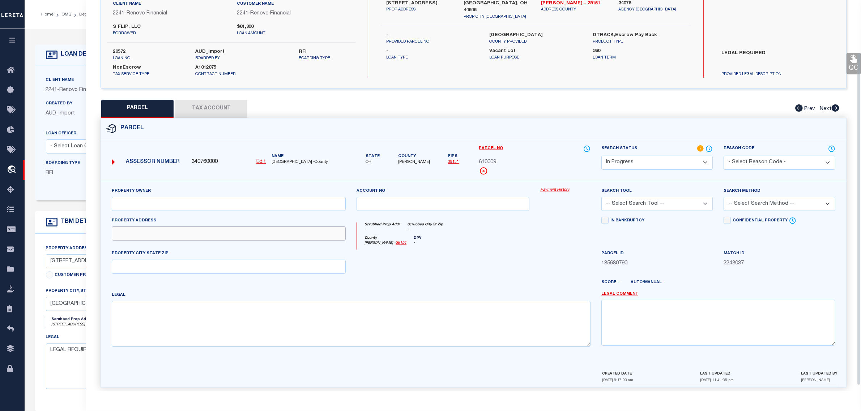
click at [174, 238] on input "text" at bounding box center [229, 234] width 234 height 14
paste input "808 1ST ST NE"
click at [495, 4] on label "Massillon, OH 44646" at bounding box center [497, 7] width 67 height 14
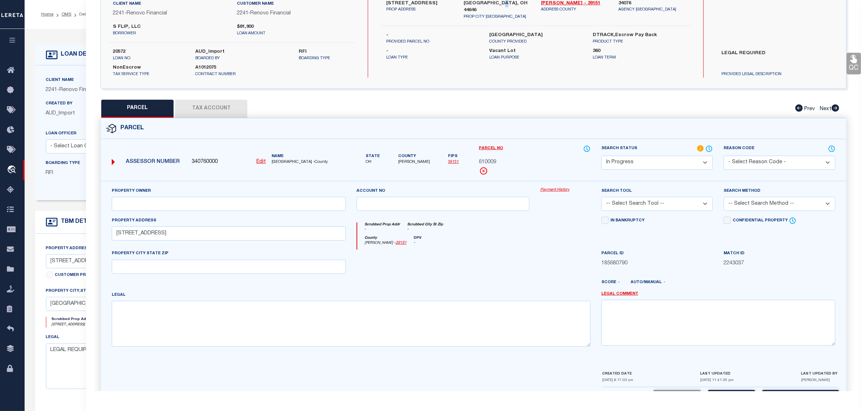
click at [495, 4] on label "Massillon, OH 44646" at bounding box center [497, 7] width 67 height 14
copy div "Massillon, OH 44646"
click at [214, 268] on input "text" at bounding box center [229, 267] width 234 height 14
paste input "Massillon, OH 44646"
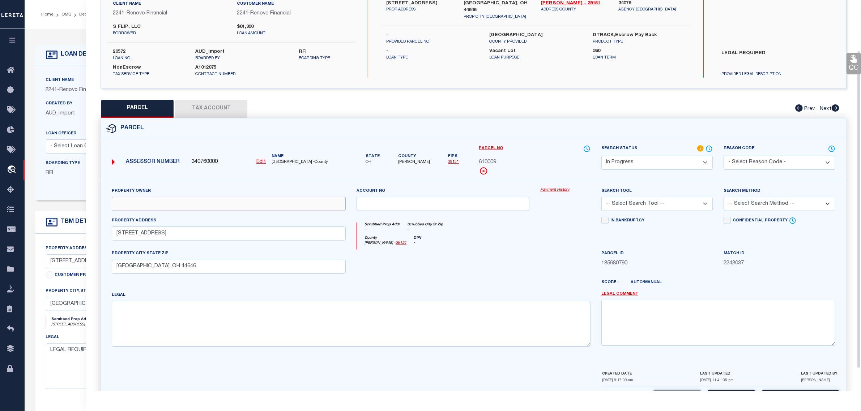
click at [165, 208] on input "text" at bounding box center [229, 204] width 234 height 14
paste input "S FLIP LLC"
click at [161, 320] on textarea at bounding box center [351, 324] width 479 height 46
click at [269, 308] on textarea at bounding box center [351, 324] width 479 height 46
paste textarea "2719 WH"
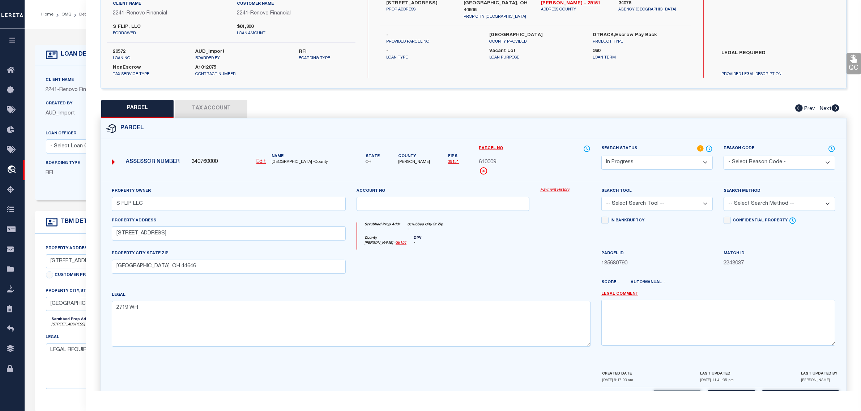
click at [221, 111] on button "Tax Account" at bounding box center [211, 109] width 72 height 18
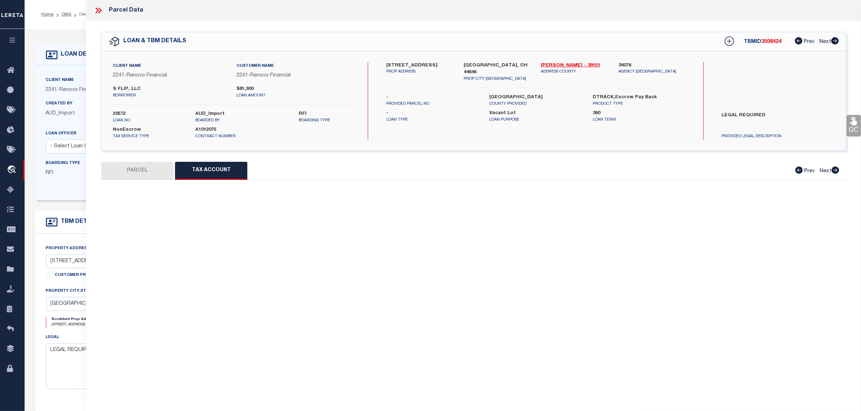
scroll to position [0, 0]
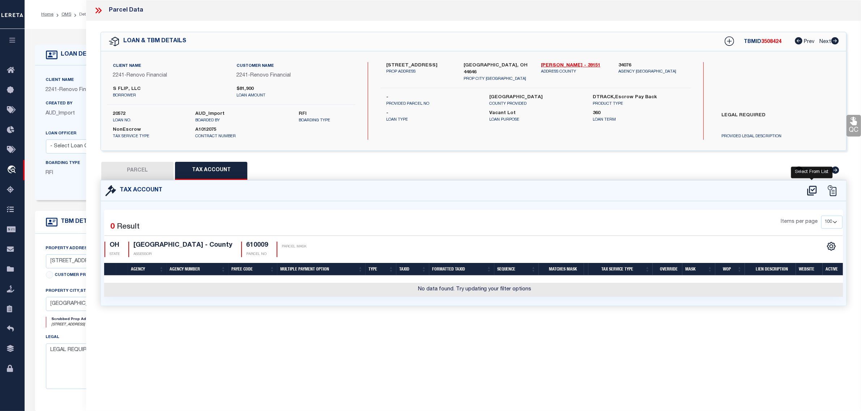
click at [811, 189] on icon at bounding box center [811, 191] width 9 height 10
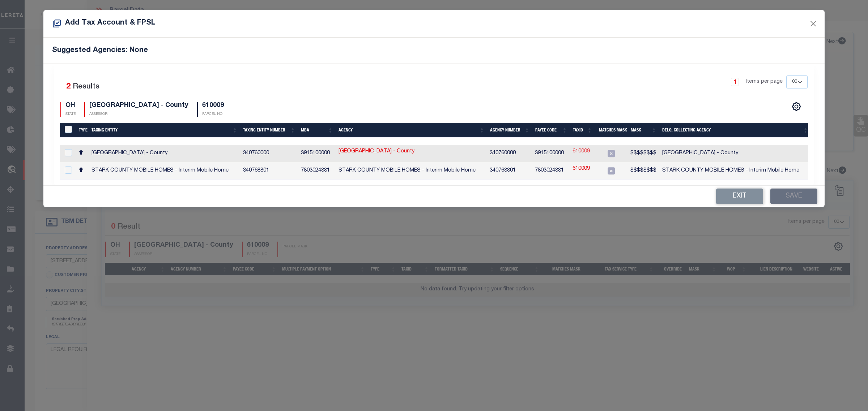
click at [588, 152] on link "610009" at bounding box center [580, 152] width 17 height 8
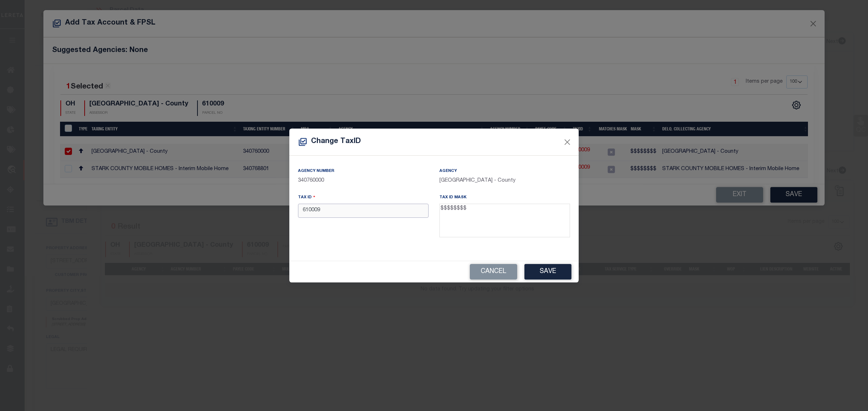
click at [299, 210] on input "610009" at bounding box center [363, 211] width 131 height 14
click at [550, 271] on button "Save" at bounding box center [547, 272] width 47 height 16
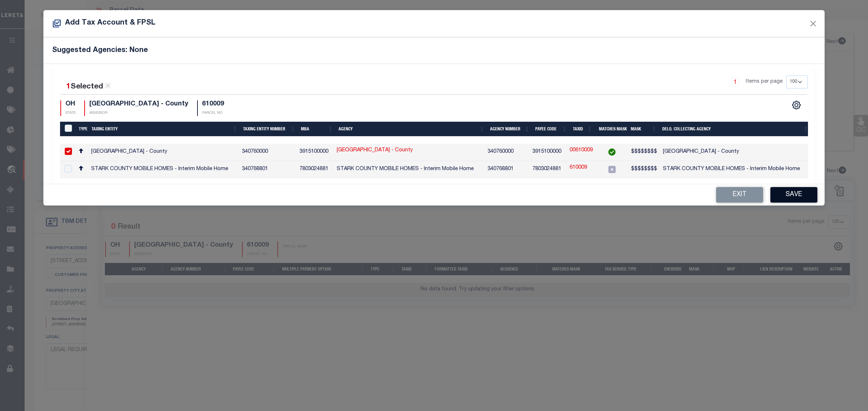
click at [803, 200] on button "Save" at bounding box center [793, 195] width 47 height 16
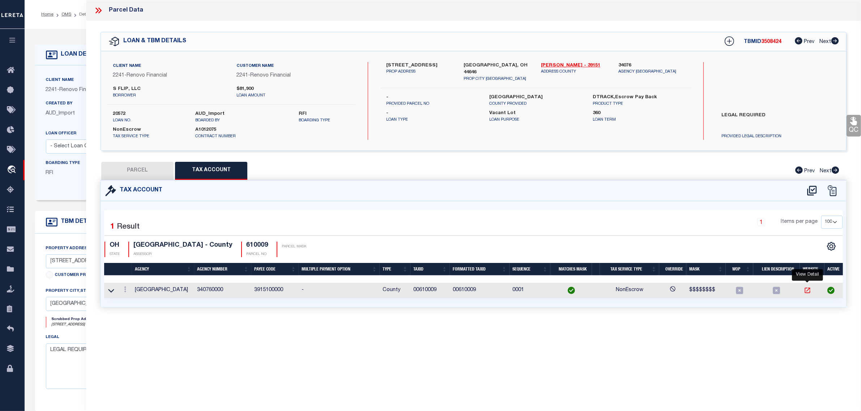
click at [807, 292] on icon at bounding box center [807, 290] width 7 height 7
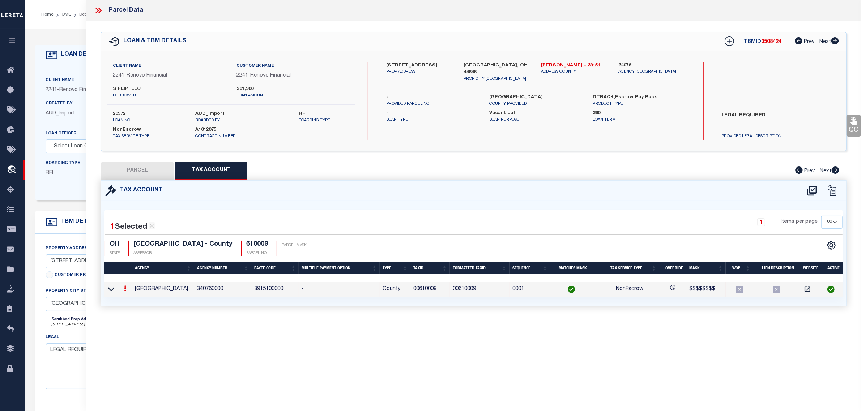
click at [430, 290] on td "00610009" at bounding box center [429, 290] width 39 height 16
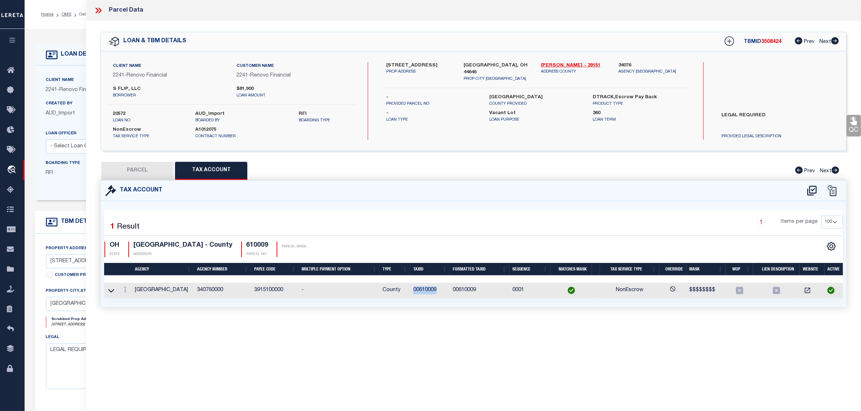
click at [430, 290] on td "00610009" at bounding box center [429, 291] width 39 height 16
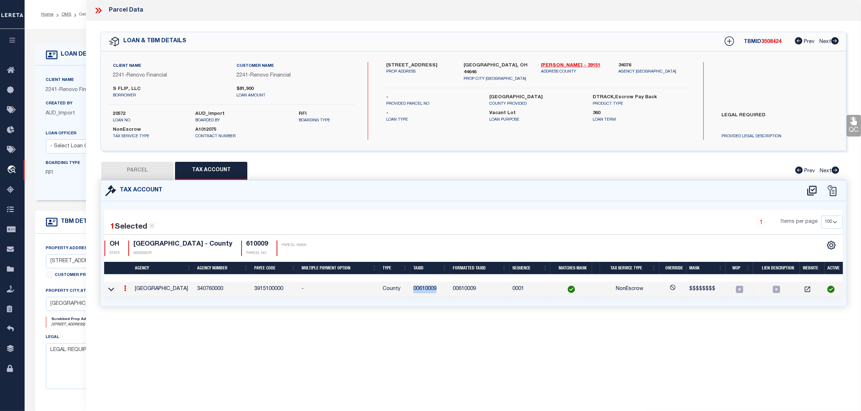
copy td "00610009"
click at [523, 330] on div "Parcel Data QC QC QC - Select Status - Ready to QC" at bounding box center [473, 196] width 775 height 392
click at [148, 170] on button "PARCEL" at bounding box center [137, 171] width 72 height 18
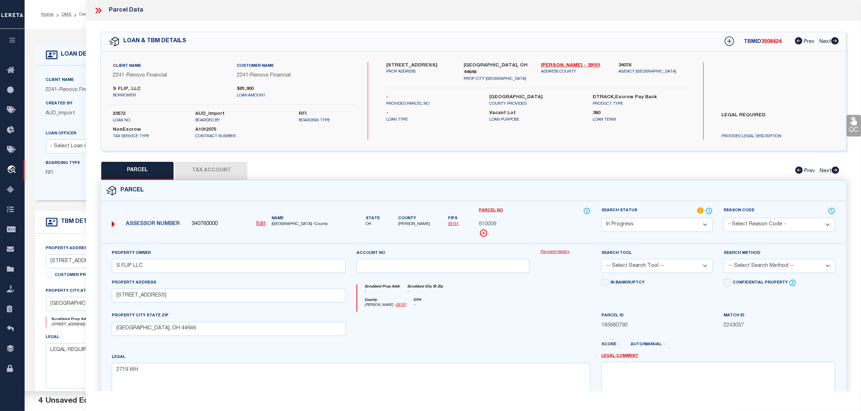
click at [661, 226] on select "Automated Search Bad Parcel Complete Duplicate Parcel High Dollar Reporting In …" at bounding box center [656, 225] width 111 height 14
click at [601, 218] on select "Automated Search Bad Parcel Complete Duplicate Parcel High Dollar Reporting In …" at bounding box center [656, 225] width 111 height 14
click at [634, 268] on select "-- Select Search Tool -- 3rd Party Website Agency File Agency Website ATLS CNV-…" at bounding box center [656, 266] width 111 height 14
click at [601, 260] on select "-- Select Search Tool -- 3rd Party Website Agency File Agency Website ATLS CNV-…" at bounding box center [656, 266] width 111 height 14
click at [774, 262] on select "-- Select Search Method -- Property Address Legal Liability Info Provided" at bounding box center [778, 266] width 111 height 14
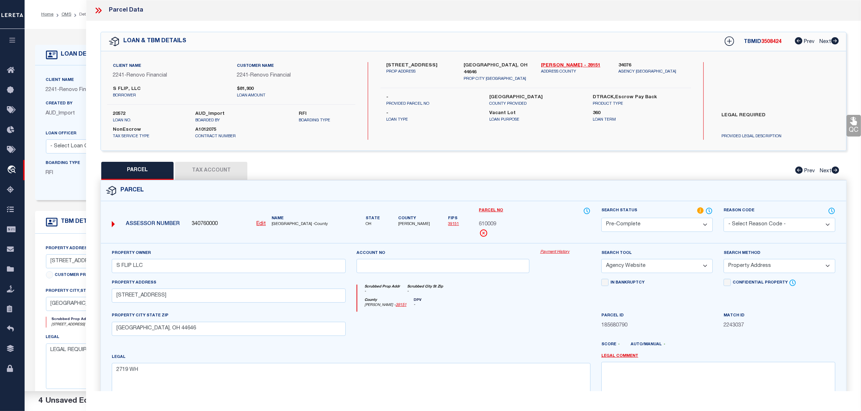
click at [723, 260] on select "-- Select Search Method -- Property Address Legal Liability Info Provided" at bounding box center [778, 266] width 111 height 14
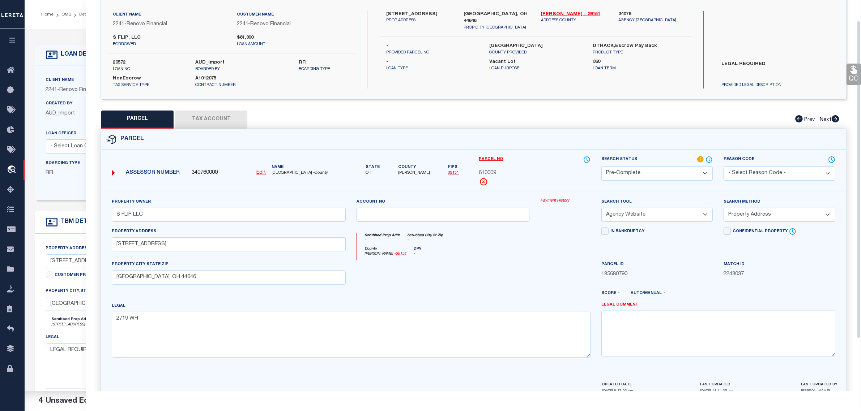
scroll to position [90, 0]
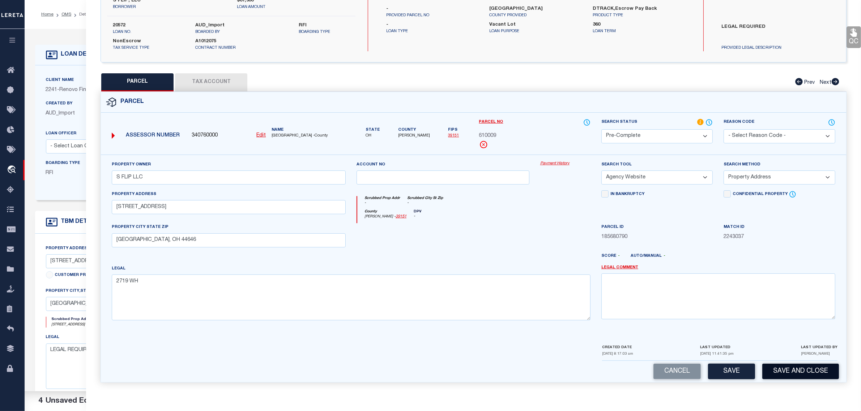
click at [798, 375] on button "Save and Close" at bounding box center [800, 372] width 77 height 16
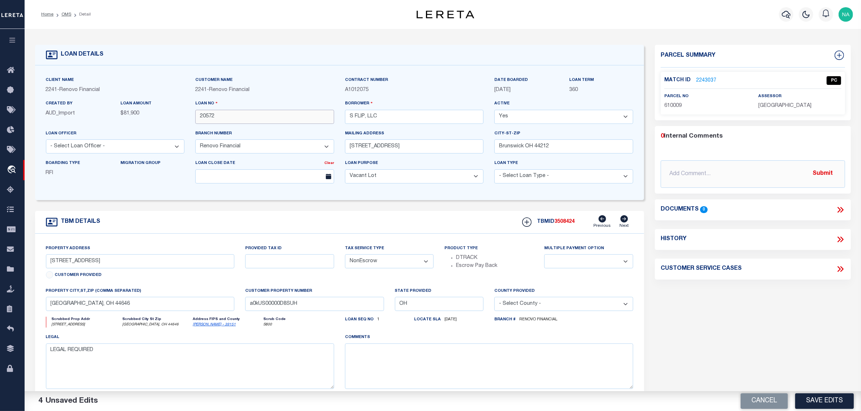
click at [207, 120] on input "20572" at bounding box center [264, 117] width 139 height 14
click at [562, 223] on span "3508424" at bounding box center [564, 221] width 20 height 5
copy span "3508424"
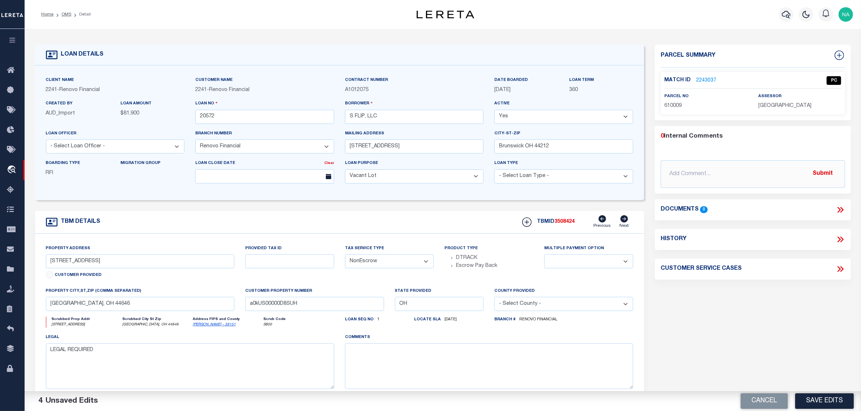
click at [783, 104] on span "STARK COUNTY" at bounding box center [784, 105] width 53 height 5
copy div "STARK COUNTY"
click at [673, 105] on span "610009" at bounding box center [672, 105] width 17 height 5
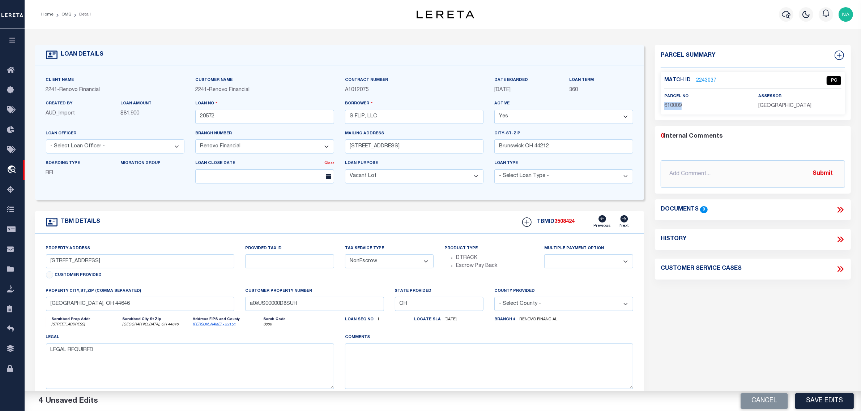
click at [673, 105] on span "610009" at bounding box center [672, 105] width 17 height 5
drag, startPoint x: 800, startPoint y: 334, endPoint x: 608, endPoint y: 235, distance: 215.2
click at [798, 335] on div "Parcel Summary Match ID 2243037 0" at bounding box center [752, 242] width 207 height 395
drag, startPoint x: 68, startPoint y: 15, endPoint x: 72, endPoint y: 15, distance: 4.0
click at [68, 15] on link "OMS" at bounding box center [66, 14] width 10 height 4
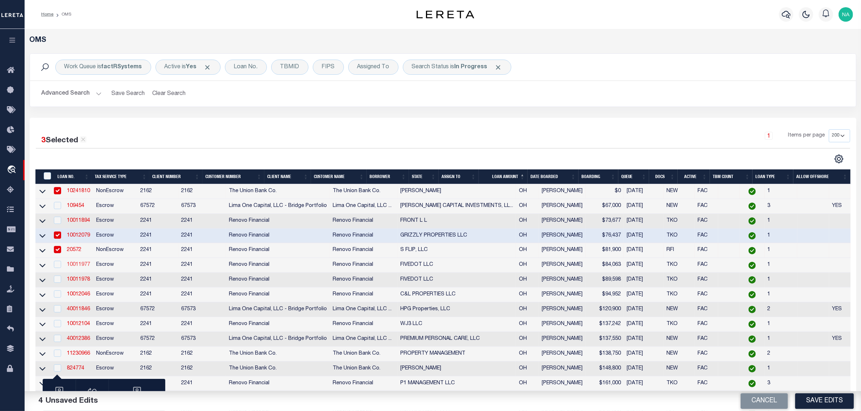
click at [82, 268] on link "10011977" at bounding box center [78, 264] width 23 height 5
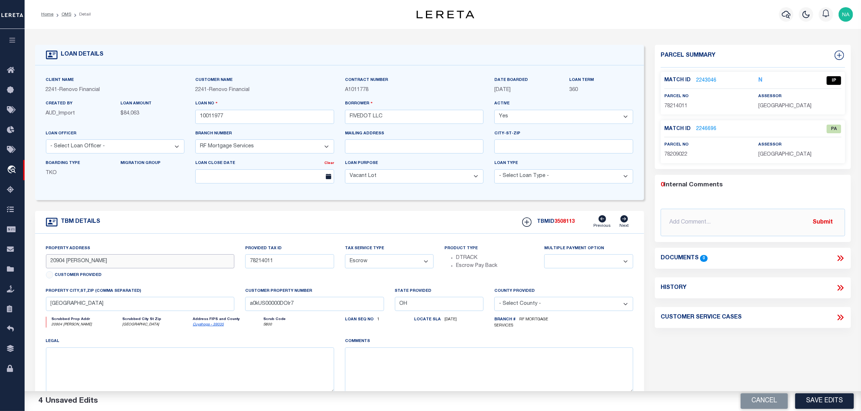
drag, startPoint x: 94, startPoint y: 264, endPoint x: 46, endPoint y: 262, distance: 48.5
click at [46, 262] on input "20904 RAYMOND ST" at bounding box center [140, 262] width 188 height 14
click at [123, 268] on input "20904 RAYMOND ST" at bounding box center [140, 262] width 188 height 14
click at [708, 80] on link "2243046" at bounding box center [706, 81] width 20 height 8
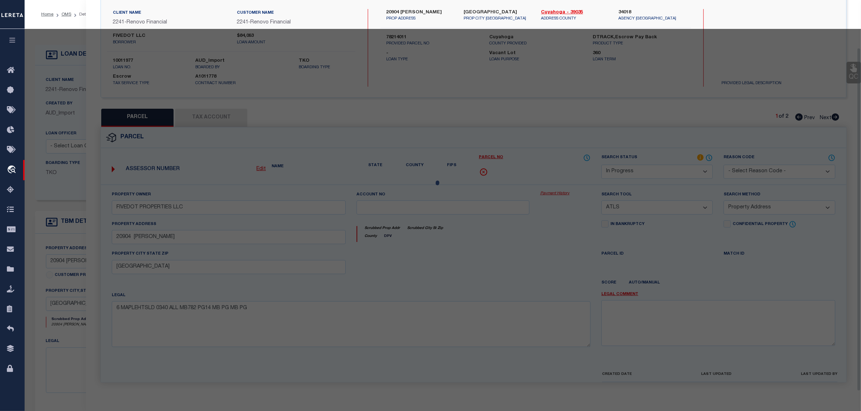
scroll to position [69, 0]
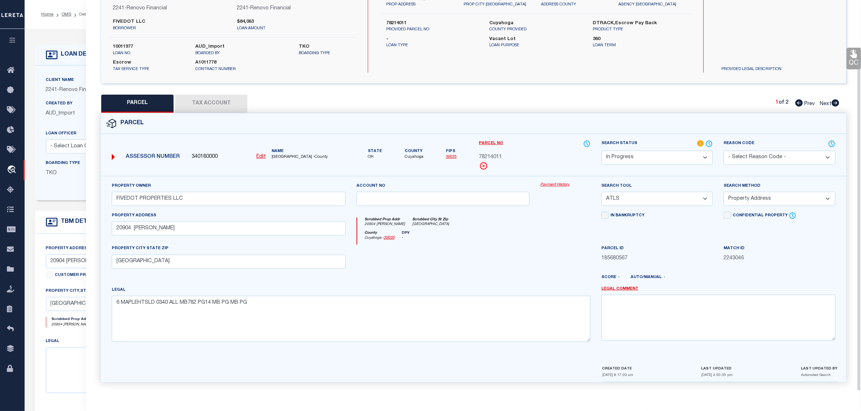
click at [220, 104] on button "Tax Account" at bounding box center [211, 104] width 72 height 18
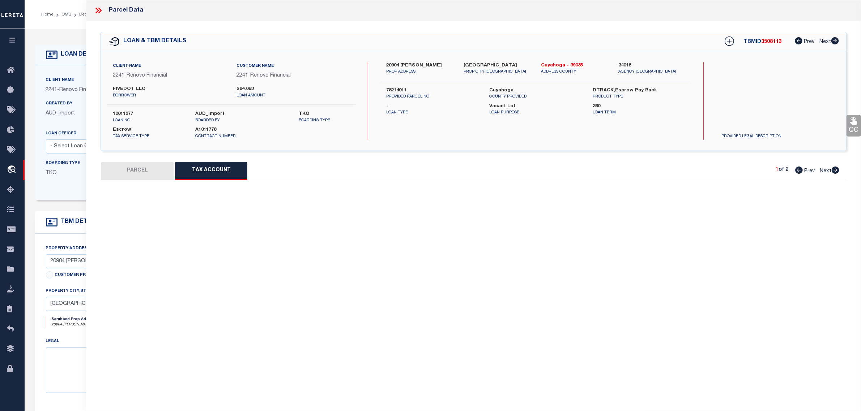
scroll to position [0, 0]
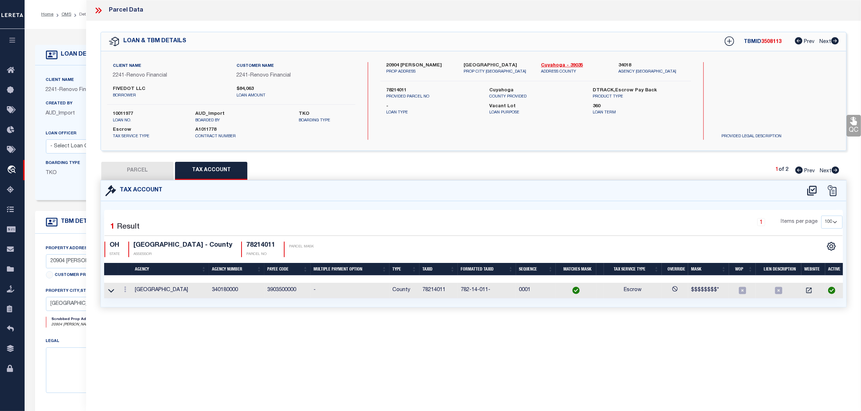
click at [120, 169] on button "PARCEL" at bounding box center [137, 171] width 72 height 18
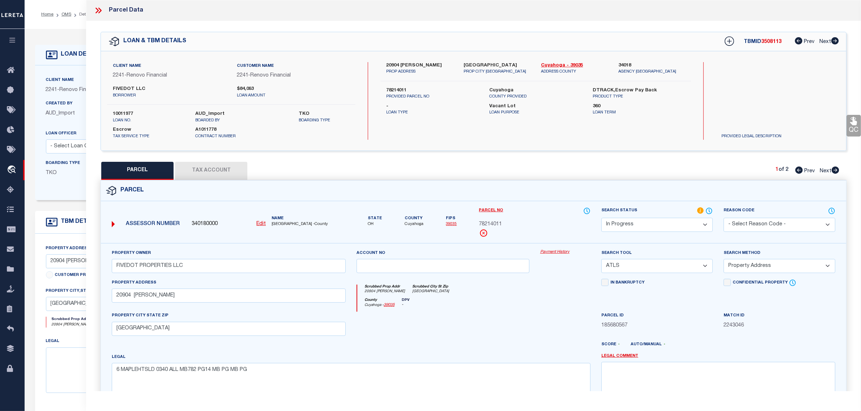
click at [668, 227] on select "Automated Search Bad Parcel Complete Duplicate Parcel High Dollar Reporting In …" at bounding box center [656, 225] width 111 height 14
click at [601, 218] on select "Automated Search Bad Parcel Complete Duplicate Parcel High Dollar Reporting In …" at bounding box center [656, 225] width 111 height 14
click at [640, 275] on div "Search Tool -- Select Search Tool -- 3rd Party Website Agency File Agency Websi…" at bounding box center [657, 264] width 122 height 30
click at [635, 268] on select "-- Select Search Tool -- 3rd Party Website Agency File Agency Website ATLS CNV-…" at bounding box center [656, 266] width 111 height 14
click at [601, 260] on select "-- Select Search Tool -- 3rd Party Website Agency File Agency Website ATLS CNV-…" at bounding box center [656, 266] width 111 height 14
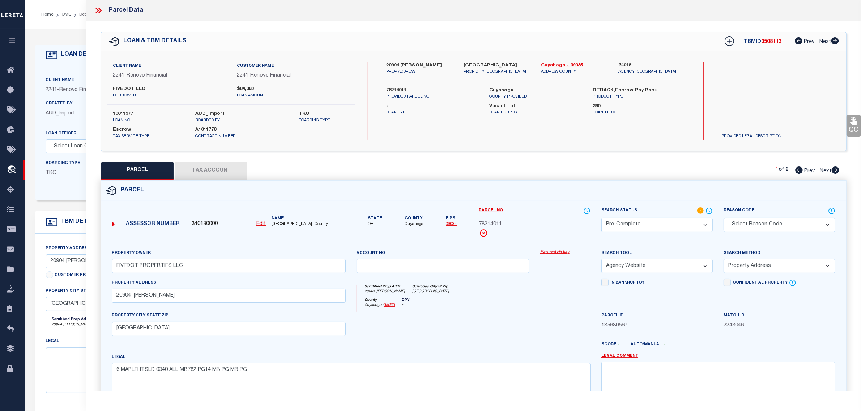
click at [746, 266] on select "-- Select Search Method -- Property Address Legal Liability Info Provided" at bounding box center [778, 266] width 111 height 14
click at [723, 260] on select "-- Select Search Method -- Property Address Legal Liability Info Provided" at bounding box center [778, 266] width 111 height 14
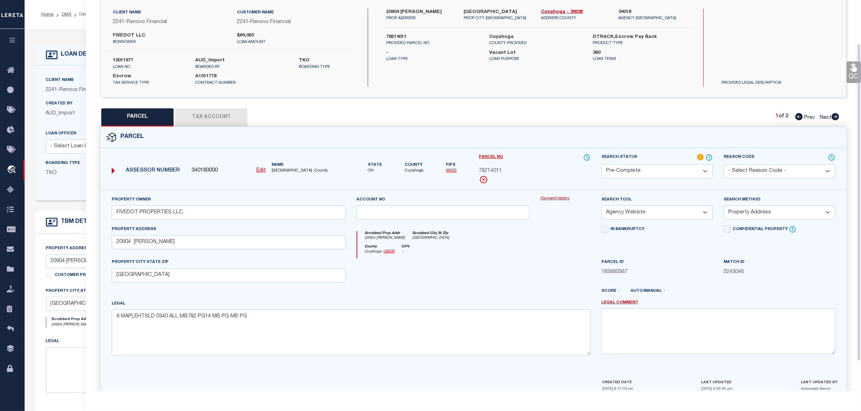
scroll to position [90, 0]
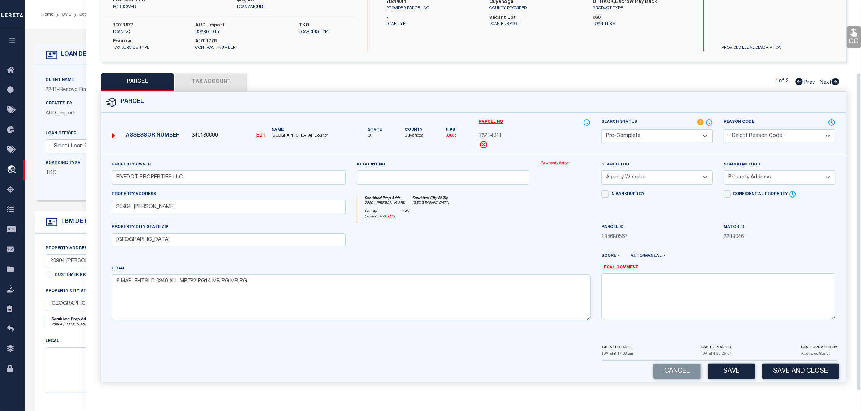
click at [789, 375] on button "Save and Close" at bounding box center [800, 372] width 77 height 16
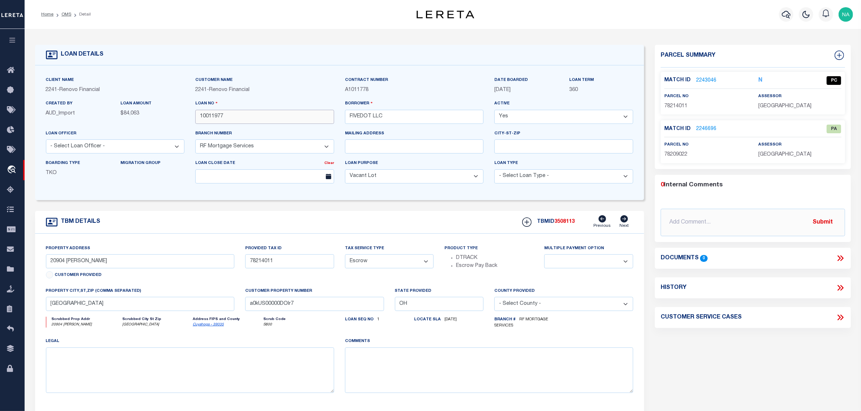
click at [211, 115] on input "10011977" at bounding box center [264, 117] width 139 height 14
click at [565, 225] on span "3508113" at bounding box center [564, 221] width 20 height 5
click at [782, 105] on span "CUYAHOGA COUNTY" at bounding box center [784, 106] width 53 height 5
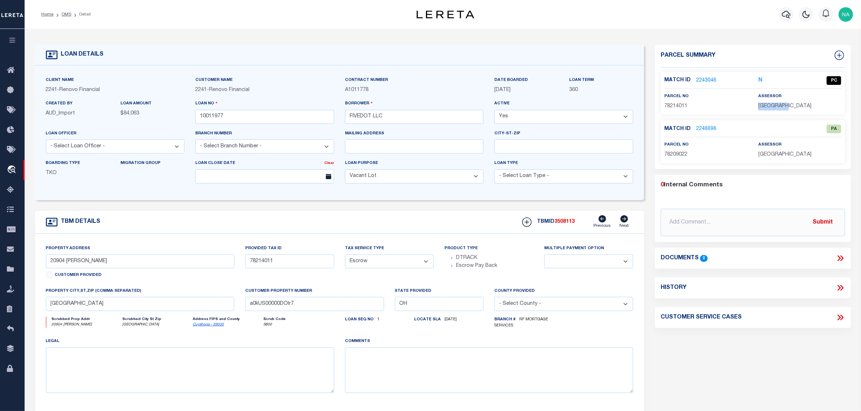
click at [782, 105] on span "CUYAHOGA COUNTY" at bounding box center [784, 106] width 53 height 5
click at [672, 107] on span "78214011" at bounding box center [675, 106] width 23 height 5
click at [753, 364] on div "Parcel Summary Match ID 2243046 N parcel no 78214011 assessor 0" at bounding box center [752, 244] width 207 height 399
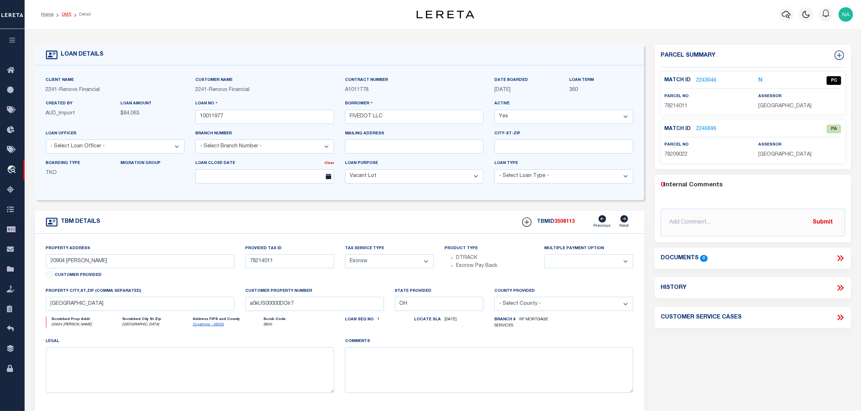
click at [67, 14] on link "OMS" at bounding box center [66, 14] width 10 height 4
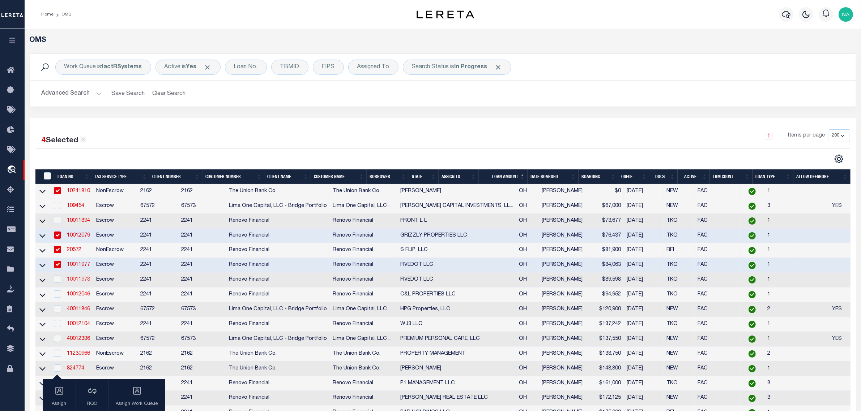
click at [87, 282] on link "10011978" at bounding box center [78, 279] width 23 height 5
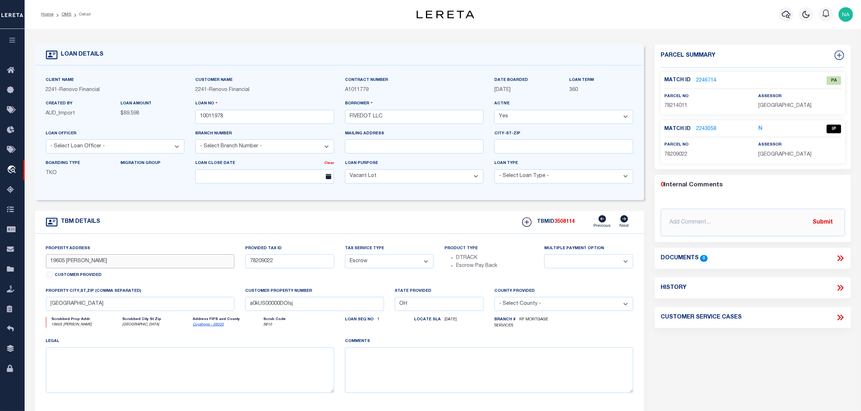
drag, startPoint x: 98, startPoint y: 264, endPoint x: 40, endPoint y: 262, distance: 57.9
click at [40, 262] on div "Property Address 19605 RAYMOND Customer Provided" at bounding box center [139, 266] width 199 height 43
click at [673, 107] on span "78214011" at bounding box center [675, 105] width 23 height 5
drag, startPoint x: 95, startPoint y: 263, endPoint x: 36, endPoint y: 260, distance: 58.7
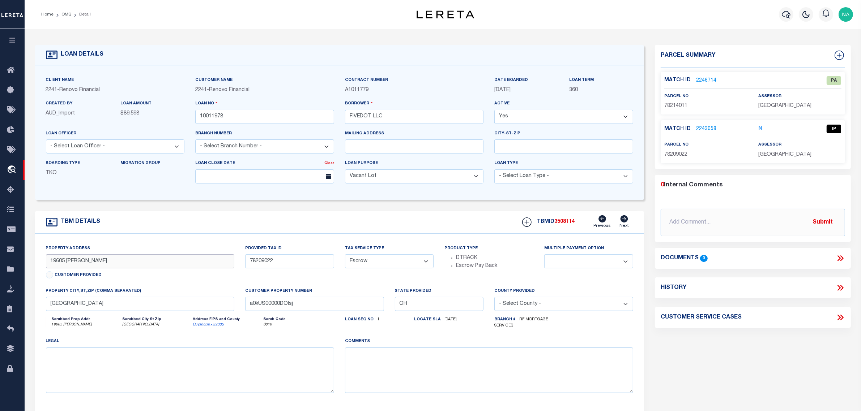
click at [36, 260] on div "Property Address 19605 RAYMOND Customer Provided Provided Tax ID 78209022 Tax S…" at bounding box center [339, 325] width 609 height 182
click at [709, 127] on link "2243058" at bounding box center [706, 129] width 20 height 8
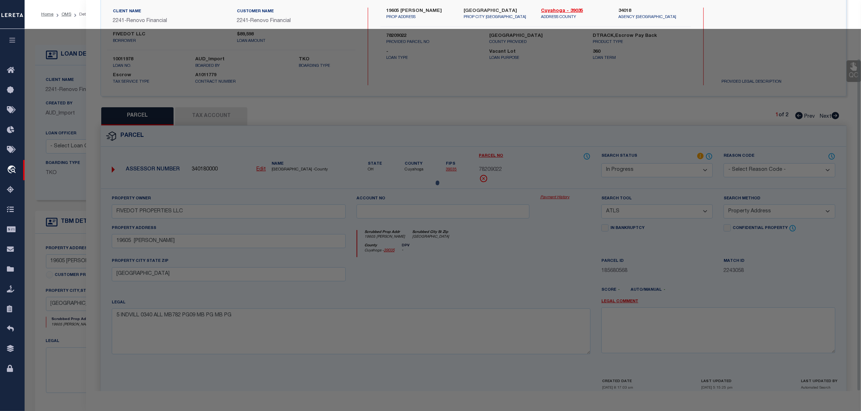
scroll to position [69, 0]
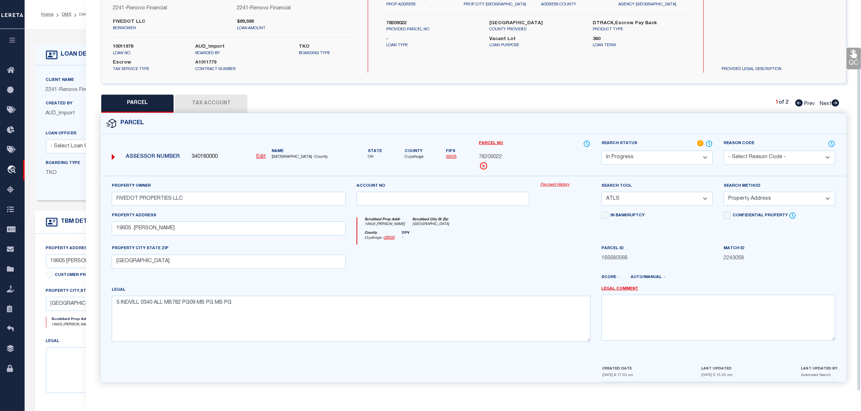
click at [215, 103] on button "Tax Account" at bounding box center [211, 104] width 72 height 18
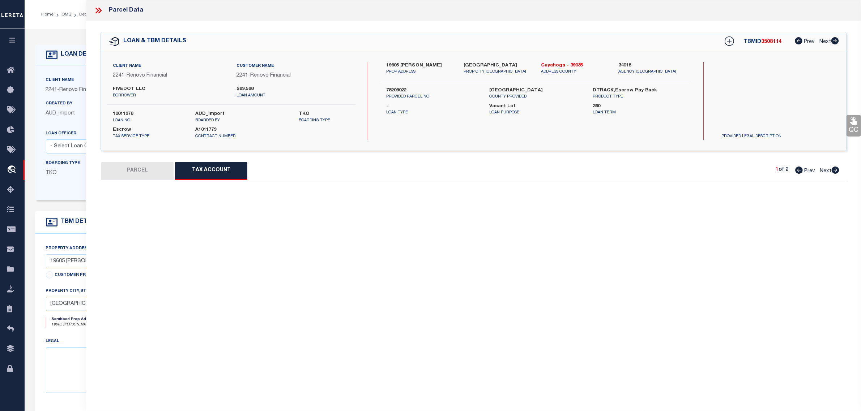
scroll to position [0, 0]
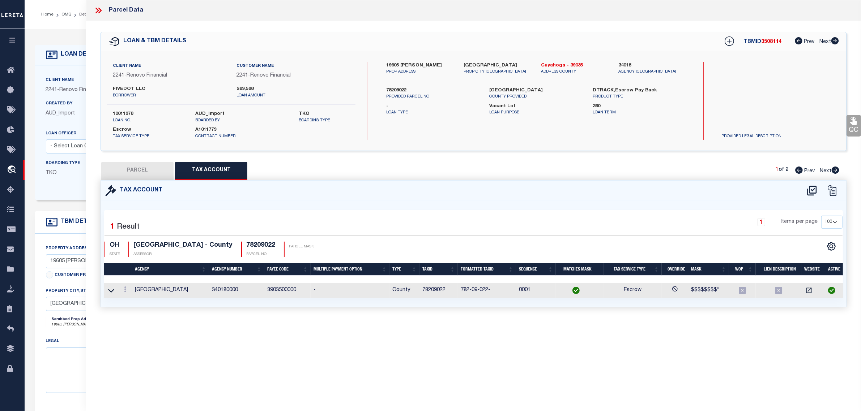
click at [148, 172] on button "PARCEL" at bounding box center [137, 171] width 72 height 18
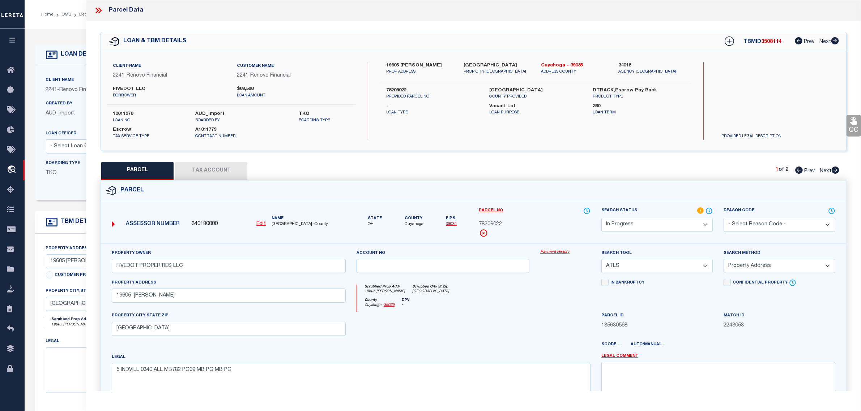
click at [621, 223] on select "Automated Search Bad Parcel Complete Duplicate Parcel High Dollar Reporting In …" at bounding box center [656, 225] width 111 height 14
click at [601, 218] on select "Automated Search Bad Parcel Complete Duplicate Parcel High Dollar Reporting In …" at bounding box center [656, 225] width 111 height 14
click at [642, 265] on select "-- Select Search Tool -- 3rd Party Website Agency File Agency Website ATLS CNV-…" at bounding box center [656, 266] width 111 height 14
click at [601, 260] on select "-- Select Search Tool -- 3rd Party Website Agency File Agency Website ATLS CNV-…" at bounding box center [656, 266] width 111 height 14
click at [738, 266] on select "-- Select Search Method -- Property Address Legal Liability Info Provided" at bounding box center [778, 266] width 111 height 14
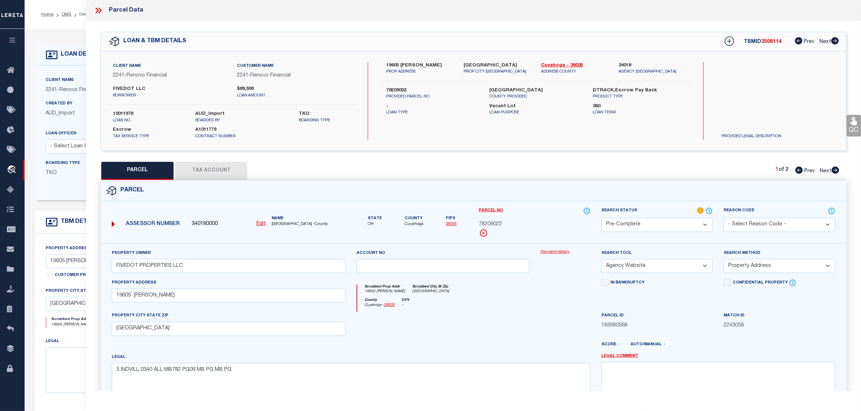
click at [739, 266] on select "-- Select Search Method -- Property Address Legal Liability Info Provided" at bounding box center [778, 266] width 111 height 14
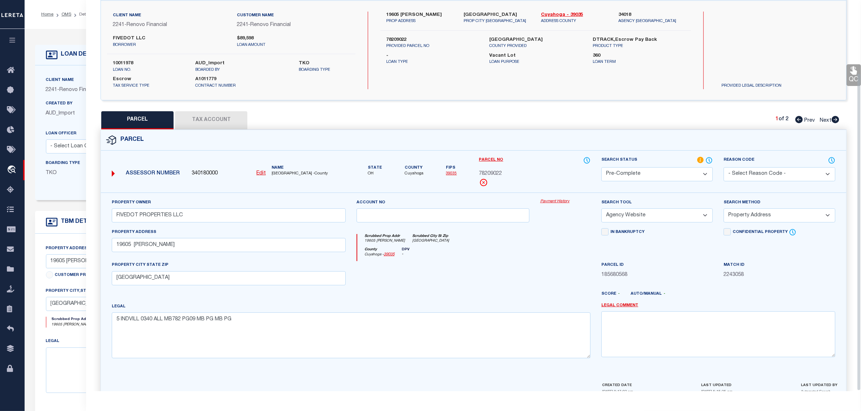
scroll to position [90, 0]
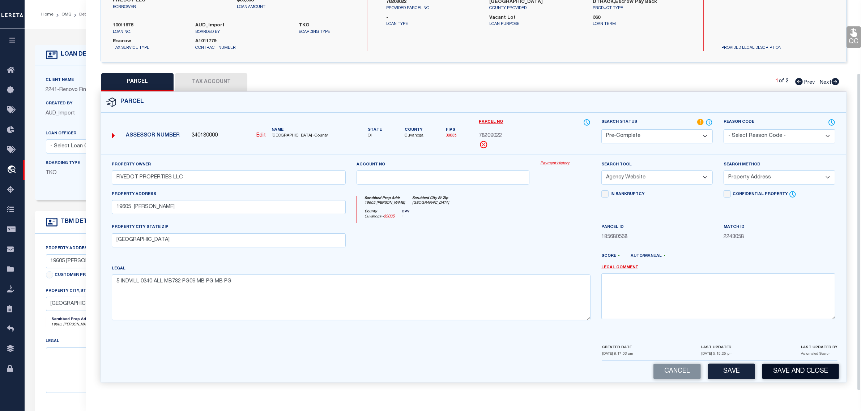
click at [785, 371] on button "Save and Close" at bounding box center [800, 372] width 77 height 16
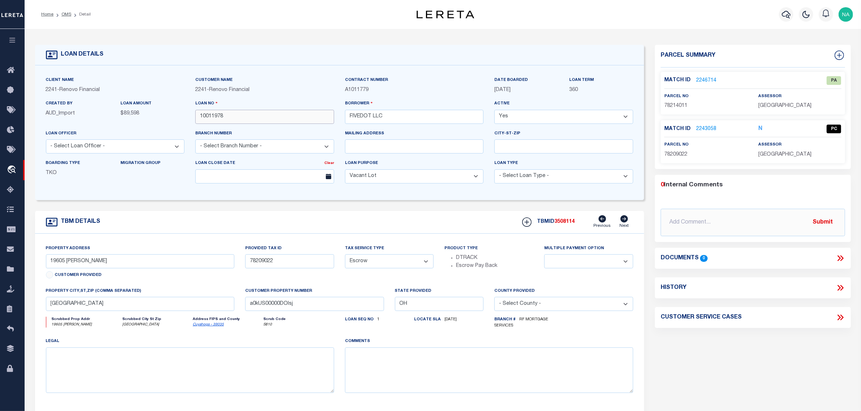
click at [202, 116] on input "10011978" at bounding box center [264, 117] width 139 height 14
click at [566, 225] on span "3508114" at bounding box center [564, 221] width 20 height 5
click at [682, 154] on span "78209022" at bounding box center [675, 154] width 23 height 5
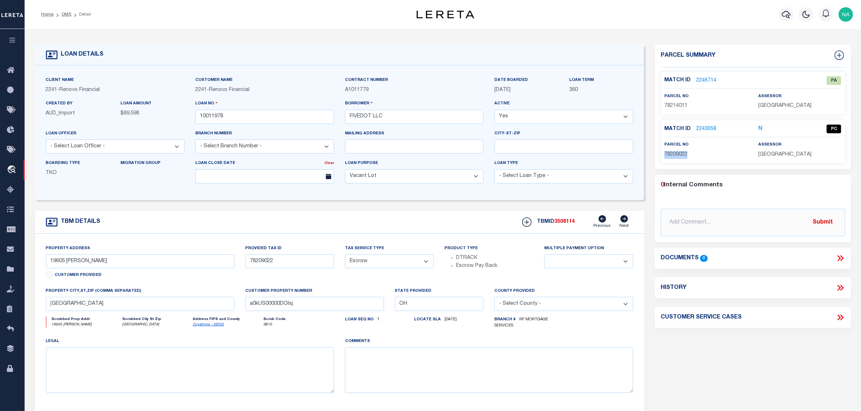
click at [682, 154] on span "78209022" at bounding box center [675, 154] width 23 height 5
click at [70, 15] on link "OMS" at bounding box center [66, 14] width 10 height 4
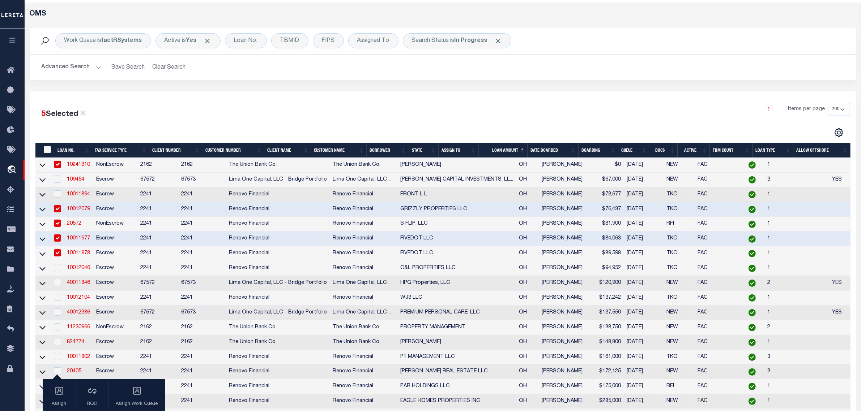
scroll to position [136, 0]
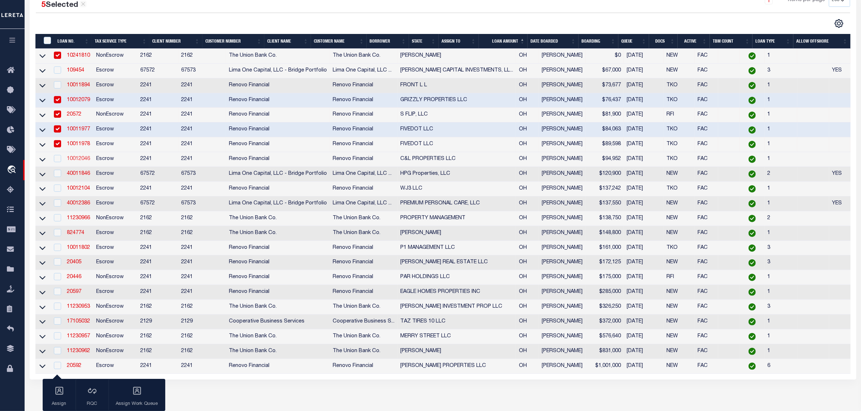
click at [84, 162] on link "10012046" at bounding box center [78, 159] width 23 height 5
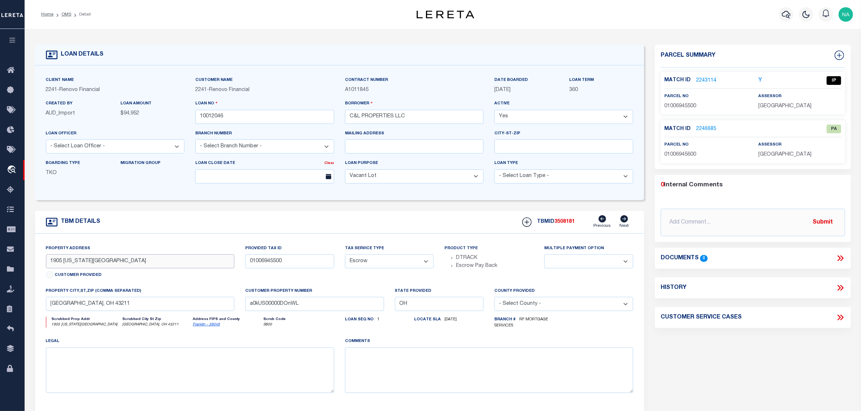
drag, startPoint x: 96, startPoint y: 266, endPoint x: 44, endPoint y: 266, distance: 51.3
click at [44, 266] on div "Property Address 1905 MINNESOTA AVE Customer Provided" at bounding box center [139, 266] width 199 height 43
click at [683, 154] on span "01006945600" at bounding box center [680, 154] width 32 height 5
drag, startPoint x: 96, startPoint y: 265, endPoint x: 48, endPoint y: 265, distance: 48.1
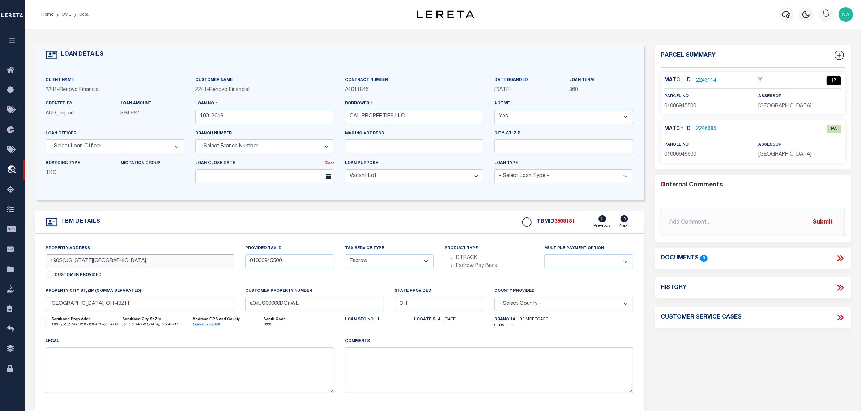
click at [42, 265] on div "Property Address 1905 MINNESOTA AVE Customer Provided" at bounding box center [139, 266] width 199 height 43
click at [705, 81] on link "2243114" at bounding box center [706, 81] width 20 height 8
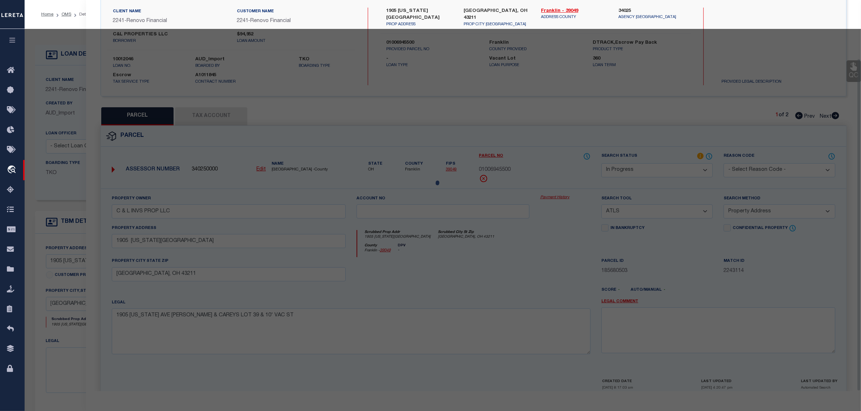
scroll to position [69, 0]
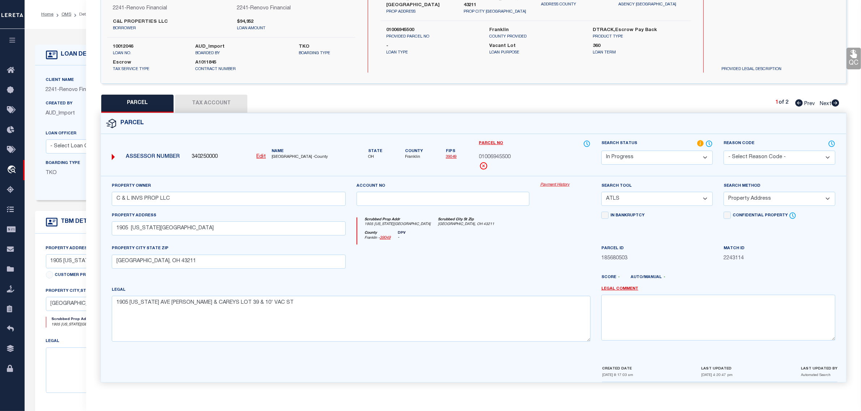
click at [230, 101] on button "Tax Account" at bounding box center [211, 104] width 72 height 18
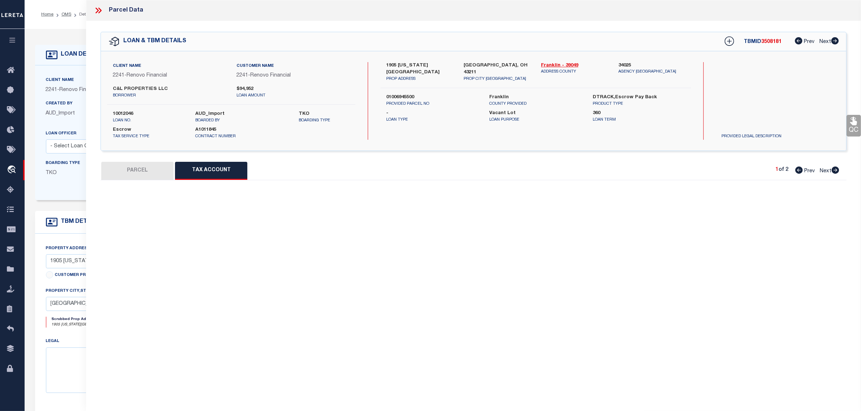
scroll to position [0, 0]
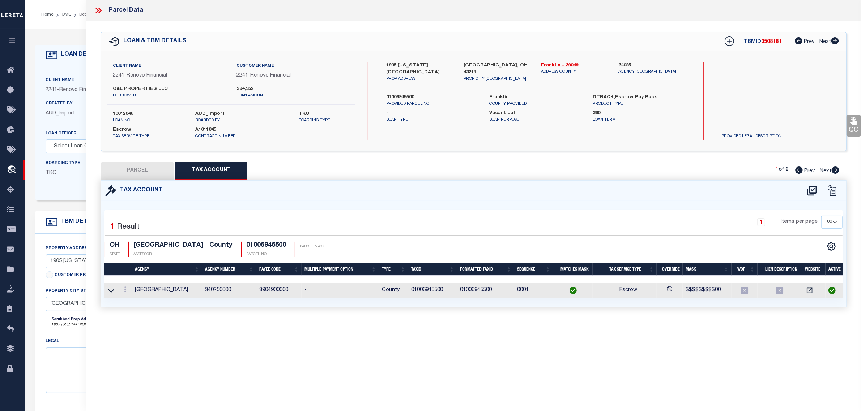
click at [127, 168] on button "PARCEL" at bounding box center [137, 171] width 72 height 18
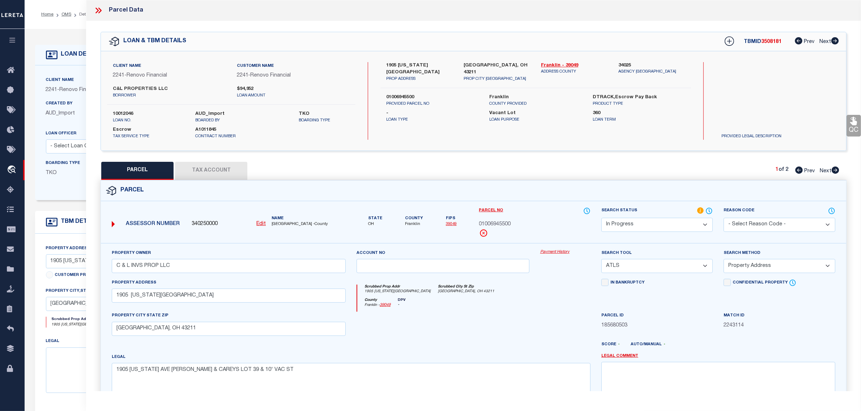
click at [664, 225] on select "Automated Search Bad Parcel Complete Duplicate Parcel High Dollar Reporting In …" at bounding box center [656, 225] width 111 height 14
click at [601, 218] on select "Automated Search Bad Parcel Complete Duplicate Parcel High Dollar Reporting In …" at bounding box center [656, 225] width 111 height 14
click at [654, 268] on select "-- Select Search Tool -- 3rd Party Website Agency File Agency Website ATLS CNV-…" at bounding box center [656, 266] width 111 height 14
click at [601, 260] on select "-- Select Search Tool -- 3rd Party Website Agency File Agency Website ATLS CNV-…" at bounding box center [656, 266] width 111 height 14
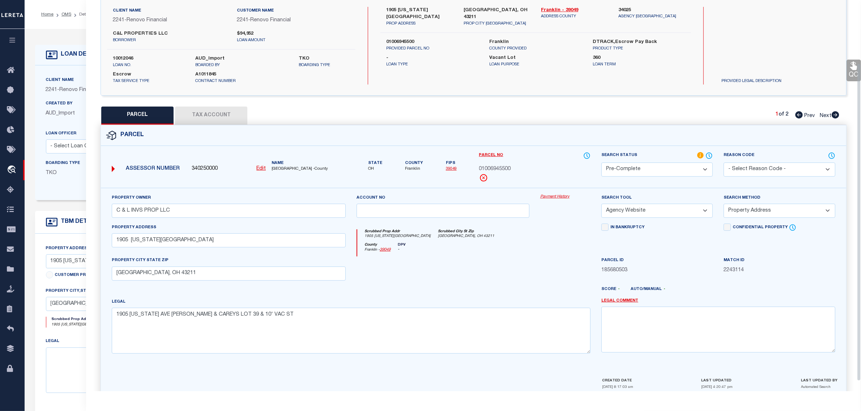
scroll to position [90, 0]
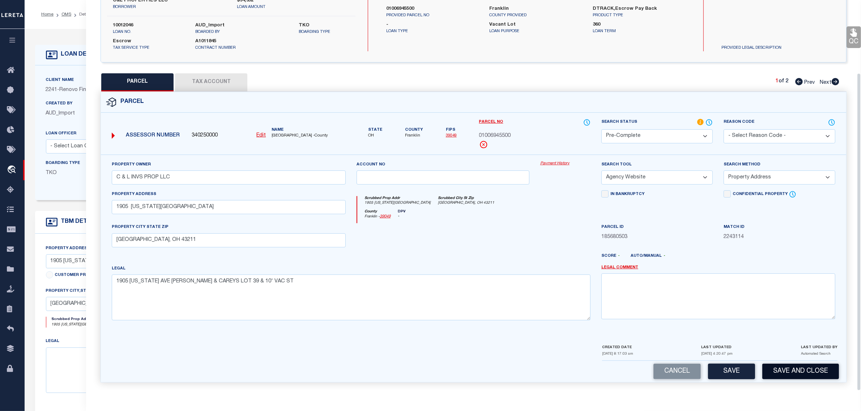
click at [790, 370] on button "Save and Close" at bounding box center [800, 372] width 77 height 16
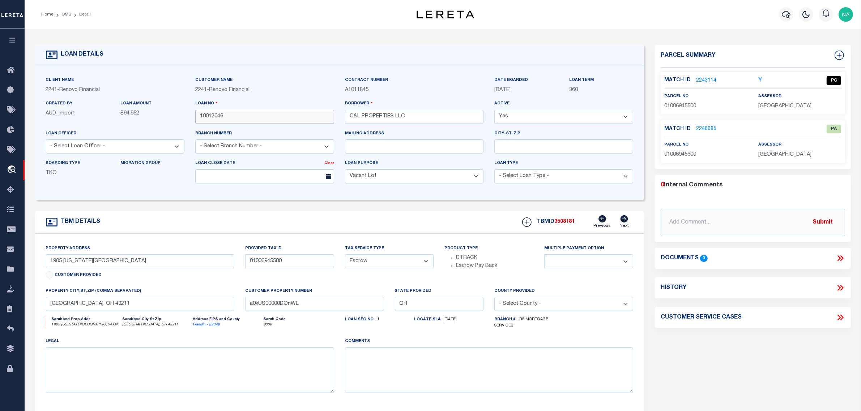
click at [214, 120] on input "10012046" at bounding box center [264, 117] width 139 height 14
click at [564, 225] on span "3508181" at bounding box center [564, 221] width 20 height 5
click at [784, 107] on span "FRANKLIN COUNTY" at bounding box center [784, 106] width 53 height 5
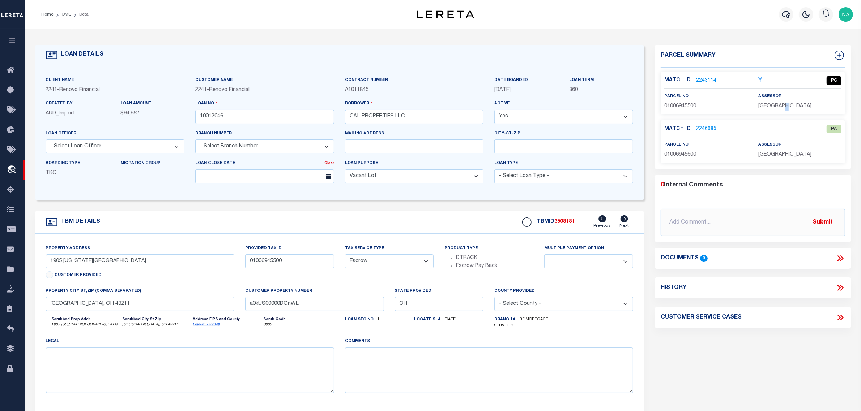
click at [784, 107] on span "FRANKLIN COUNTY" at bounding box center [784, 106] width 53 height 5
click at [682, 104] on span "01006945500" at bounding box center [680, 106] width 32 height 5
click at [68, 13] on link "OMS" at bounding box center [66, 14] width 10 height 4
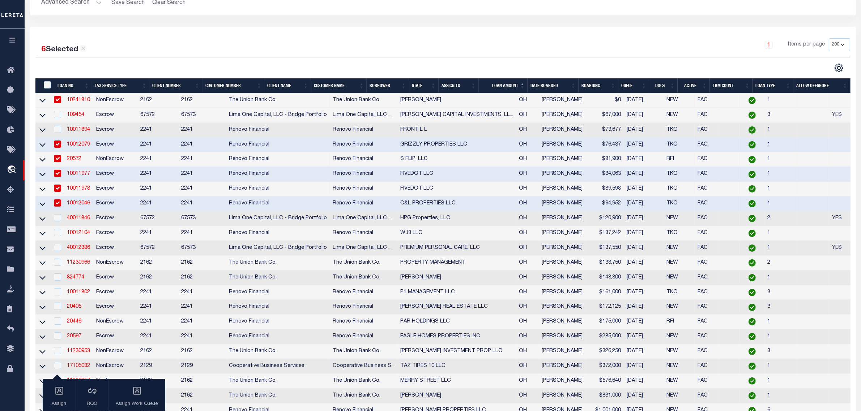
scroll to position [136, 0]
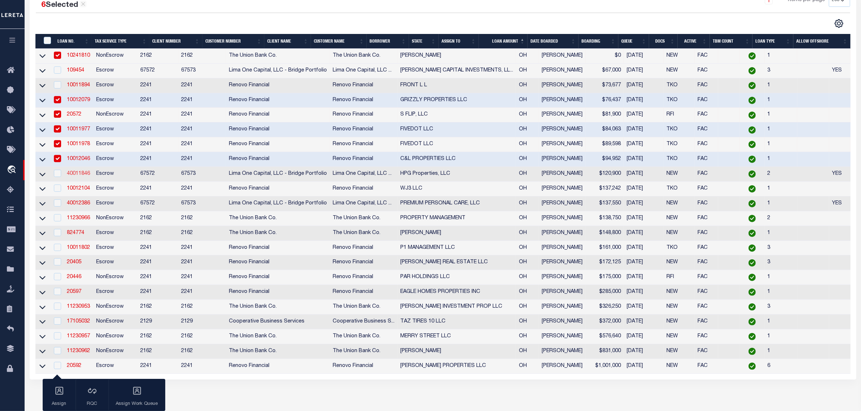
click at [80, 176] on link "40011846" at bounding box center [78, 173] width 23 height 5
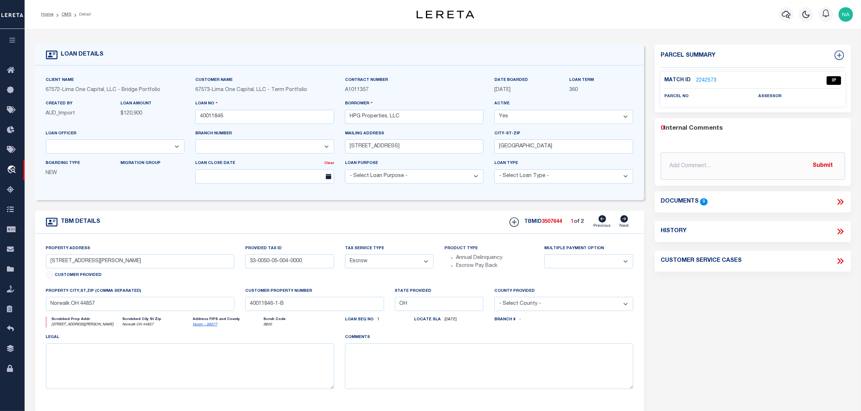
click at [625, 222] on icon at bounding box center [624, 218] width 8 height 7
click at [601, 220] on icon at bounding box center [602, 218] width 8 height 7
drag, startPoint x: 80, startPoint y: 264, endPoint x: 44, endPoint y: 264, distance: 35.8
click at [46, 266] on input "86 Norwood Avenue" at bounding box center [140, 262] width 188 height 14
drag, startPoint x: 102, startPoint y: 261, endPoint x: 87, endPoint y: 263, distance: 14.9
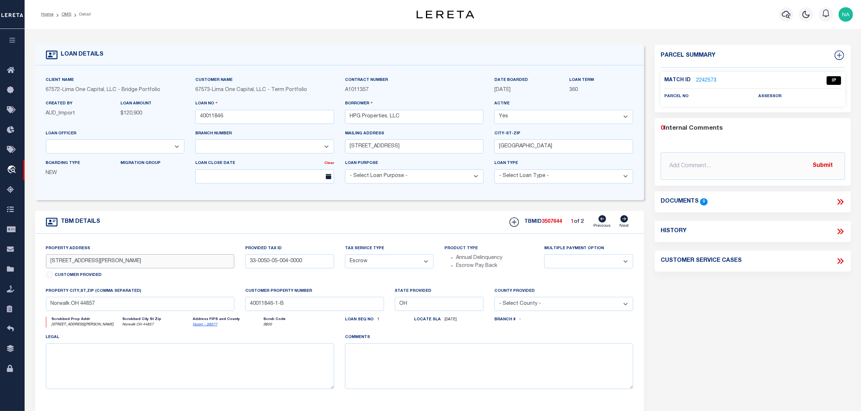
click at [102, 261] on input "86 Norwood Avenue" at bounding box center [140, 262] width 188 height 14
drag, startPoint x: 82, startPoint y: 266, endPoint x: 44, endPoint y: 262, distance: 38.1
click at [44, 262] on div "Property Address 86 Norwood Avenue Customer Provided" at bounding box center [139, 266] width 199 height 43
click at [708, 80] on link "2242573" at bounding box center [706, 81] width 20 height 8
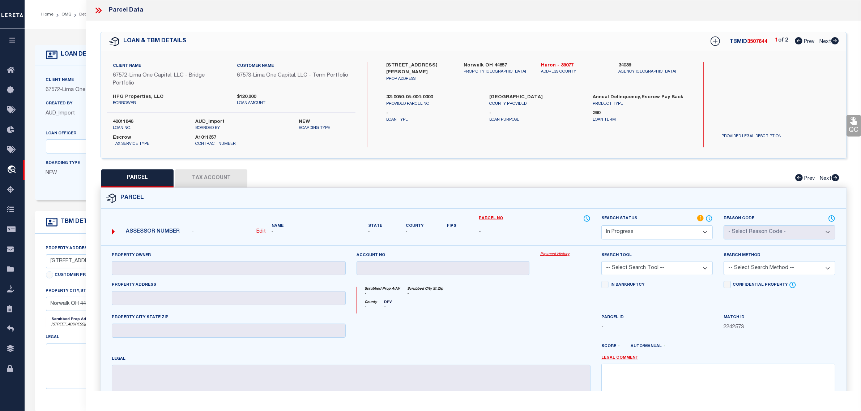
click at [263, 231] on u "Edit" at bounding box center [260, 231] width 9 height 5
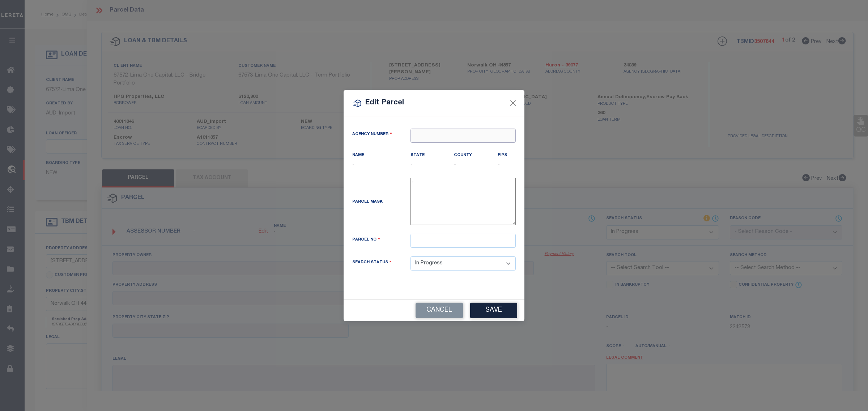
click at [429, 138] on input "text" at bounding box center [462, 136] width 105 height 14
click at [455, 148] on div "340390000 : [GEOGRAPHIC_DATA]" at bounding box center [462, 152] width 105 height 21
click at [437, 239] on input "text" at bounding box center [462, 241] width 105 height 14
paste input "330050050040000"
click at [489, 311] on button "Save" at bounding box center [493, 311] width 47 height 16
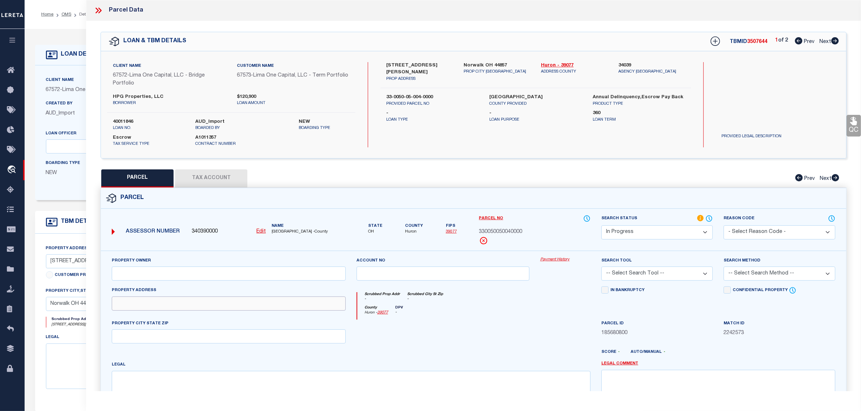
click at [143, 304] on input "text" at bounding box center [229, 304] width 234 height 14
paste input "86 NORWOOD AVE NORWALK OH 44857"
drag, startPoint x: 166, startPoint y: 304, endPoint x: 277, endPoint y: 303, distance: 111.0
click at [277, 303] on input "86 NORWOOD AVE NORWALK OH 44857" at bounding box center [229, 304] width 234 height 14
click at [205, 341] on input "text" at bounding box center [229, 337] width 234 height 14
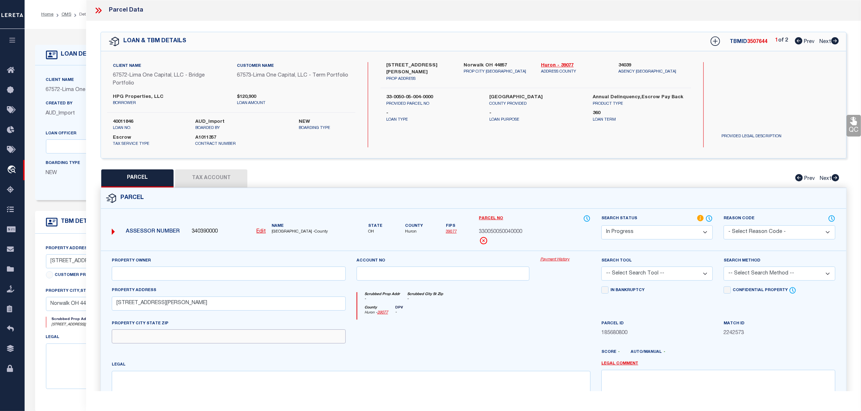
paste input "NORWALK OH 44857"
click at [219, 274] on input "text" at bounding box center [229, 274] width 234 height 14
paste input "HPG PROPERTIES LLC"
click at [317, 379] on textarea at bounding box center [351, 394] width 479 height 46
paste textarea "LOT 1114"
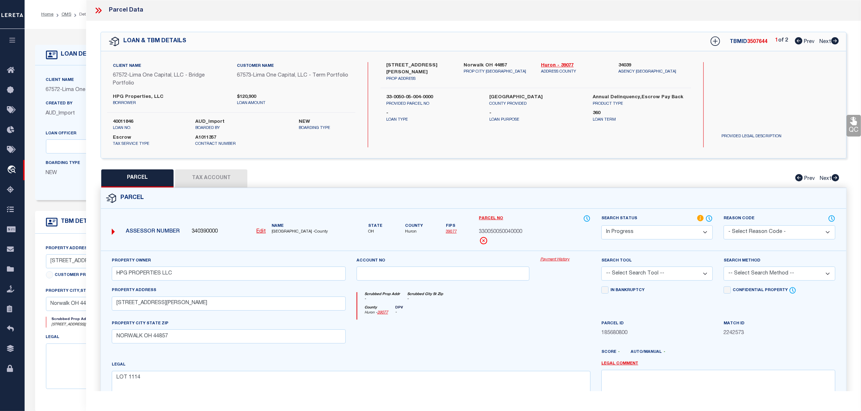
click at [226, 178] on button "Tax Account" at bounding box center [211, 179] width 72 height 18
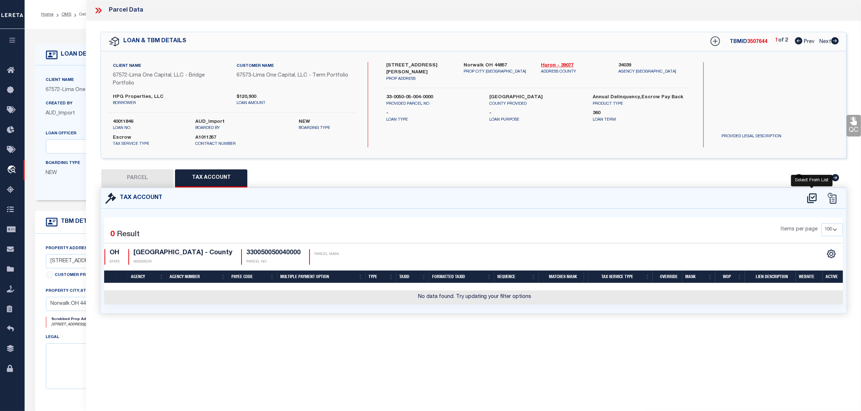
click at [812, 195] on icon at bounding box center [812, 199] width 12 height 12
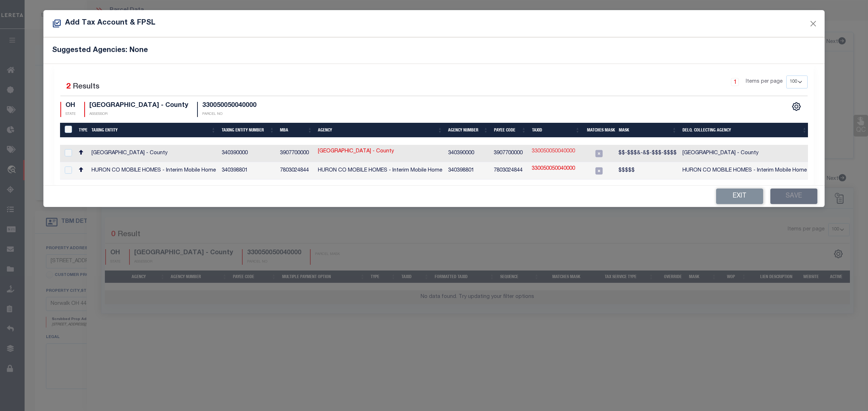
click at [561, 152] on link "330050050040000" at bounding box center [552, 152] width 43 height 8
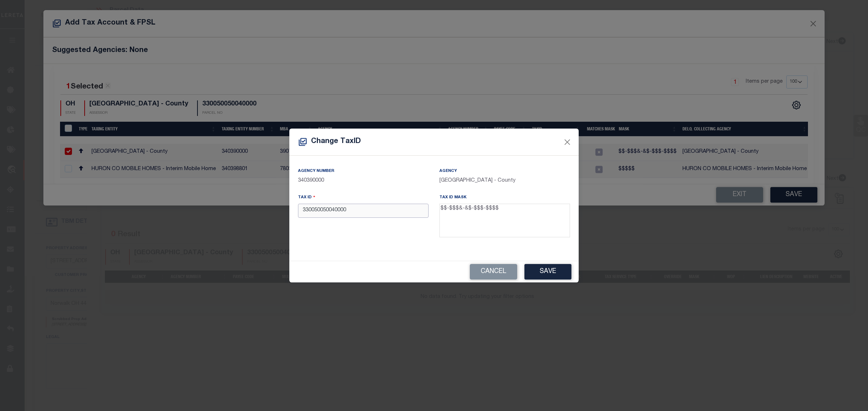
click at [308, 210] on input "330050050040000" at bounding box center [363, 211] width 131 height 14
click at [554, 269] on button "Save" at bounding box center [547, 272] width 47 height 16
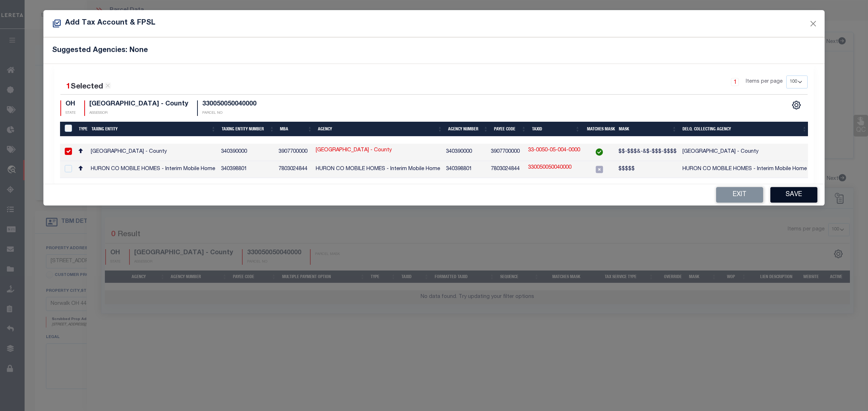
click at [804, 200] on button "Save" at bounding box center [793, 195] width 47 height 16
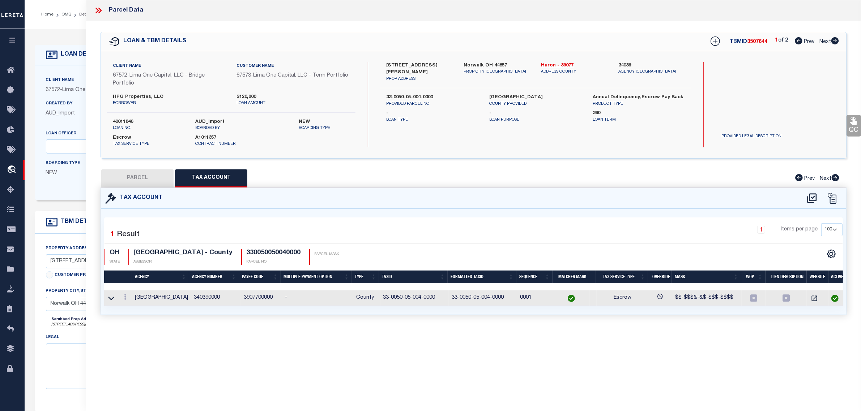
click at [125, 179] on button "PARCEL" at bounding box center [137, 179] width 72 height 18
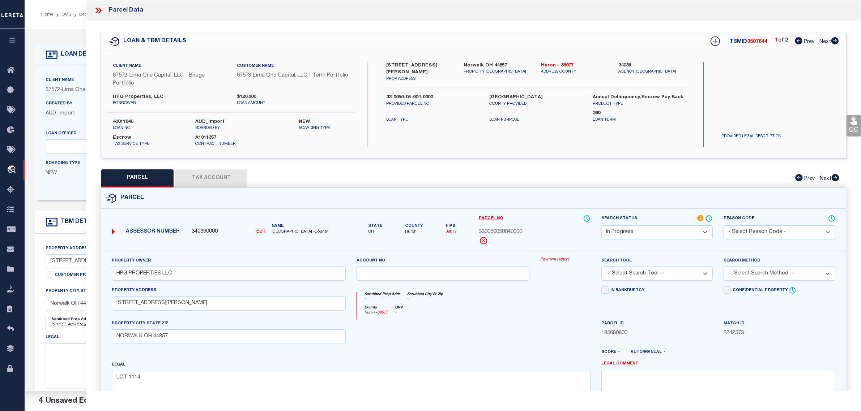
click at [627, 232] on select "Automated Search Bad Parcel Complete Duplicate Parcel High Dollar Reporting In …" at bounding box center [656, 233] width 111 height 14
click at [601, 226] on select "Automated Search Bad Parcel Complete Duplicate Parcel High Dollar Reporting In …" at bounding box center [656, 233] width 111 height 14
click at [628, 275] on select "-- Select Search Tool -- 3rd Party Website Agency File Agency Website ATLS CNV-…" at bounding box center [656, 274] width 111 height 14
click at [601, 268] on select "-- Select Search Tool -- 3rd Party Website Agency File Agency Website ATLS CNV-…" at bounding box center [656, 274] width 111 height 14
click at [745, 274] on select "-- Select Search Method -- Property Address Legal Liability Info Provided" at bounding box center [778, 274] width 111 height 14
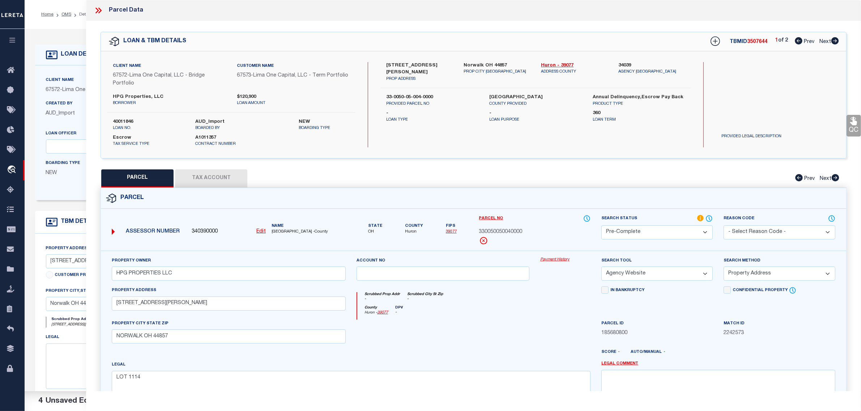
click at [723, 268] on select "-- Select Search Method -- Property Address Legal Liability Info Provided" at bounding box center [778, 274] width 111 height 14
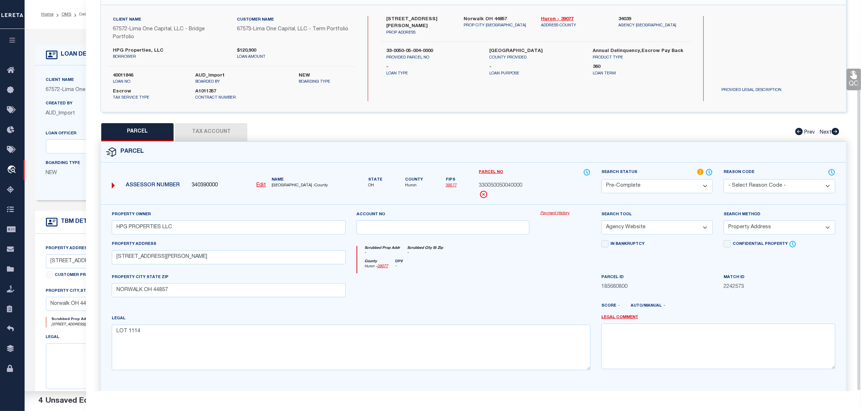
scroll to position [98, 0]
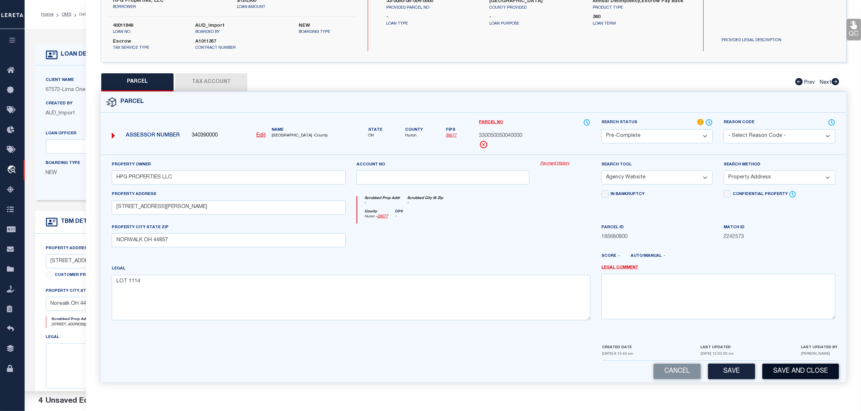
click at [789, 375] on button "Save and Close" at bounding box center [800, 372] width 77 height 16
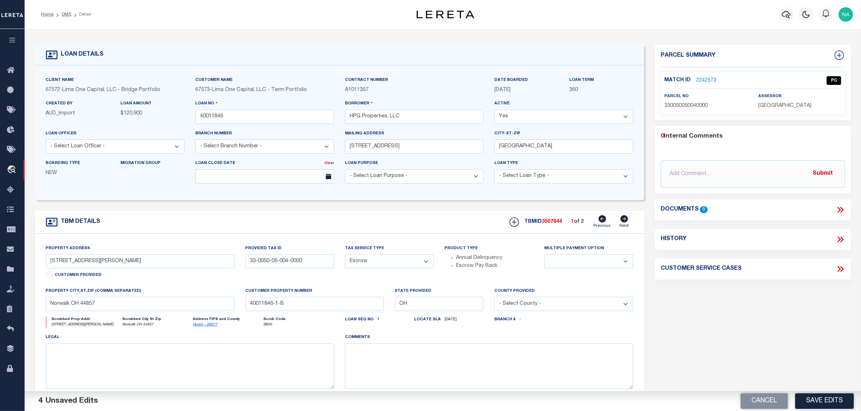
click at [625, 221] on icon at bounding box center [624, 218] width 8 height 7
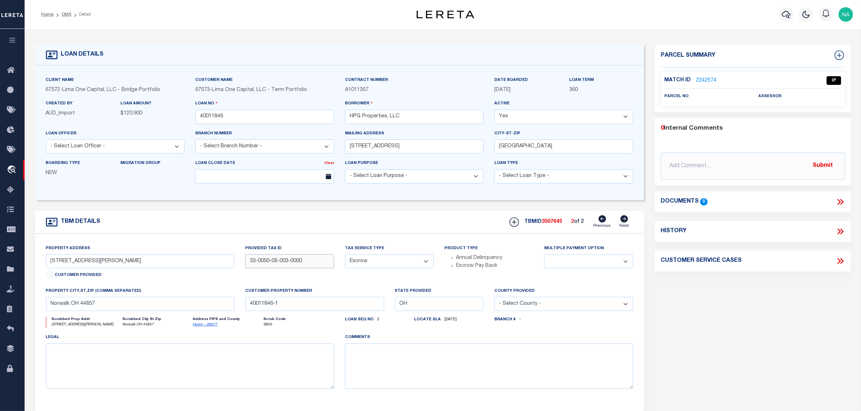
click at [275, 262] on input "33-0050-05-003-0000" at bounding box center [289, 262] width 89 height 14
click at [275, 266] on input "33-0050-05-003-0000" at bounding box center [289, 262] width 89 height 14
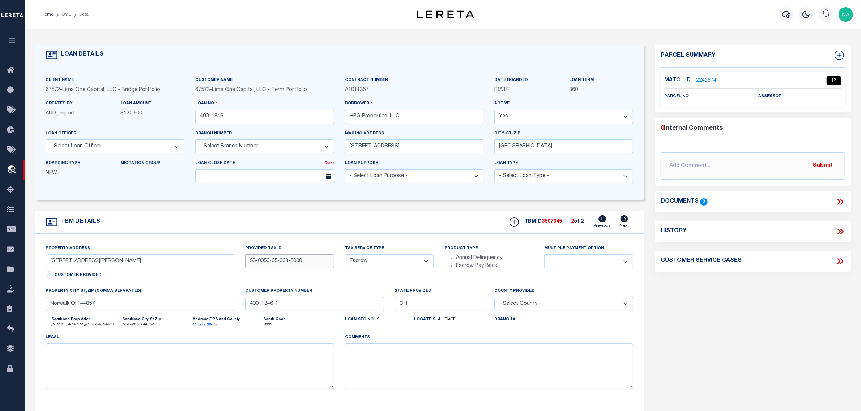
click at [275, 266] on input "33-0050-05-003-0000" at bounding box center [289, 262] width 89 height 14
click at [710, 80] on link "2242574" at bounding box center [706, 81] width 20 height 8
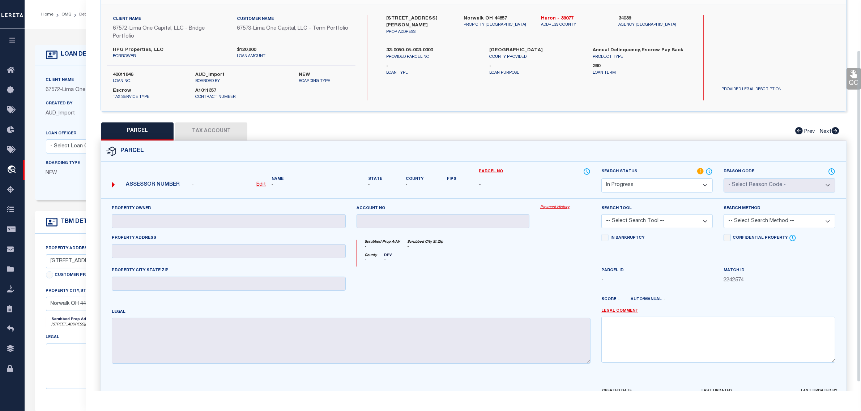
scroll to position [25, 0]
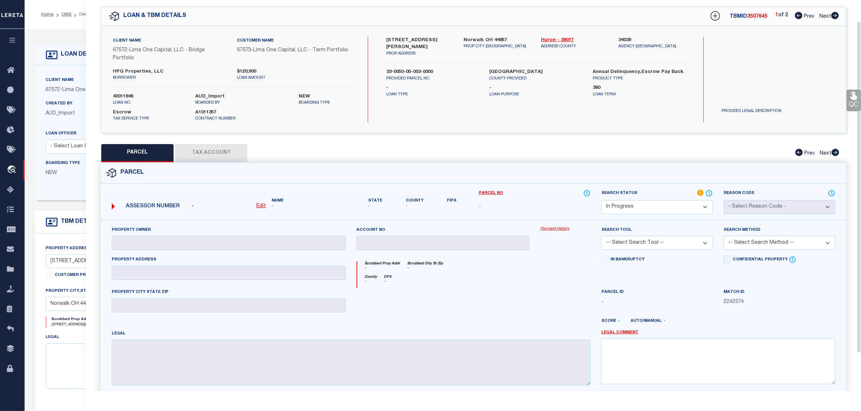
click at [260, 205] on u "Edit" at bounding box center [260, 206] width 9 height 5
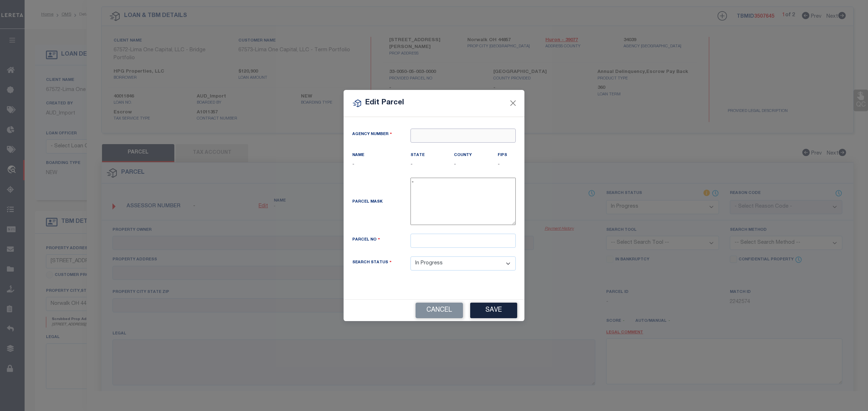
click at [467, 135] on input "text" at bounding box center [462, 136] width 105 height 14
click at [475, 149] on div "340390000 : [GEOGRAPHIC_DATA]" at bounding box center [463, 153] width 104 height 21
click at [431, 242] on input "text" at bounding box center [462, 241] width 105 height 14
paste input "33-0050-05-003-0000"
drag, startPoint x: 474, startPoint y: 243, endPoint x: 347, endPoint y: 243, distance: 126.2
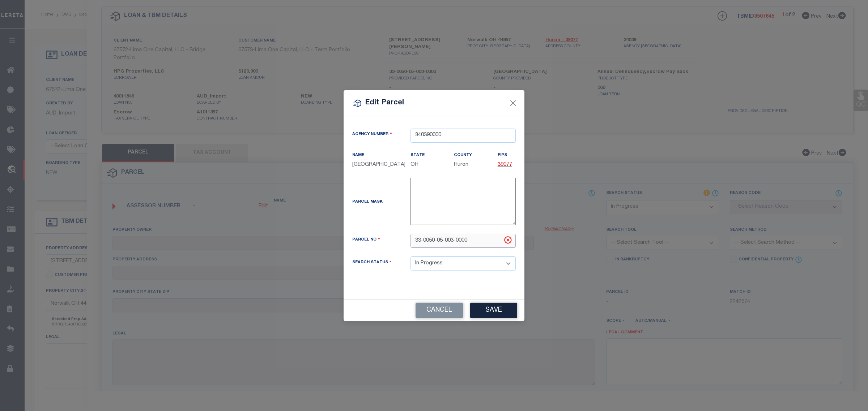
click at [347, 243] on div "Parcel No 33-0050-05-003-0000" at bounding box center [434, 241] width 174 height 14
paste input "005005003"
click at [492, 315] on button "Save" at bounding box center [493, 311] width 47 height 16
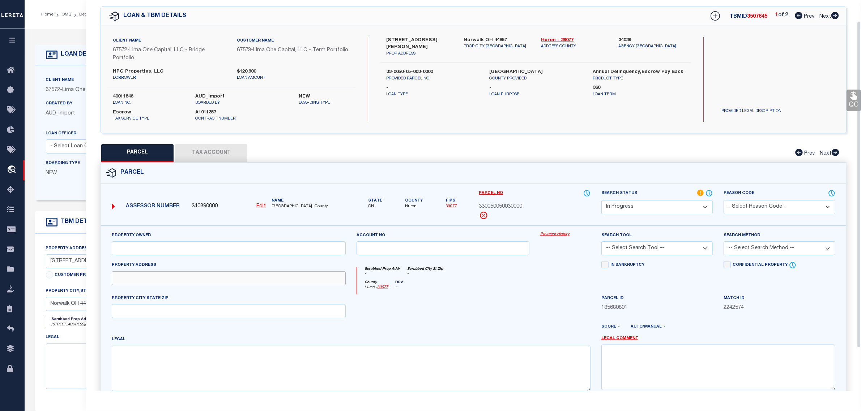
click at [142, 277] on input "text" at bounding box center [229, 279] width 234 height 14
paste input "NORWOOD AVE NORWALK OH 44857"
drag, startPoint x: 156, startPoint y: 278, endPoint x: 304, endPoint y: 283, distance: 147.6
click at [304, 282] on input "NORWOOD AVE NORWALK OH 44857" at bounding box center [229, 279] width 234 height 14
click at [230, 313] on input "text" at bounding box center [229, 311] width 234 height 14
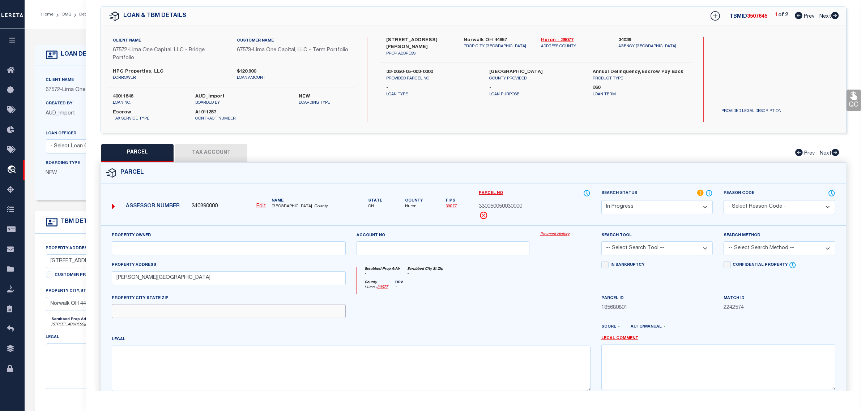
paste input "NORWALK OH 44857"
drag, startPoint x: 447, startPoint y: 360, endPoint x: 461, endPoint y: 364, distance: 14.5
click at [447, 360] on textarea at bounding box center [351, 369] width 479 height 46
paste textarea "LOT 1114"
click at [684, 367] on textarea at bounding box center [718, 368] width 234 height 46
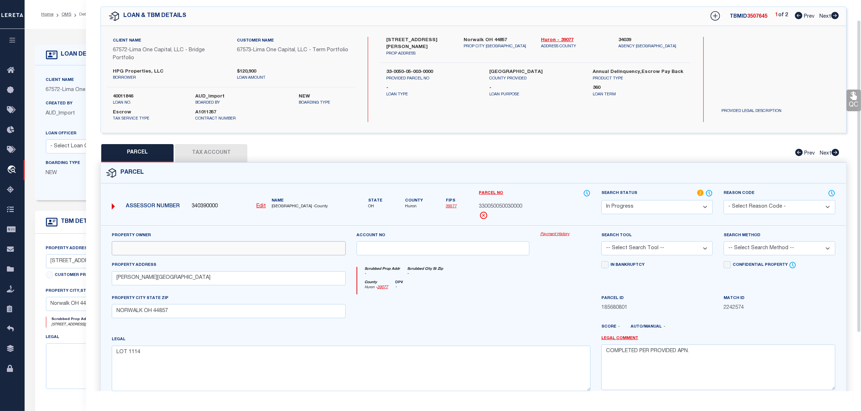
click at [234, 253] on input "text" at bounding box center [229, 249] width 234 height 14
paste input "LOT 1114"
drag, startPoint x: 156, startPoint y: 247, endPoint x: 81, endPoint y: 245, distance: 74.9
click at [81, 245] on div "OMS Work Queue is factRSystems Active is Yes Loan No. TBMID FIPS Assigned To Se…" at bounding box center [443, 285] width 836 height 512
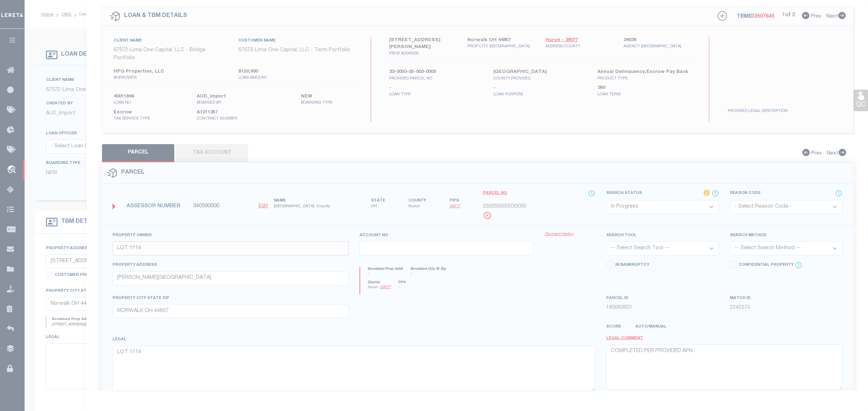
paste input "HPG PROPERTIES LLC"
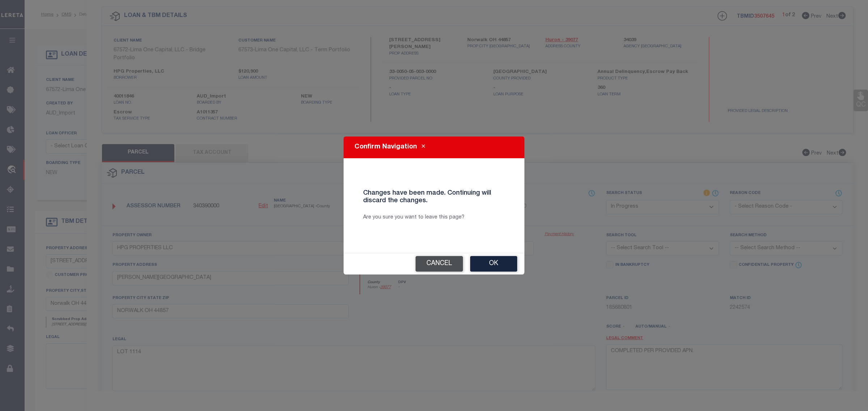
click at [435, 265] on button "Cancel" at bounding box center [438, 264] width 47 height 16
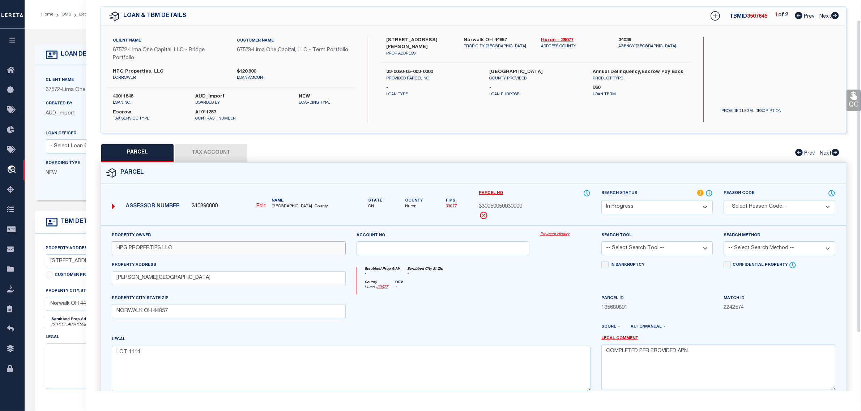
click at [265, 250] on input "HPG PROPERTIES LLC" at bounding box center [229, 249] width 234 height 14
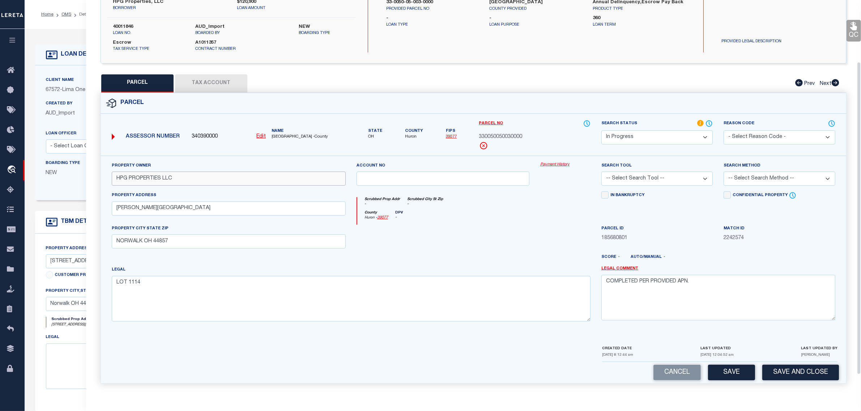
scroll to position [98, 0]
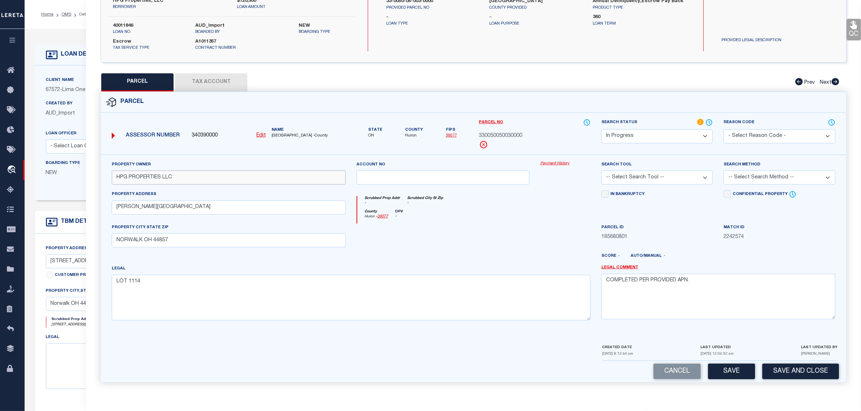
click at [214, 176] on input "HPG PROPERTIES LLC" at bounding box center [229, 178] width 234 height 14
click at [221, 80] on button "Tax Account" at bounding box center [211, 82] width 72 height 18
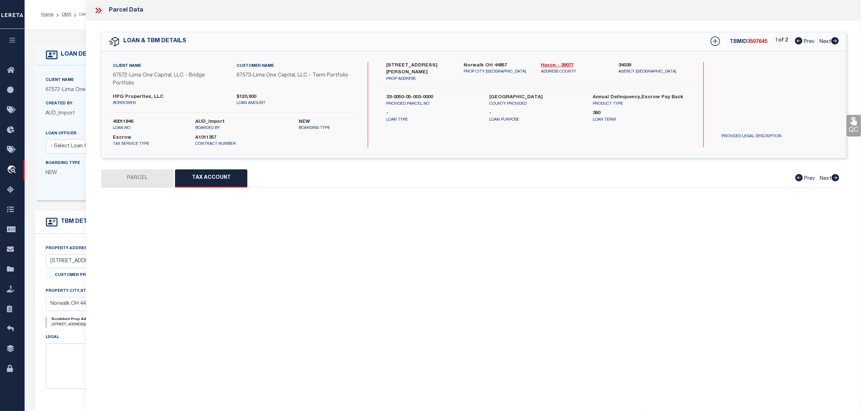
scroll to position [0, 0]
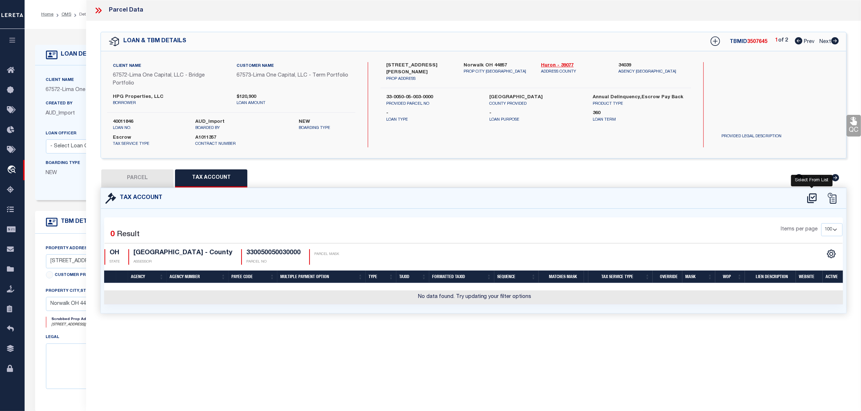
click at [810, 199] on icon at bounding box center [812, 199] width 12 height 12
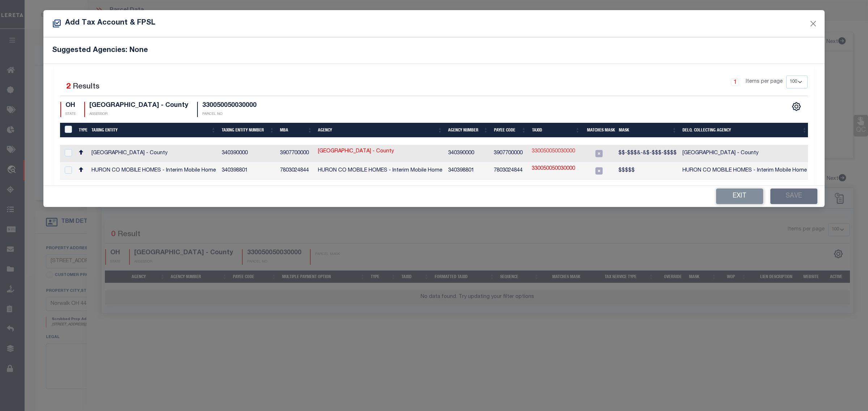
click at [568, 151] on link "330050050030000" at bounding box center [552, 152] width 43 height 8
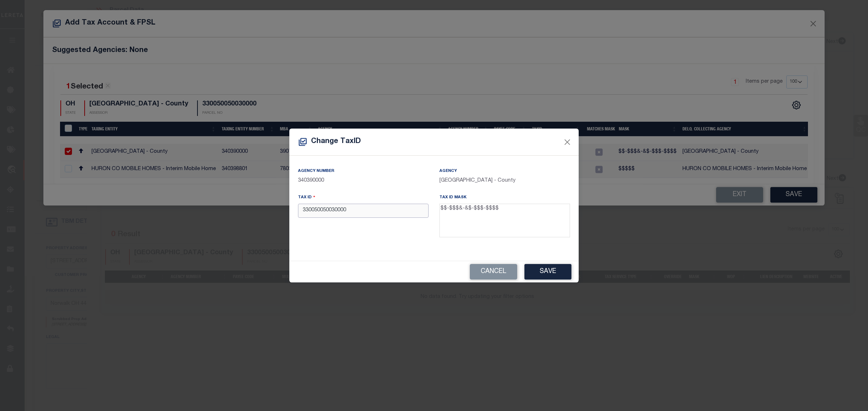
click at [308, 212] on input "330050050030000" at bounding box center [363, 211] width 131 height 14
click at [504, 274] on button "Cancel" at bounding box center [493, 272] width 47 height 16
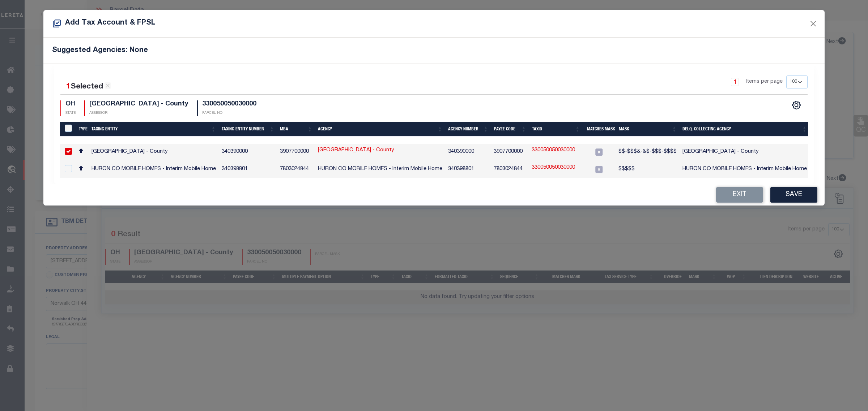
click at [568, 151] on link "330050050030000" at bounding box center [552, 151] width 43 height 8
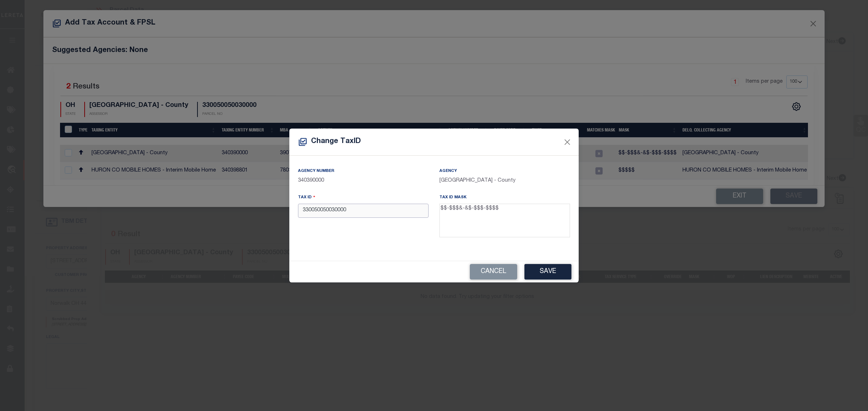
click at [309, 210] on input "330050050030000" at bounding box center [363, 211] width 131 height 14
click at [548, 268] on button "Save" at bounding box center [547, 272] width 47 height 16
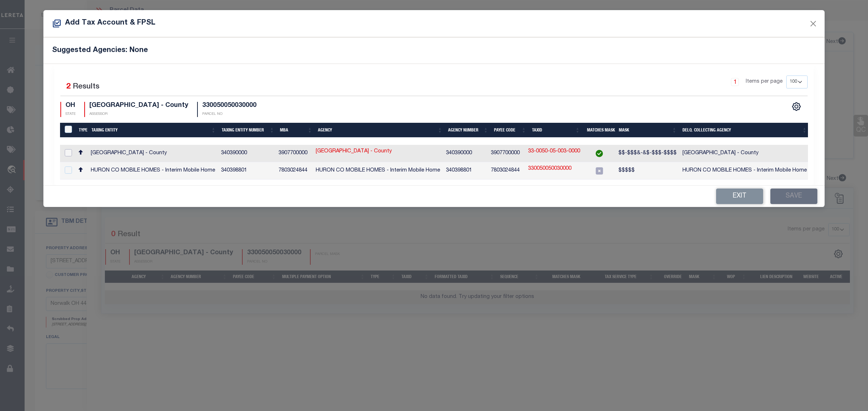
click at [67, 154] on input "checkbox" at bounding box center [68, 152] width 7 height 7
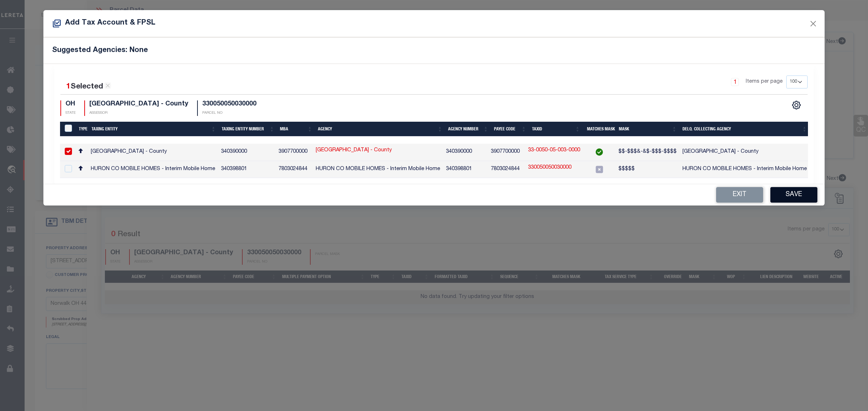
click at [791, 196] on button "Save" at bounding box center [793, 195] width 47 height 16
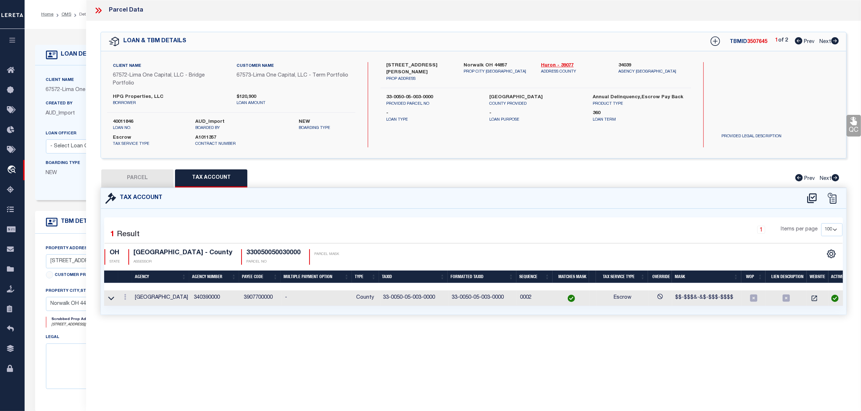
click at [132, 178] on button "PARCEL" at bounding box center [137, 179] width 72 height 18
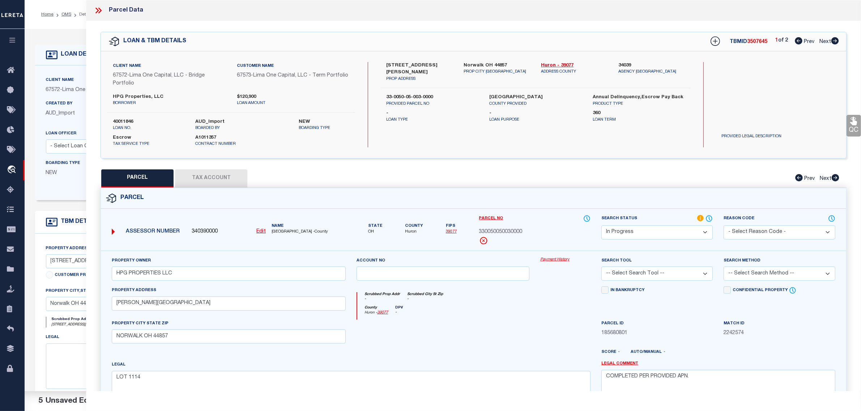
click at [662, 230] on select "Automated Search Bad Parcel Complete Duplicate Parcel High Dollar Reporting In …" at bounding box center [656, 233] width 111 height 14
click at [601, 226] on select "Automated Search Bad Parcel Complete Duplicate Parcel High Dollar Reporting In …" at bounding box center [656, 233] width 111 height 14
click at [639, 279] on select "-- Select Search Tool -- 3rd Party Website Agency File Agency Website ATLS CNV-…" at bounding box center [656, 274] width 111 height 14
click at [601, 268] on select "-- Select Search Tool -- 3rd Party Website Agency File Agency Website ATLS CNV-…" at bounding box center [656, 274] width 111 height 14
click at [768, 275] on select "-- Select Search Method -- Property Address Legal Liability Info Provided" at bounding box center [778, 274] width 111 height 14
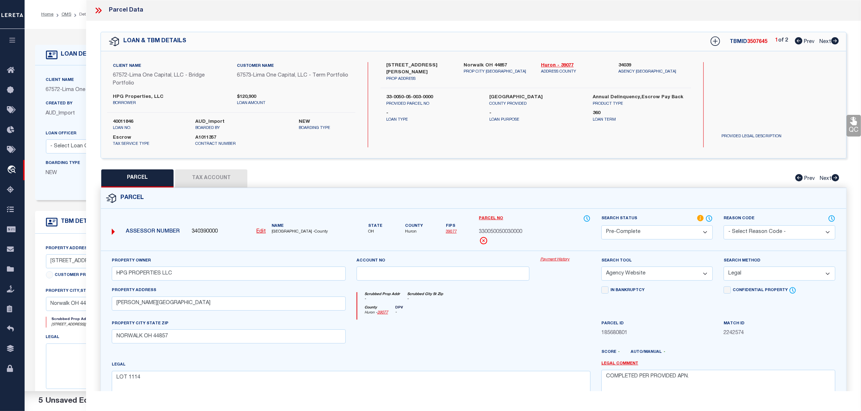
click at [723, 268] on select "-- Select Search Method -- Property Address Legal Liability Info Provided" at bounding box center [778, 274] width 111 height 14
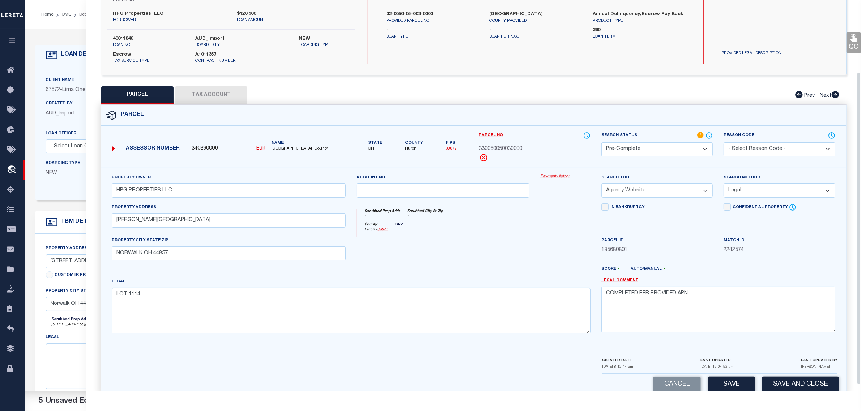
scroll to position [90, 0]
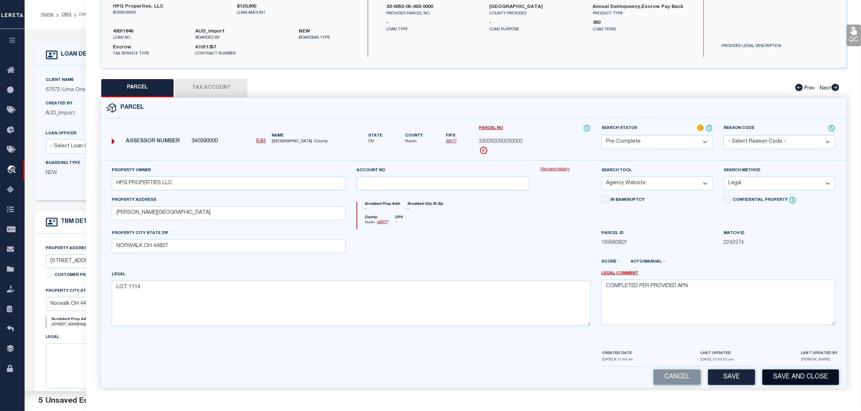
click at [794, 379] on button "Save and Close" at bounding box center [800, 378] width 77 height 16
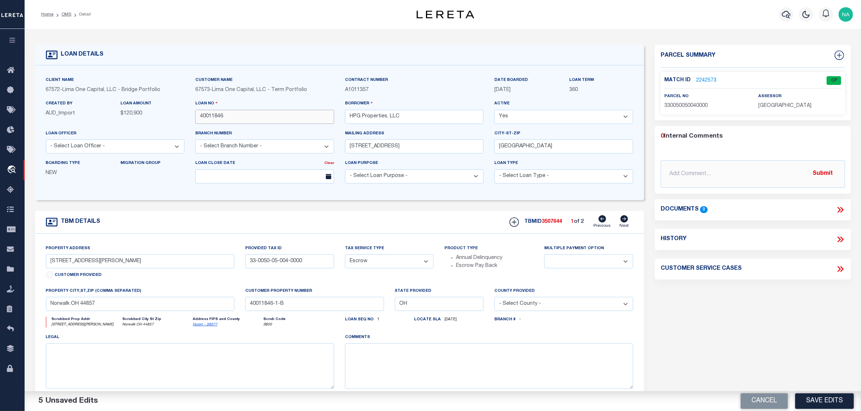
click at [215, 118] on input "40011846" at bounding box center [264, 117] width 139 height 14
click at [695, 109] on p "330050050040000" at bounding box center [705, 106] width 83 height 8
click at [791, 107] on span "HURON COUNTY" at bounding box center [784, 105] width 53 height 5
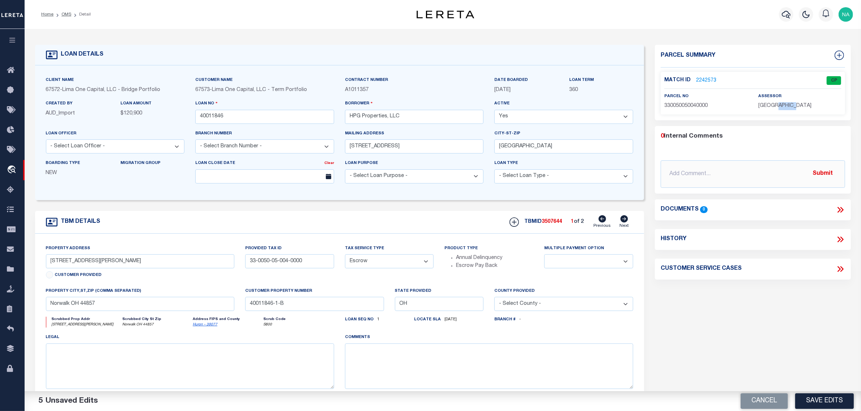
click at [791, 107] on span "HURON COUNTY" at bounding box center [784, 105] width 53 height 5
click at [550, 225] on span "3507644" at bounding box center [552, 221] width 20 height 5
drag, startPoint x: 550, startPoint y: 224, endPoint x: 559, endPoint y: 225, distance: 9.0
click at [550, 224] on span "3507644" at bounding box center [552, 221] width 20 height 5
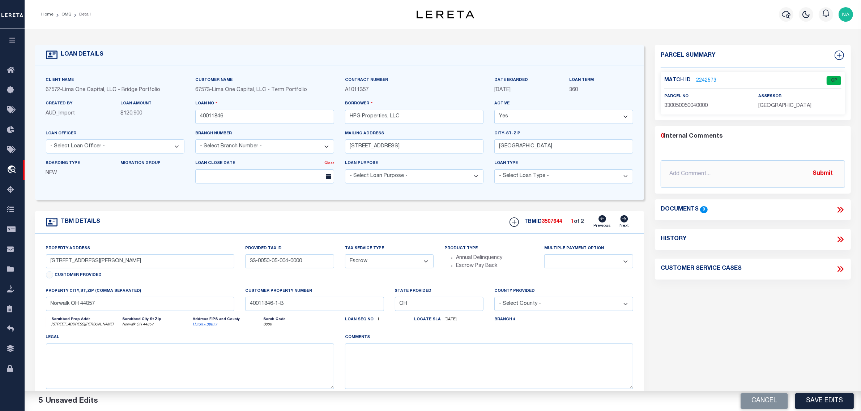
click at [688, 108] on span "330050050040000" at bounding box center [685, 105] width 43 height 5
click at [625, 220] on icon at bounding box center [624, 218] width 8 height 7
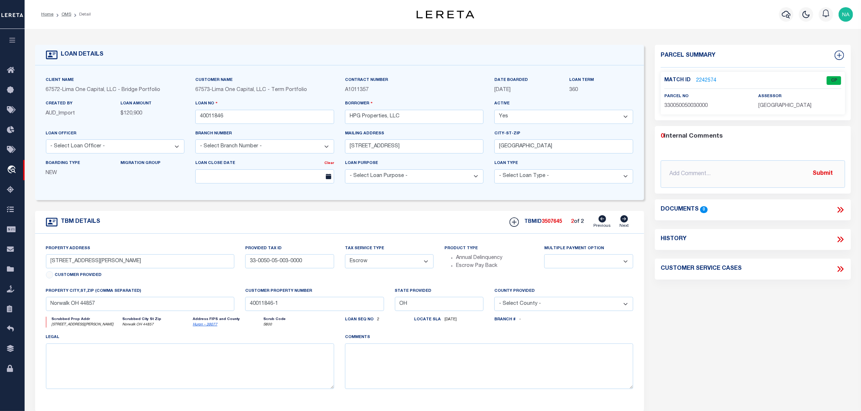
click at [558, 225] on span "3507645" at bounding box center [552, 221] width 20 height 5
click at [699, 107] on span "330050050030000" at bounding box center [685, 105] width 43 height 5
drag, startPoint x: 798, startPoint y: 343, endPoint x: 808, endPoint y: 342, distance: 9.9
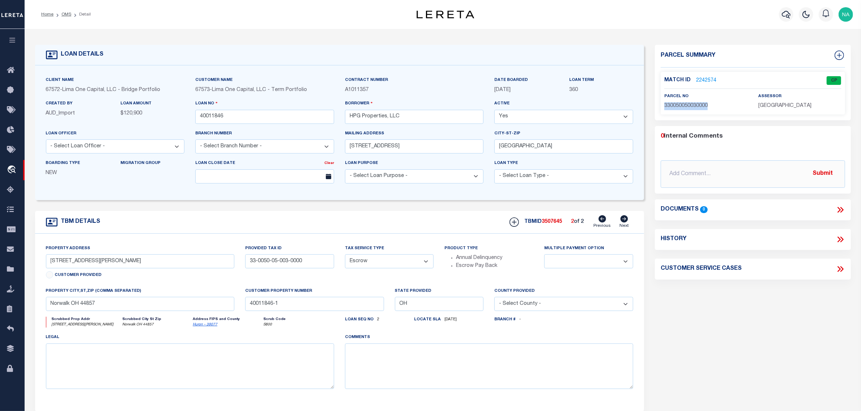
click at [798, 343] on div "Parcel Summary Match ID 2242574 0" at bounding box center [752, 242] width 207 height 395
click at [64, 13] on link "OMS" at bounding box center [66, 14] width 10 height 4
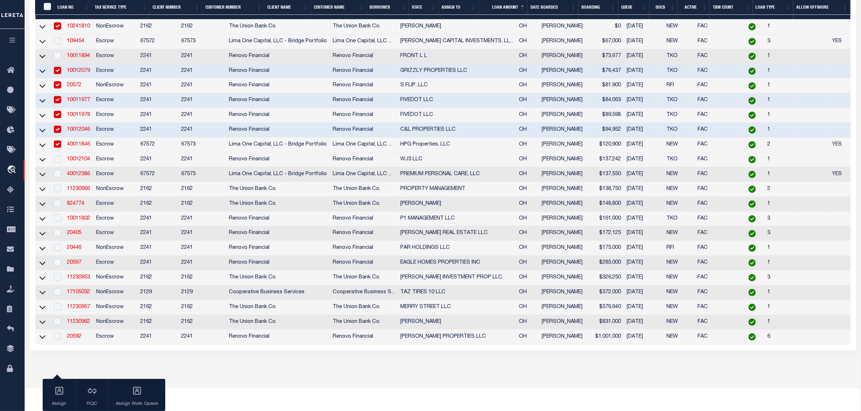
scroll to position [226, 0]
